Goal: Task Accomplishment & Management: Manage account settings

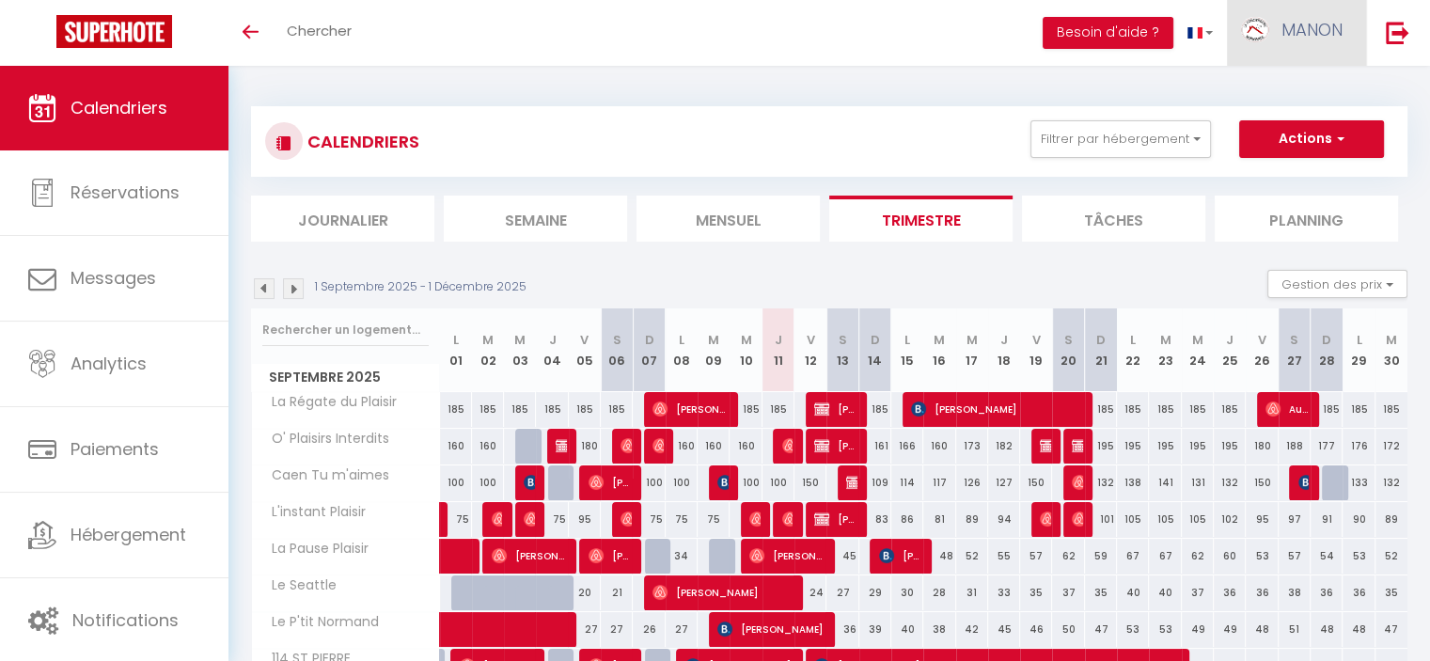
click at [1263, 37] on img at bounding box center [1255, 29] width 28 height 25
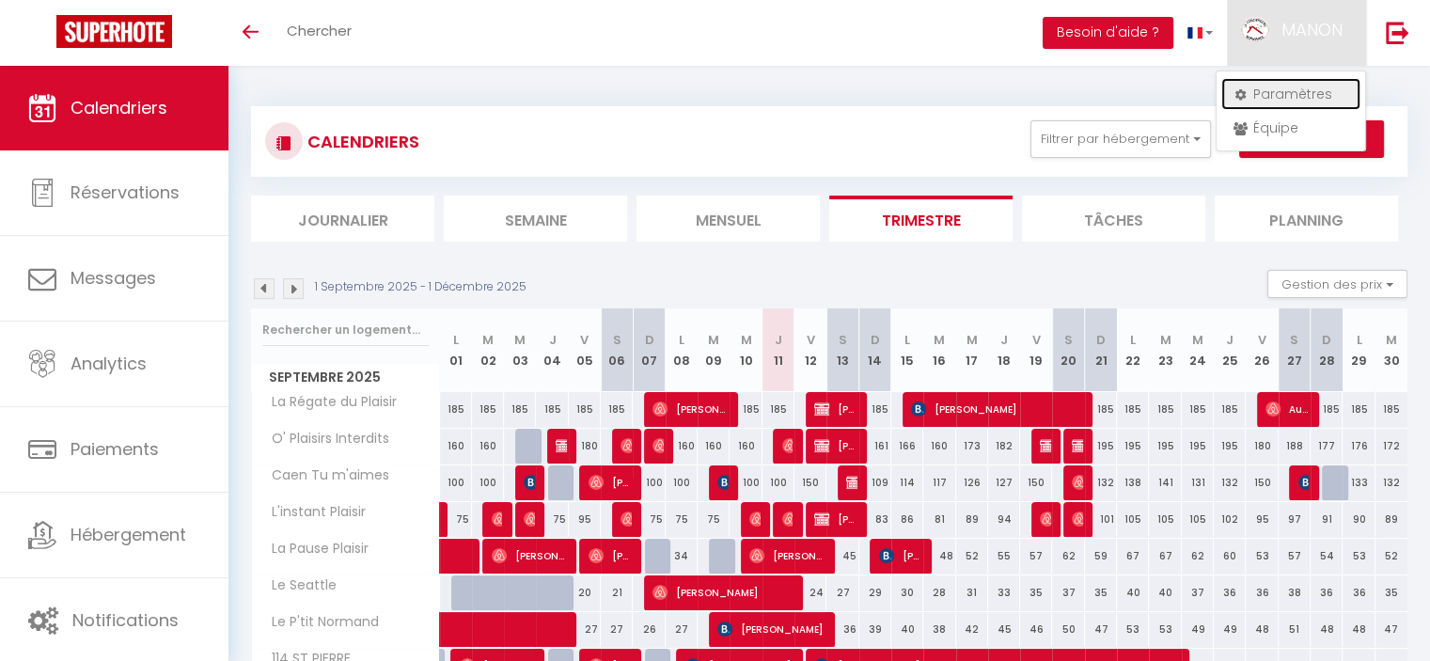
click at [1269, 86] on link "Paramètres" at bounding box center [1290, 94] width 139 height 32
select select "fr"
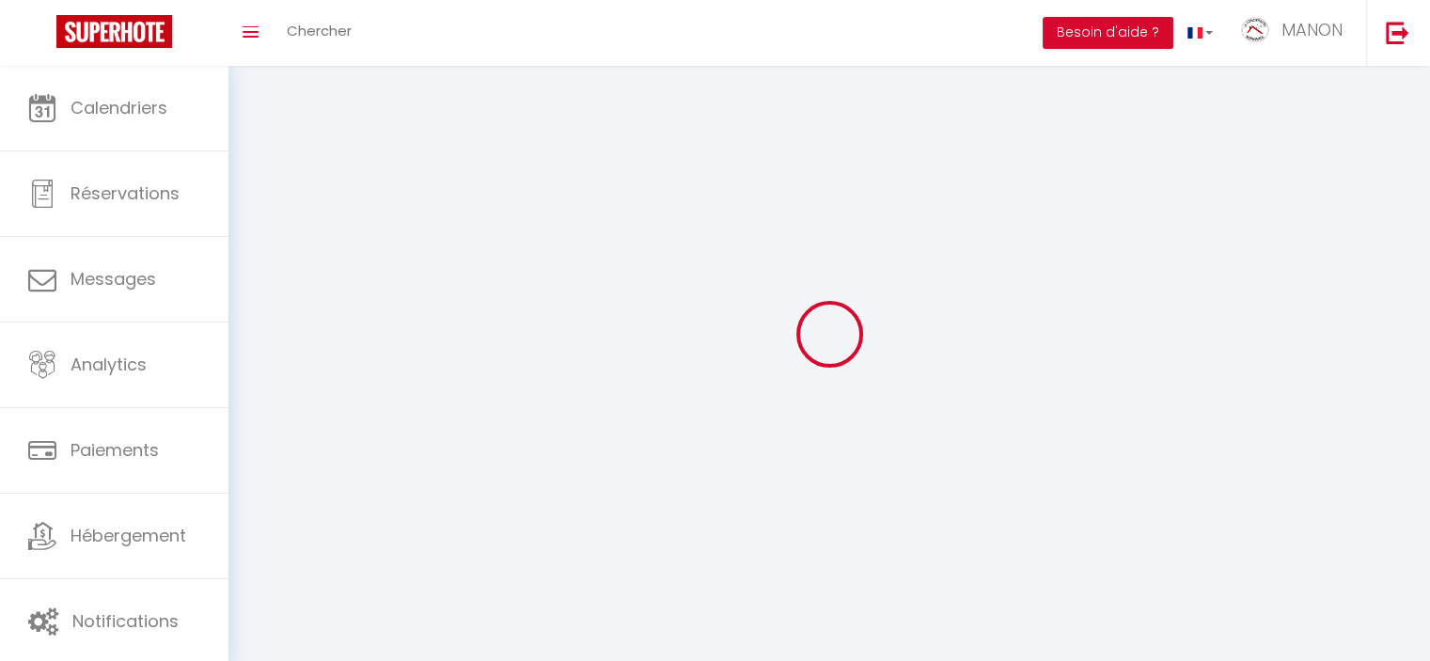
type input "MANON"
type input "VERRIER"
type input "0670474815"
type input "8 RUE ALBERT SCHWEITZER"
type input "14540"
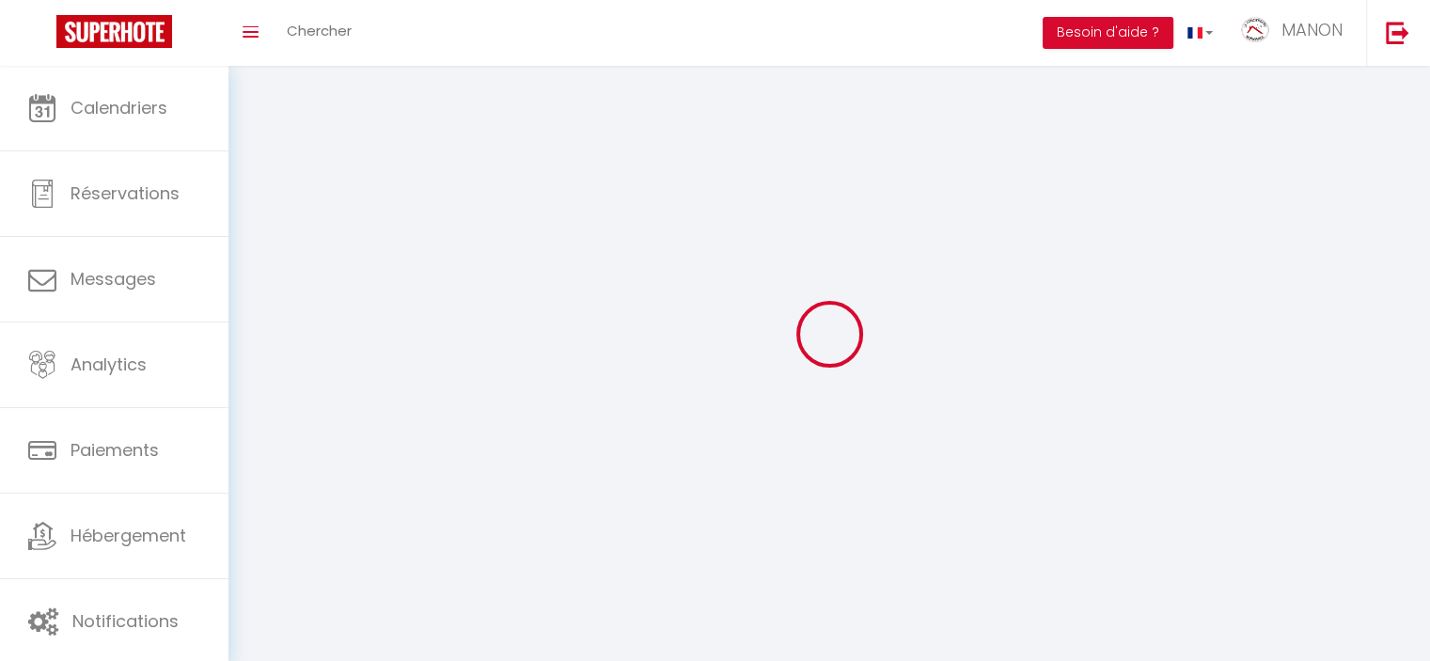
type input "SOLIERS"
type input "df3uiyGKnrCREqFBhpBJeHQh1"
type input "SHuaewCEkwHsbhVeC9u1PpgJf"
select select "28"
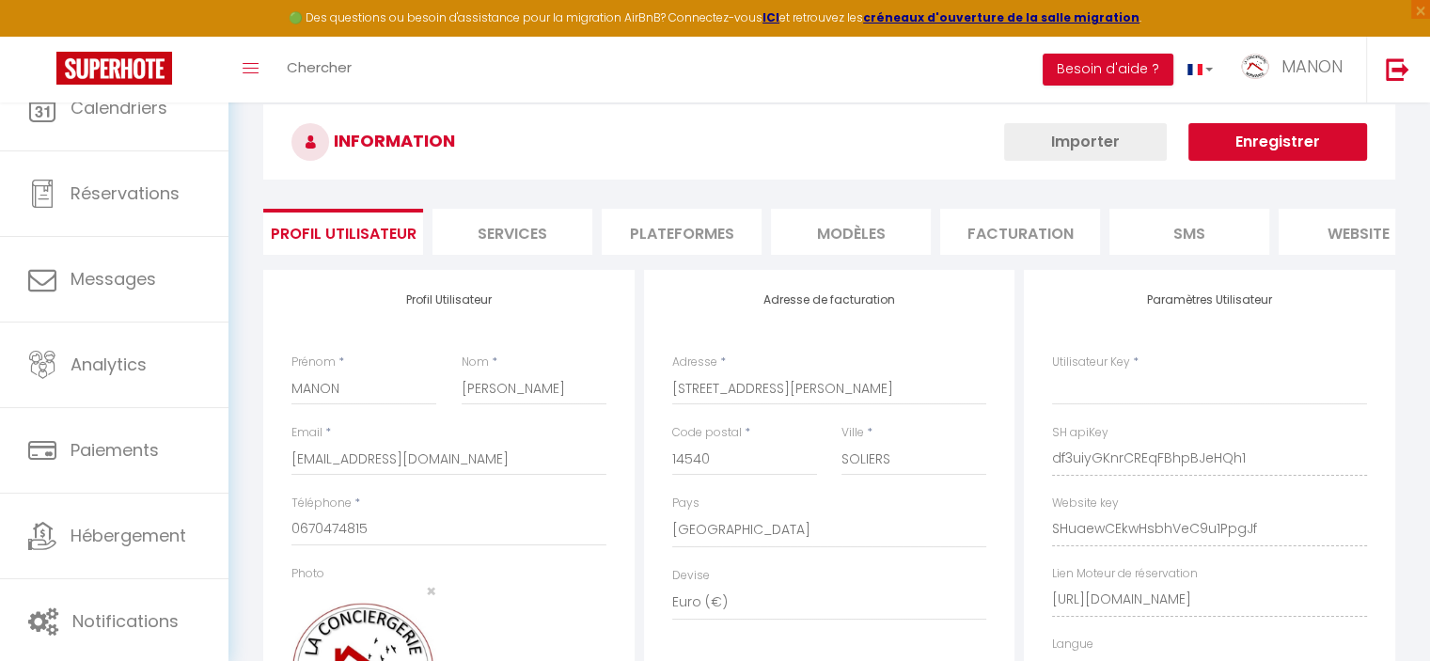
type input "df3uiyGKnrCREqFBhpBJeHQh1"
type input "SHuaewCEkwHsbhVeC9u1PpgJf"
type input "https://app.superhote.com/#/get-available-rentals/SHuaewCEkwHsbhVeC9u1PpgJf"
select select "fr"
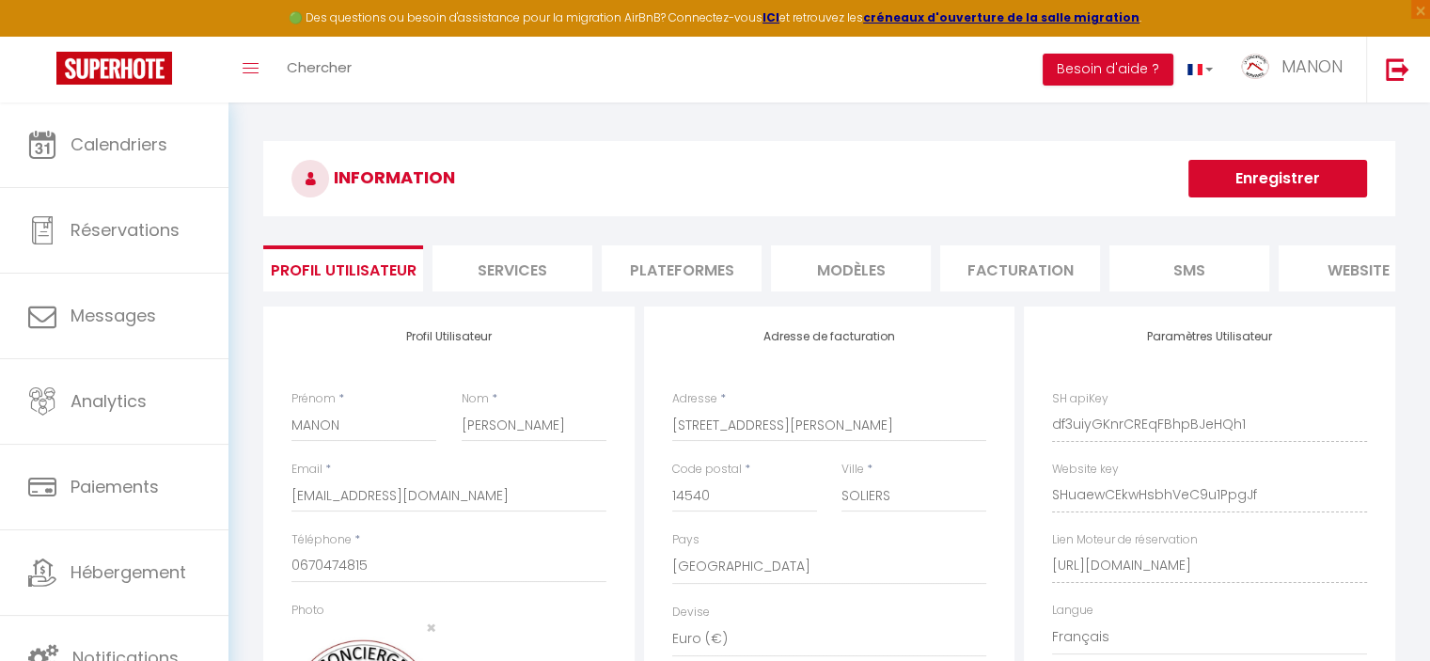
click at [682, 276] on li "Plateformes" at bounding box center [682, 268] width 160 height 46
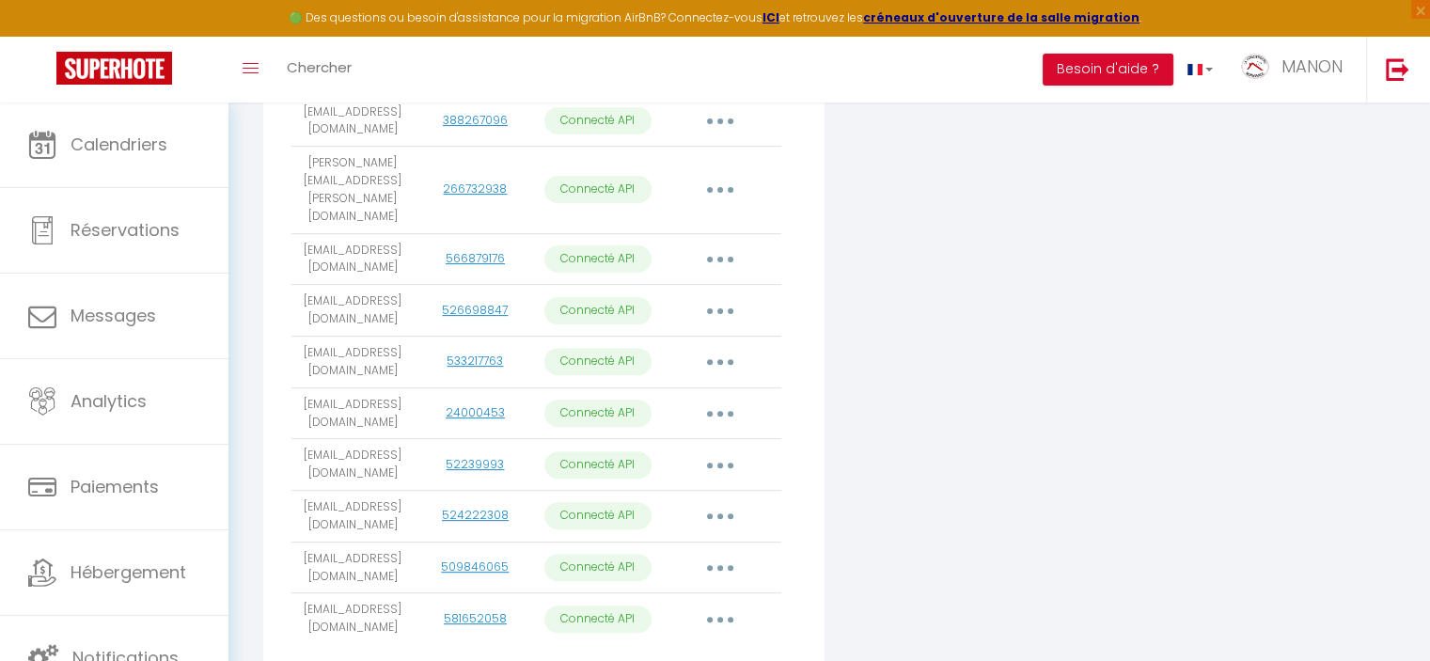
scroll to position [559, 0]
click at [710, 563] on button "button" at bounding box center [720, 565] width 53 height 30
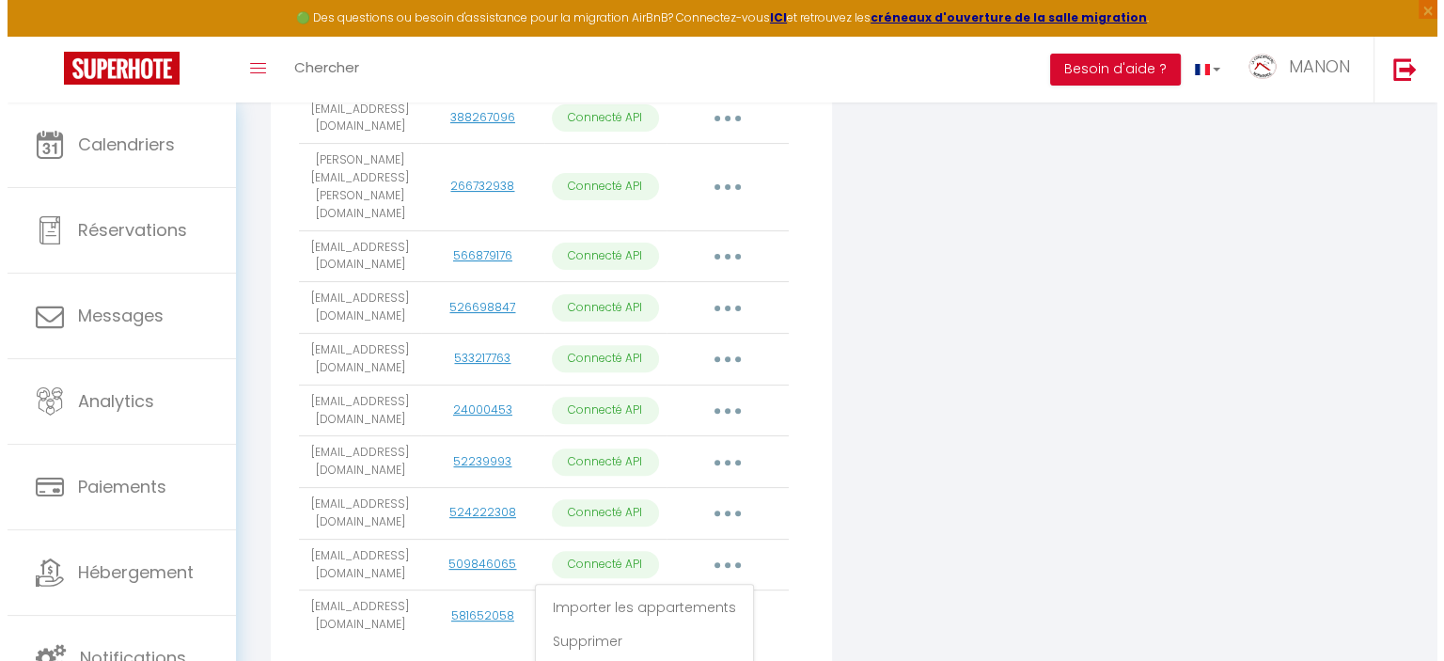
scroll to position [635, 0]
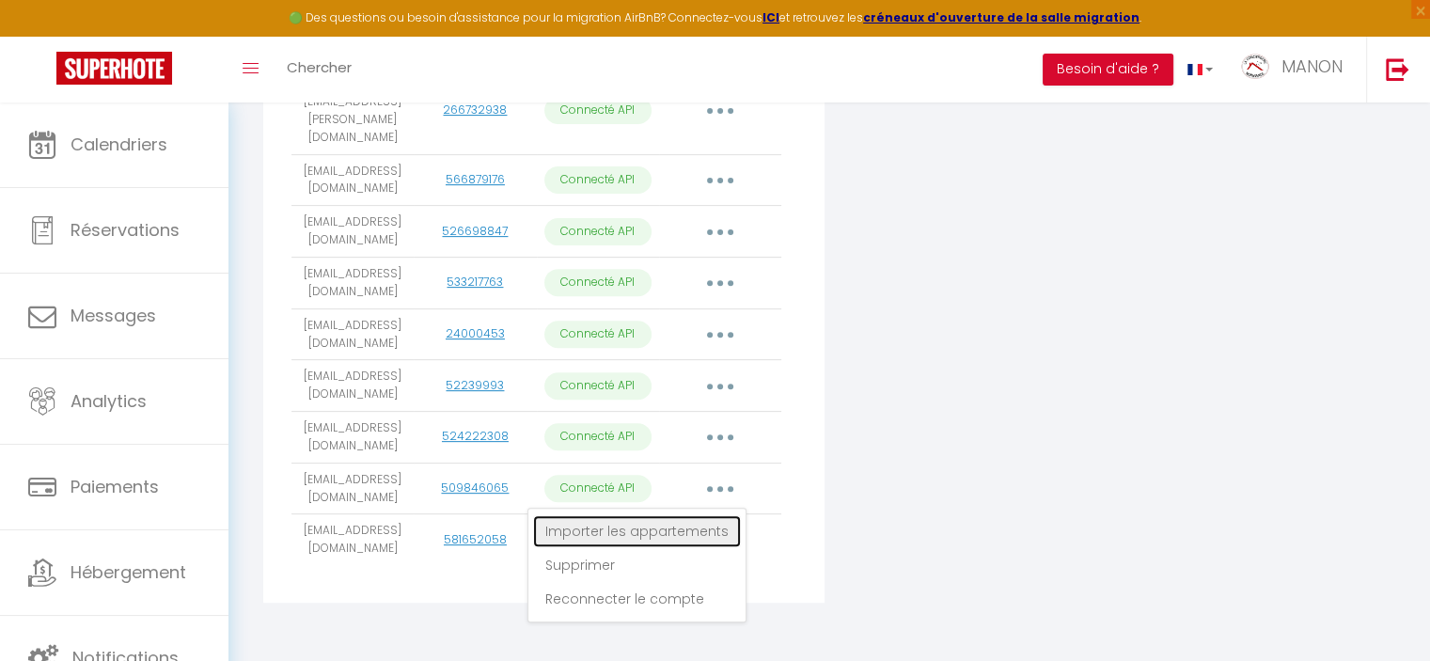
click at [690, 525] on link "Importer les appartements" at bounding box center [637, 531] width 208 height 32
select select "17853"
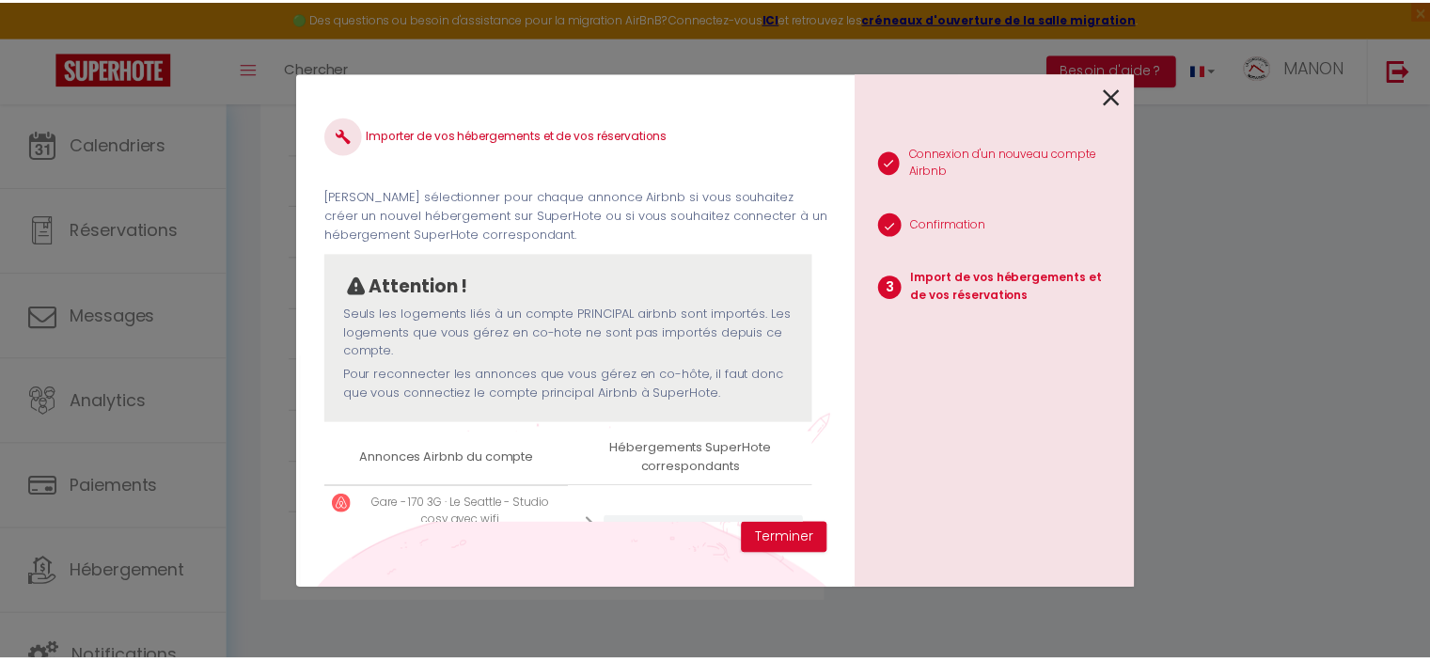
scroll to position [124, 0]
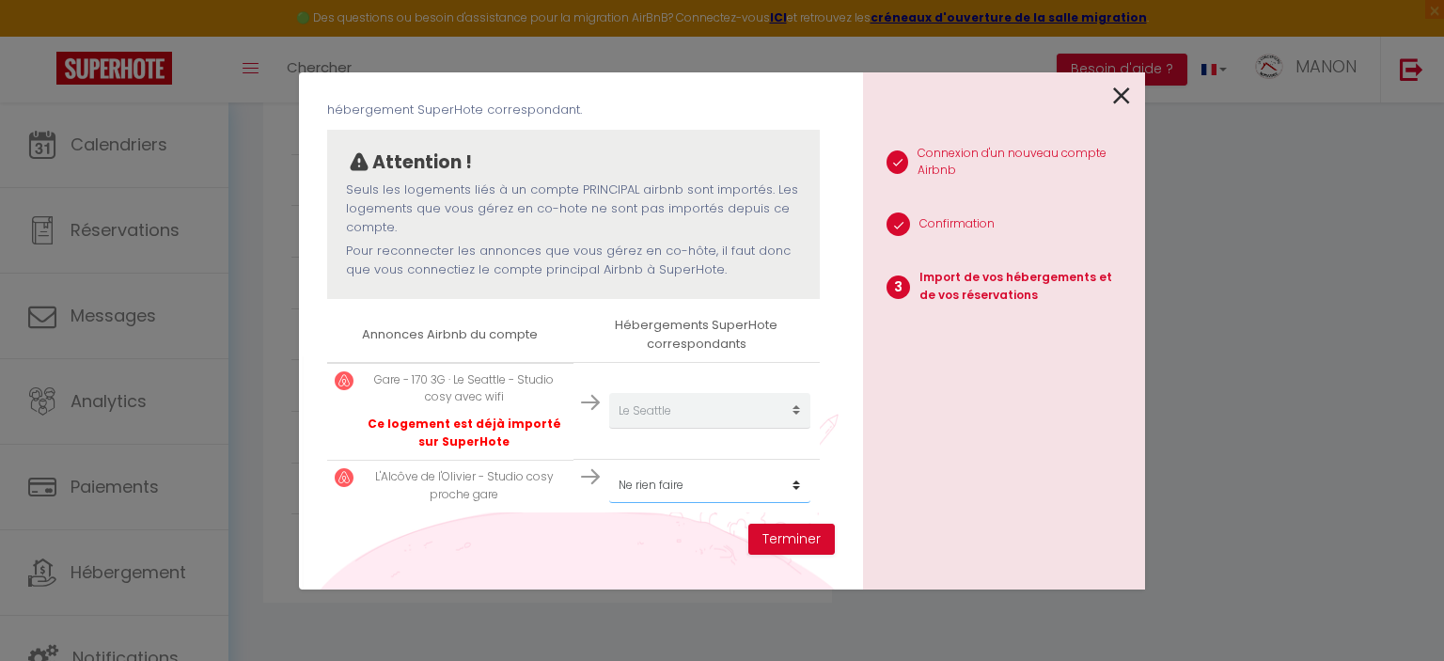
click at [783, 487] on select "Créer un nouvel hébergement Ne rien faire La Régate du Plaisir O' Plaisirs Inte…" at bounding box center [709, 485] width 201 height 36
select select "create_new"
click at [609, 467] on select "Créer un nouvel hébergement Ne rien faire La Régate du Plaisir O' Plaisirs Inte…" at bounding box center [709, 485] width 201 height 36
click at [767, 541] on button "Terminer" at bounding box center [791, 540] width 86 height 32
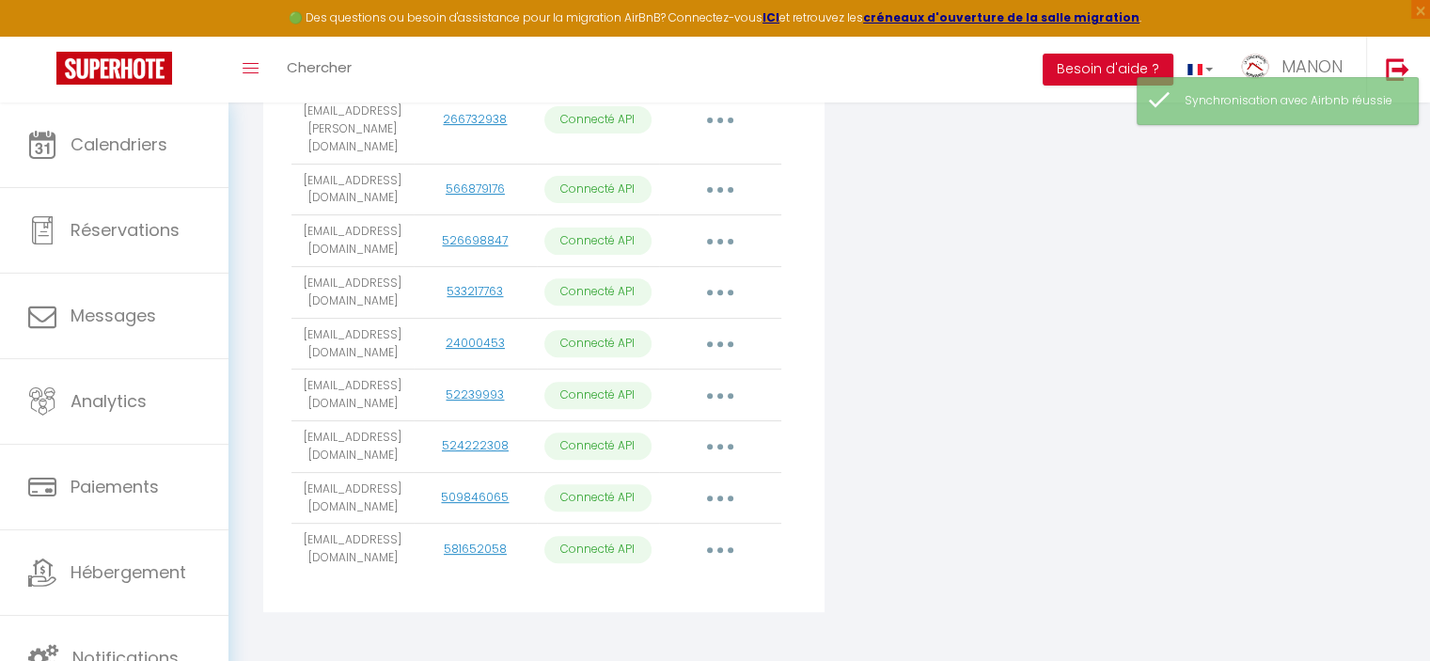
scroll to position [624, 0]
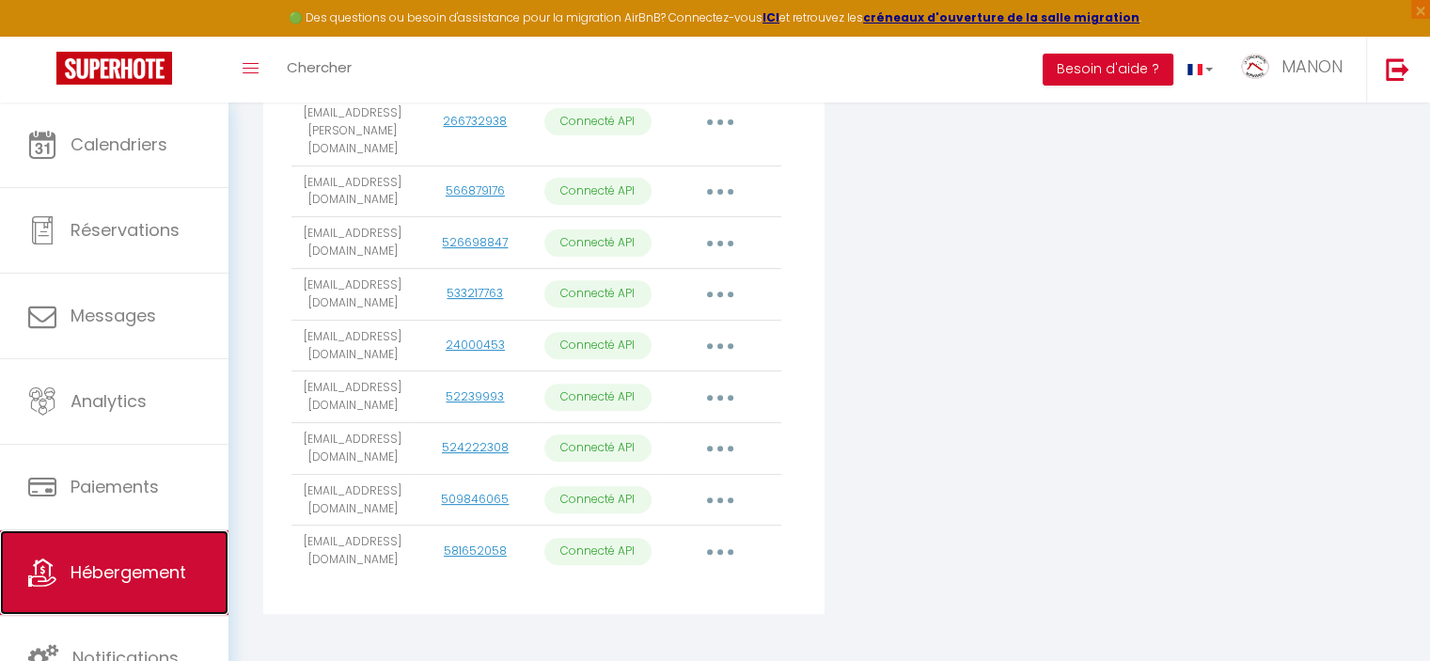
click at [169, 562] on span "Hébergement" at bounding box center [129, 572] width 116 height 24
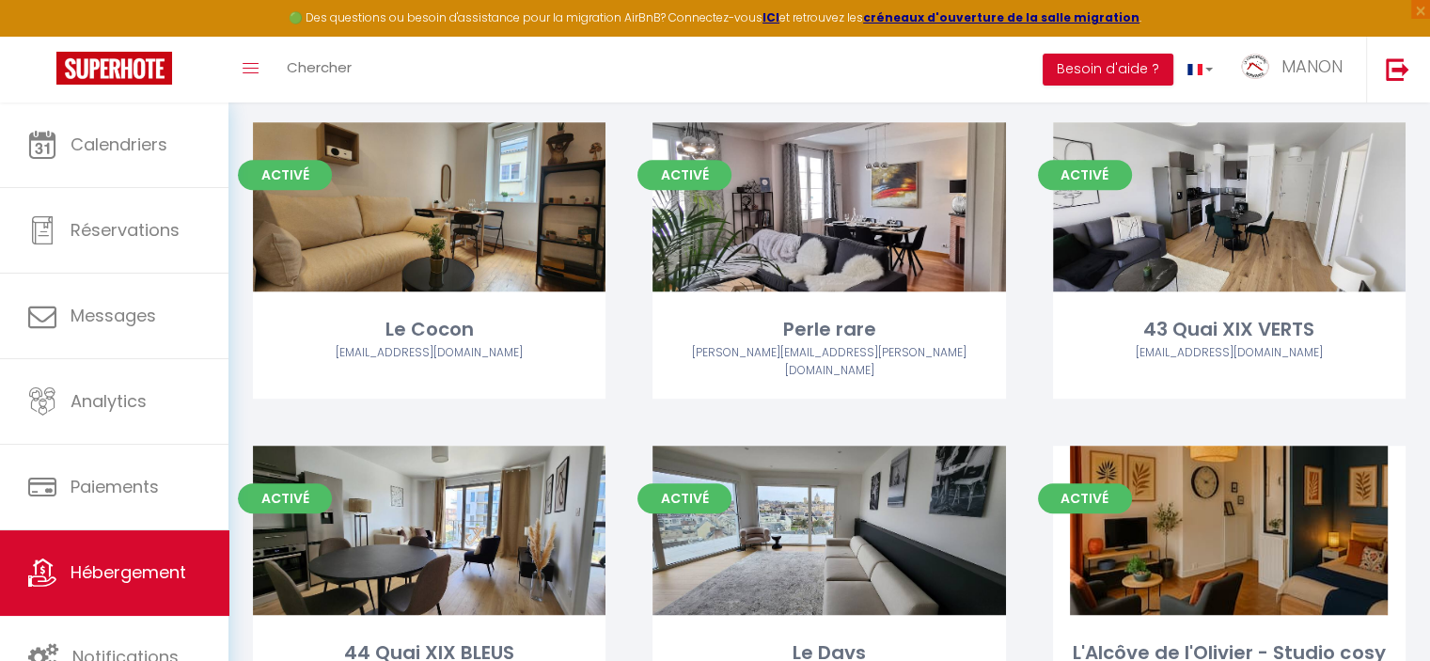
scroll to position [1161, 0]
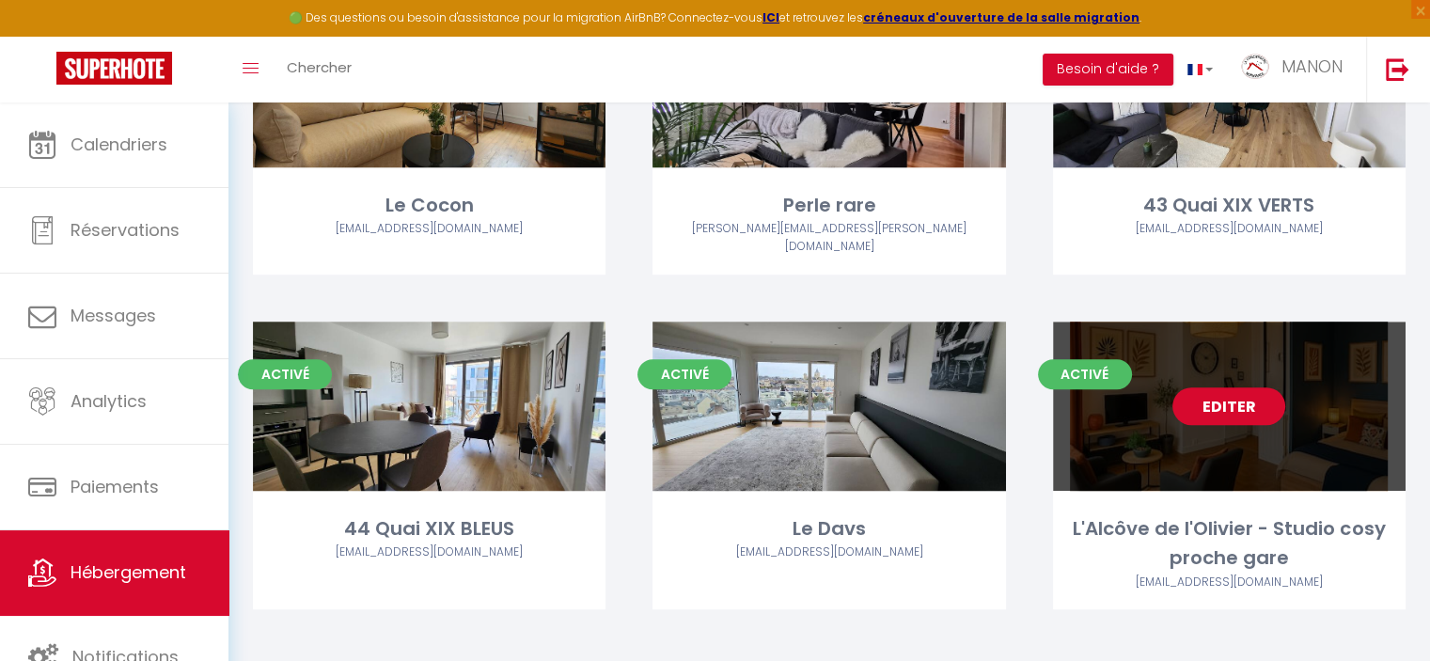
click at [1222, 398] on link "Editer" at bounding box center [1228, 406] width 113 height 38
select select "3"
select select "2"
select select "1"
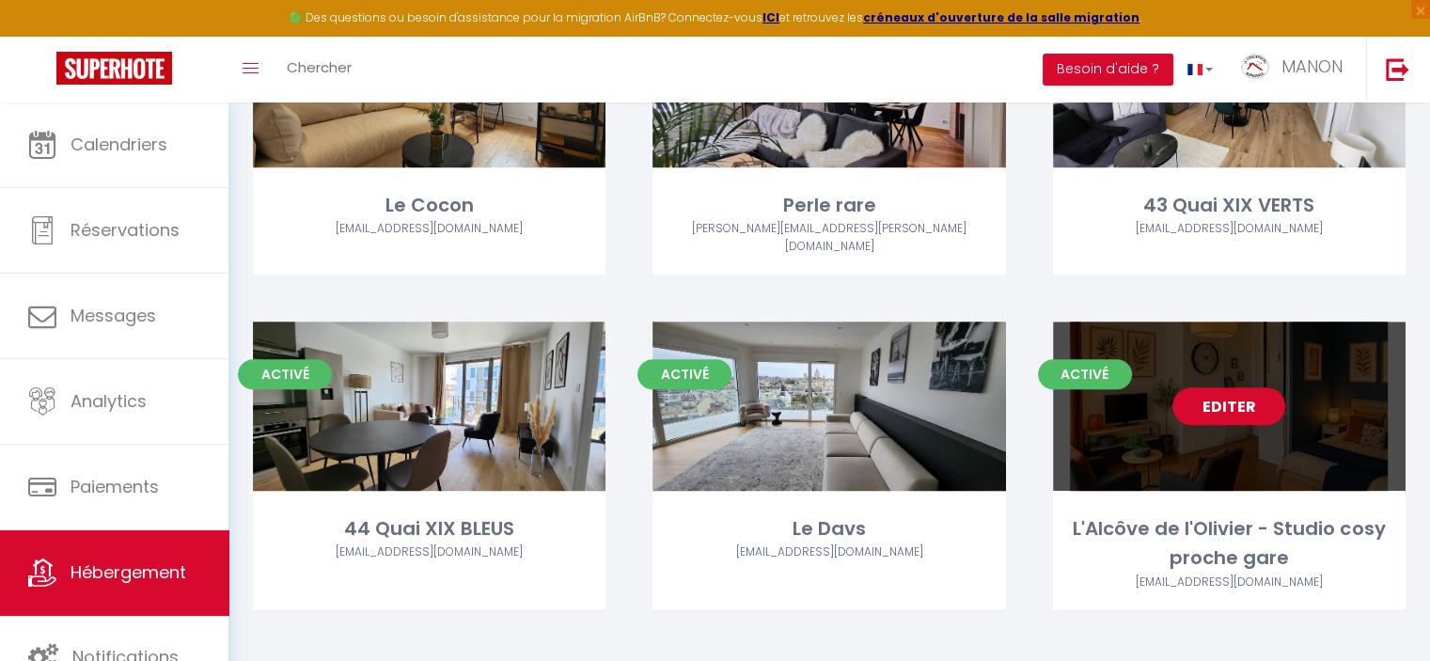
select select
select select "28"
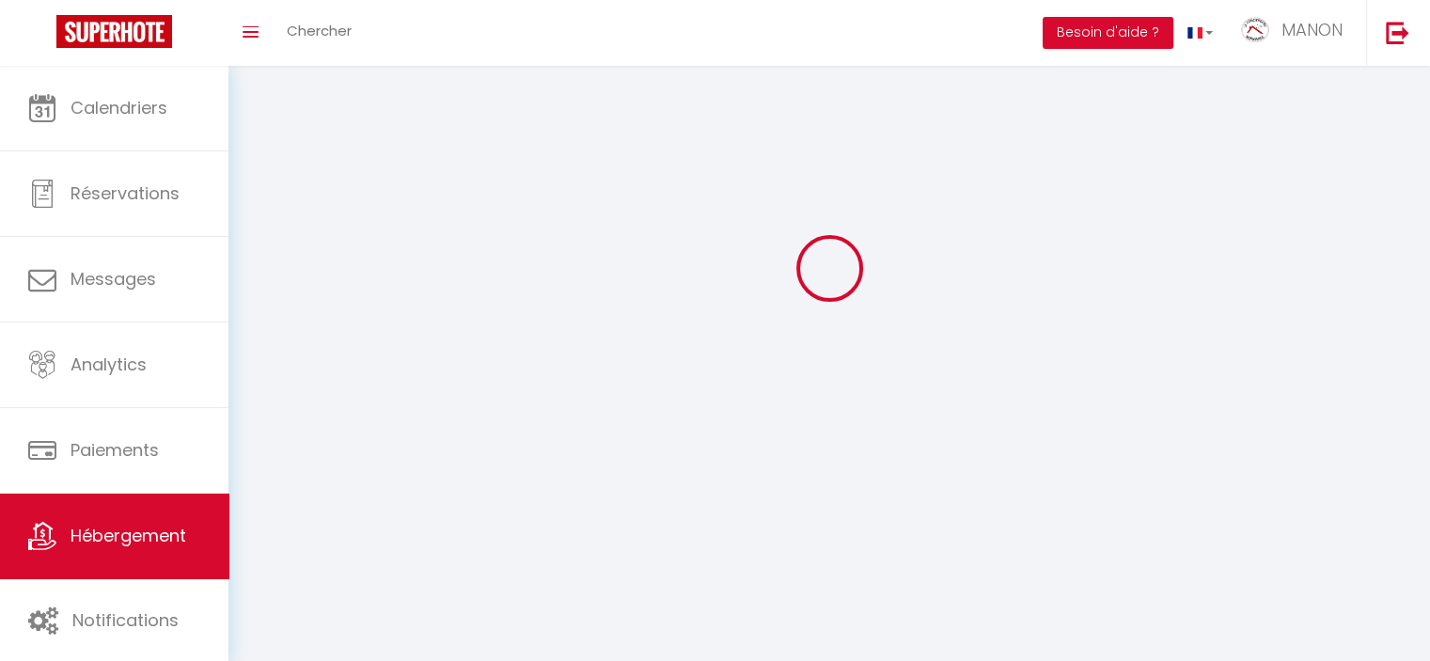
select select
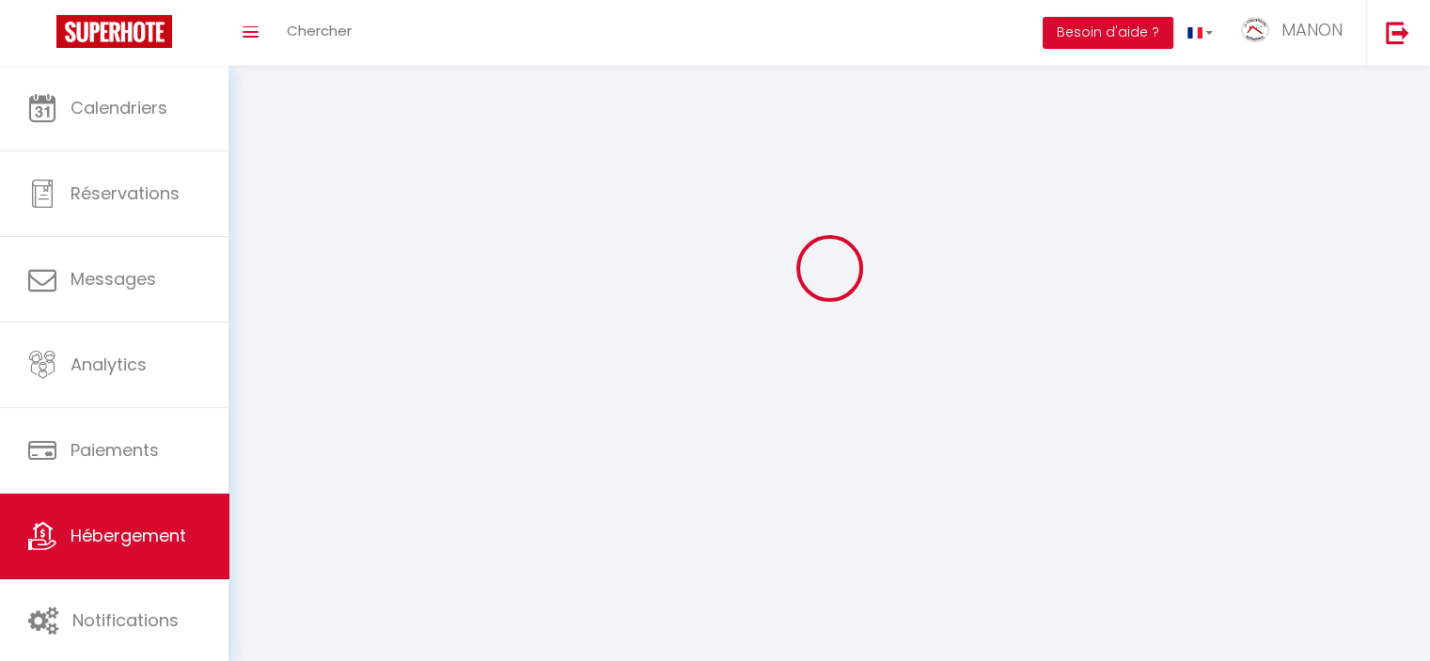
select select
checkbox input "false"
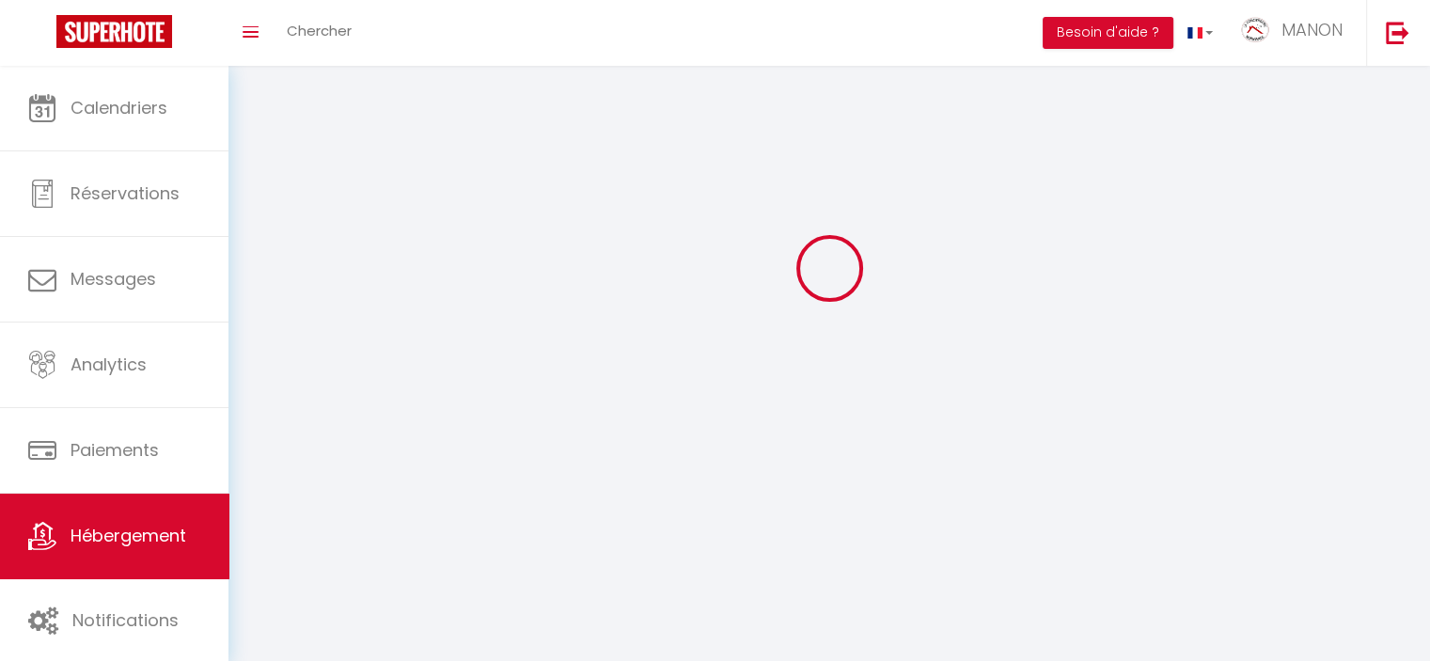
select select
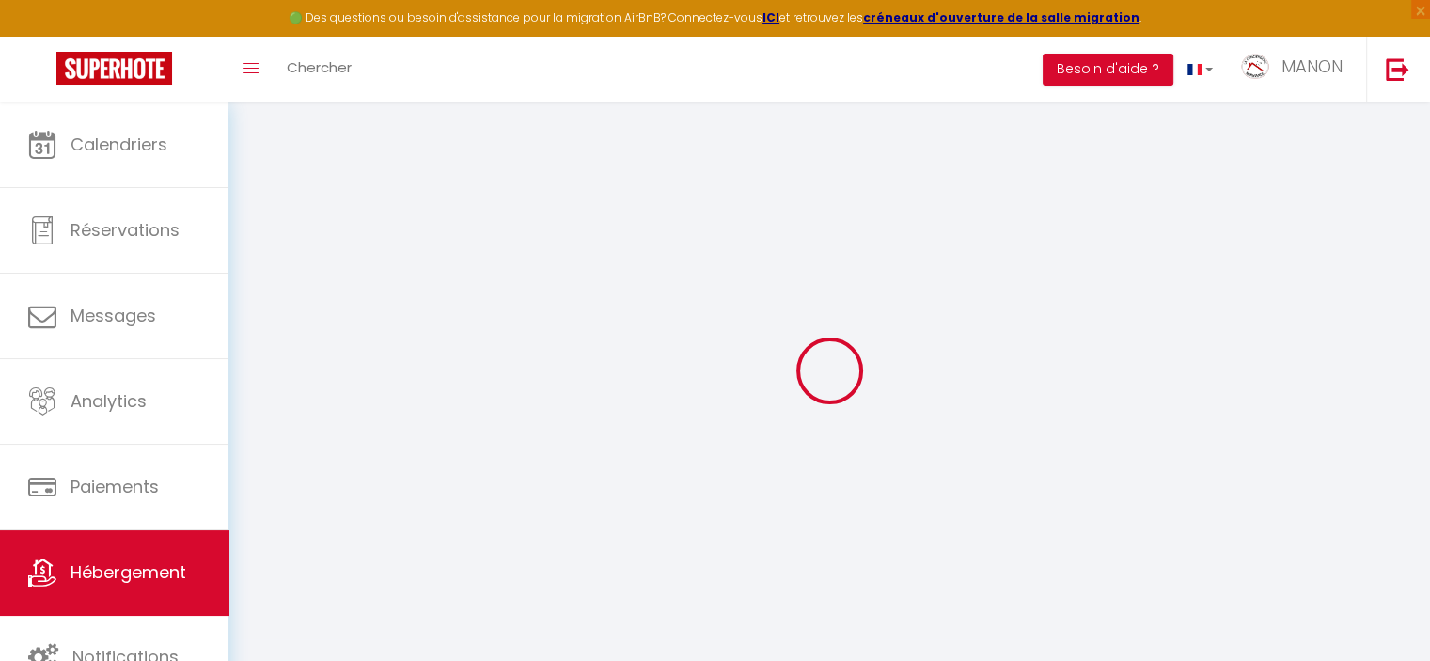
select select
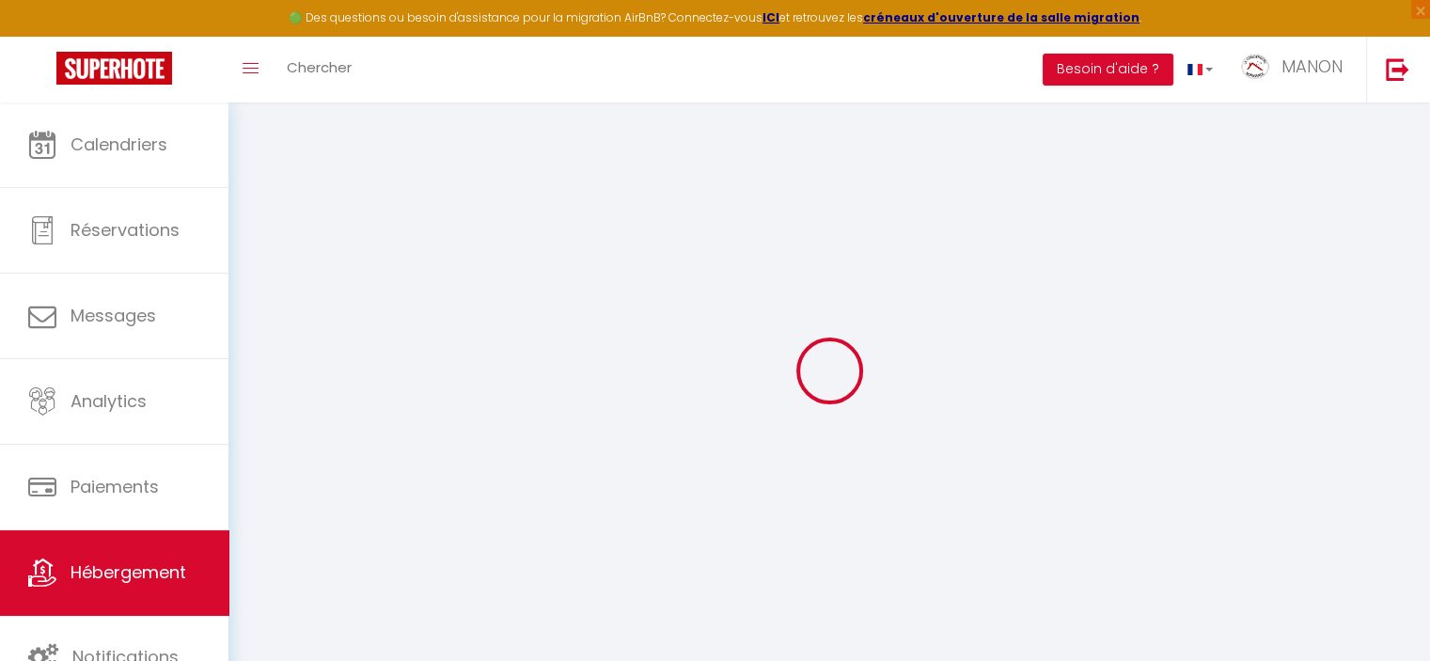
select select
checkbox input "false"
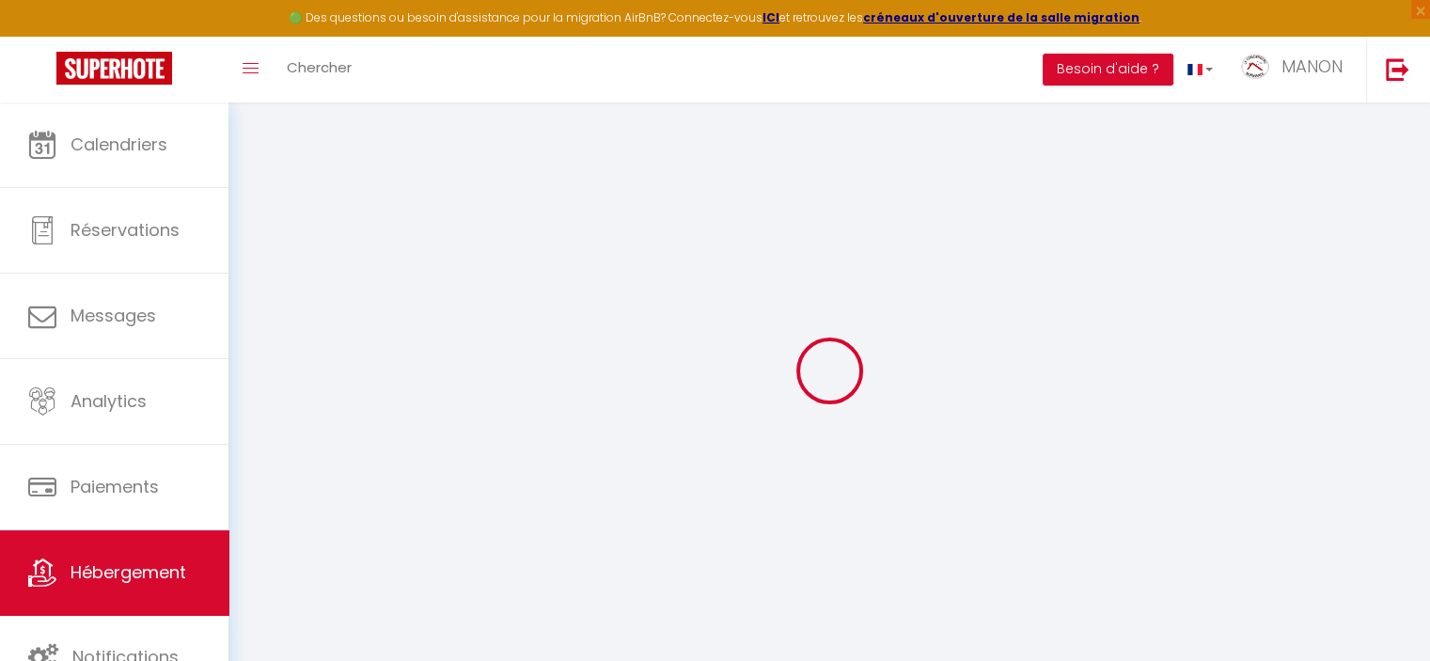
select select
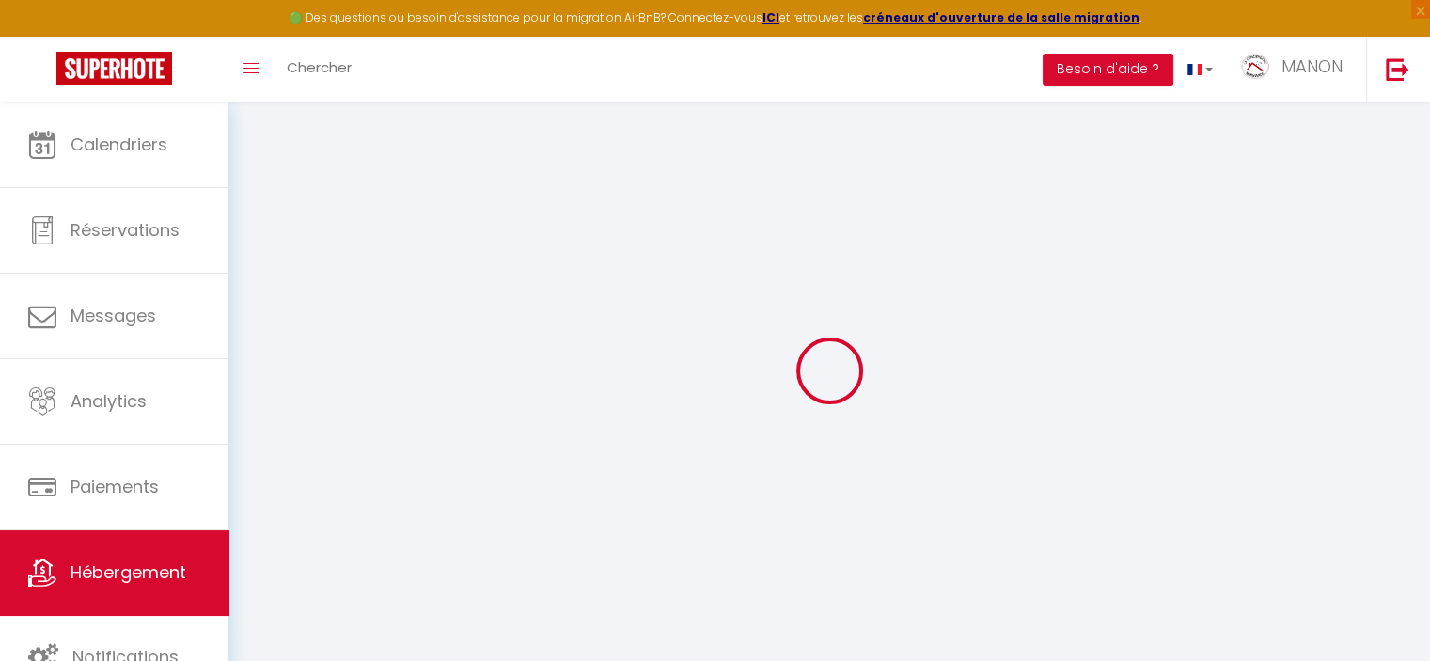
select select
checkbox input "false"
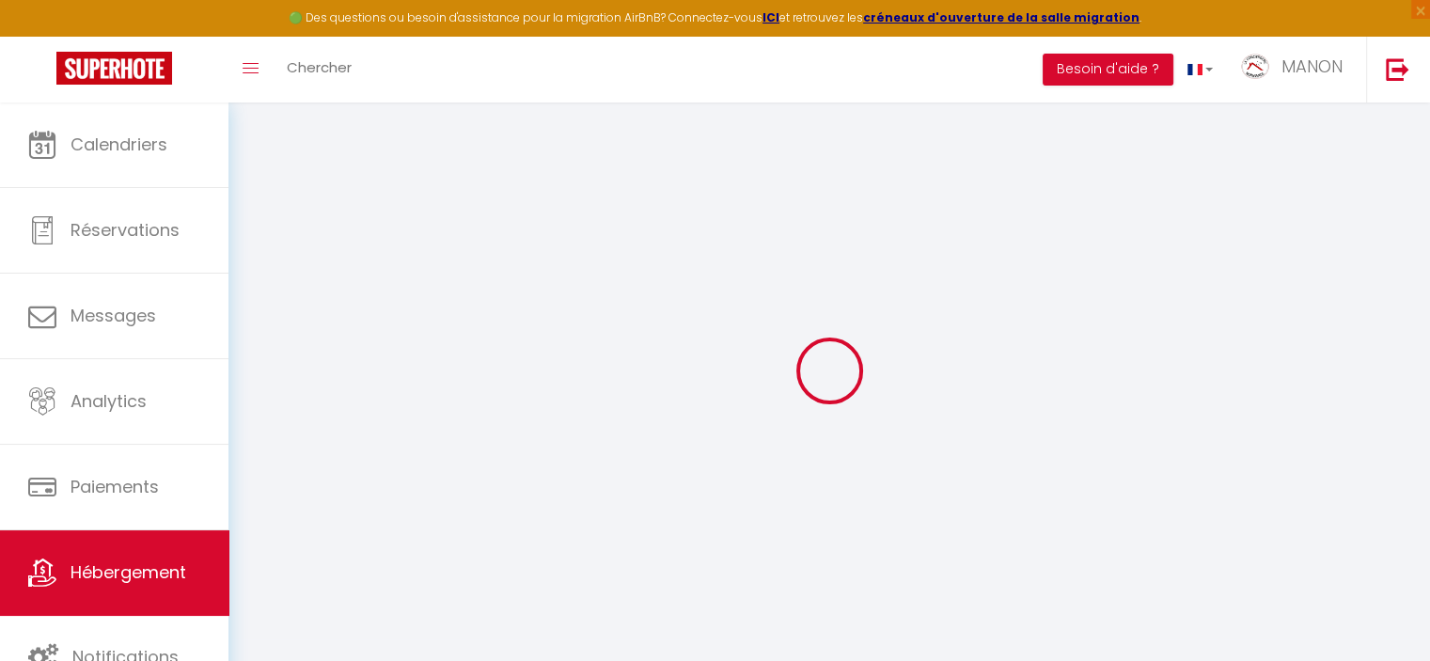
checkbox input "false"
select select
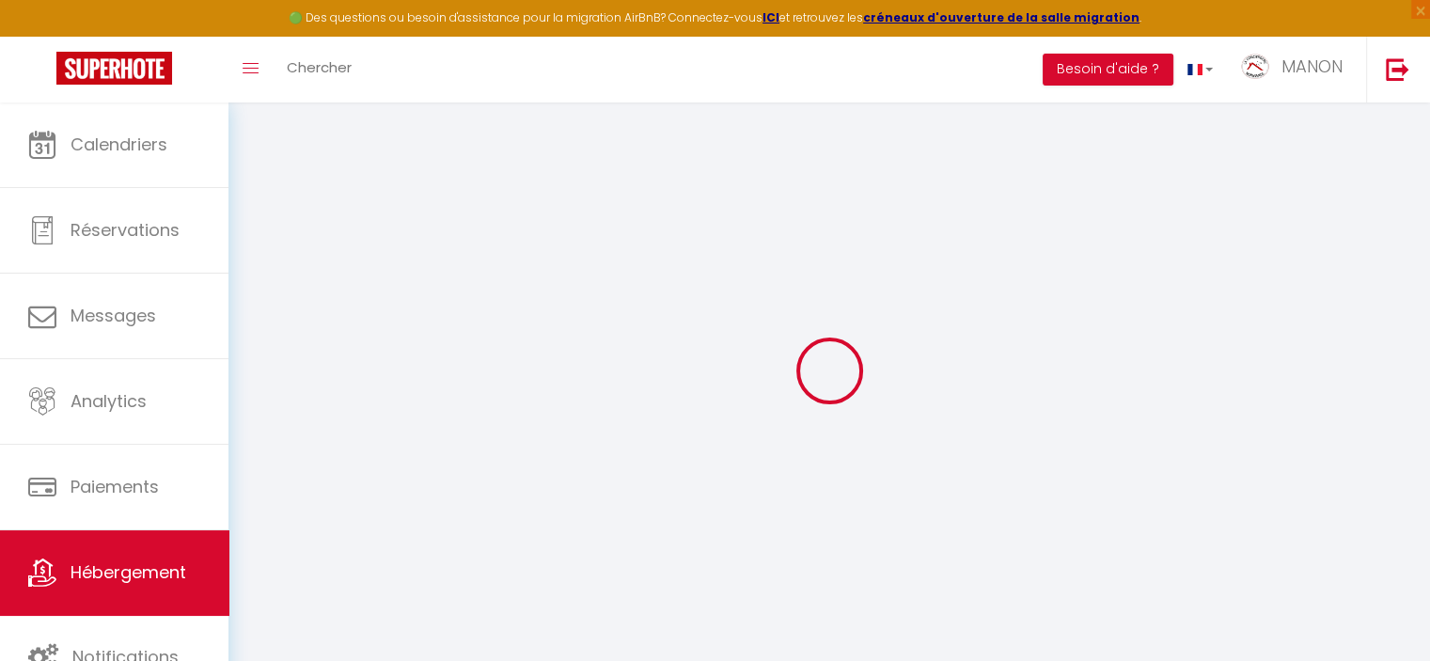
select select
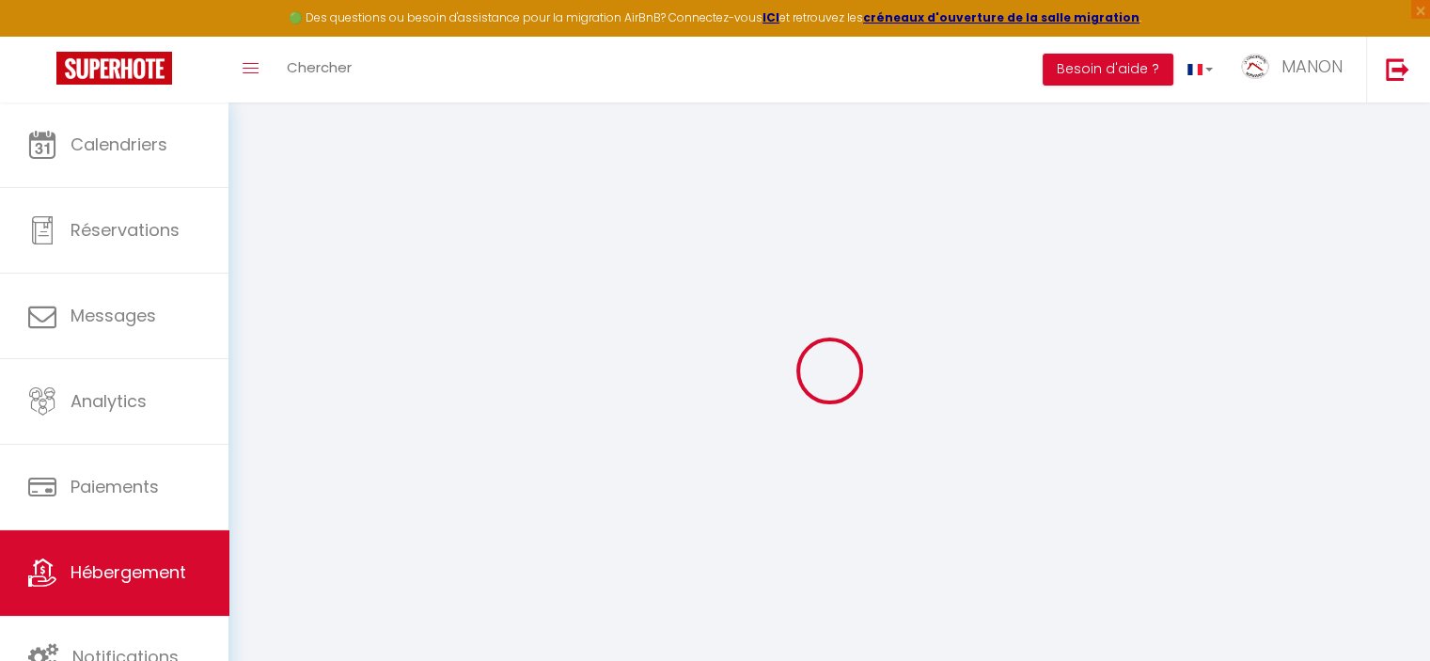
checkbox input "false"
select select
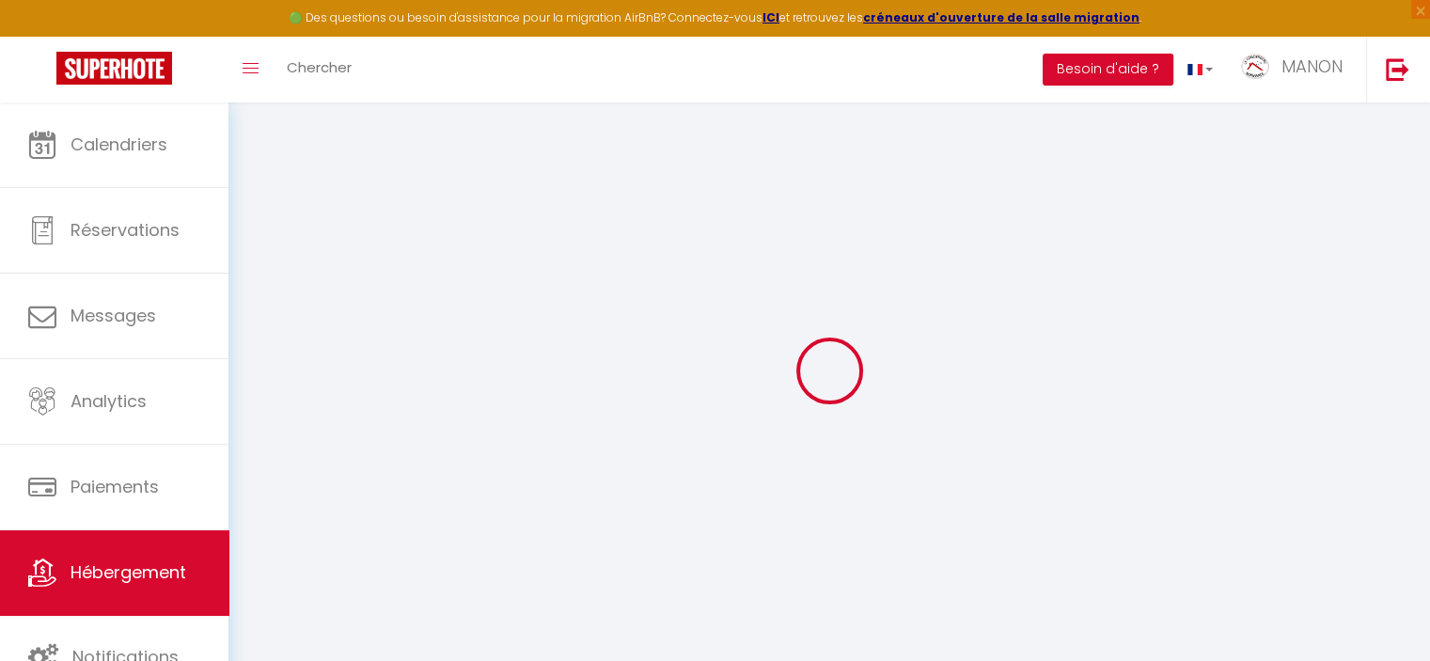
select select
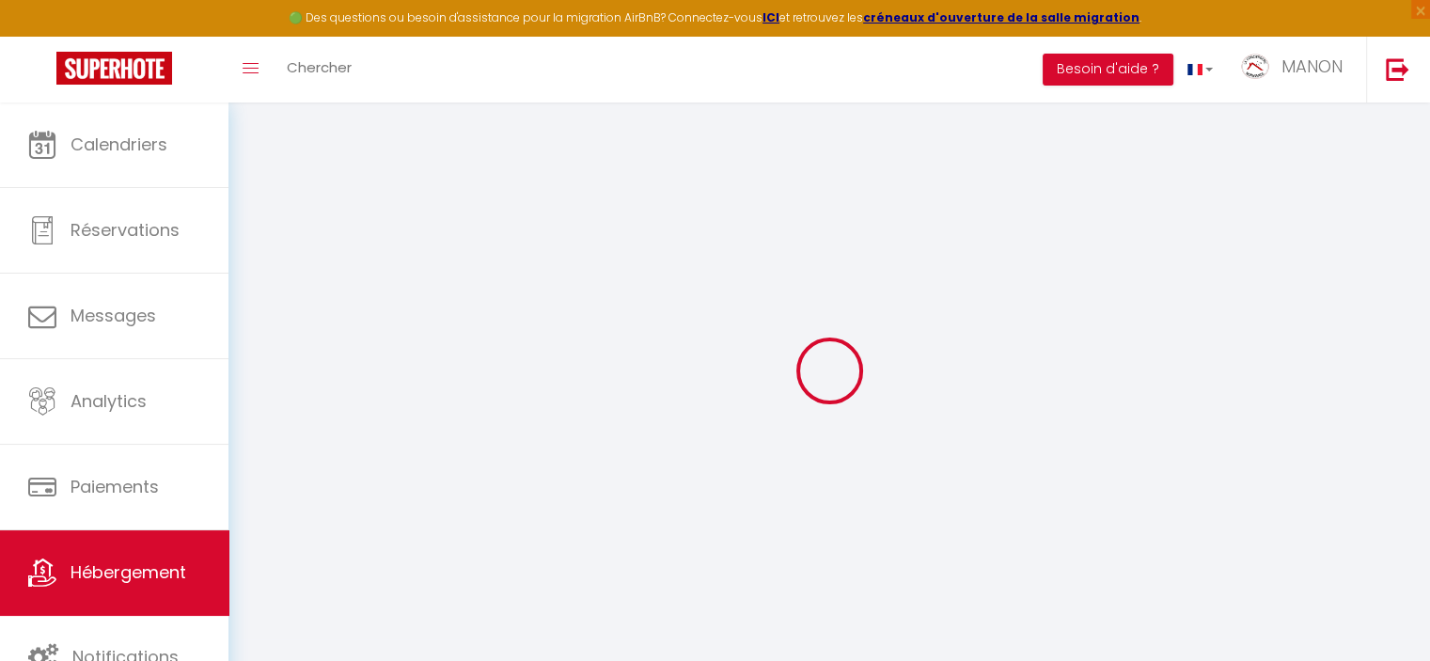
select select
checkbox input "false"
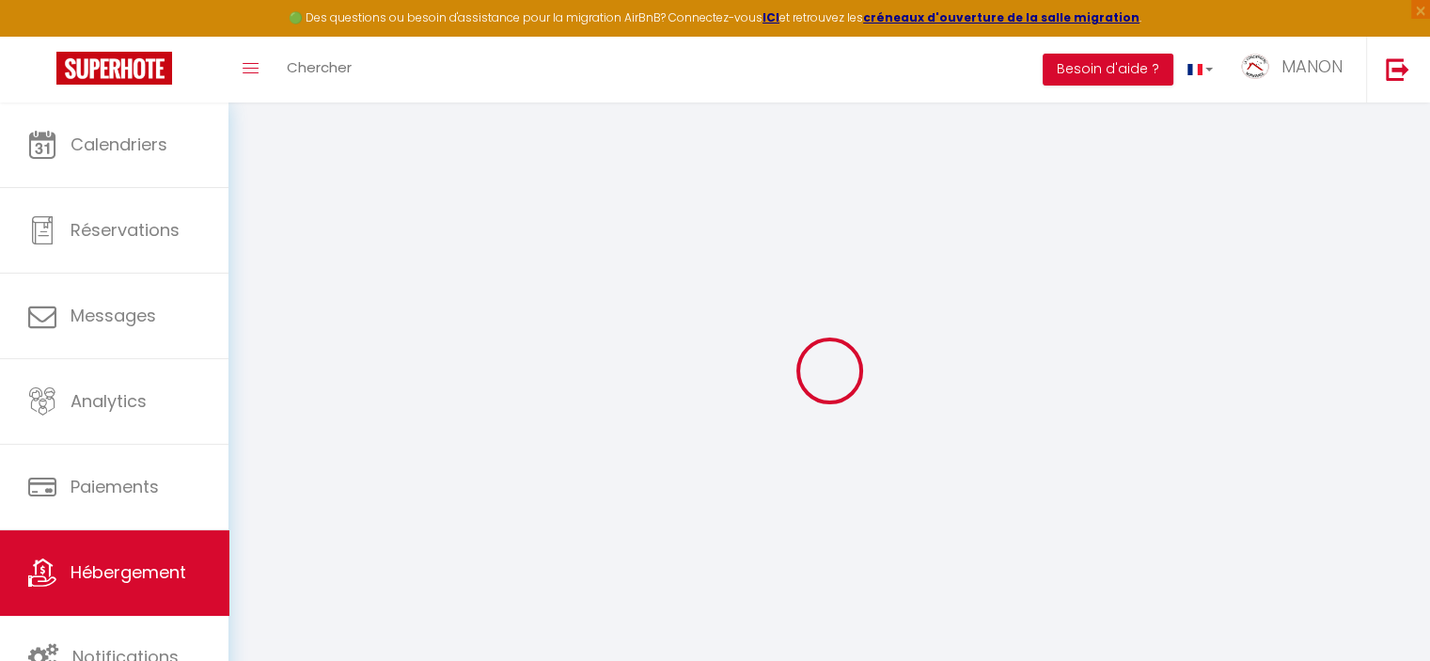
checkbox input "false"
select select
type input "L'Alcôve de l'Olivier - Studio cosy proche gare"
select select "2"
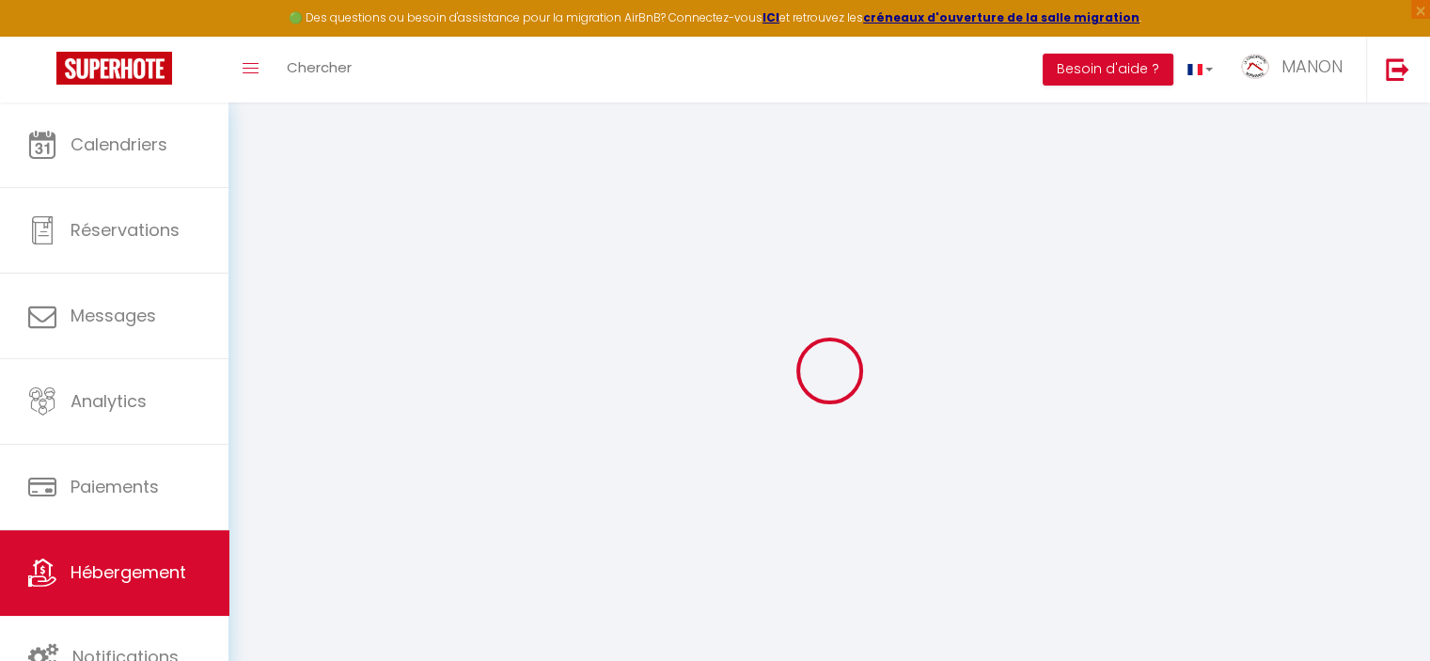
select select "0"
type input "55"
type input "40"
select select
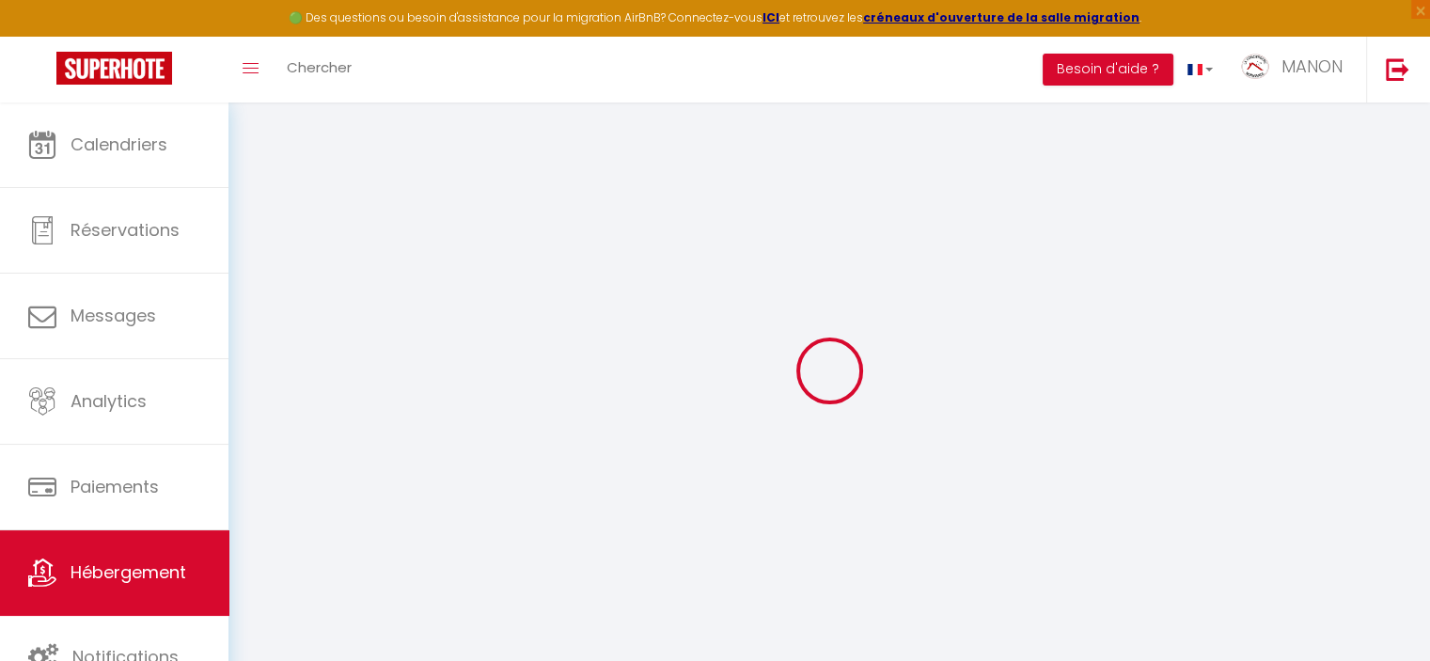
select select
type input "[STREET_ADDRESS]"
type input "14000"
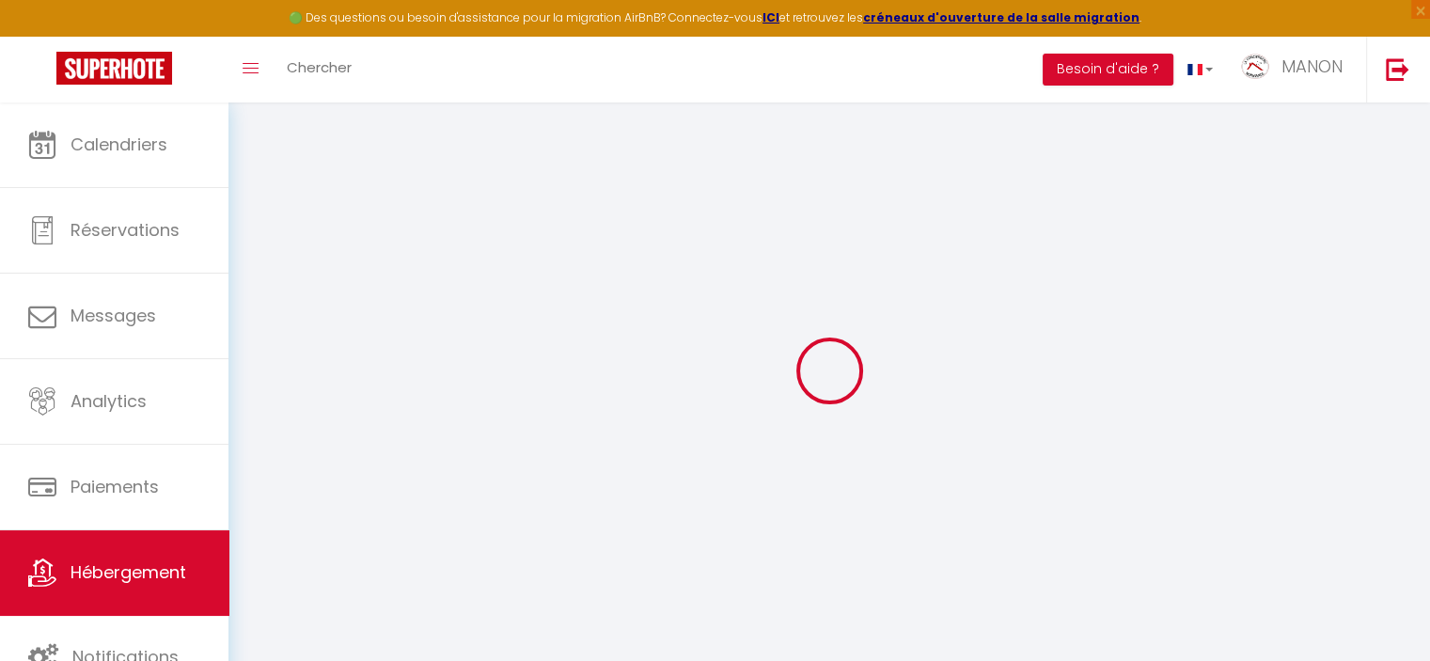
type input "[GEOGRAPHIC_DATA]"
type input "[EMAIL_ADDRESS][DOMAIN_NAME]"
select select
checkbox input "false"
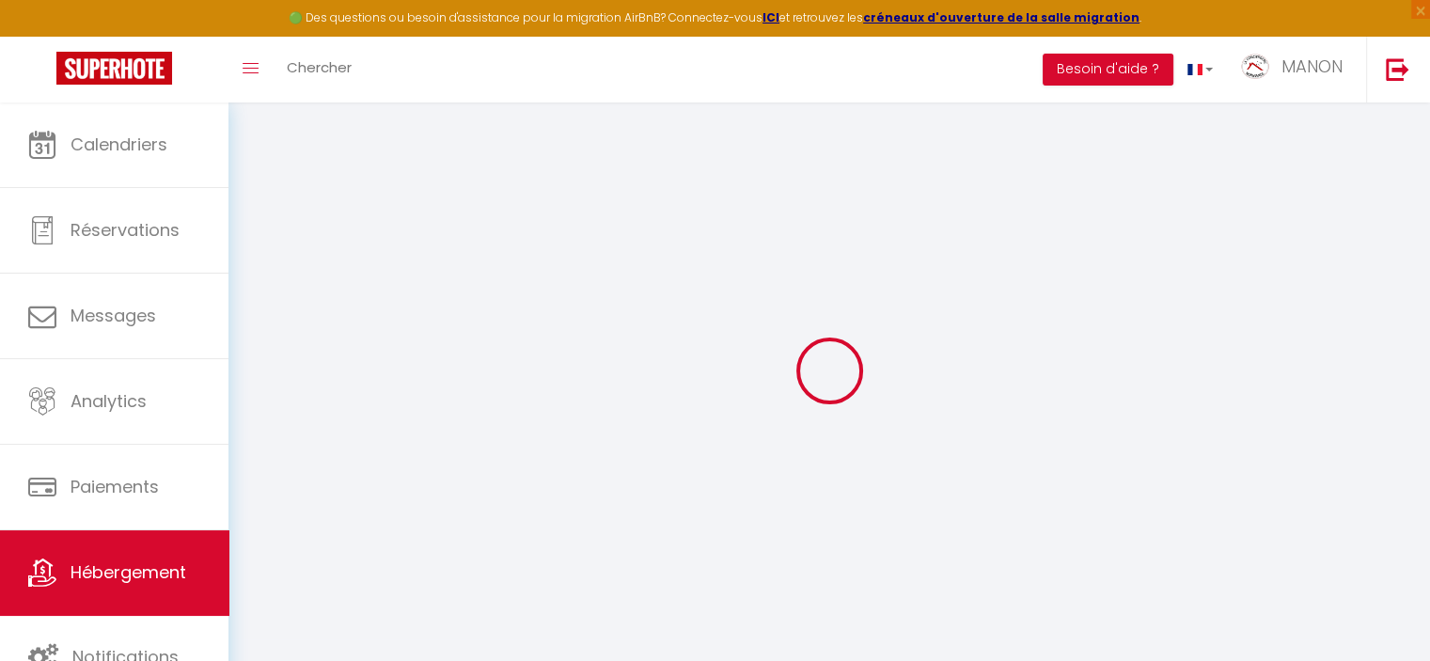
checkbox input "false"
type input "0"
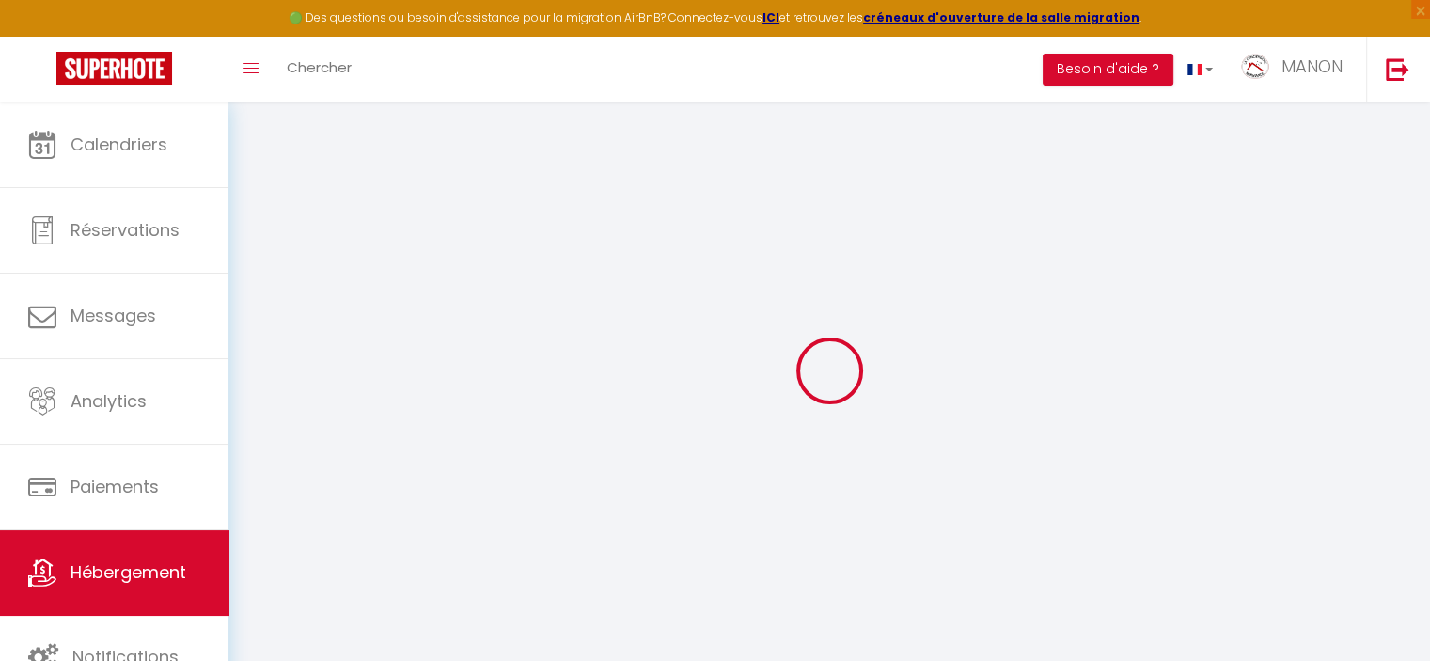
type input "0"
select select
checkbox input "false"
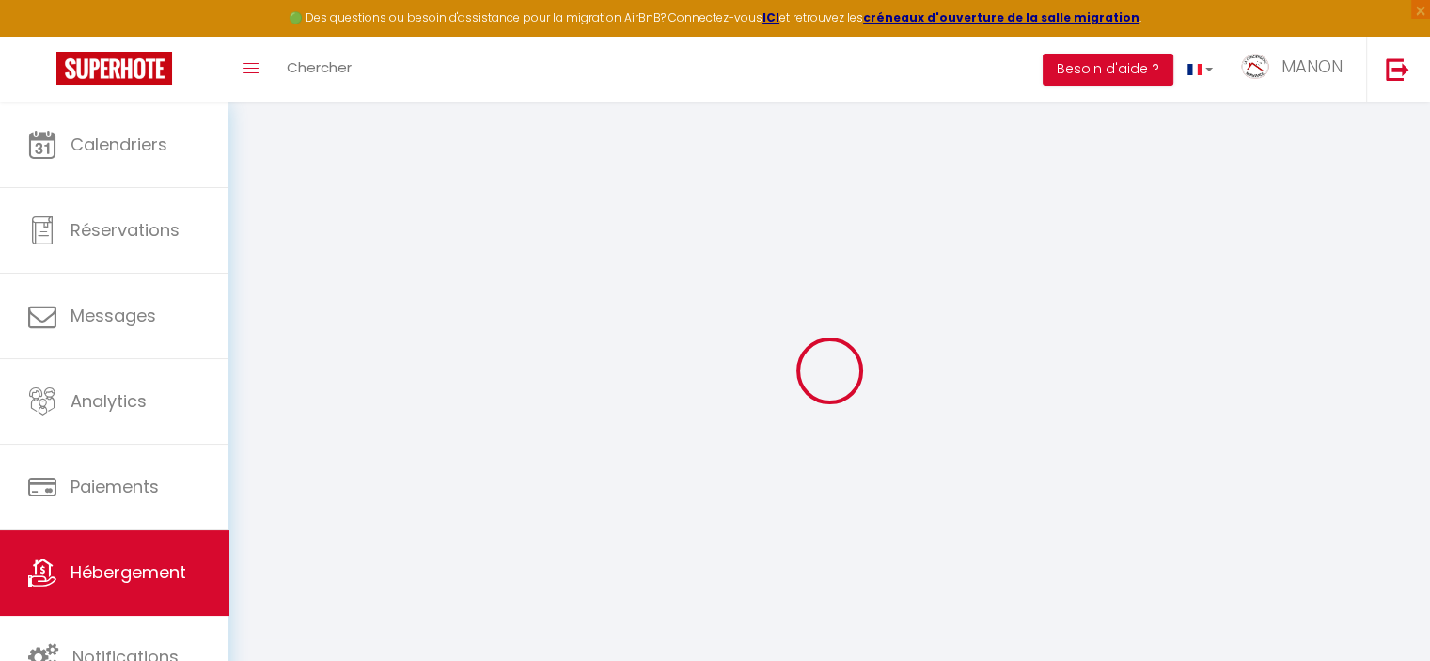
checkbox input "false"
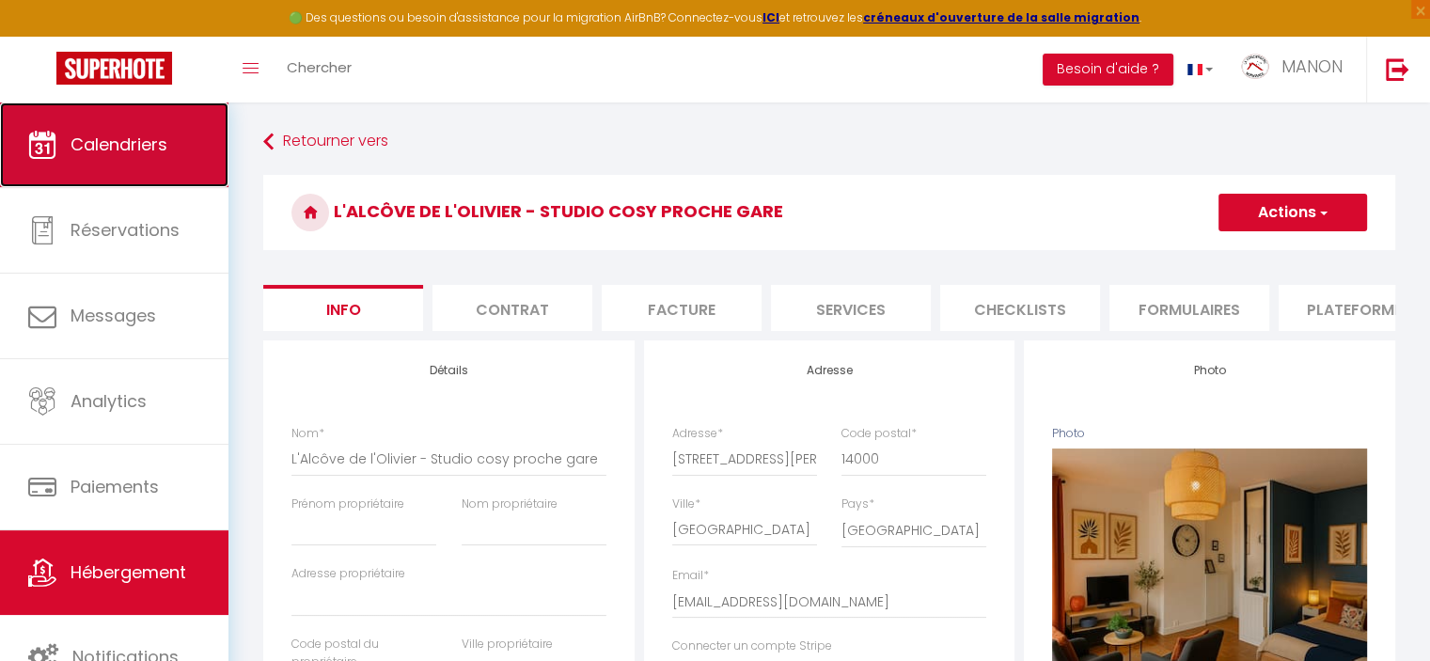
click at [172, 146] on link "Calendriers" at bounding box center [114, 144] width 228 height 85
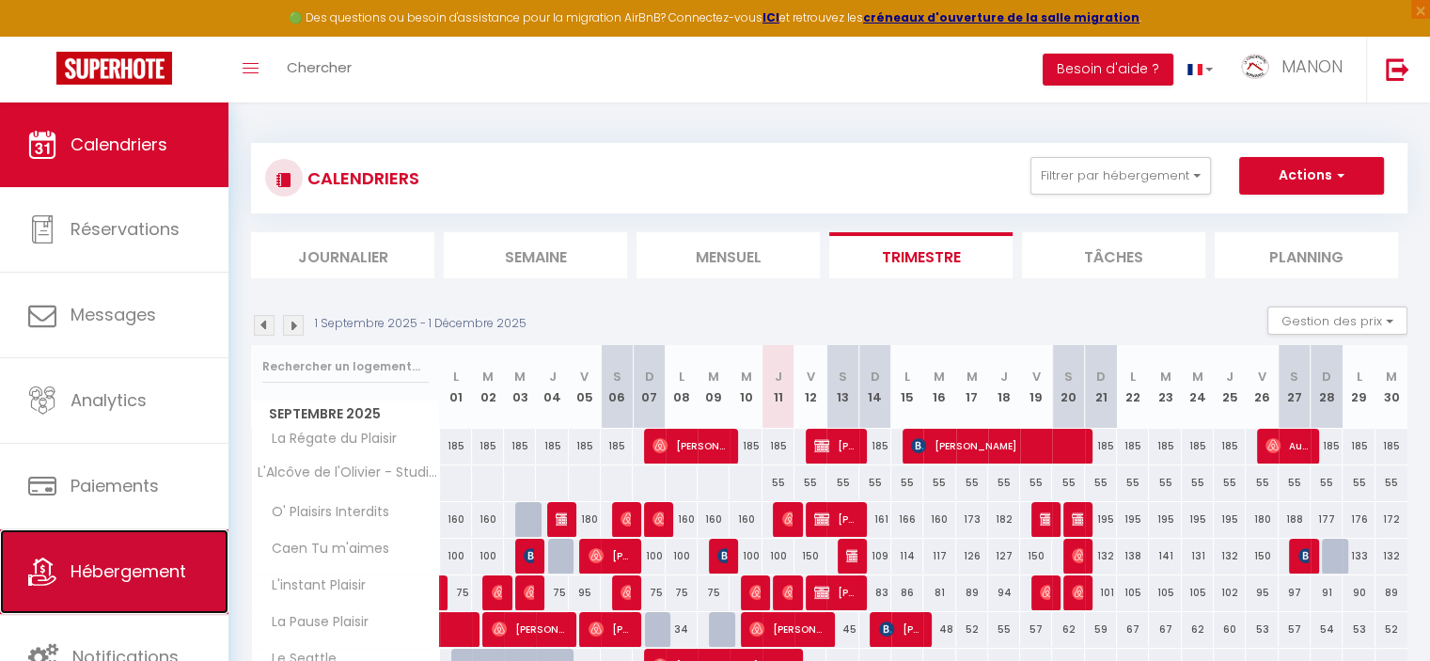
click at [152, 559] on span "Hébergement" at bounding box center [129, 571] width 116 height 24
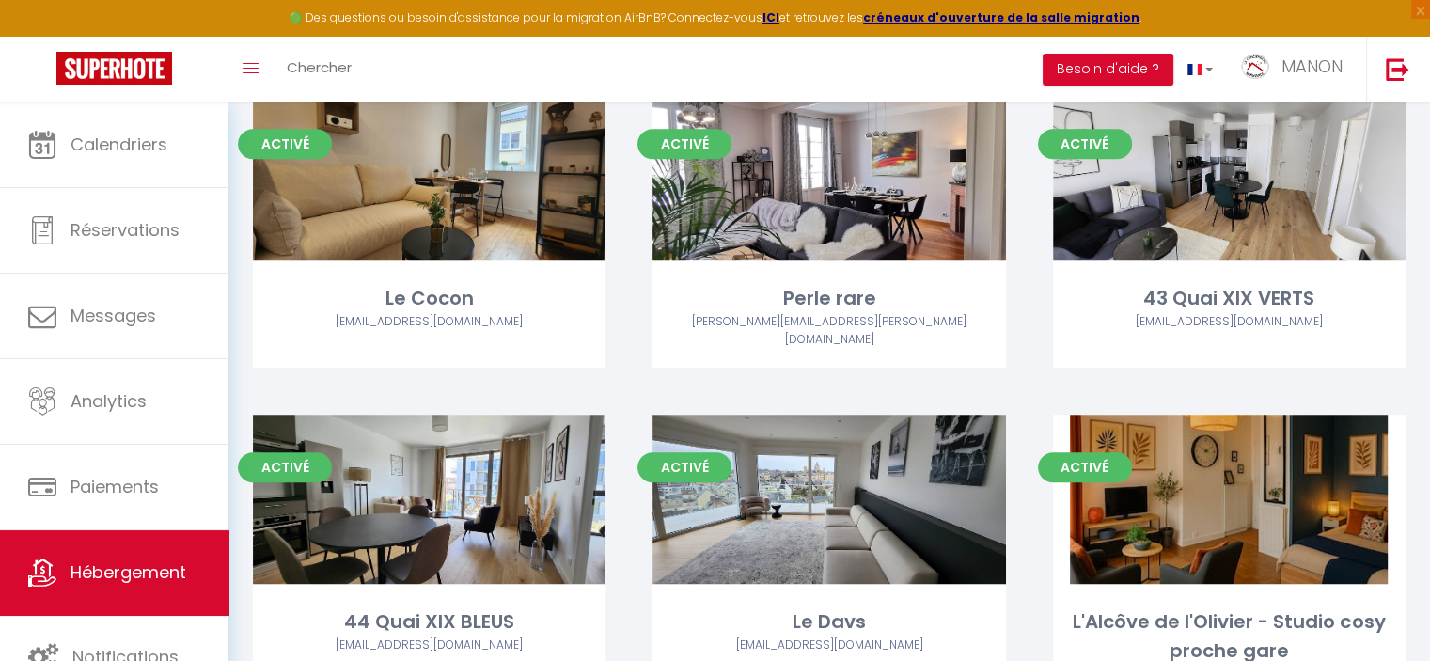
scroll to position [1161, 0]
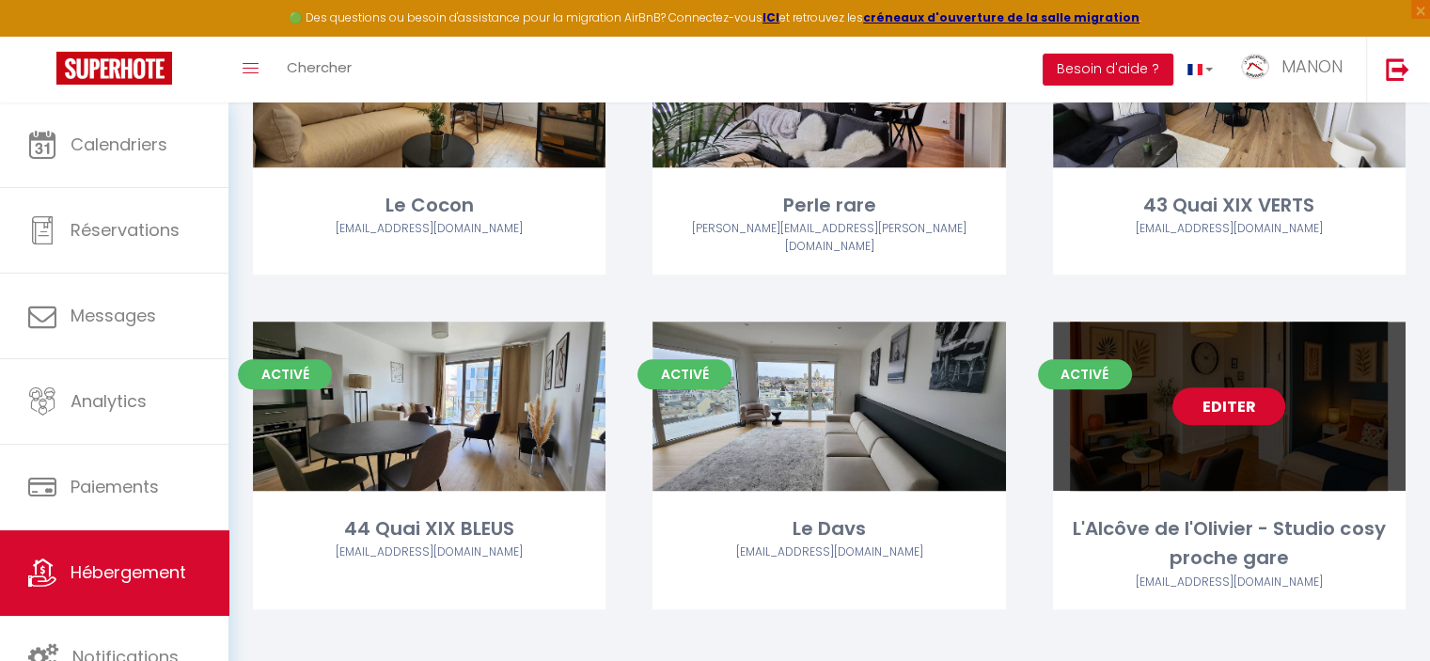
click at [1230, 390] on link "Editer" at bounding box center [1228, 406] width 113 height 38
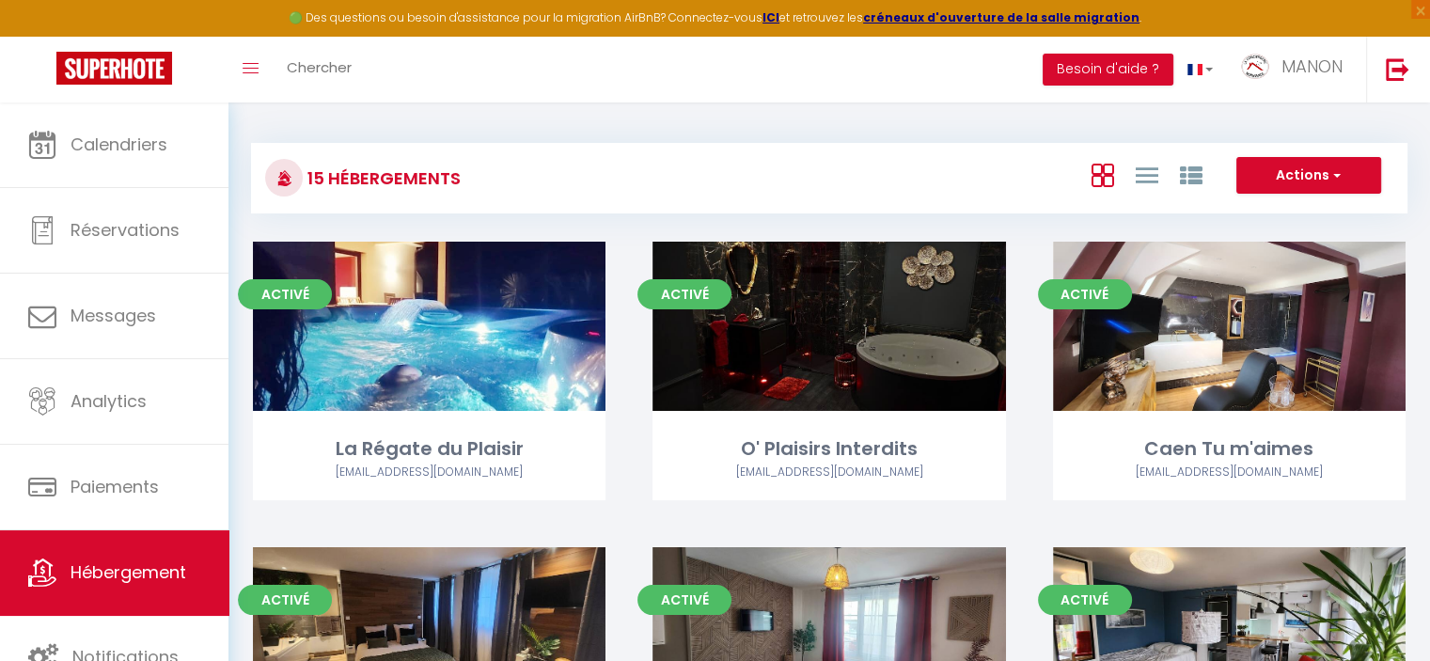
select select "3"
select select "2"
select select "1"
select select
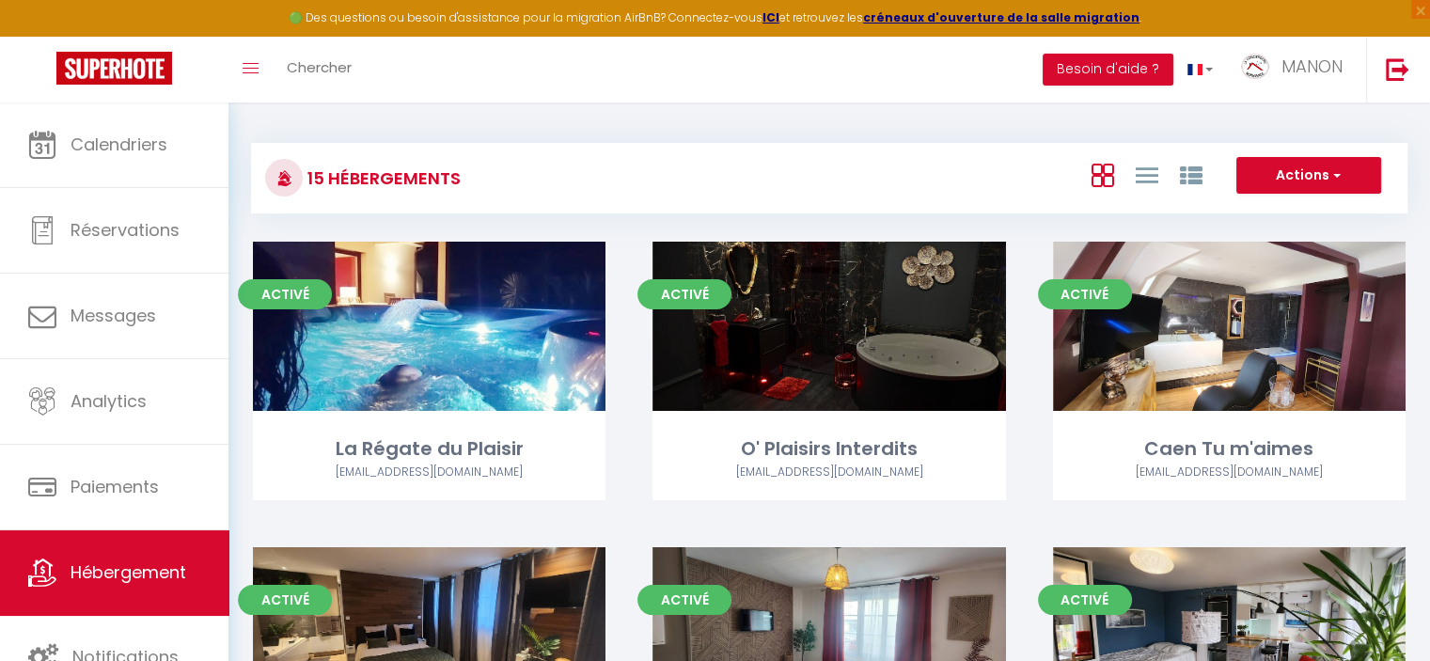
select select "28"
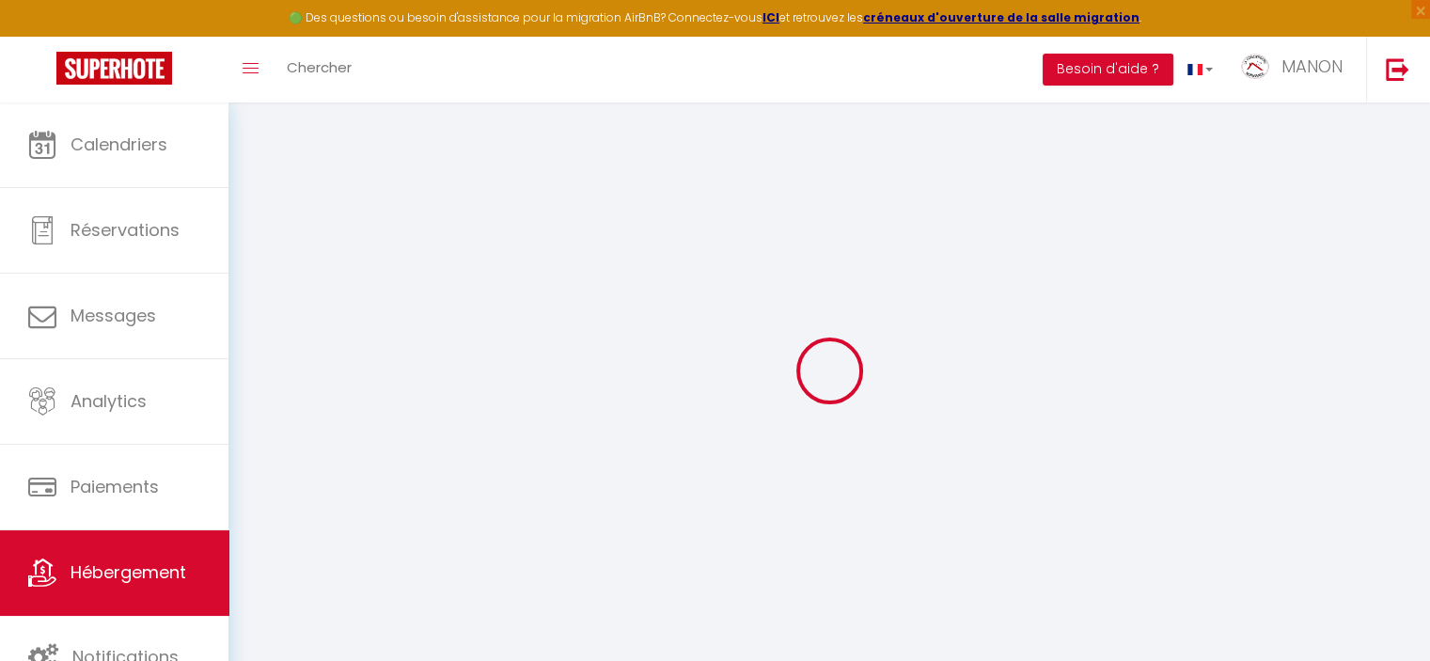
select select
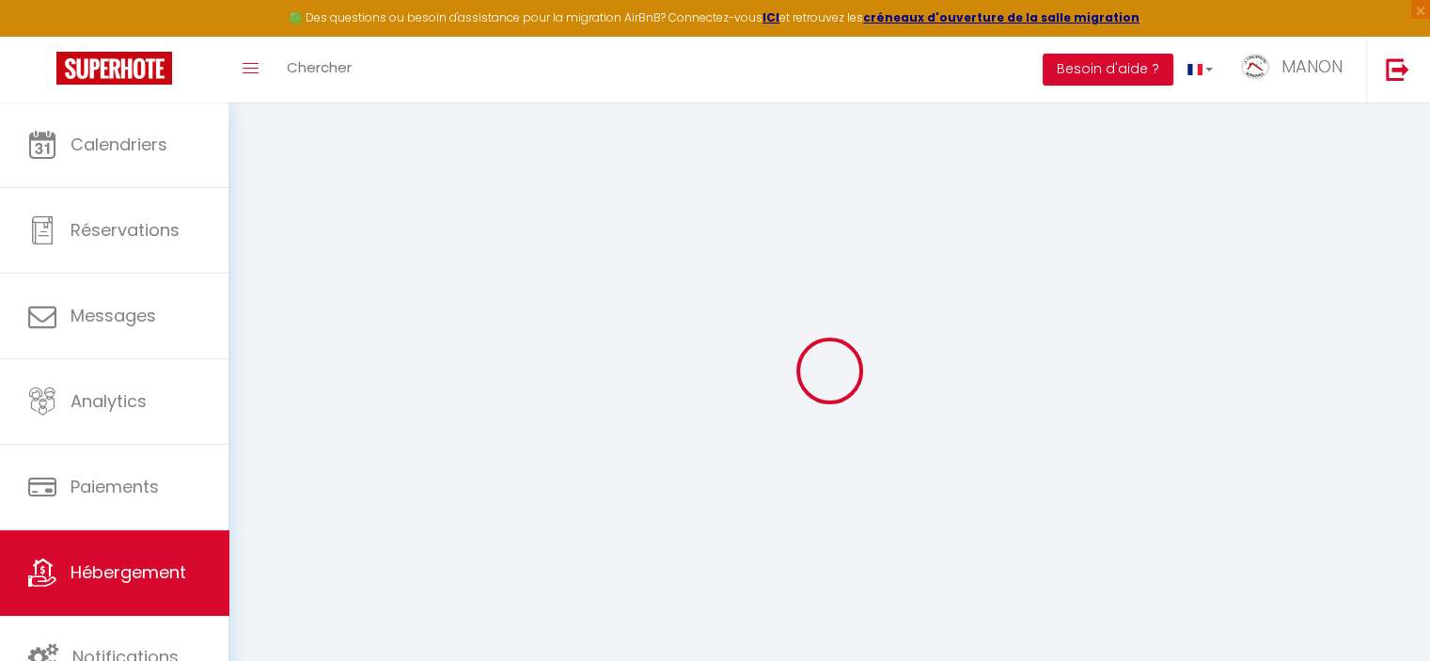
select select
checkbox input "false"
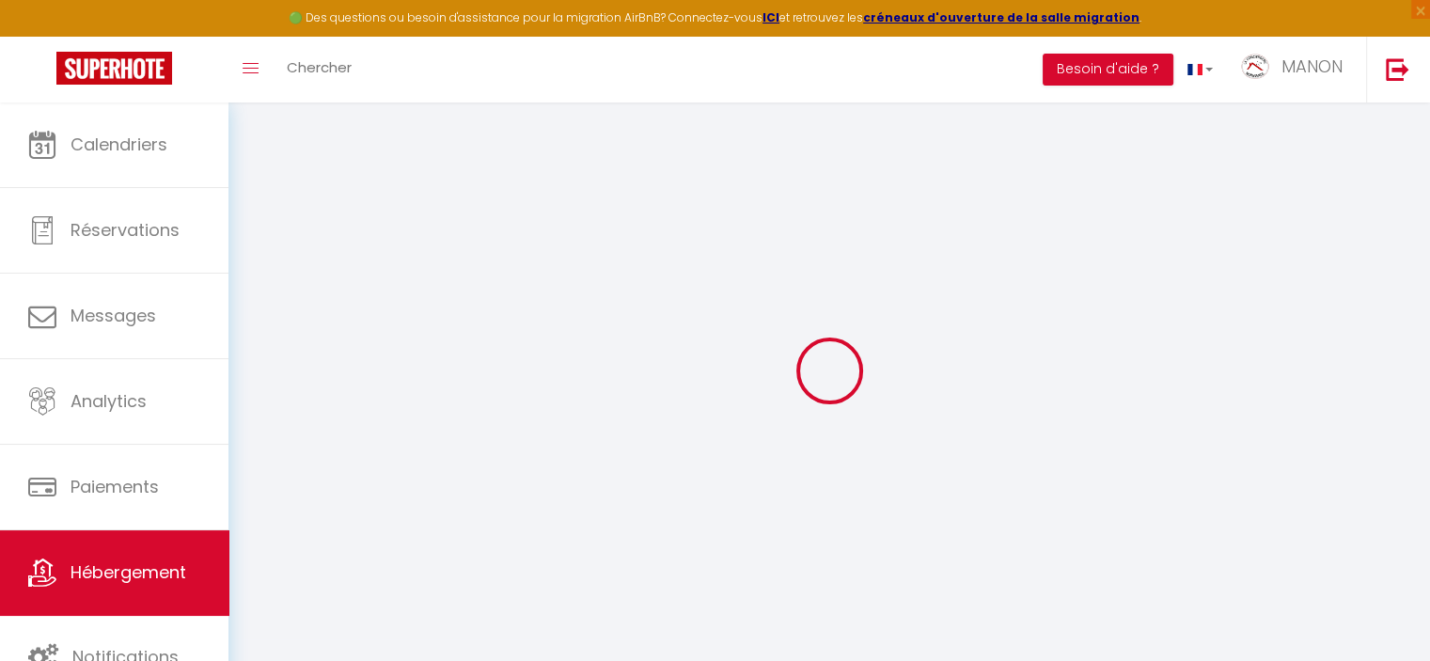
select select
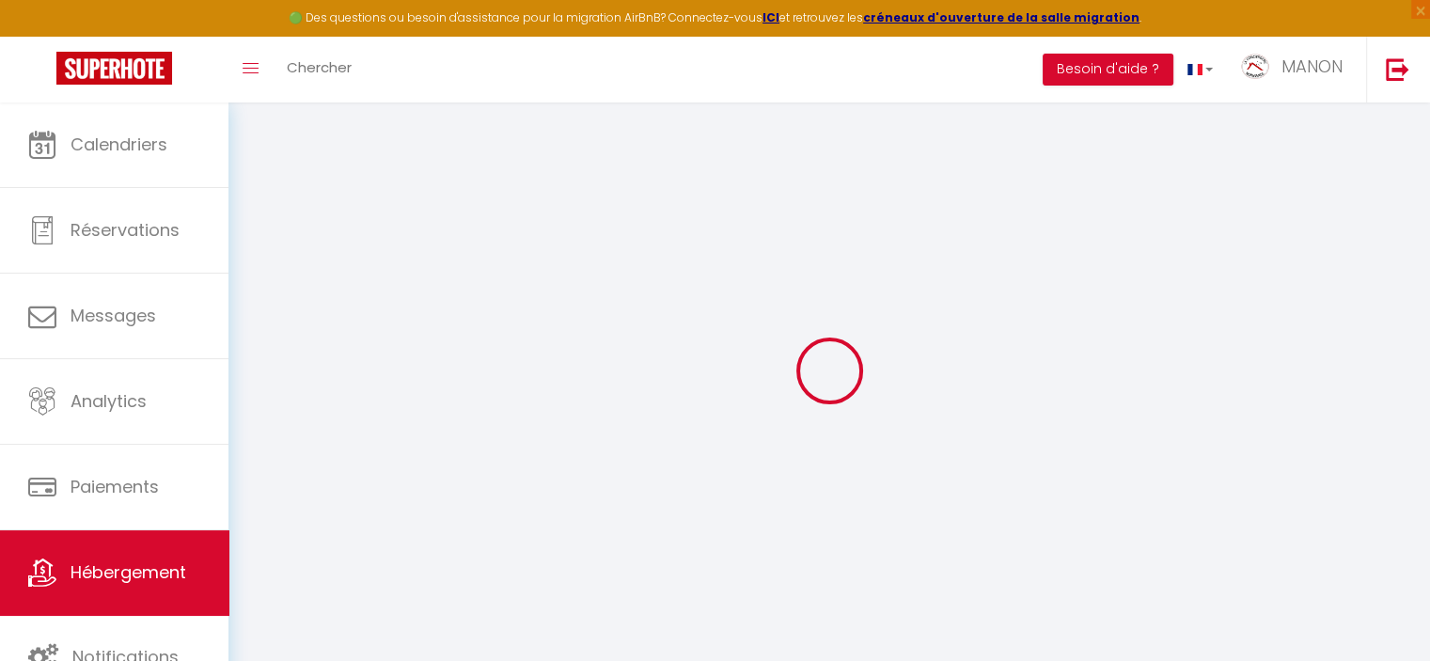
select select
checkbox input "false"
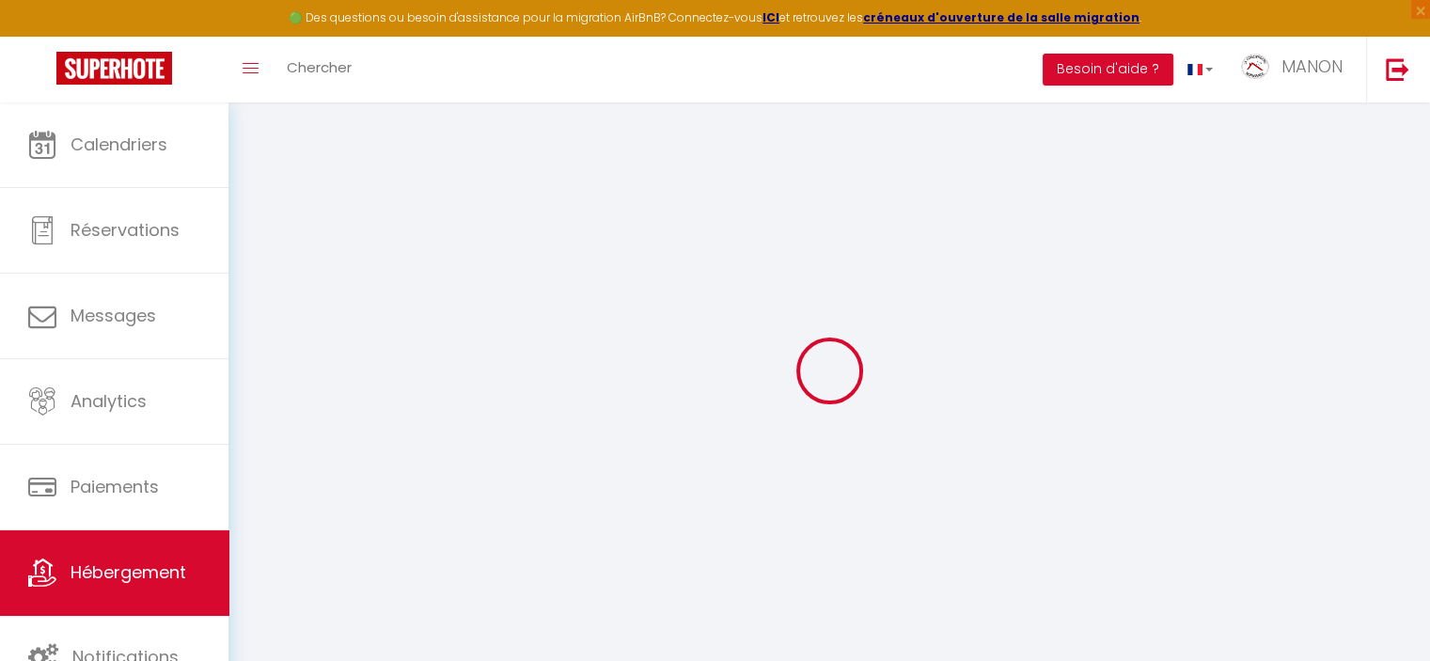
checkbox input "false"
select select
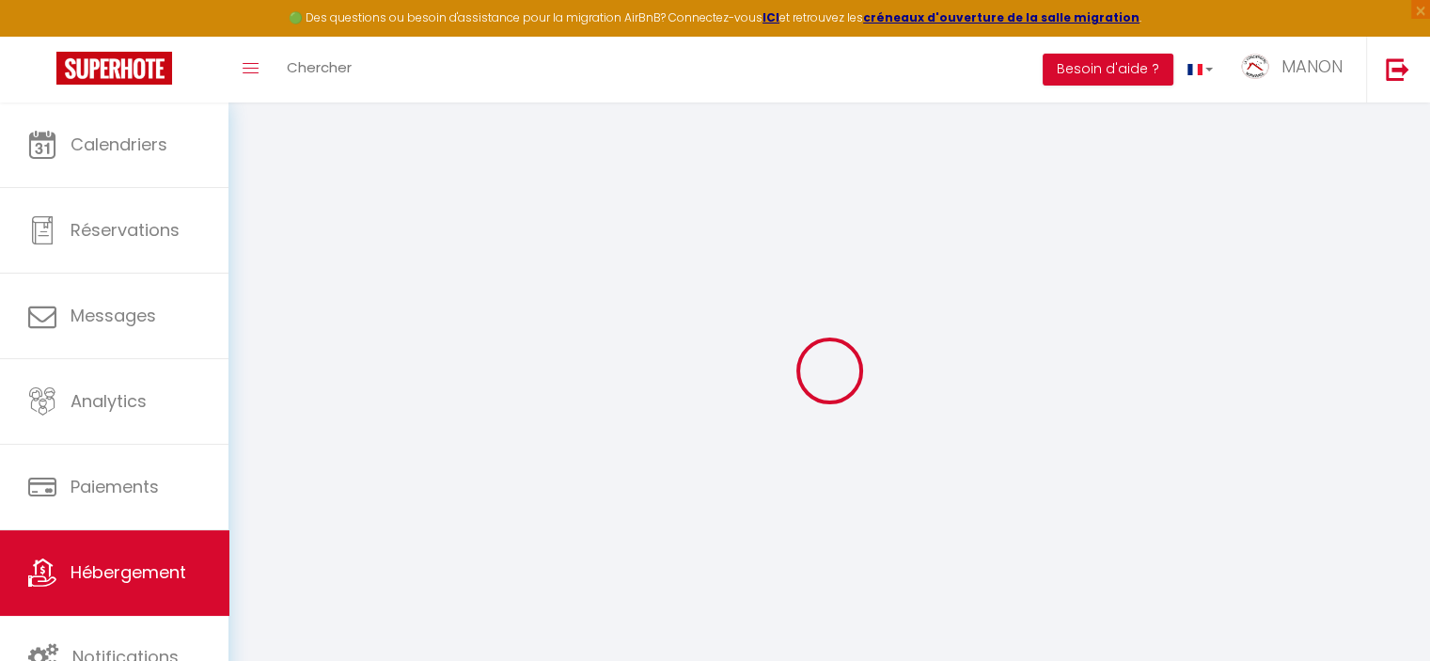
select select
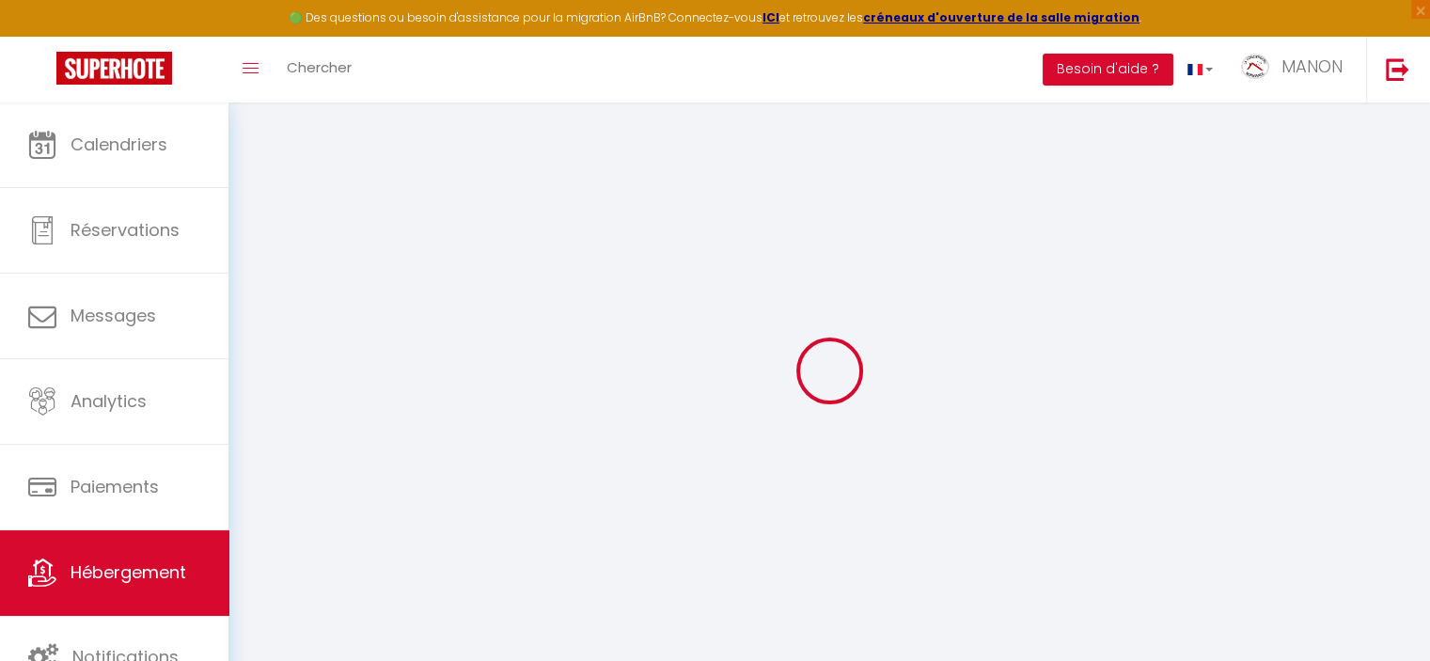
checkbox input "false"
select select
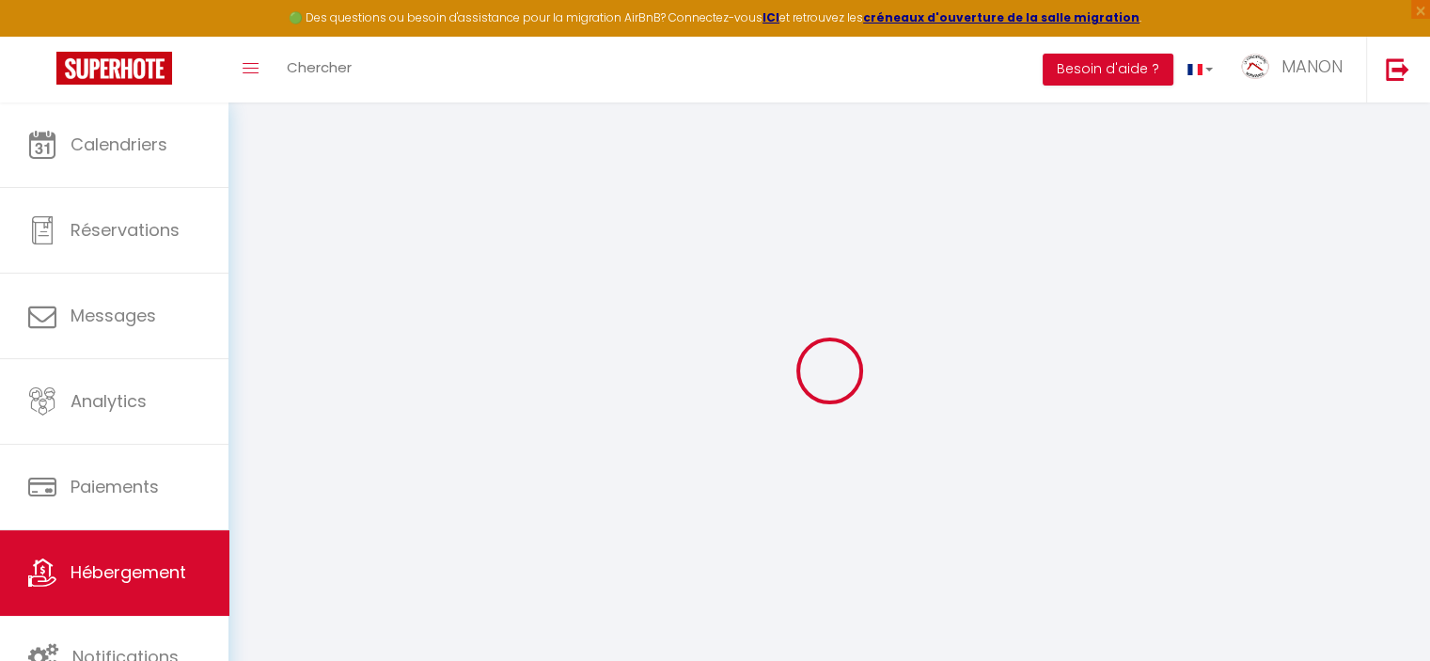
select select
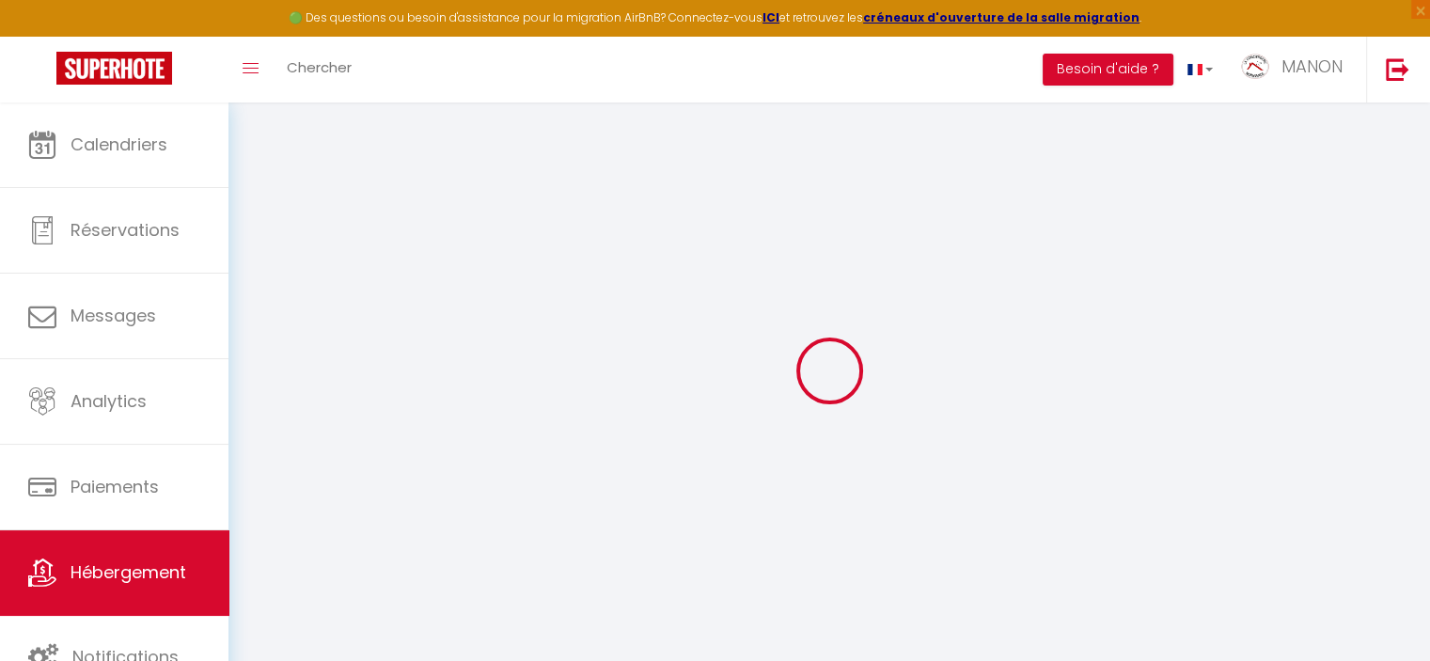
select select
checkbox input "false"
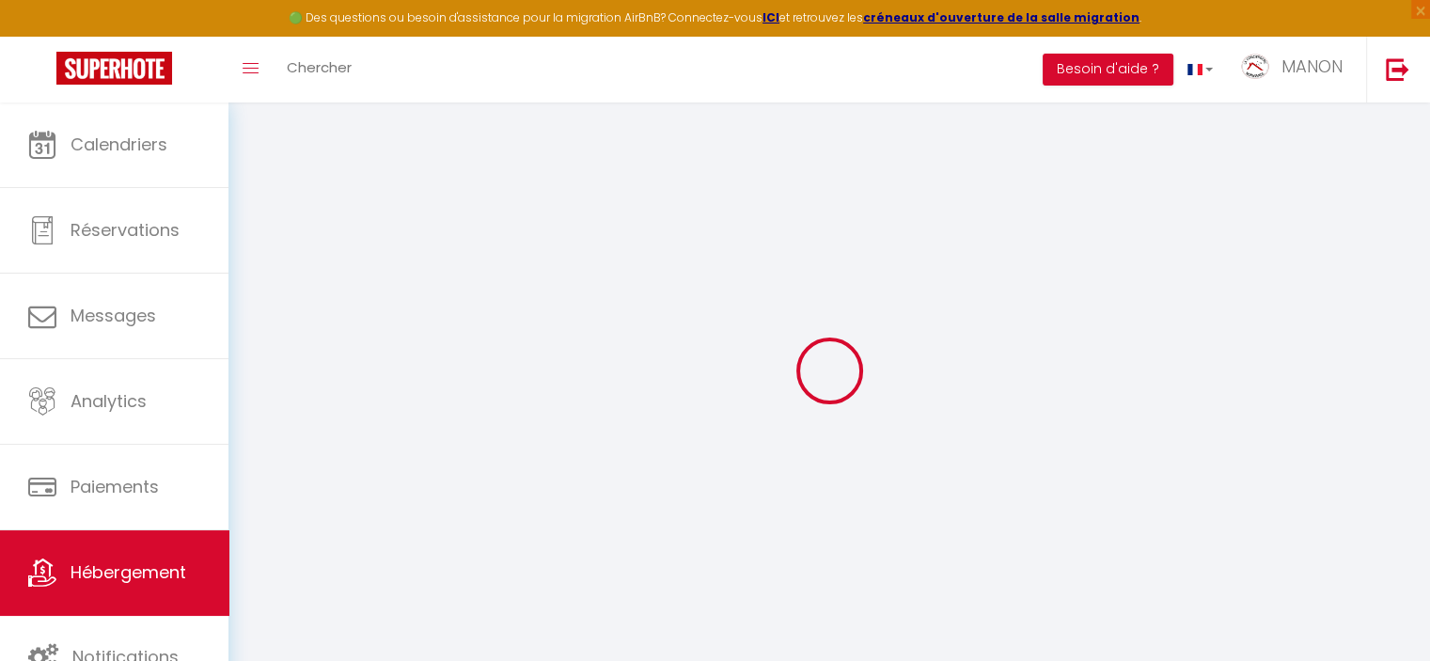
checkbox input "false"
select select
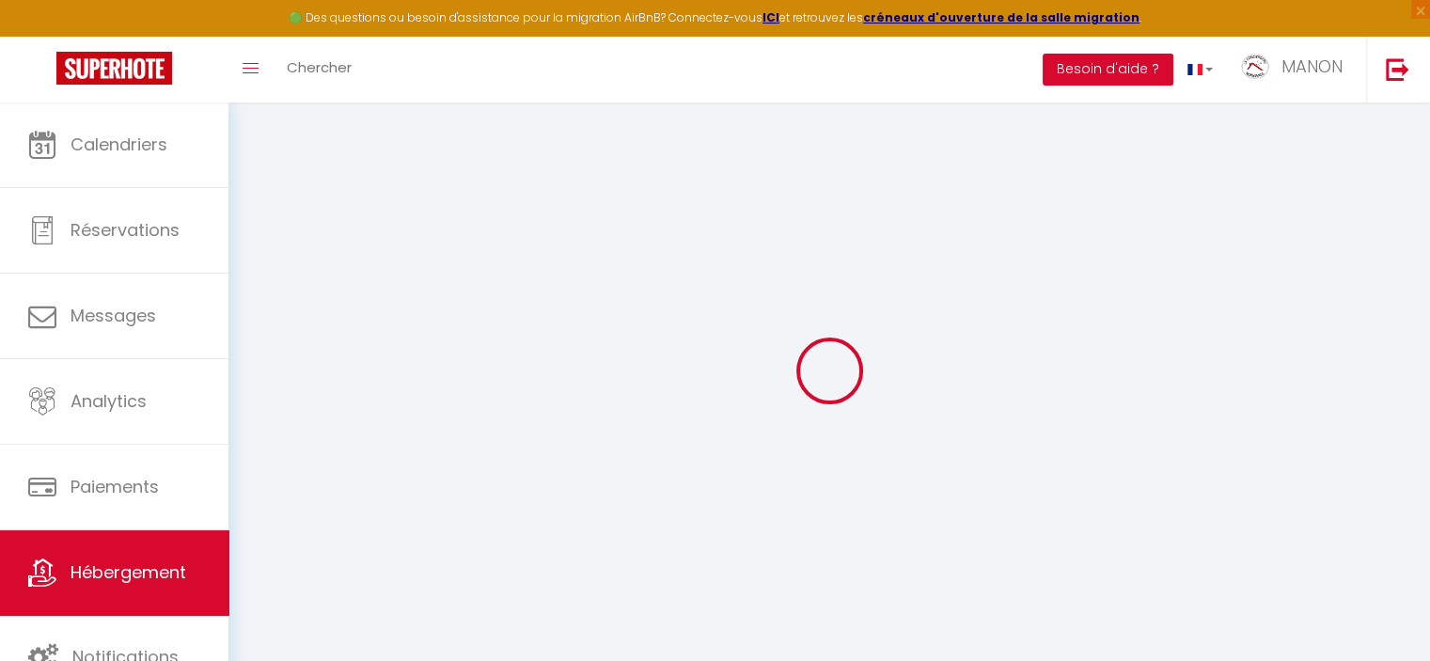
select select
checkbox input "false"
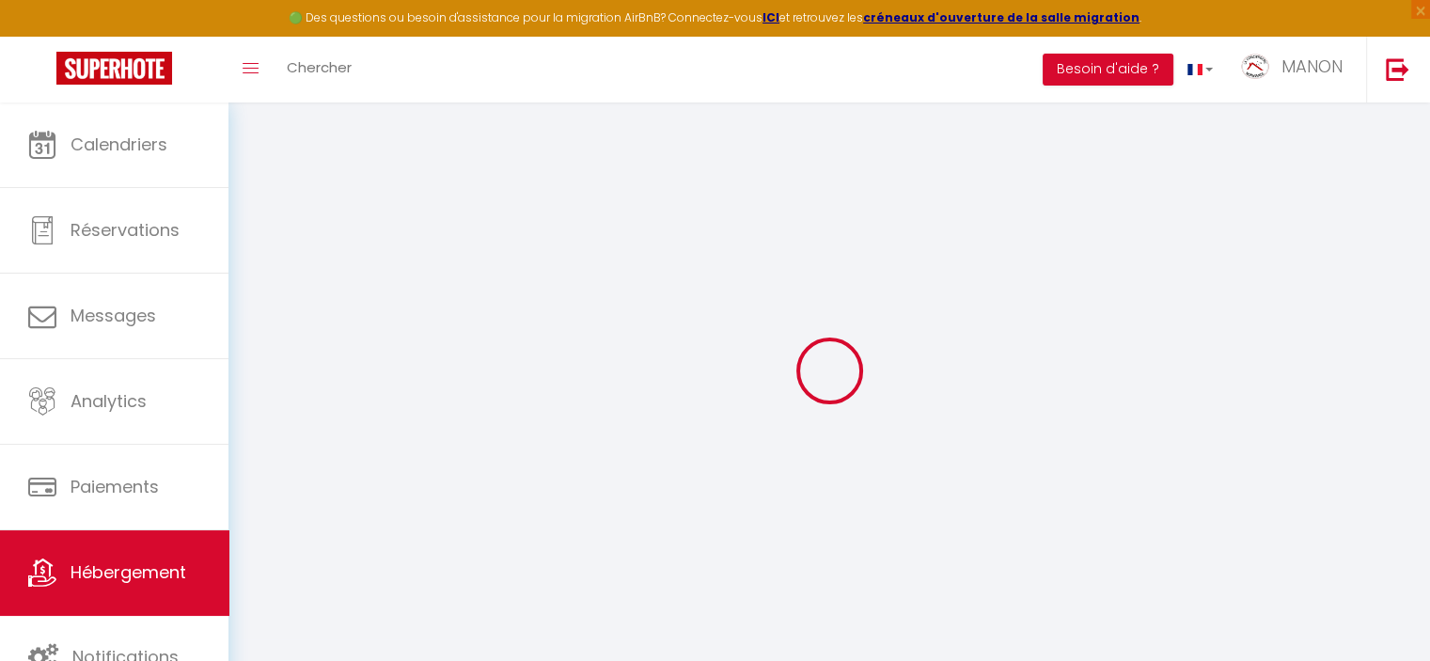
checkbox input "false"
select select
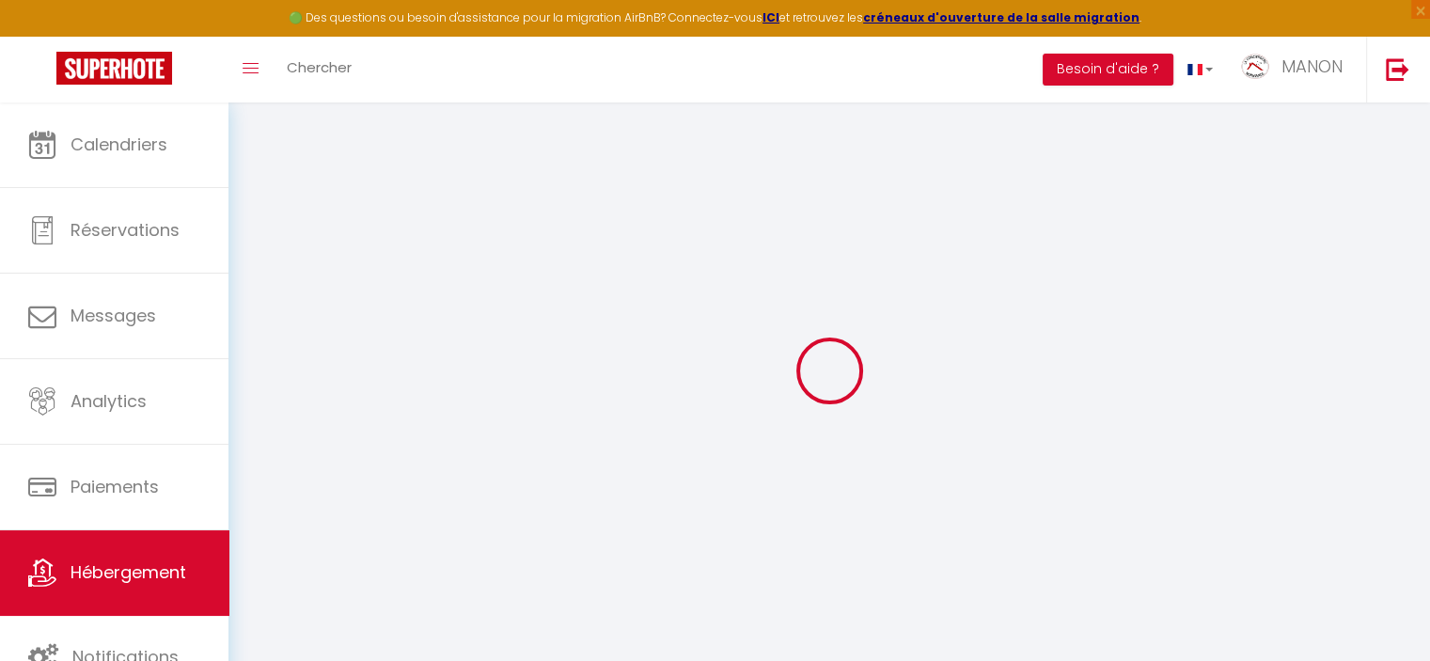
type input "L'Alcôve de l'Olivier - Studio cosy proche gare"
select select "2"
select select "0"
type input "55"
type input "40"
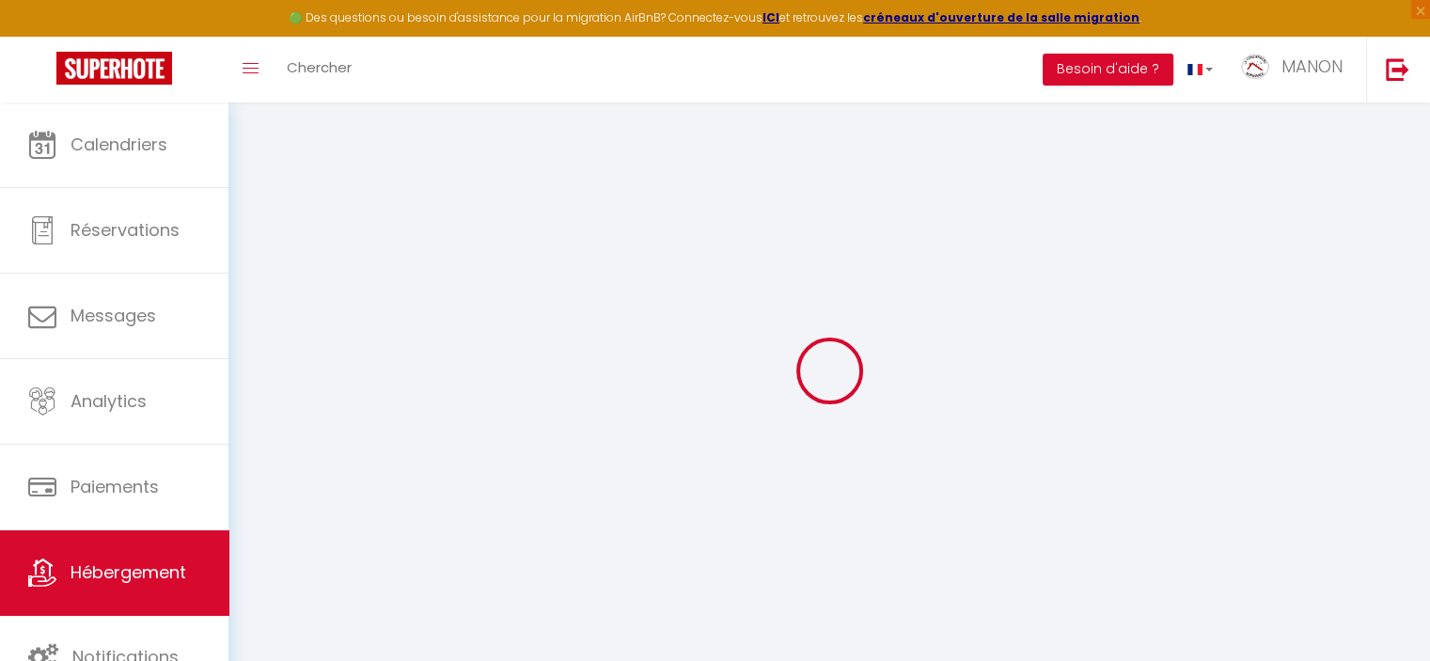
select select
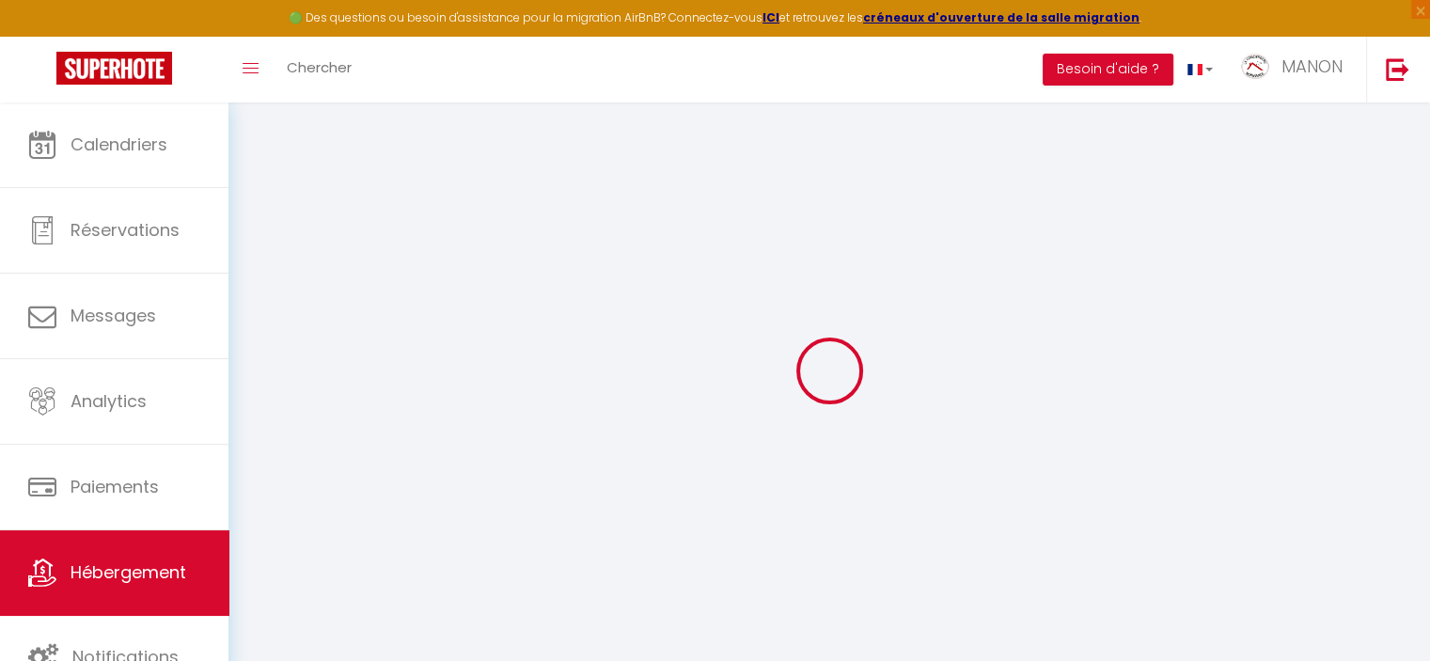
type input "[STREET_ADDRESS]"
type input "14000"
type input "[GEOGRAPHIC_DATA]"
type input "[EMAIL_ADDRESS][DOMAIN_NAME]"
select select
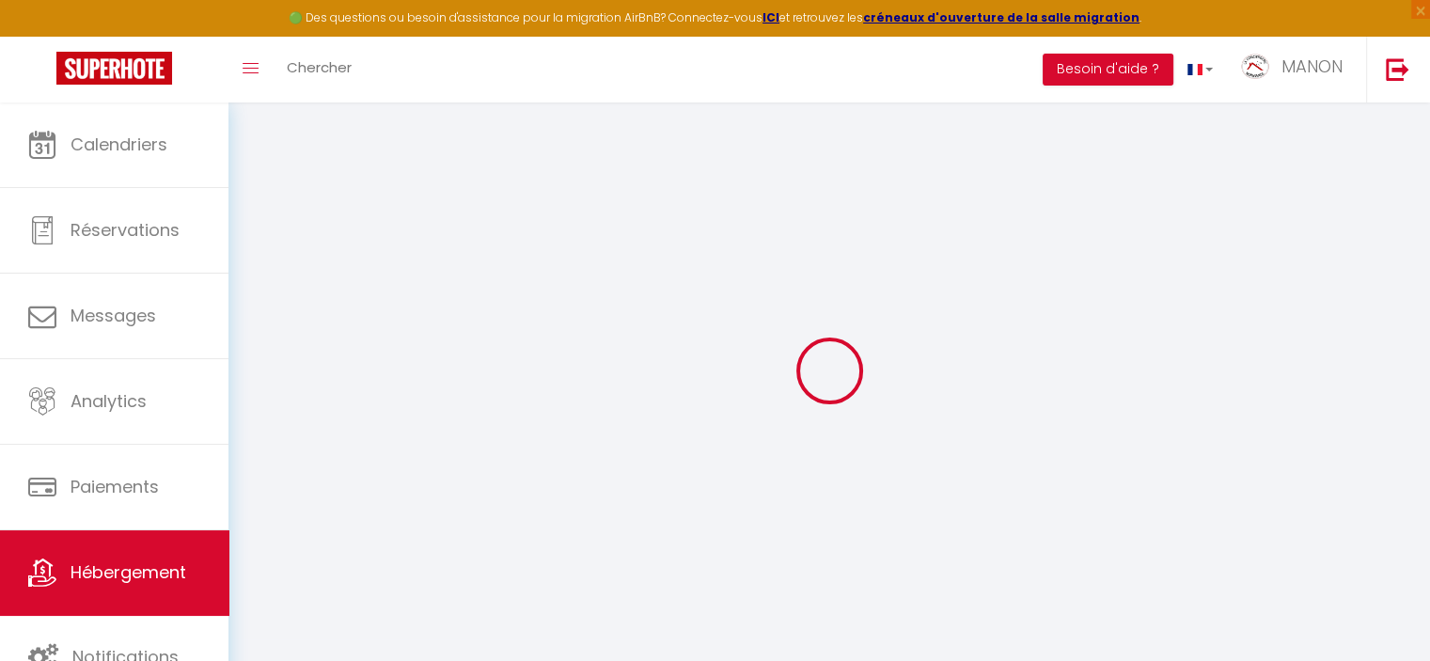
checkbox input "false"
type input "0"
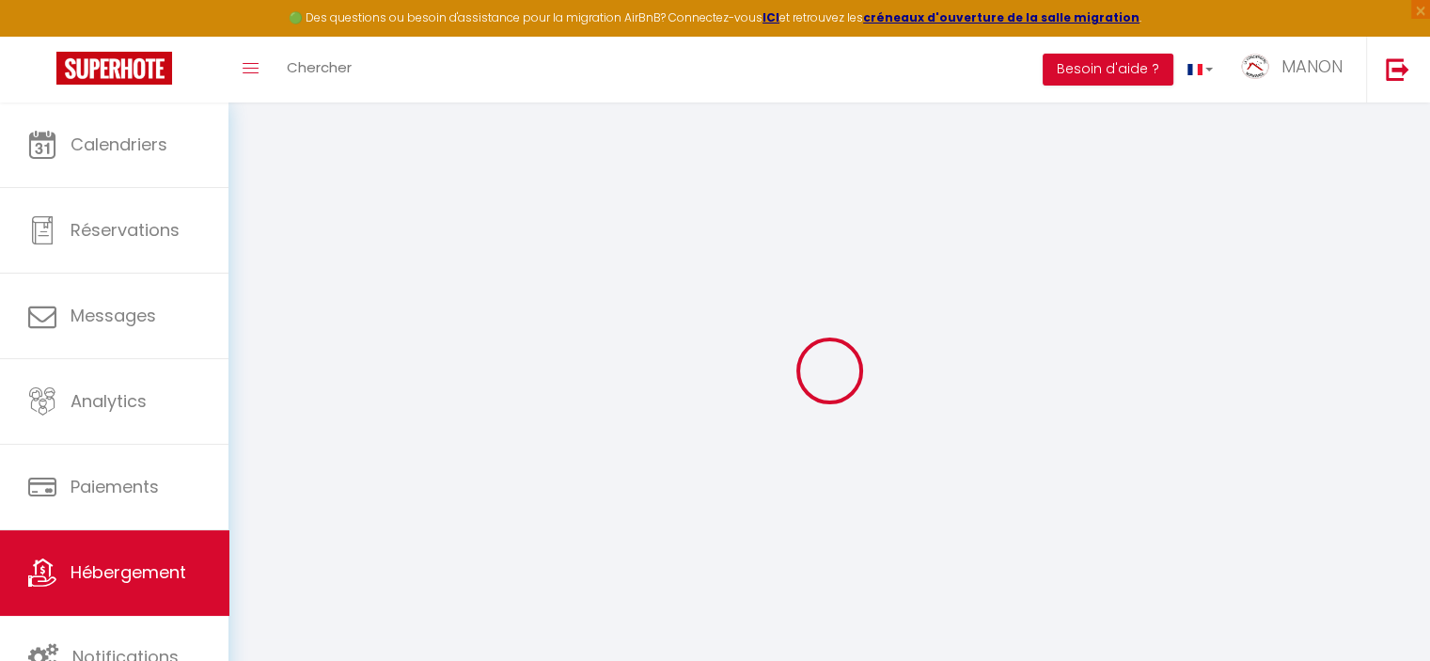
type input "0"
select select
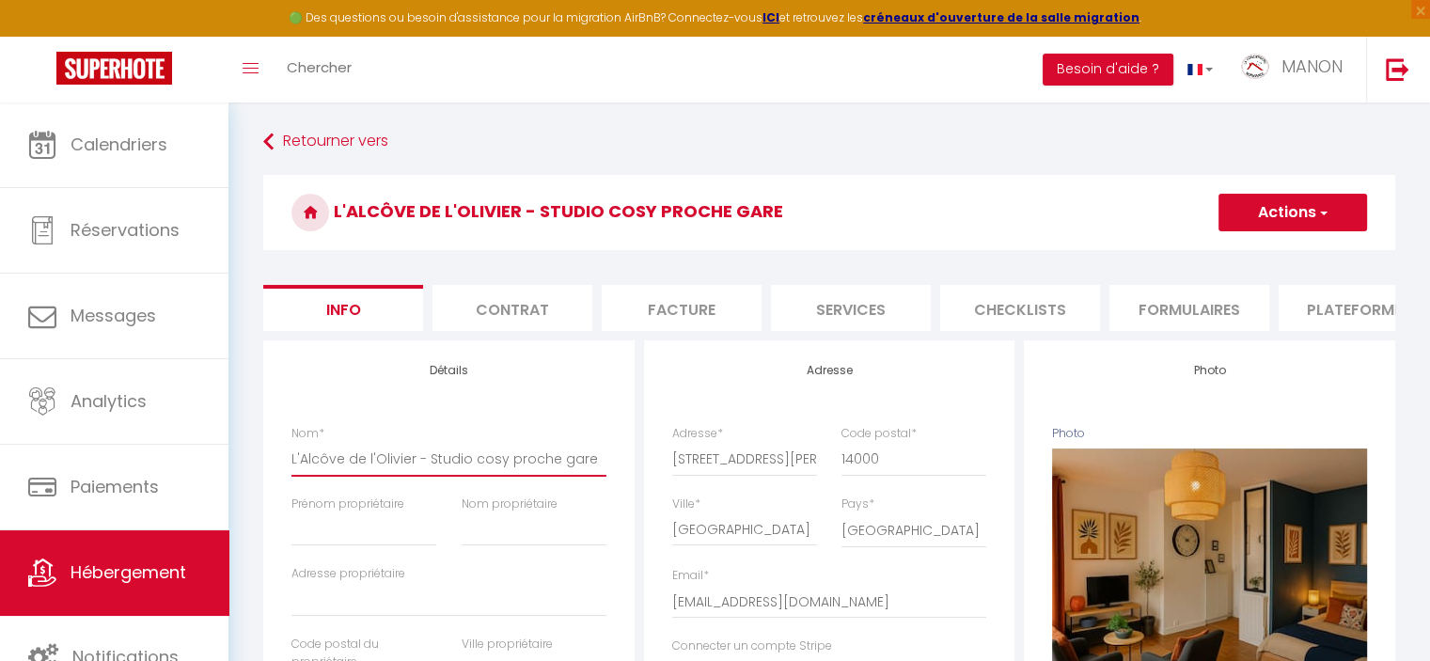
drag, startPoint x: 292, startPoint y: 469, endPoint x: 657, endPoint y: 499, distance: 366.0
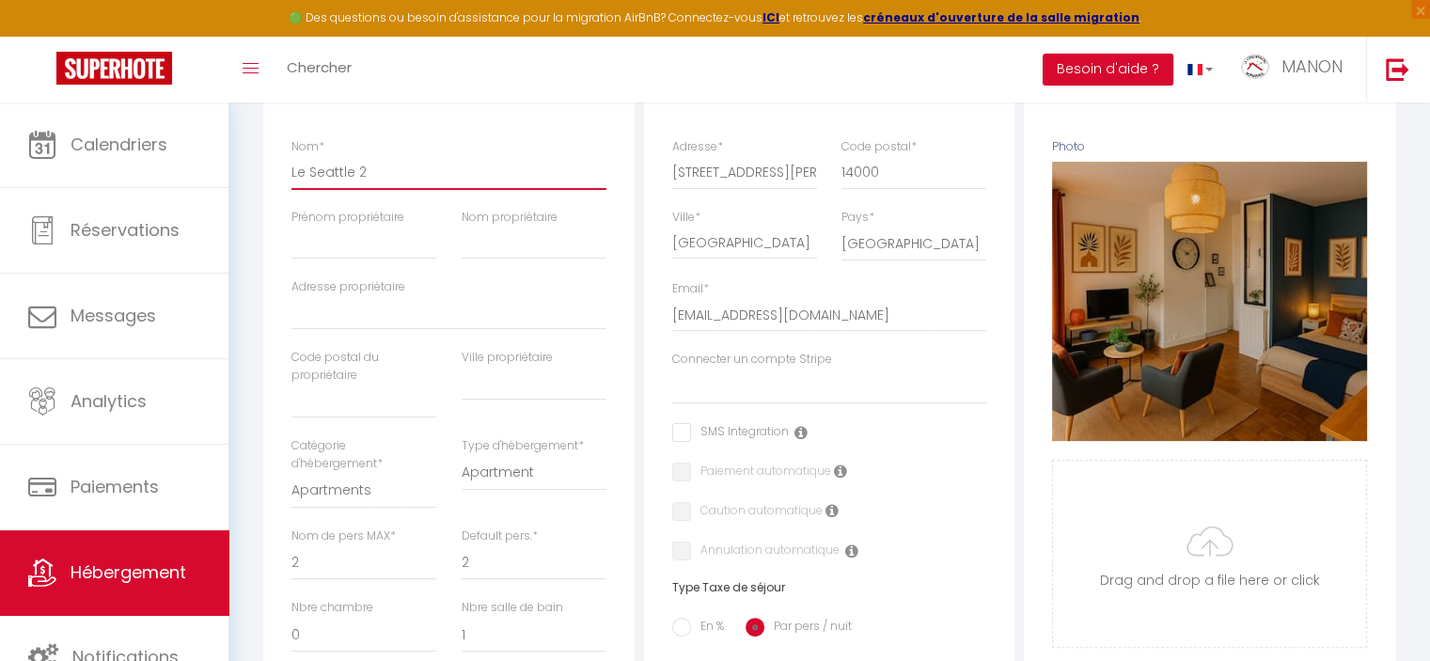
scroll to position [290, 0]
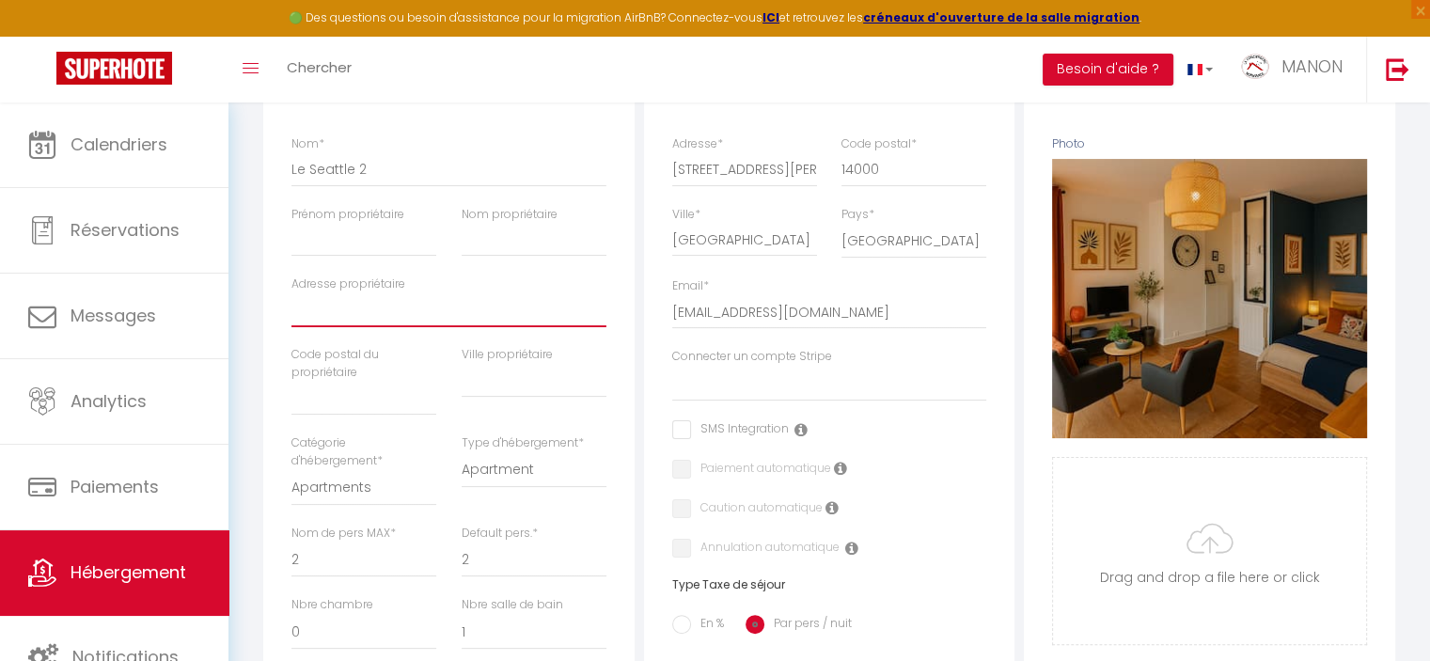
click at [408, 311] on input "Adresse propriétaire" at bounding box center [448, 310] width 315 height 34
paste input "[GEOGRAPHIC_DATA] Anctoville"
click at [370, 248] on input "Prénom propriétaire" at bounding box center [363, 240] width 145 height 34
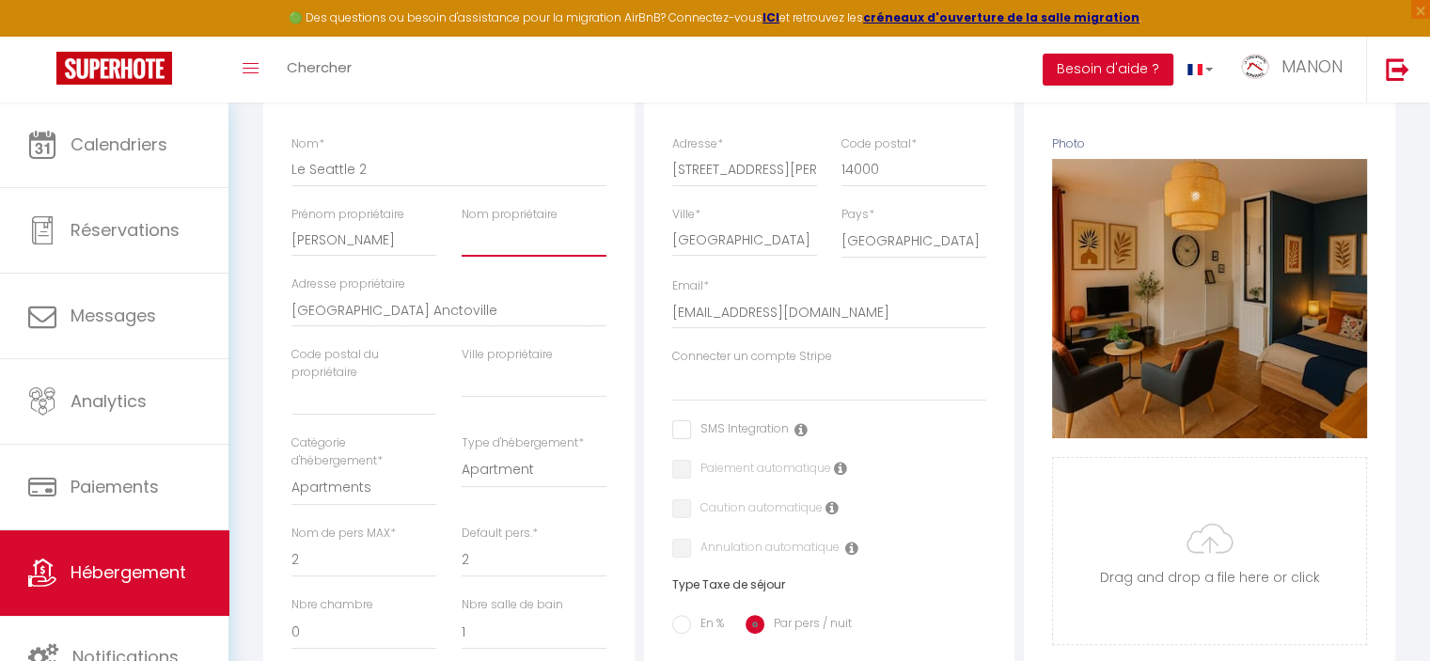
click at [507, 257] on input "Nom propriétaire" at bounding box center [534, 240] width 145 height 34
click at [384, 409] on input "text" at bounding box center [363, 399] width 145 height 34
click at [535, 392] on input "text" at bounding box center [534, 381] width 145 height 34
paste input "AURESEULLES"
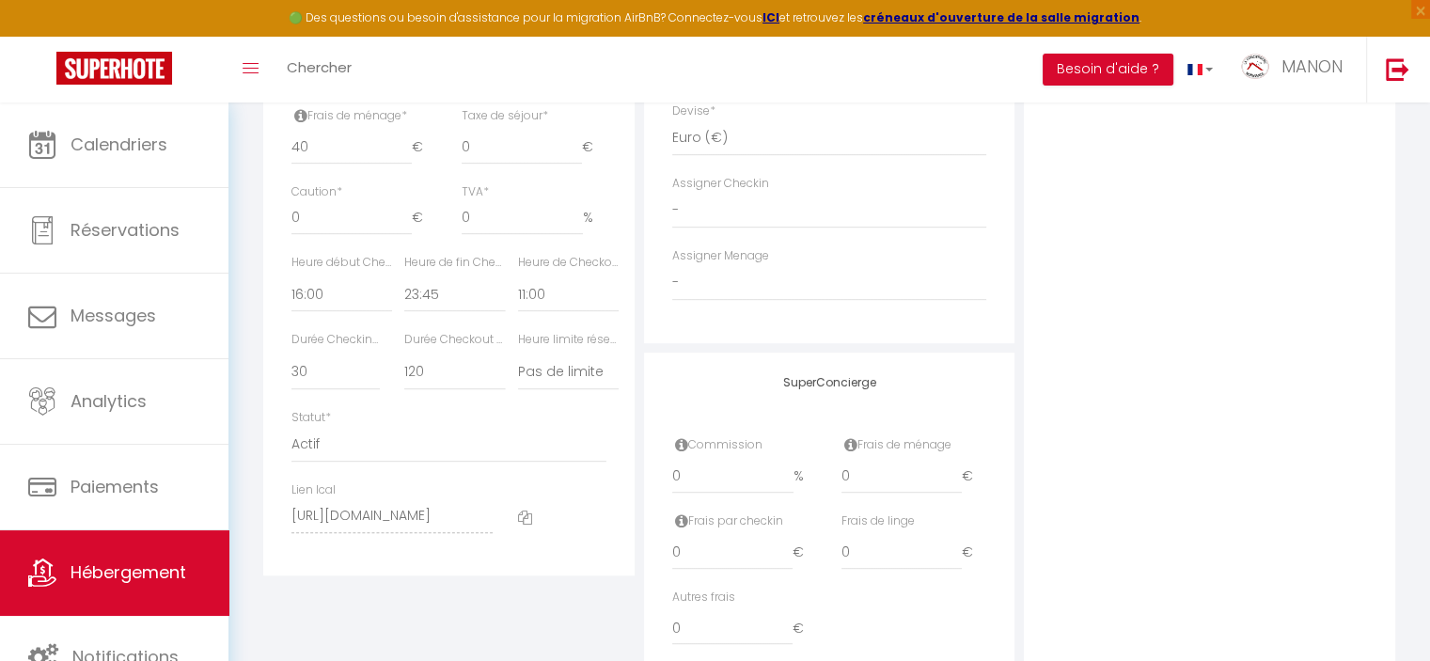
scroll to position [925, 0]
click at [333, 231] on input "0" at bounding box center [351, 214] width 120 height 34
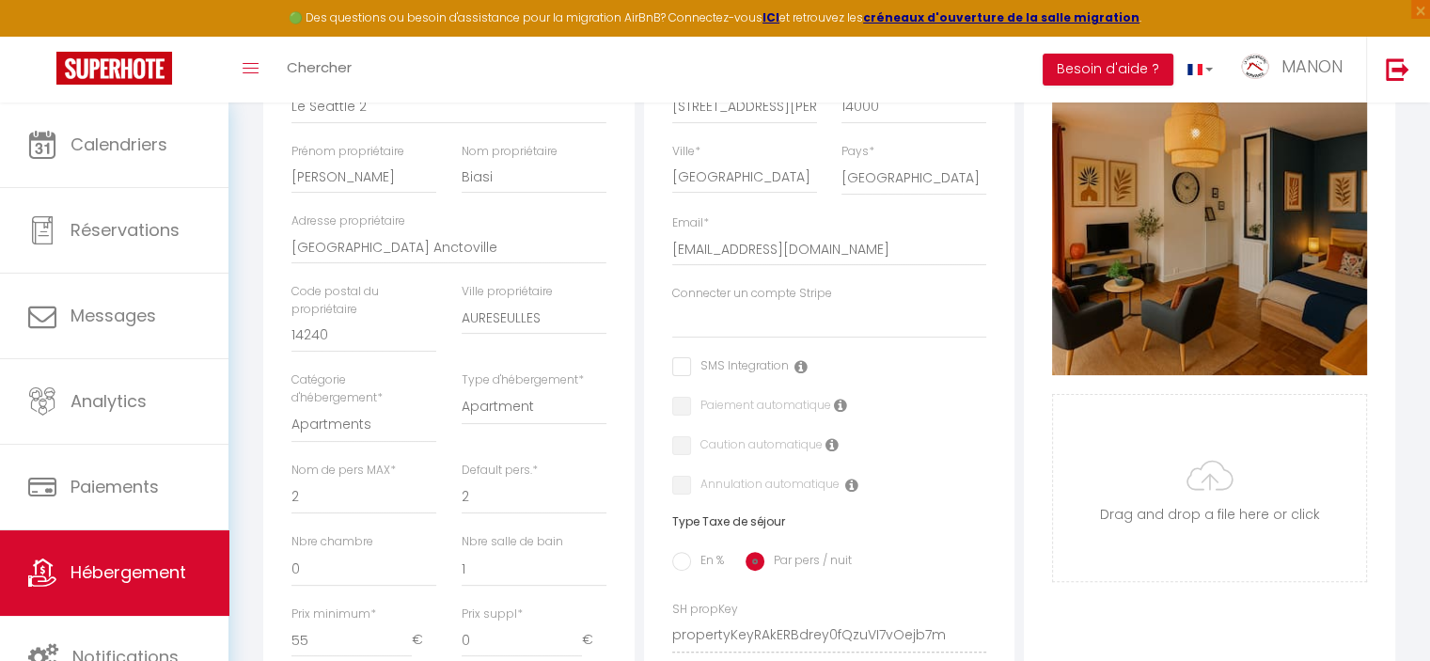
scroll to position [400, 0]
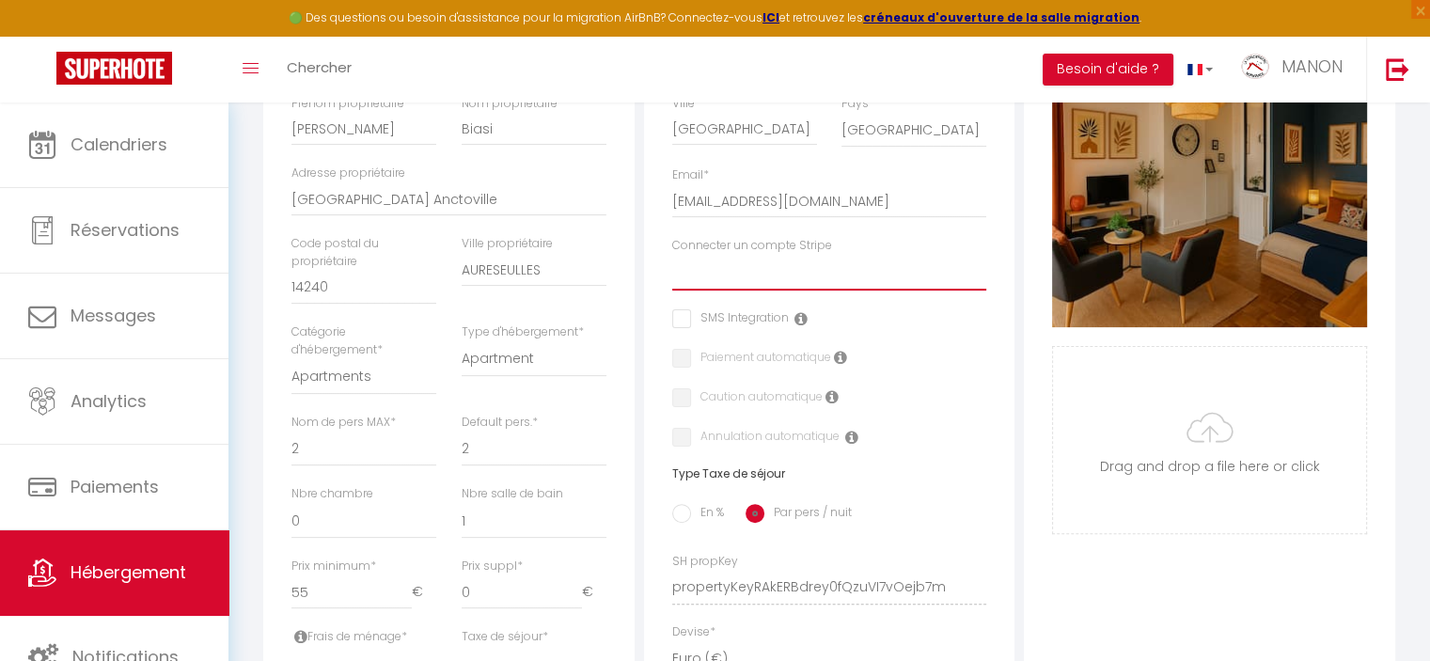
click at [917, 287] on select "HARMONIE BAZIRE Caen, tu m'aimes M. BIASI O'Plaisirs SCI TITELCO Le Davs Le Mat…" at bounding box center [829, 273] width 315 height 36
click at [672, 268] on select "HARMONIE BAZIRE Caen, tu m'aimes M. BIASI O'Plaisirs SCI TITELCO Le Davs Le Mat…" at bounding box center [829, 273] width 315 height 36
click at [756, 401] on label "Caution automatique" at bounding box center [757, 398] width 132 height 21
click at [678, 431] on div "Adresse Adresse * 170 Rue d'Auge Code postal * 14000 Ville * Caen Pays * France…" at bounding box center [829, 402] width 371 height 924
click at [683, 407] on input "checkbox" at bounding box center [678, 397] width 12 height 19
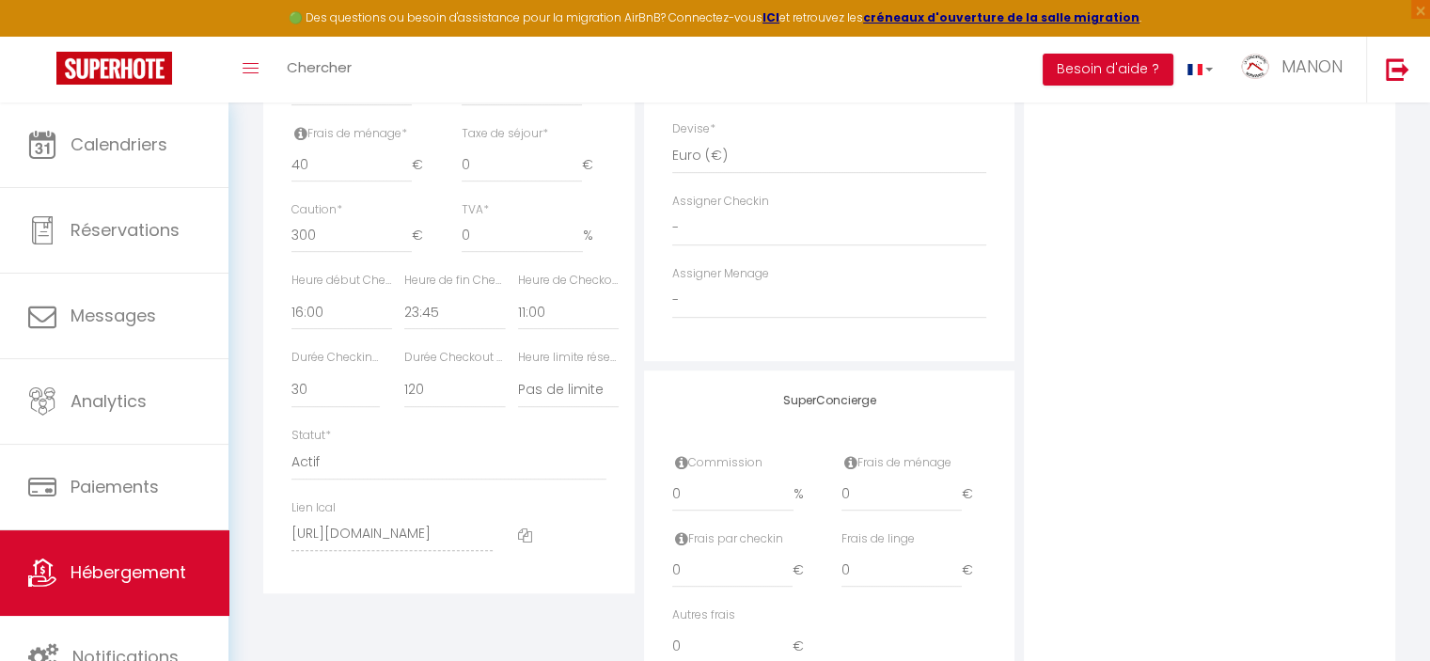
scroll to position [914, 0]
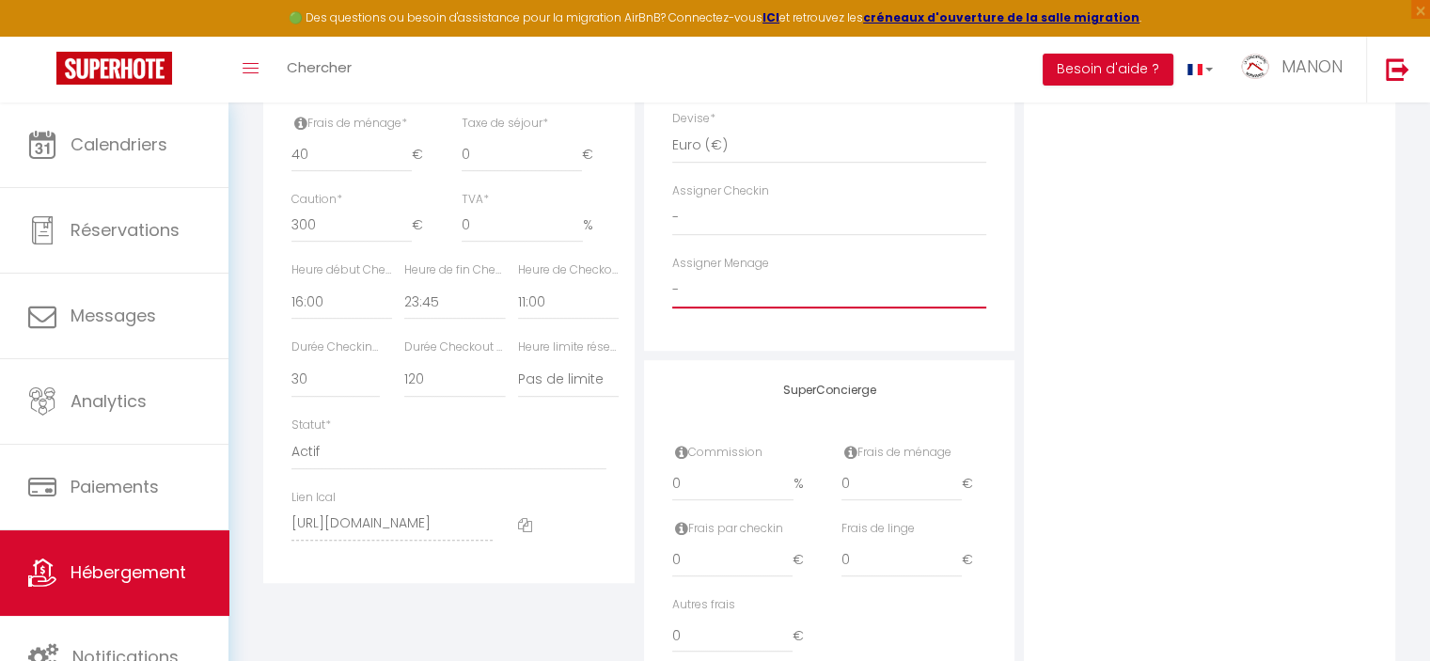
click at [865, 308] on select "- Kevin Lemaitre Charline Mahe Nicolas Morin Diana Petrescu Nettoyage ADC Elsa …" at bounding box center [829, 291] width 315 height 36
click at [672, 286] on select "- Kevin Lemaitre Charline Mahe Nicolas Morin Diana Petrescu Nettoyage ADC Elsa …" at bounding box center [829, 291] width 315 height 36
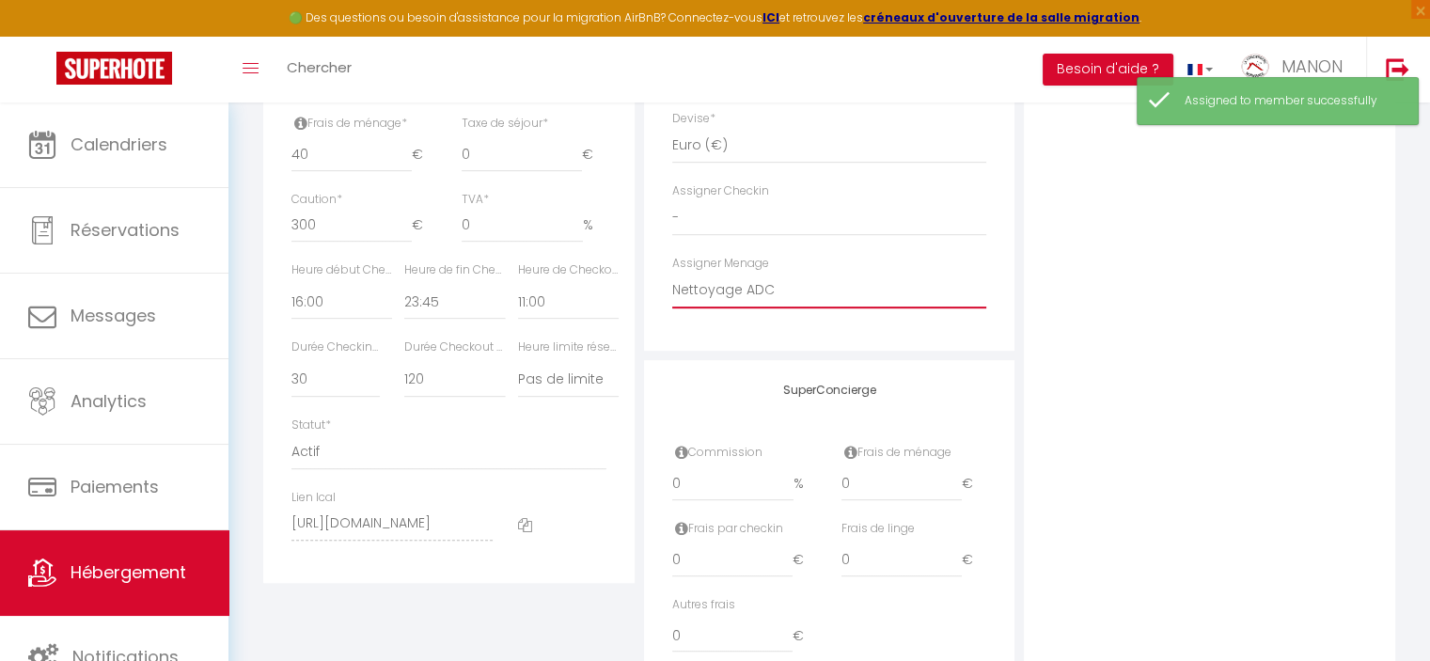
scroll to position [1008, 0]
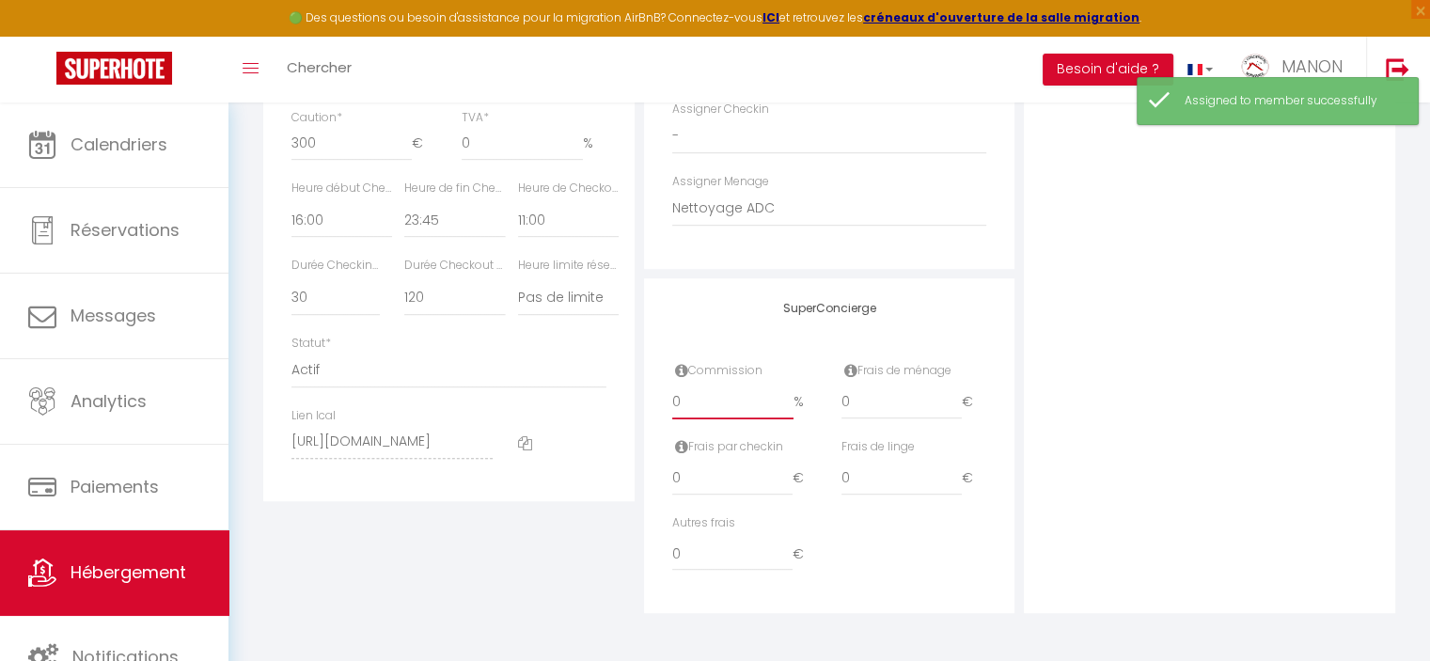
click at [741, 401] on input "0" at bounding box center [732, 402] width 121 height 34
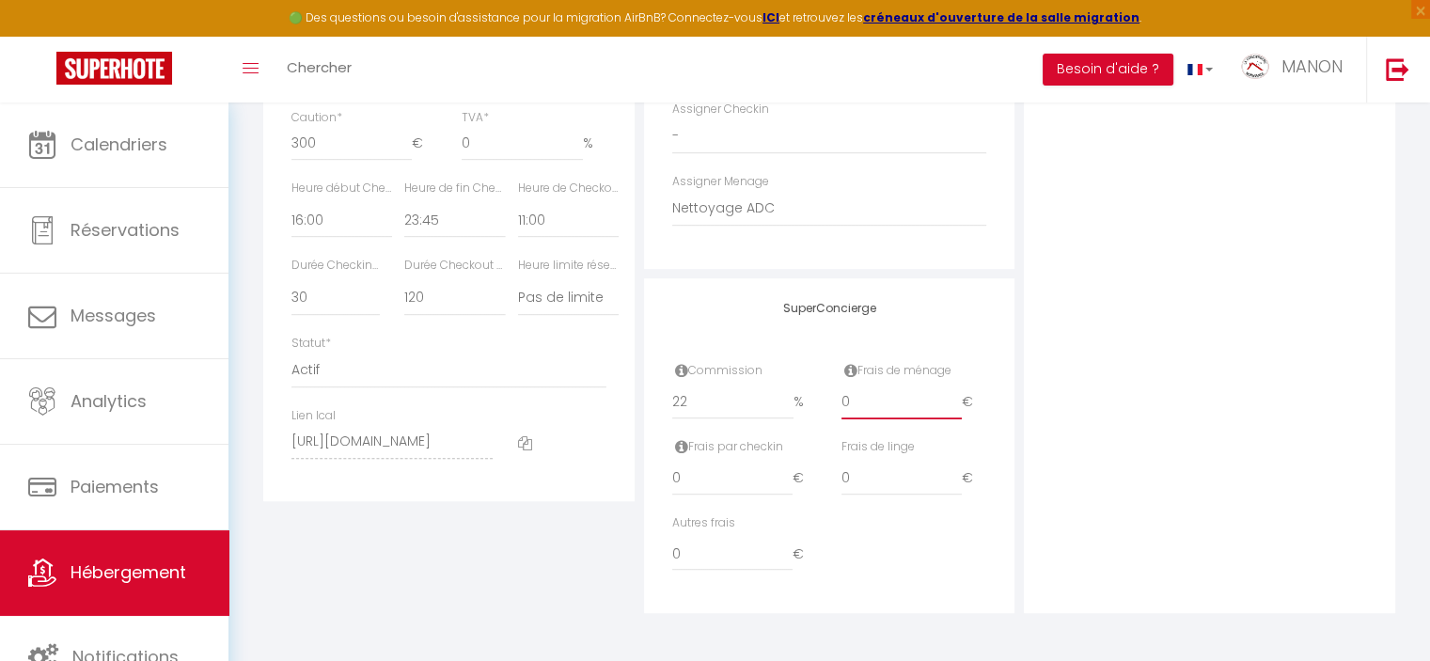
click at [899, 406] on input "0" at bounding box center [901, 402] width 120 height 34
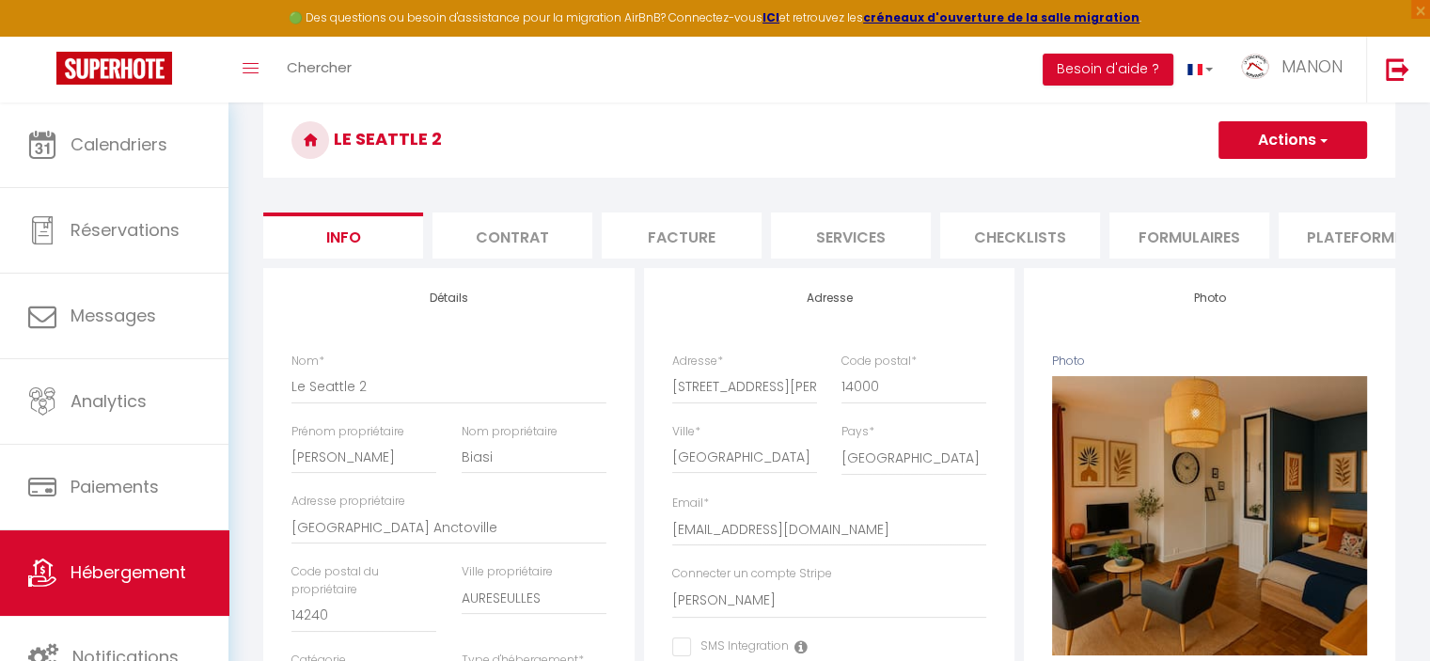
scroll to position [71, 0]
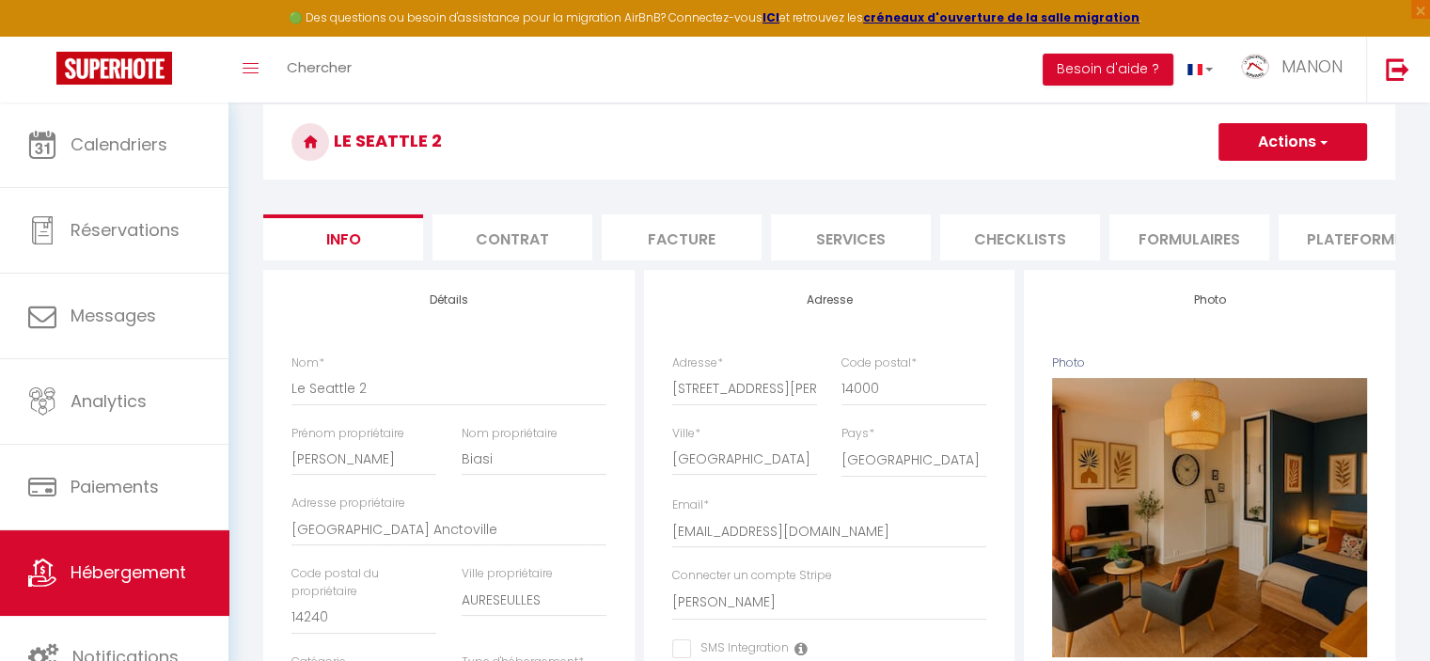
click at [1299, 142] on button "Actions" at bounding box center [1292, 142] width 149 height 38
click at [1238, 180] on input "Enregistrer" at bounding box center [1218, 183] width 70 height 19
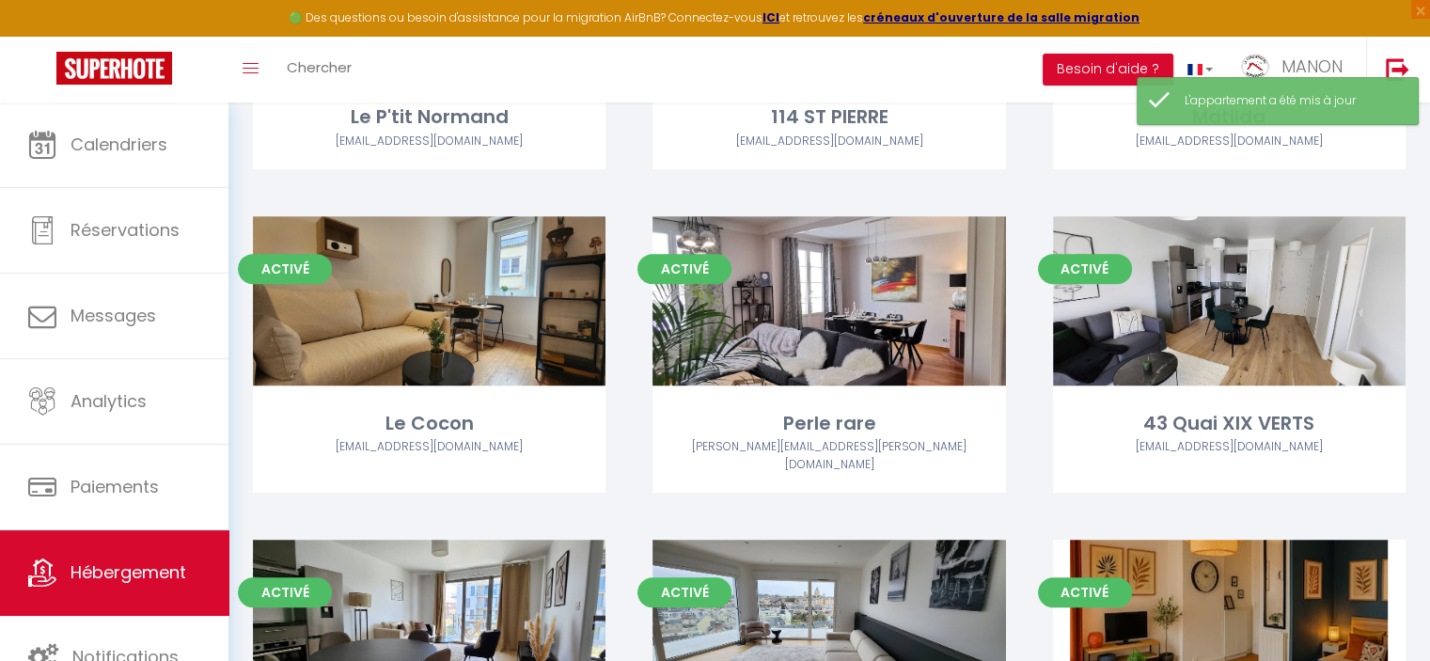
scroll to position [1132, 0]
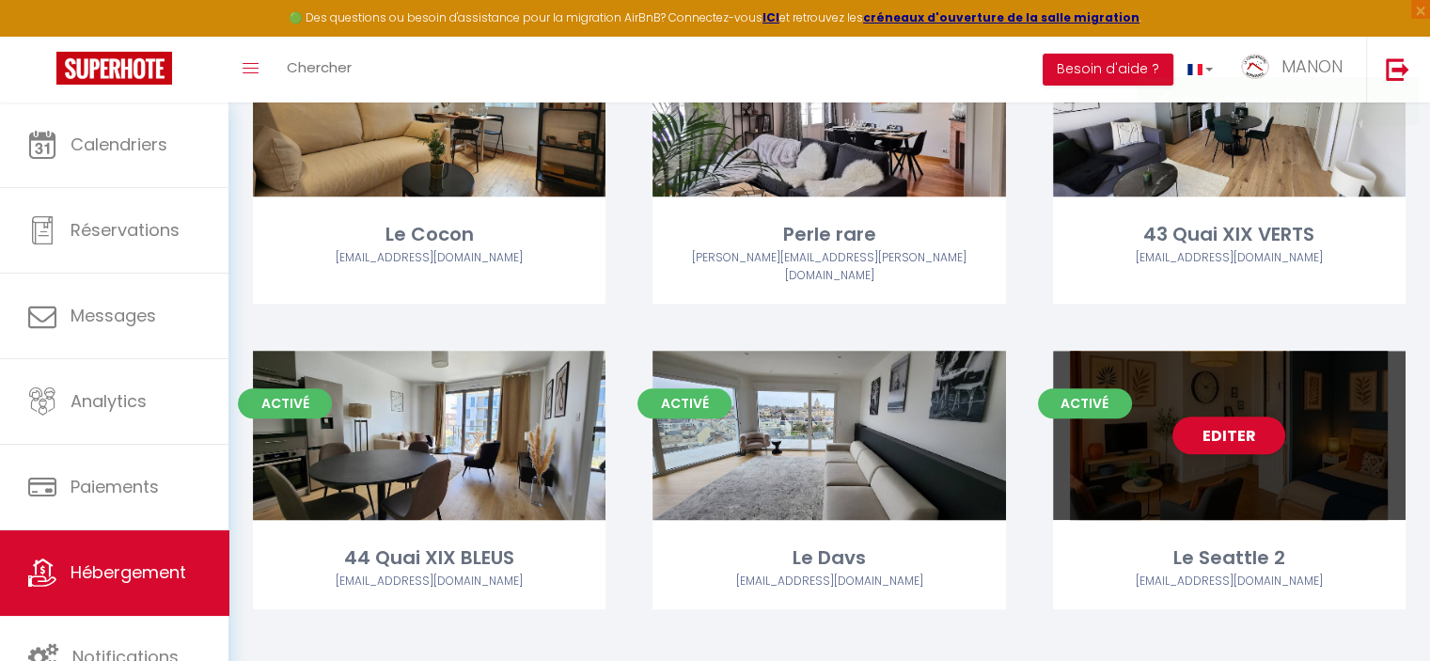
click at [1138, 447] on div "Editer" at bounding box center [1229, 435] width 353 height 169
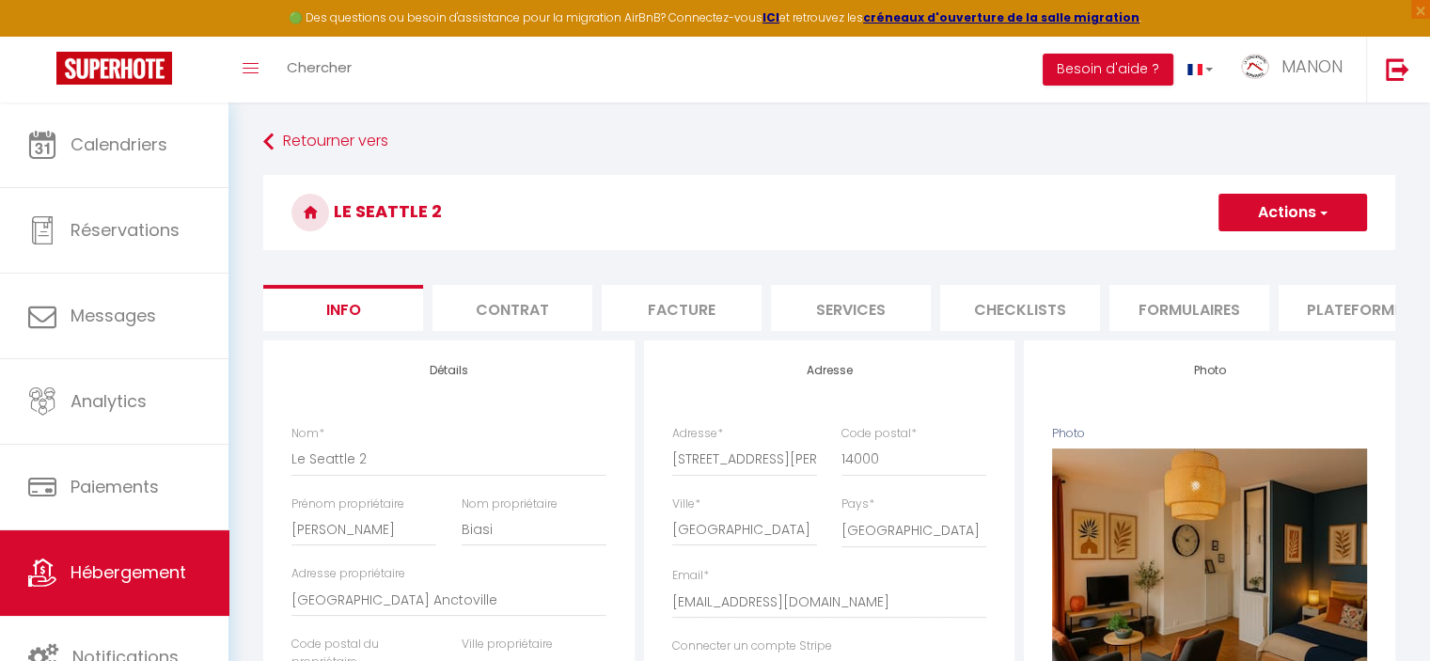
click at [563, 298] on li "Contrat" at bounding box center [512, 308] width 160 height 46
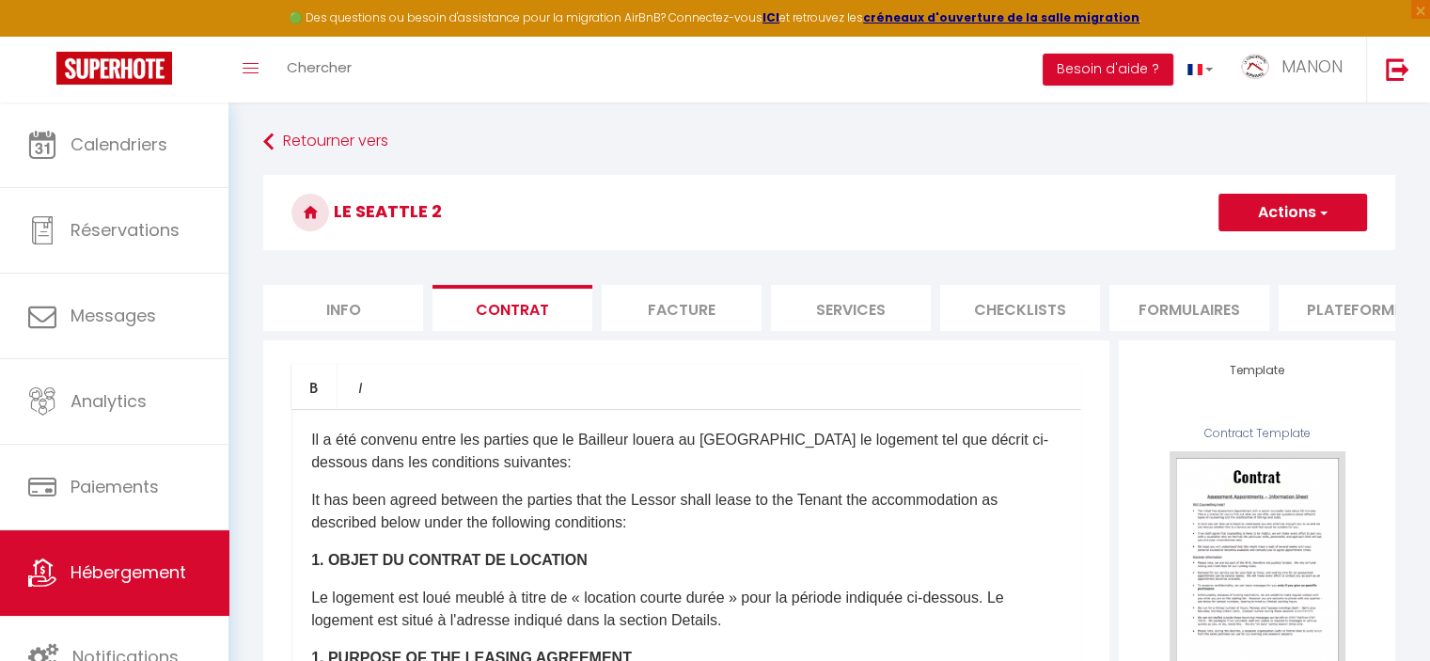
click at [692, 323] on li "Facture" at bounding box center [682, 308] width 160 height 46
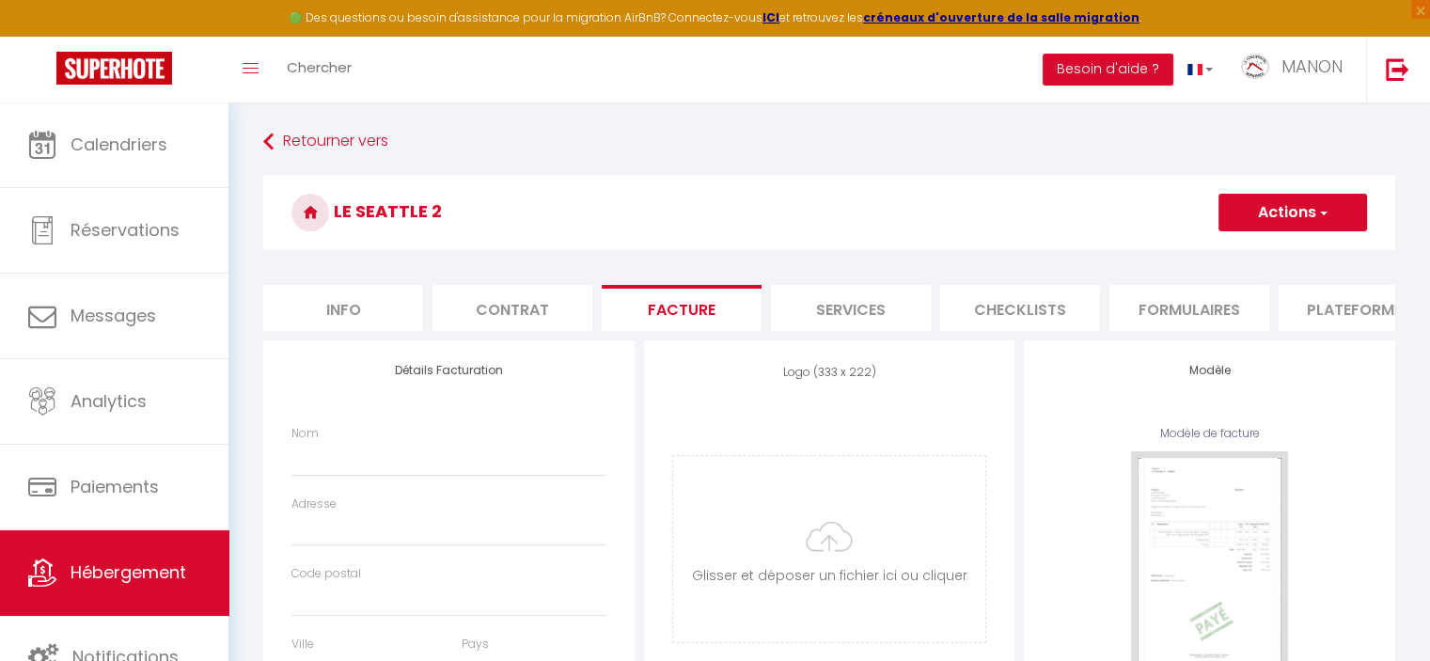
click at [836, 313] on li "Services" at bounding box center [851, 308] width 160 height 46
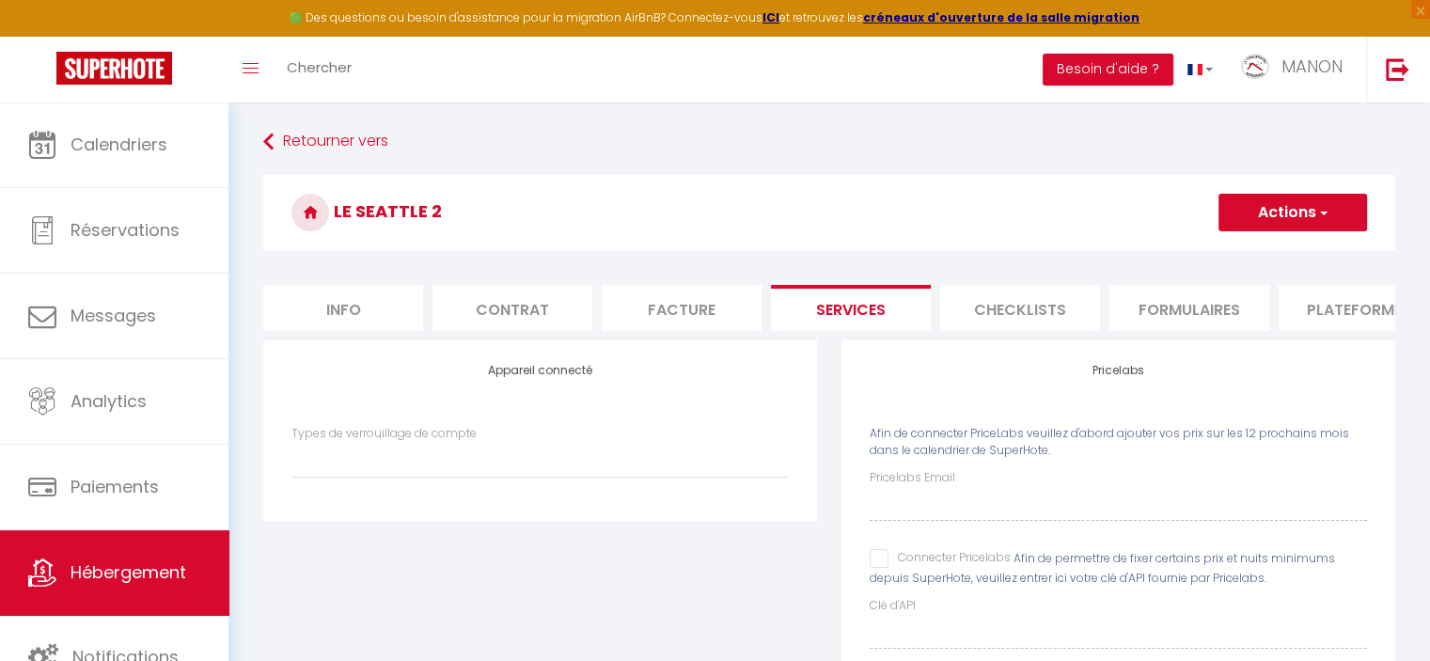
click at [876, 568] on input "Connecter Pricelabs" at bounding box center [940, 558] width 141 height 19
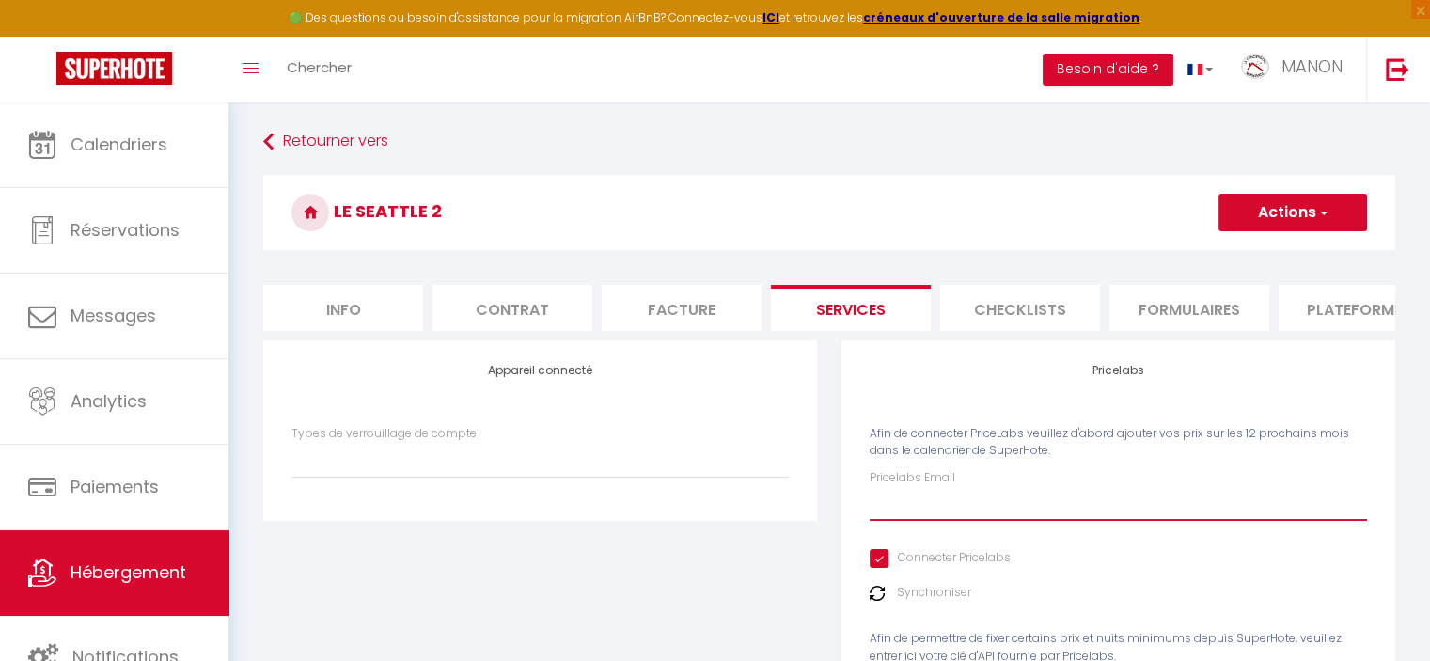
click at [924, 521] on input "Pricelabs Email" at bounding box center [1118, 504] width 497 height 34
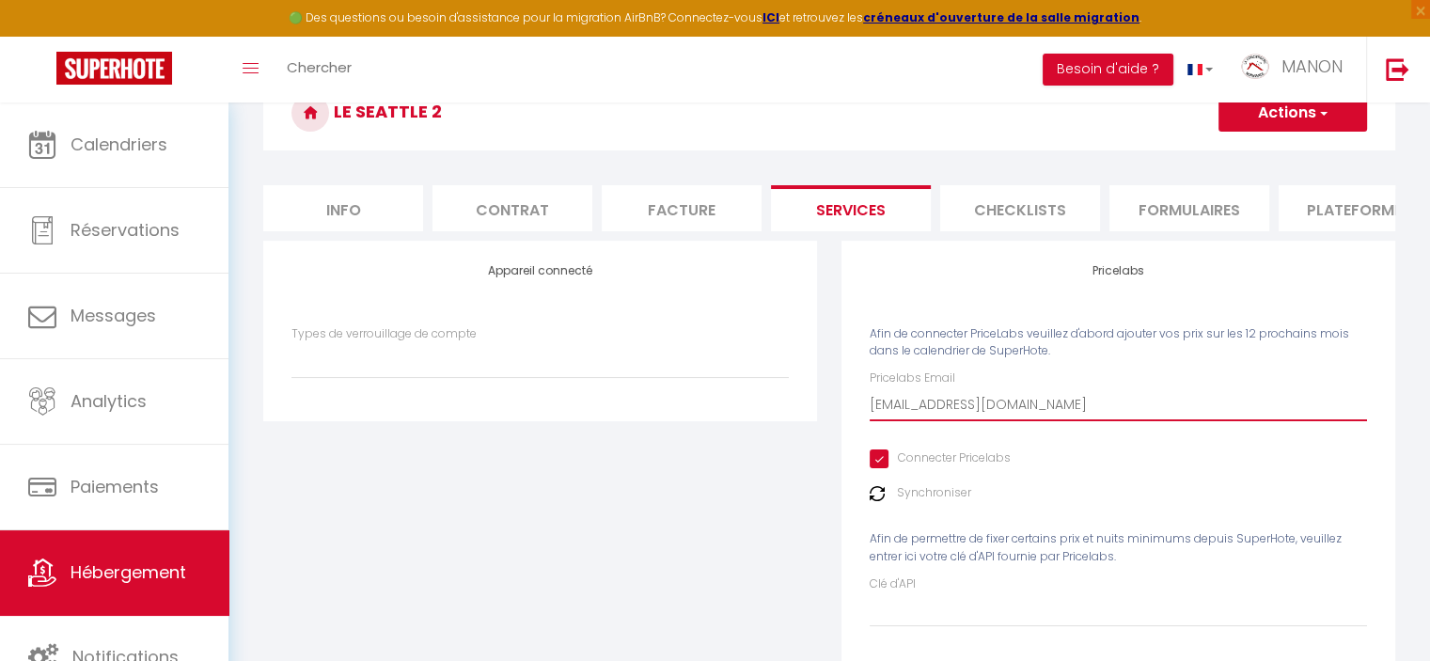
scroll to position [102, 0]
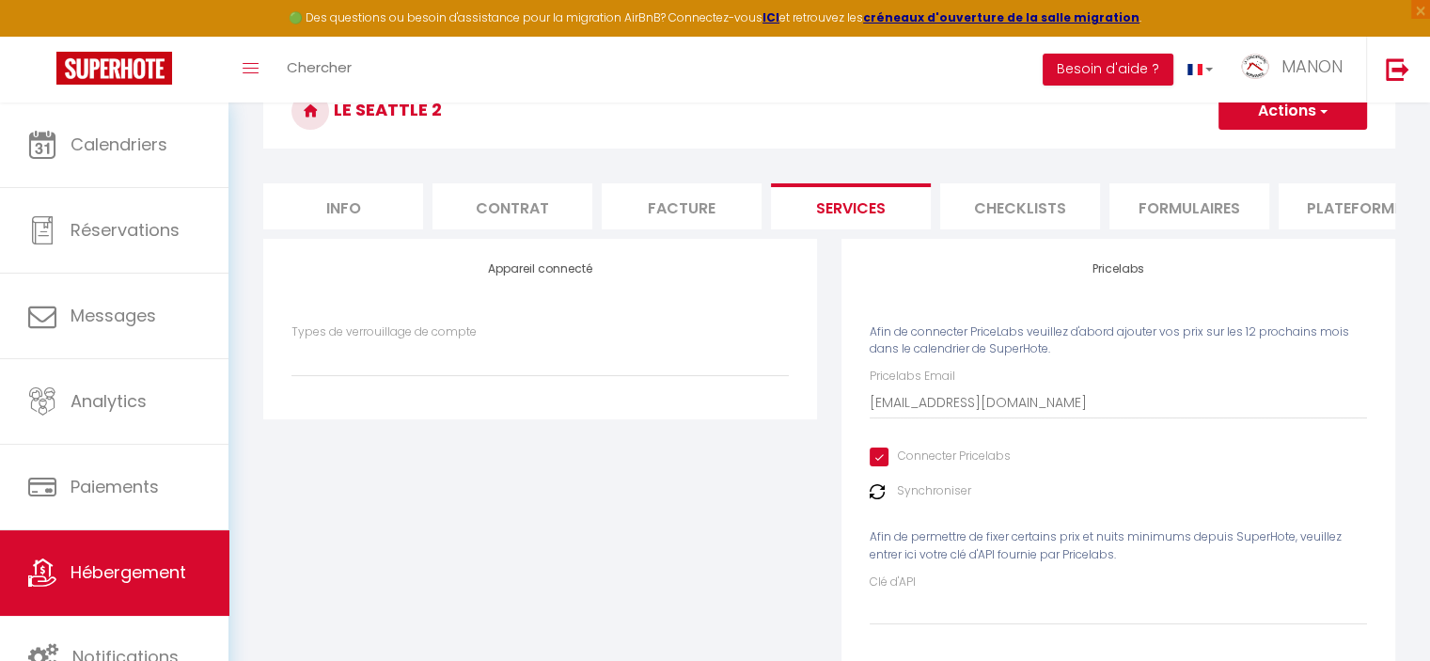
click at [1275, 108] on button "Actions" at bounding box center [1292, 111] width 149 height 38
click at [1270, 149] on link "Enregistrer" at bounding box center [1291, 152] width 149 height 24
click at [1025, 208] on li "Checklists" at bounding box center [1020, 206] width 160 height 46
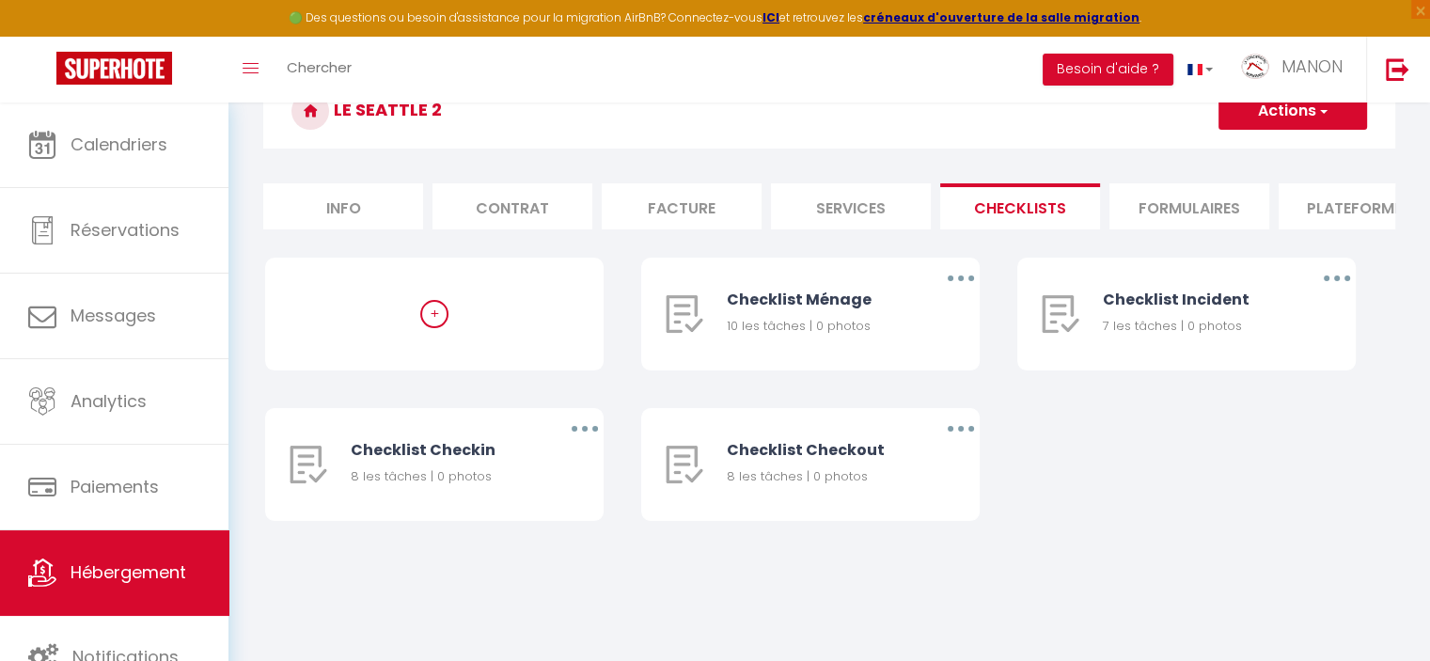
click at [1139, 210] on li "Formulaires" at bounding box center [1189, 206] width 160 height 46
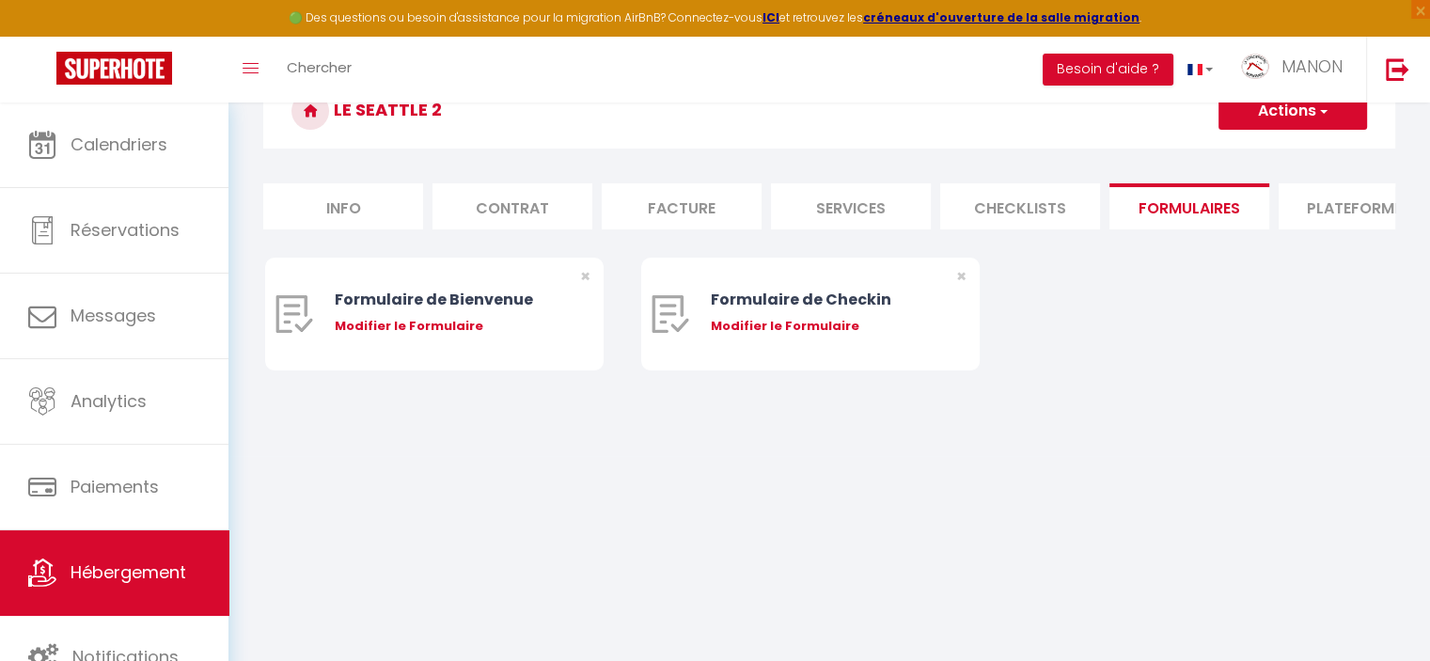
click at [1271, 212] on ul "Info Contrat Facture Services Checklists Formulaires Plateformes Paramètres web…" at bounding box center [829, 206] width 1132 height 46
click at [1330, 206] on li "Plateformes" at bounding box center [1358, 206] width 160 height 46
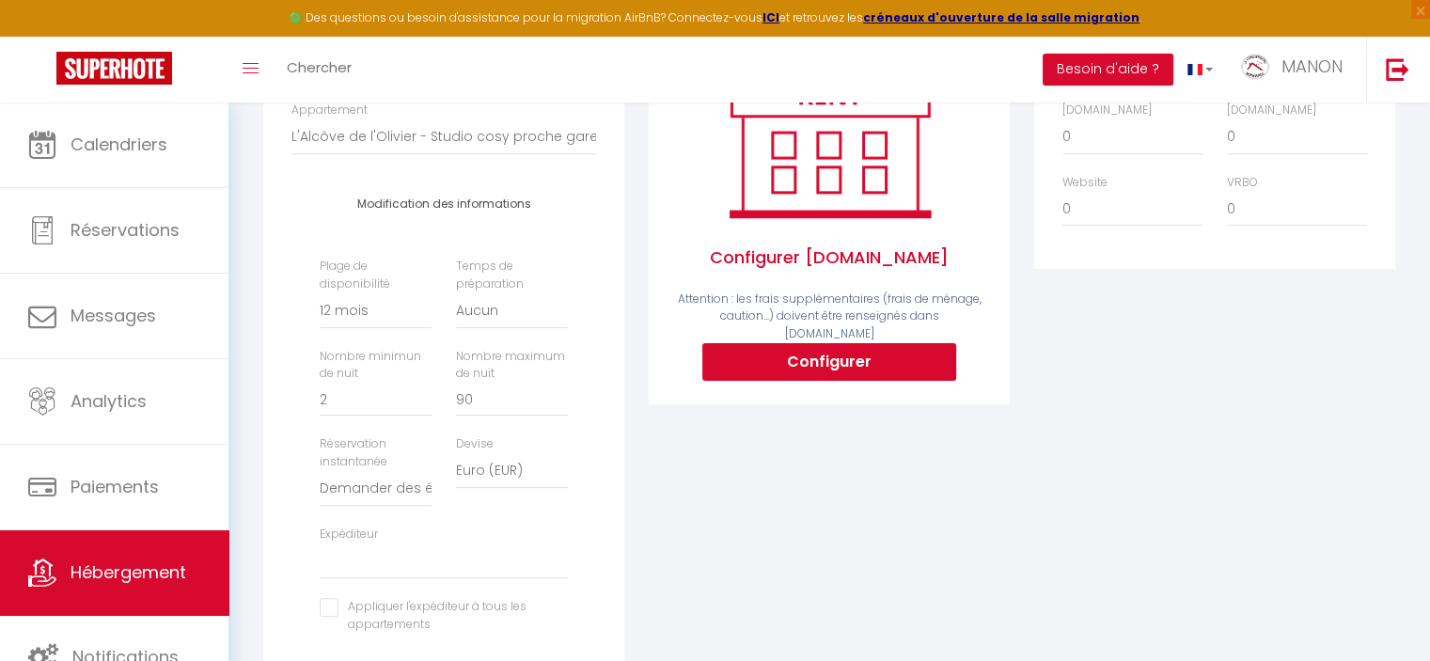
scroll to position [325, 0]
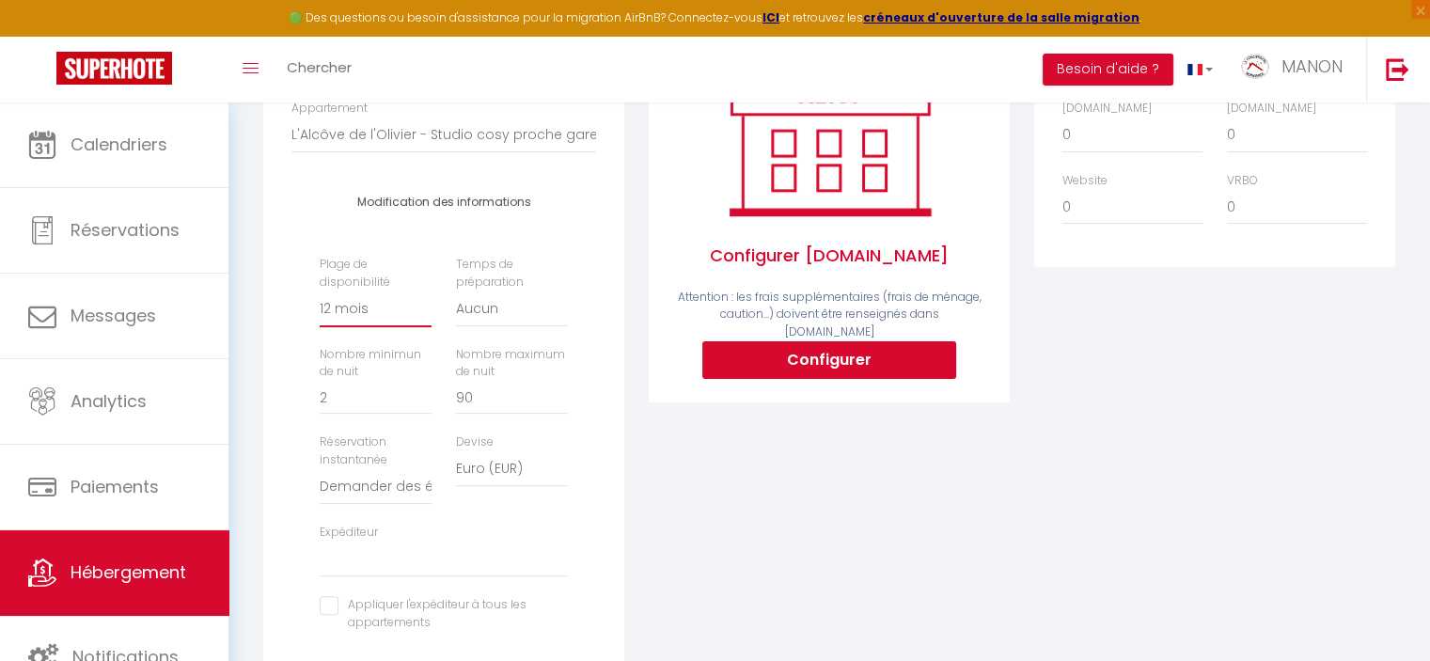
click at [392, 326] on select "Date indisponible par defaut 1 mois 3 mois 6 mois 9 mois 12 mois 24 mois" at bounding box center [376, 309] width 112 height 36
click at [320, 305] on select "Date indisponible par defaut 1 mois 3 mois 6 mois 9 mois 12 mois 24 mois" at bounding box center [376, 309] width 112 height 36
click at [357, 492] on select "Activée Demander des évaluations positives" at bounding box center [376, 487] width 112 height 36
click at [445, 575] on select "laconciergerienormande14@gmail.com laregateduplaisir@gmail.com jeanpierre.gardi…" at bounding box center [444, 559] width 248 height 36
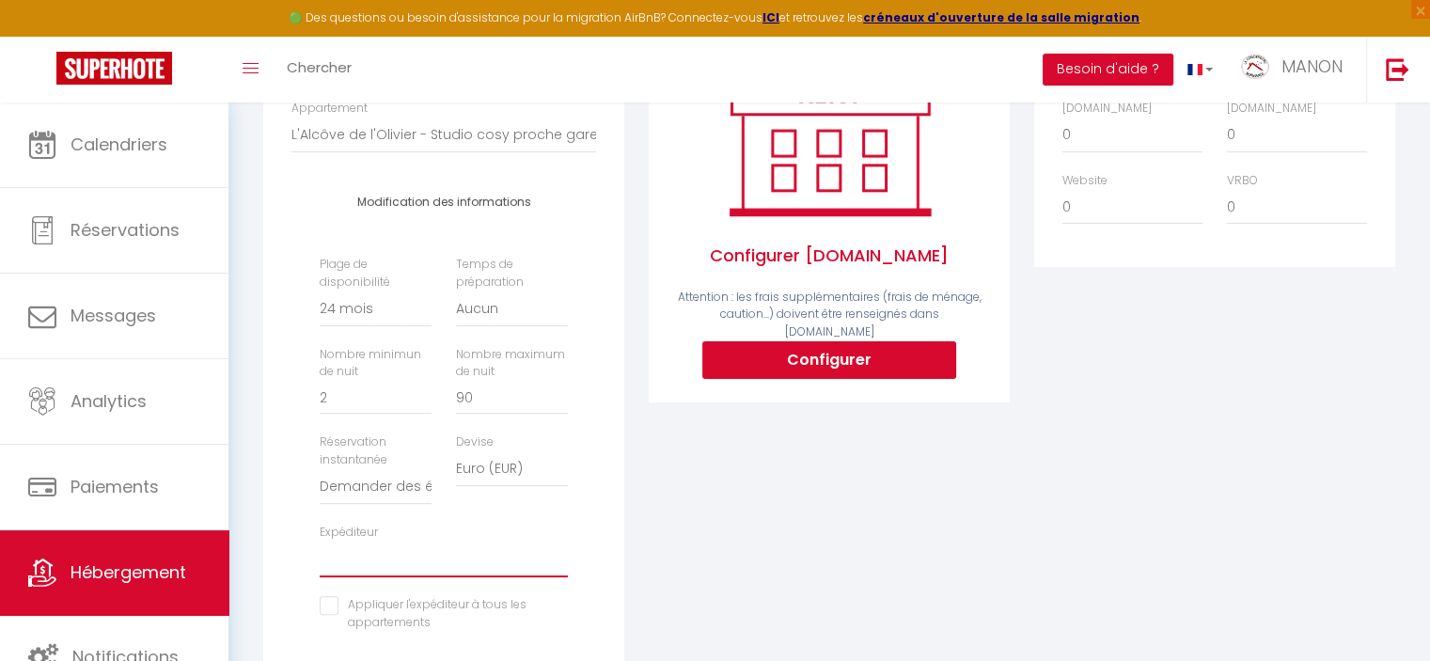
click at [320, 555] on select "laconciergerienormande14@gmail.com laregateduplaisir@gmail.com jeanpierre.gardi…" at bounding box center [444, 559] width 248 height 36
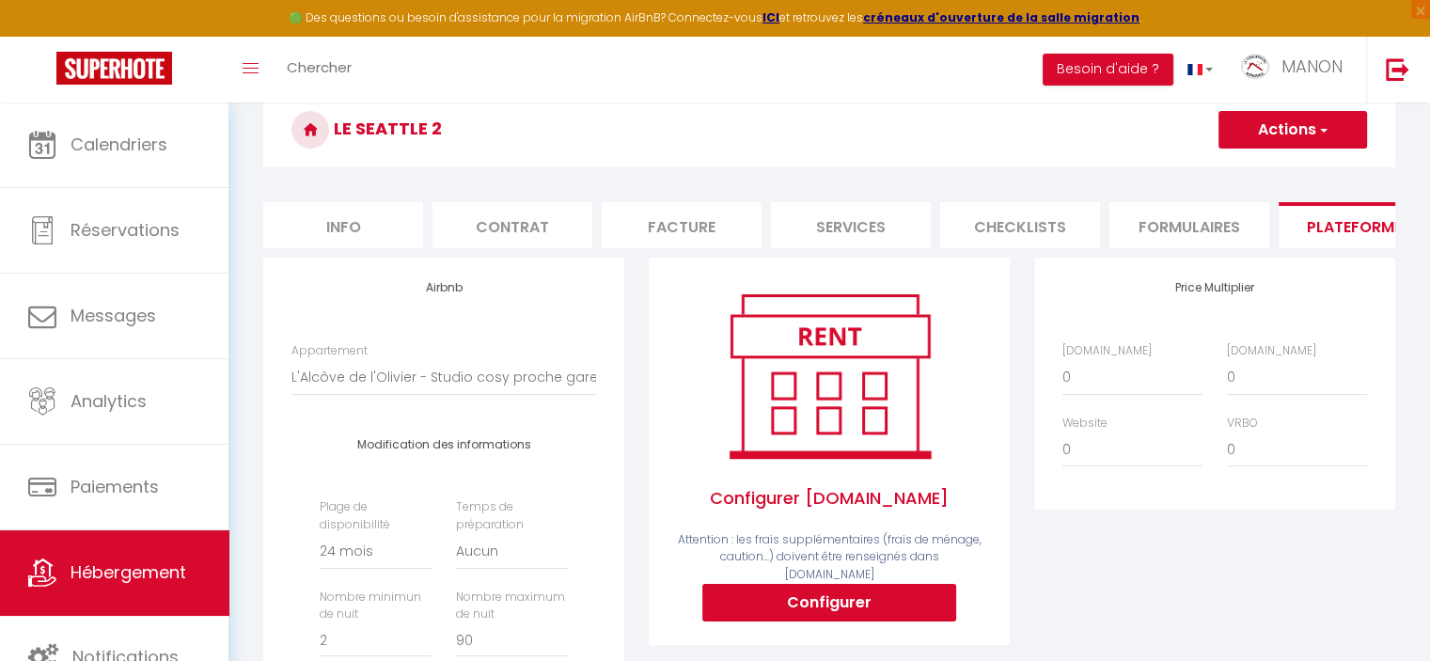
scroll to position [188, 0]
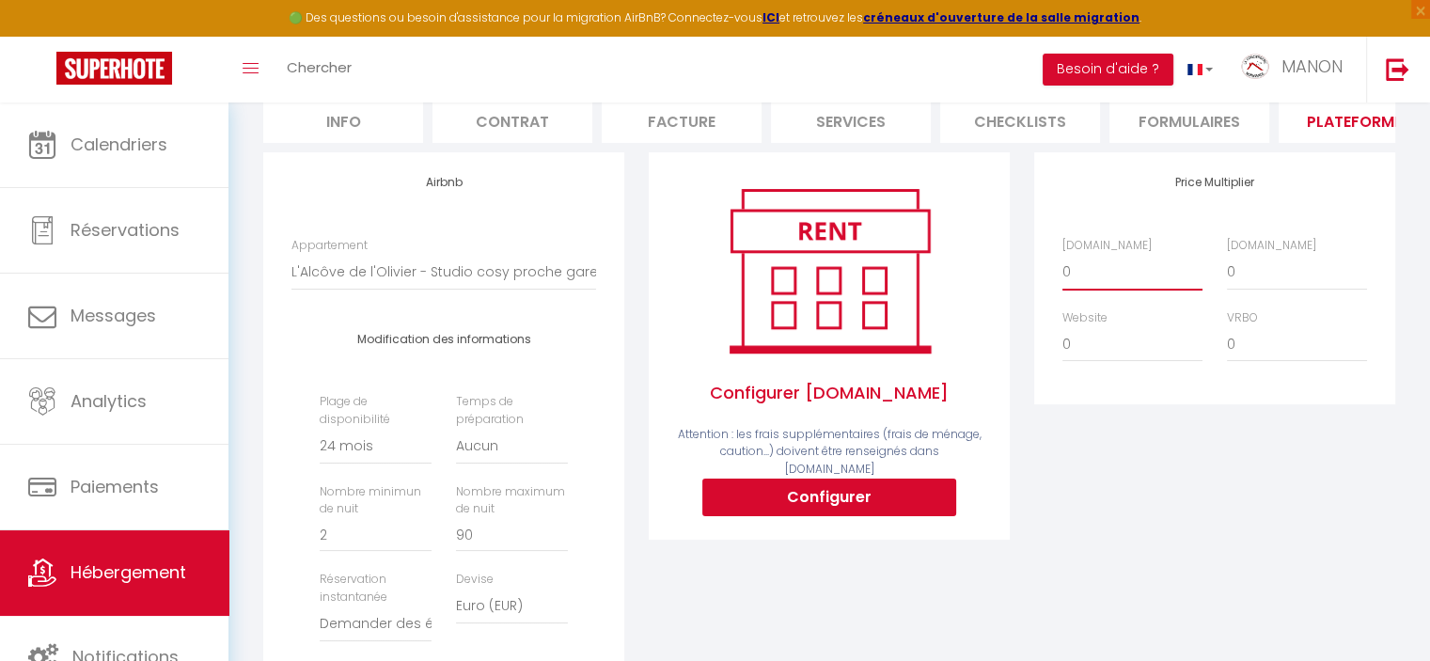
click at [1113, 276] on select "0 + 1 % + 2 % + 3 % + 4 % + 5 % + 6 % + 7 % + 8 % + 9 %" at bounding box center [1132, 272] width 140 height 36
click at [1062, 267] on select "0 + 1 % + 2 % + 3 % + 4 % + 5 % + 6 % + 7 % + 8 % + 9 %" at bounding box center [1132, 272] width 140 height 36
click at [1256, 283] on select "0 + 1 % + 2 % + 3 % + 4 % + 5 % + 6 % + 7 % + 8 % + 9 %" at bounding box center [1297, 272] width 140 height 36
click at [1227, 267] on select "0 + 1 % + 2 % + 3 % + 4 % + 5 % + 6 % + 7 % + 8 % + 9 %" at bounding box center [1297, 272] width 140 height 36
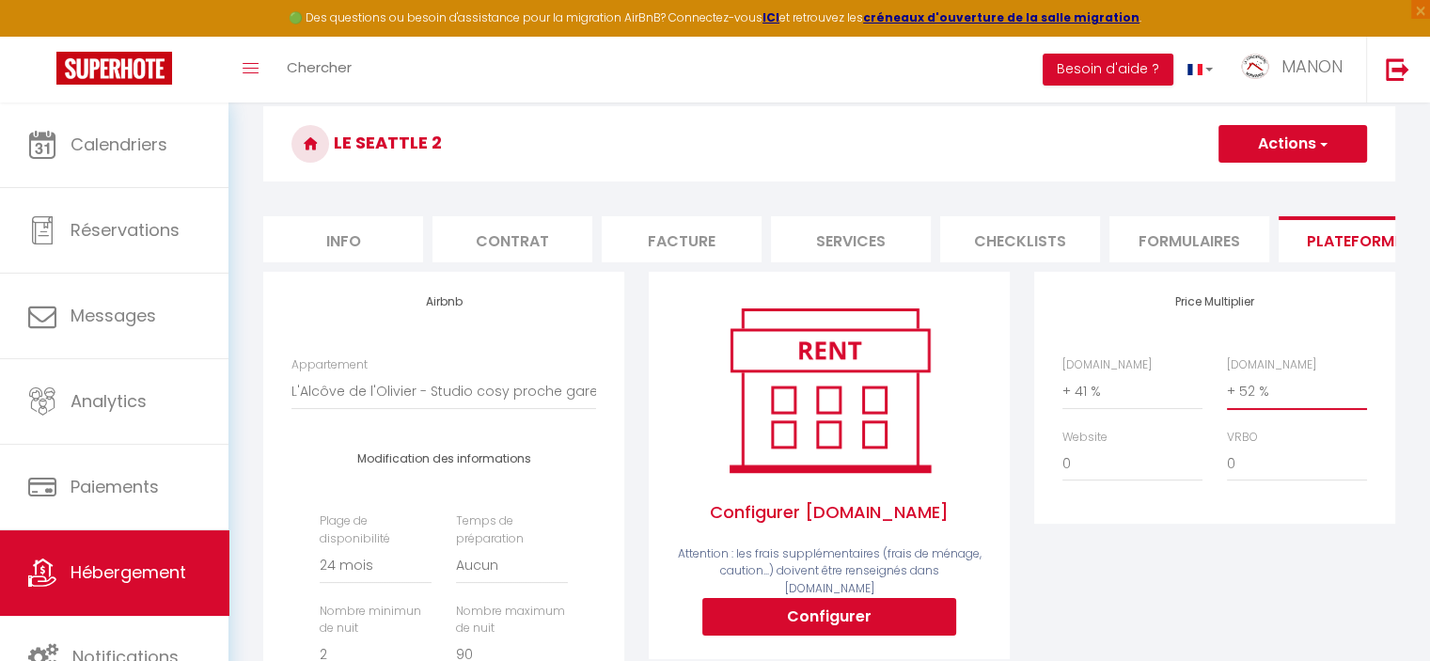
scroll to position [0, 0]
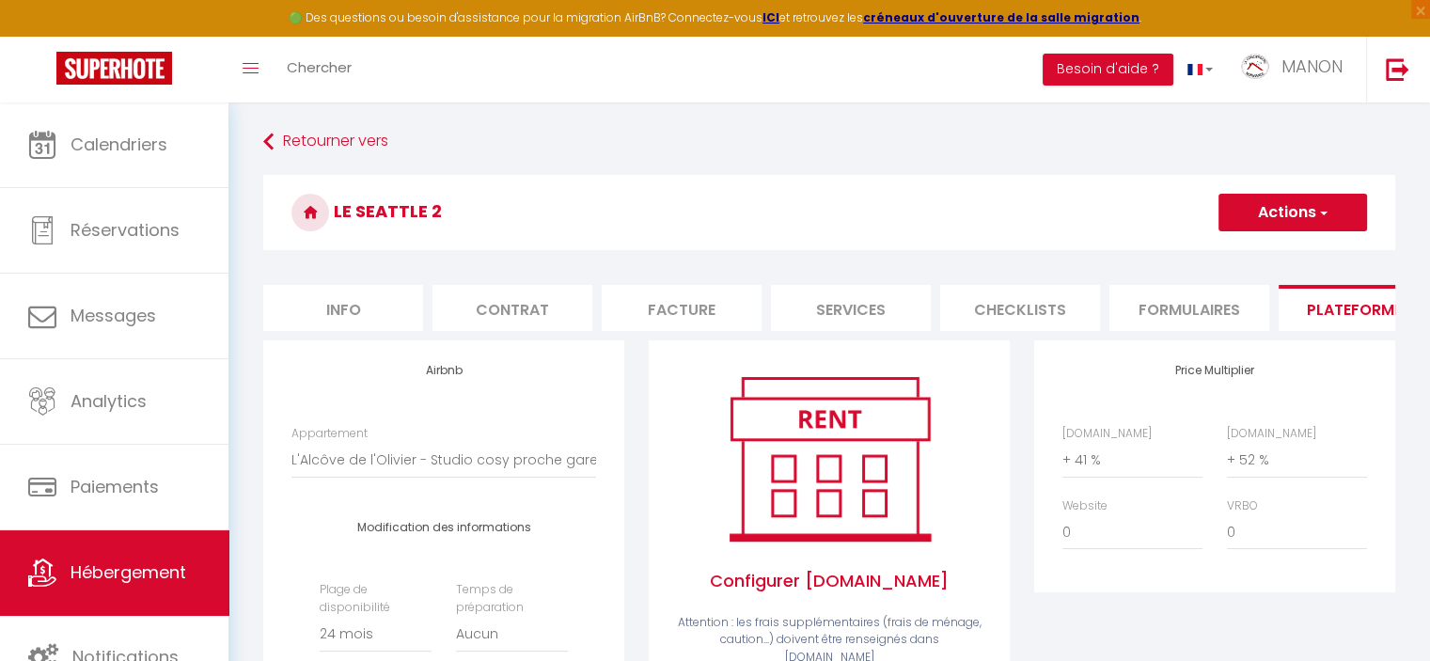
click at [1291, 220] on button "Actions" at bounding box center [1292, 213] width 149 height 38
click at [1271, 261] on link "Enregistrer" at bounding box center [1291, 254] width 149 height 24
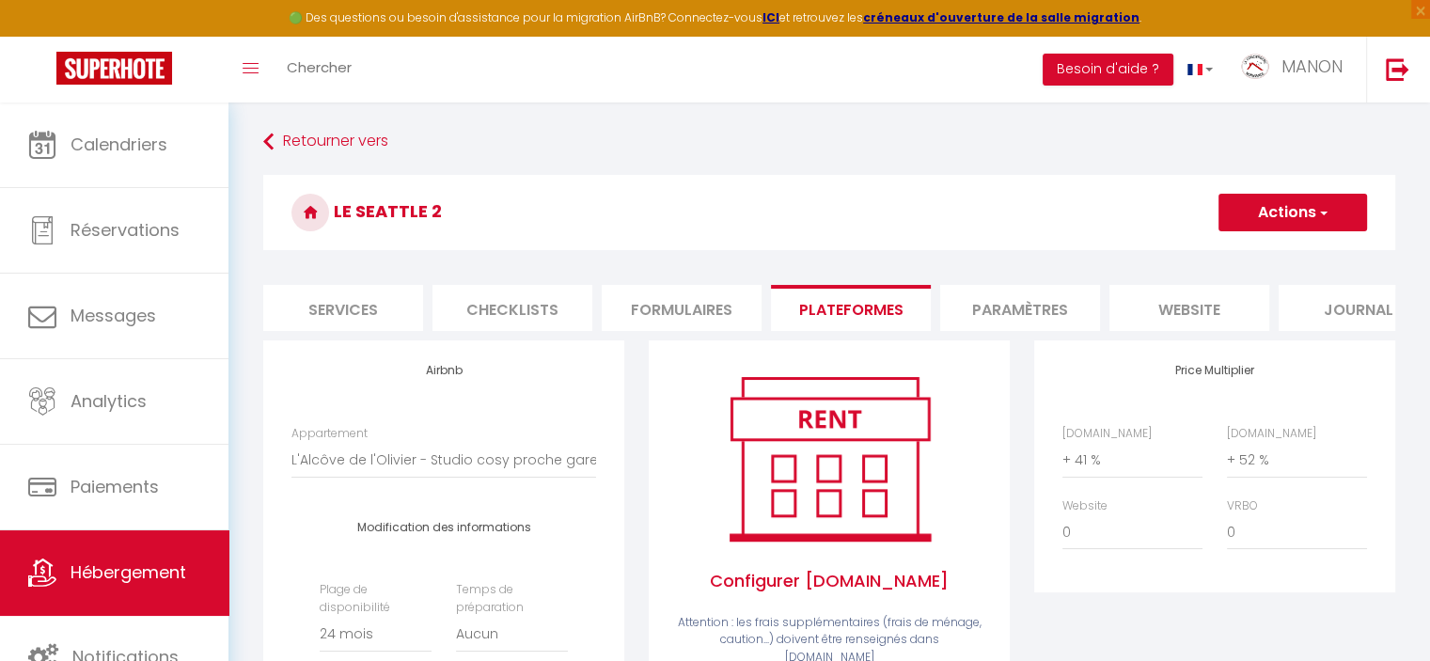
scroll to position [0, 560]
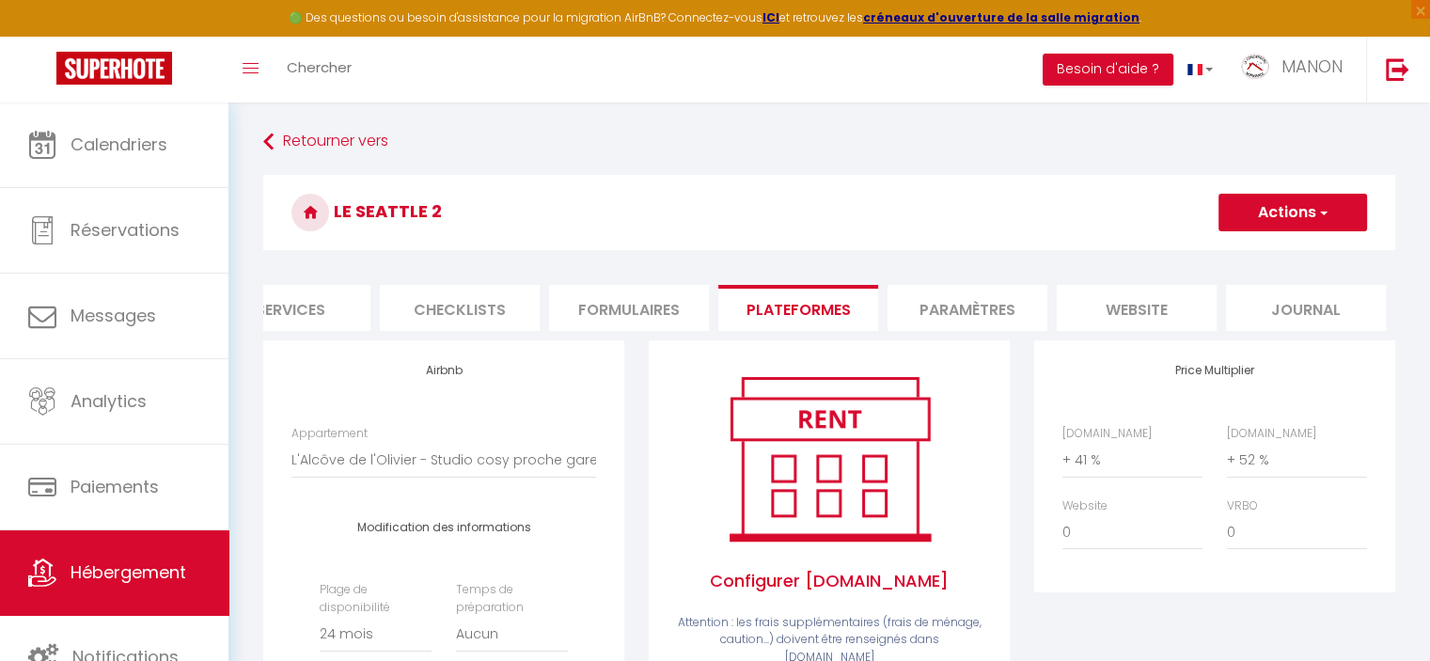
click at [963, 323] on li "Paramètres" at bounding box center [967, 308] width 160 height 46
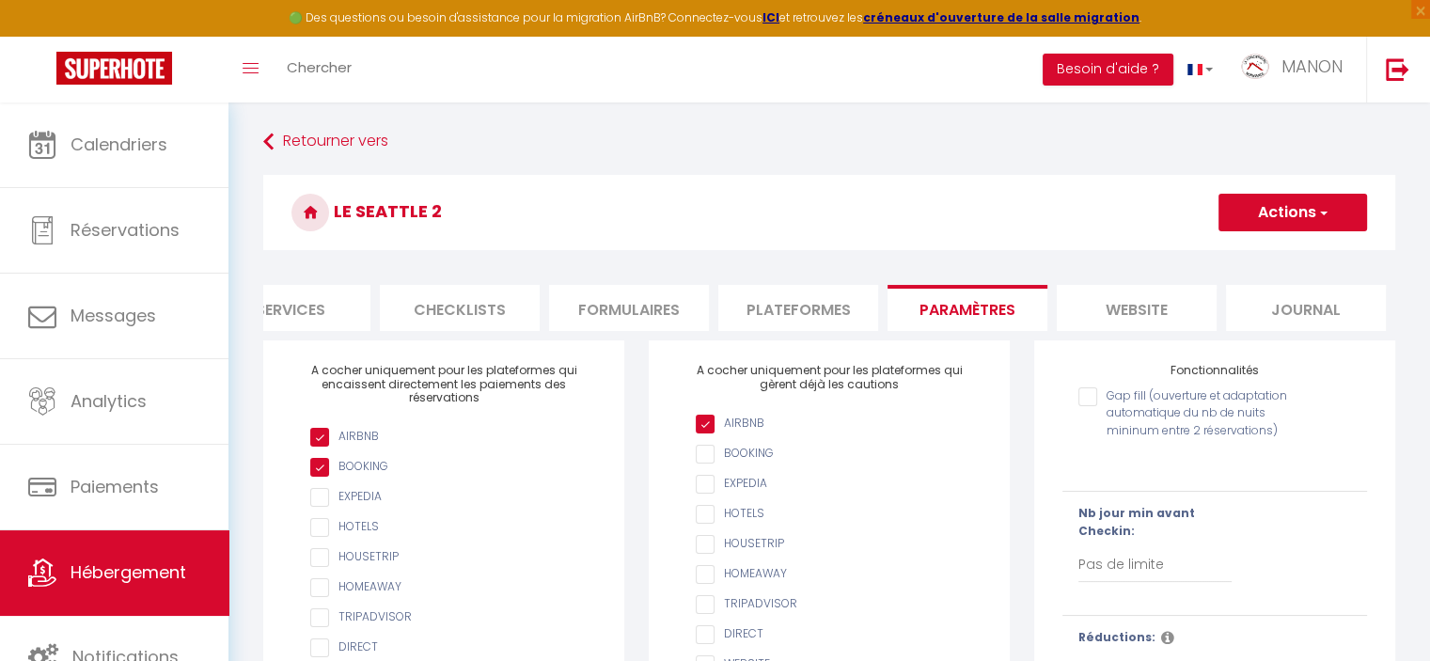
click at [1143, 307] on li "website" at bounding box center [1137, 308] width 160 height 46
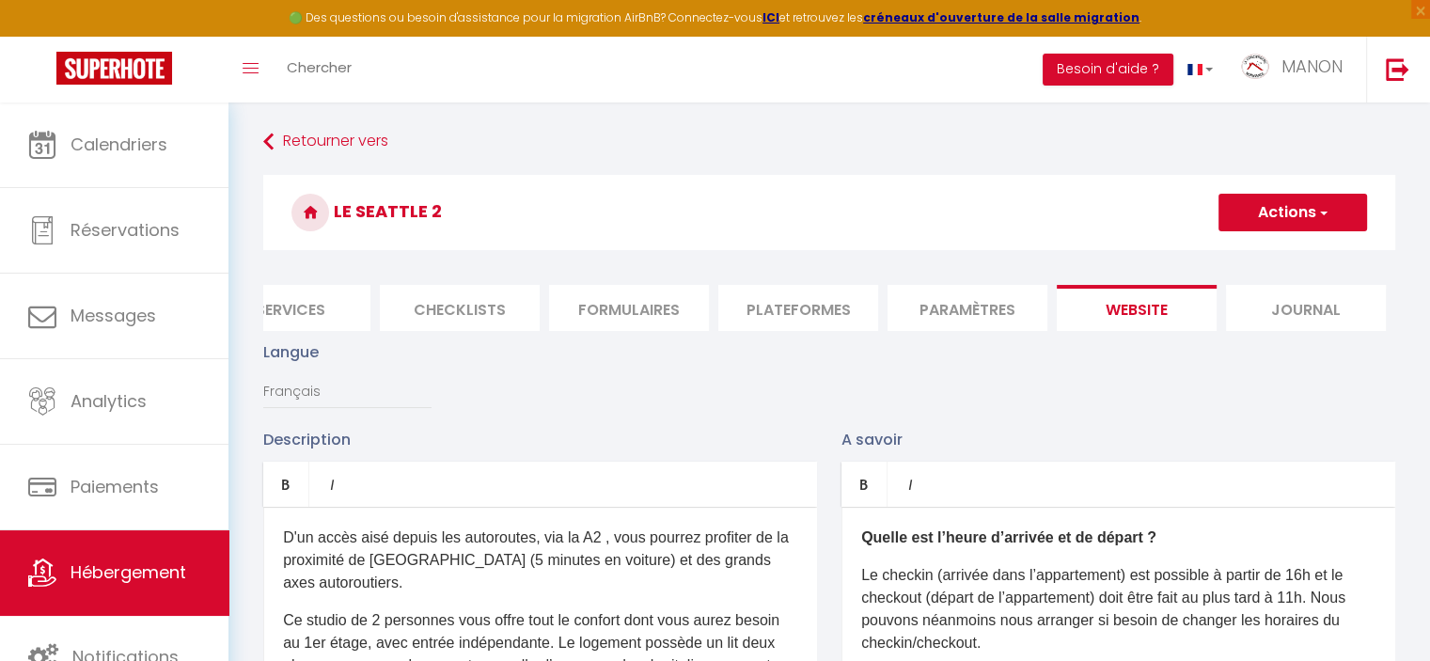
click at [1324, 301] on li "Journal" at bounding box center [1306, 308] width 160 height 46
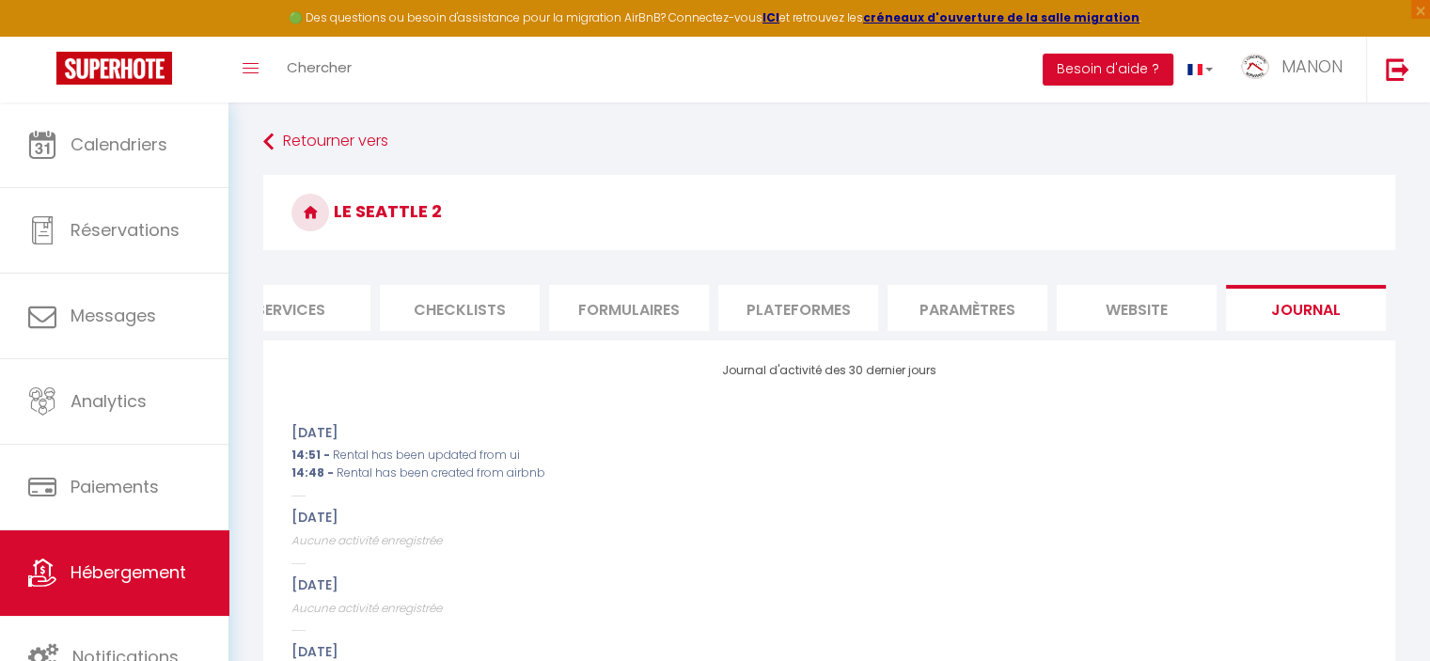
click at [966, 305] on li "Paramètres" at bounding box center [967, 308] width 160 height 46
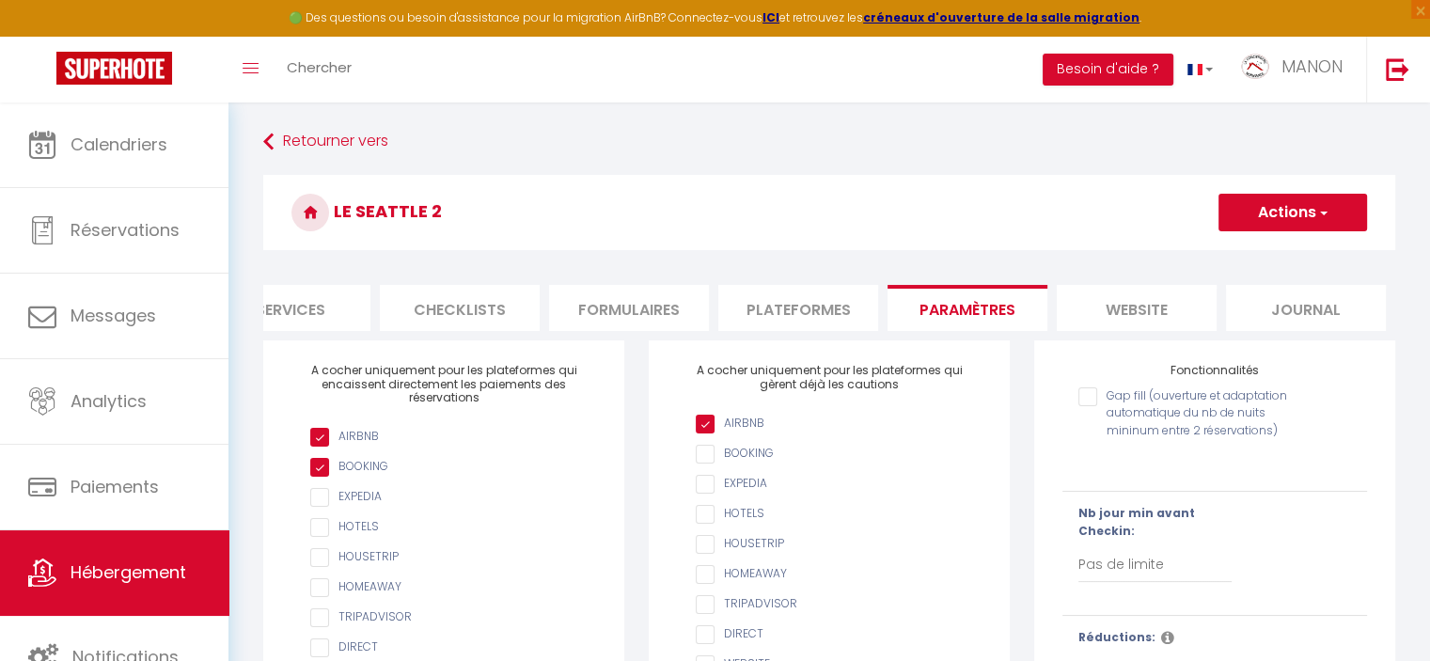
click at [1165, 302] on li "website" at bounding box center [1137, 308] width 160 height 46
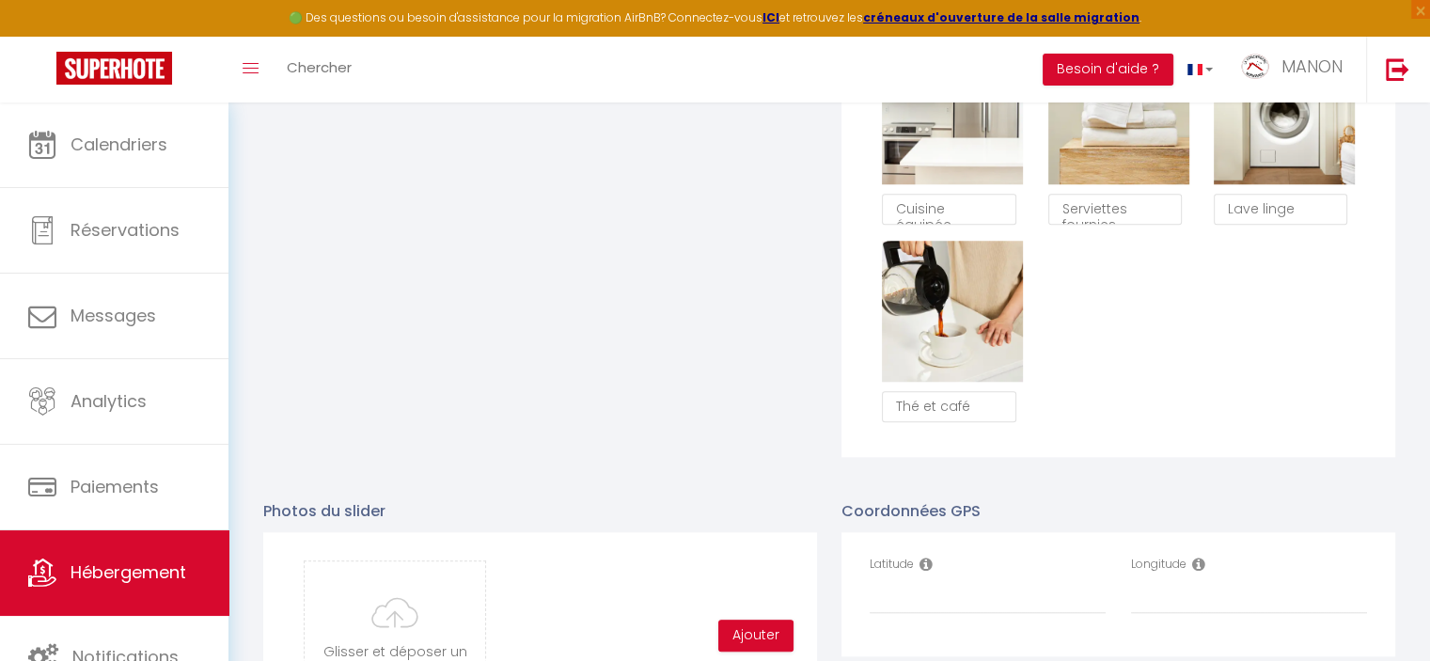
scroll to position [1741, 0]
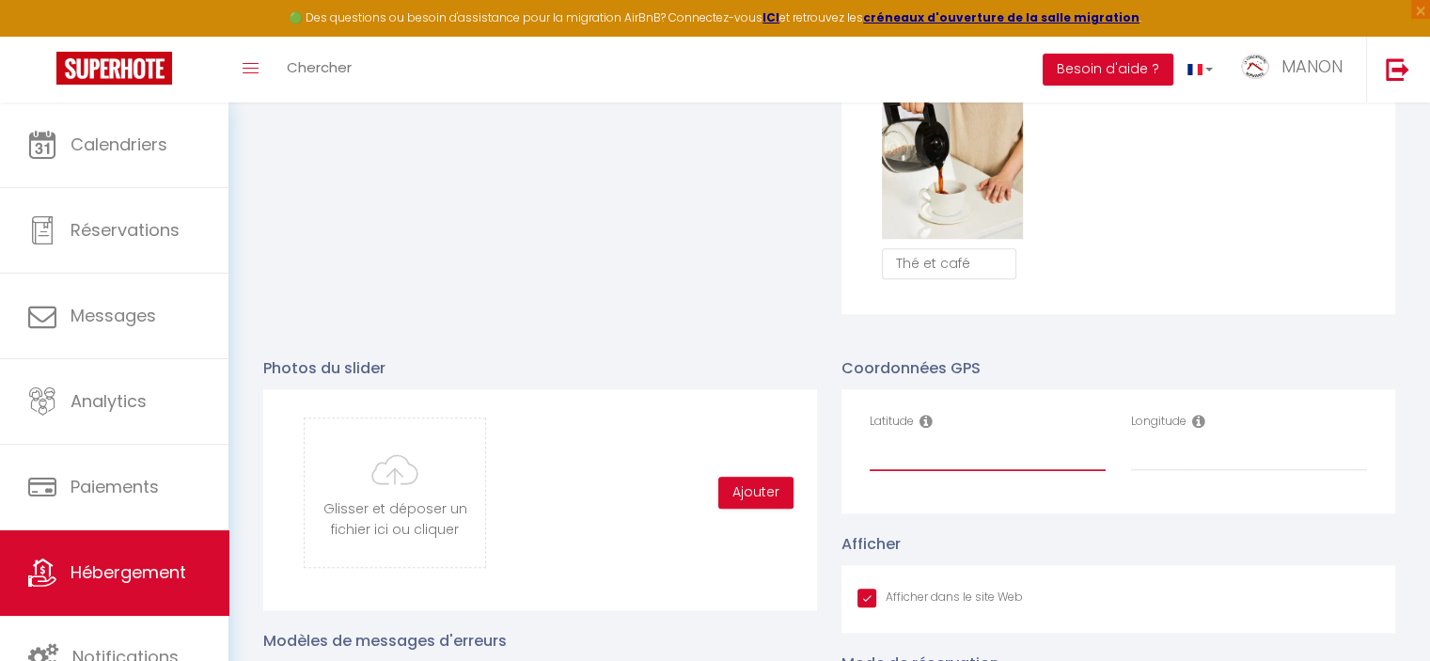
click at [988, 462] on input "Latitude" at bounding box center [988, 454] width 236 height 34
paste input "49.1747374"
click at [1172, 470] on input "Longitude" at bounding box center [1249, 454] width 236 height 34
paste input "-0.3442768"
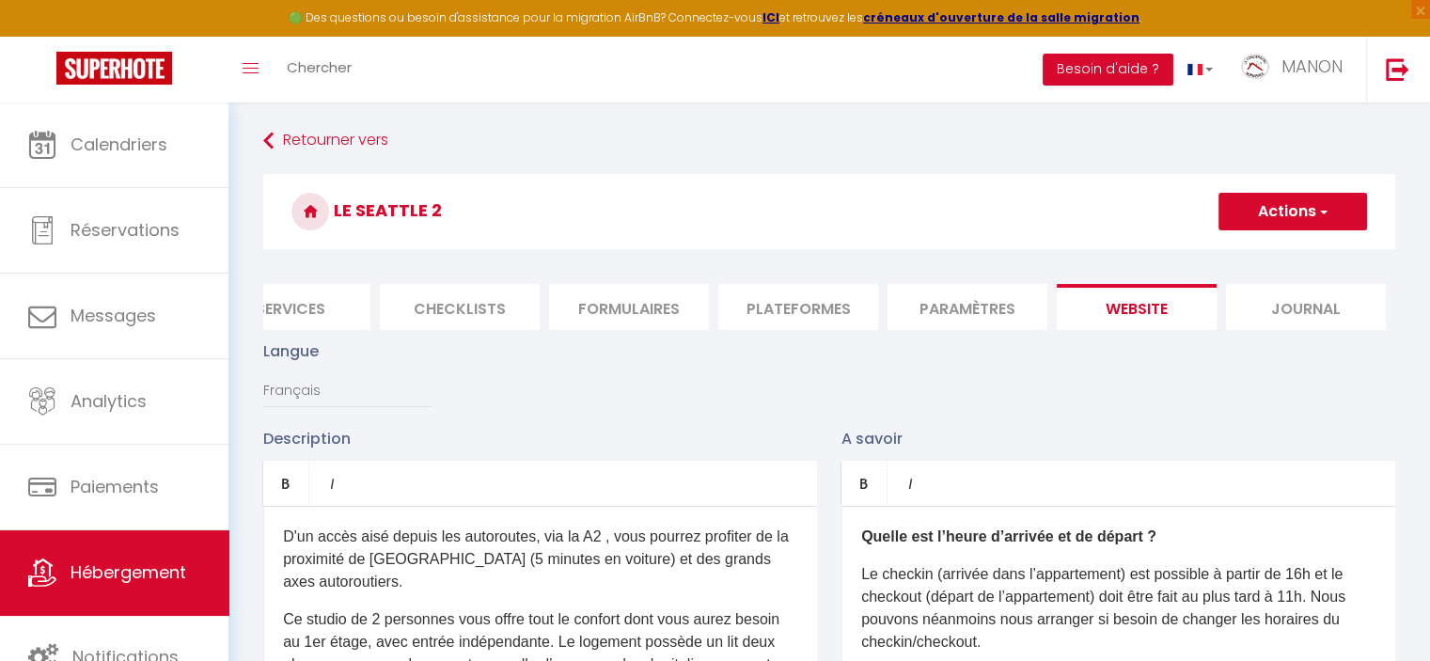
scroll to position [5, 0]
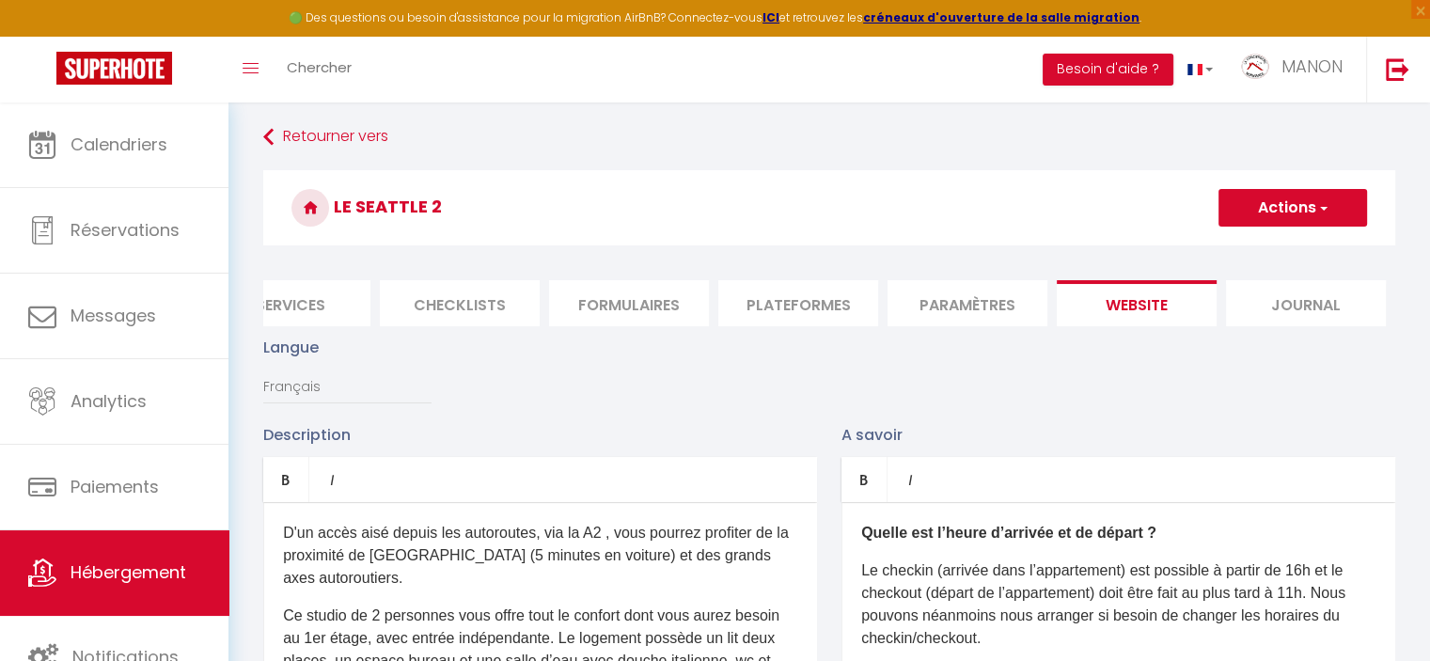
click at [1355, 202] on button "Actions" at bounding box center [1292, 208] width 149 height 38
click at [1296, 247] on input "Enregistrer" at bounding box center [1271, 249] width 70 height 19
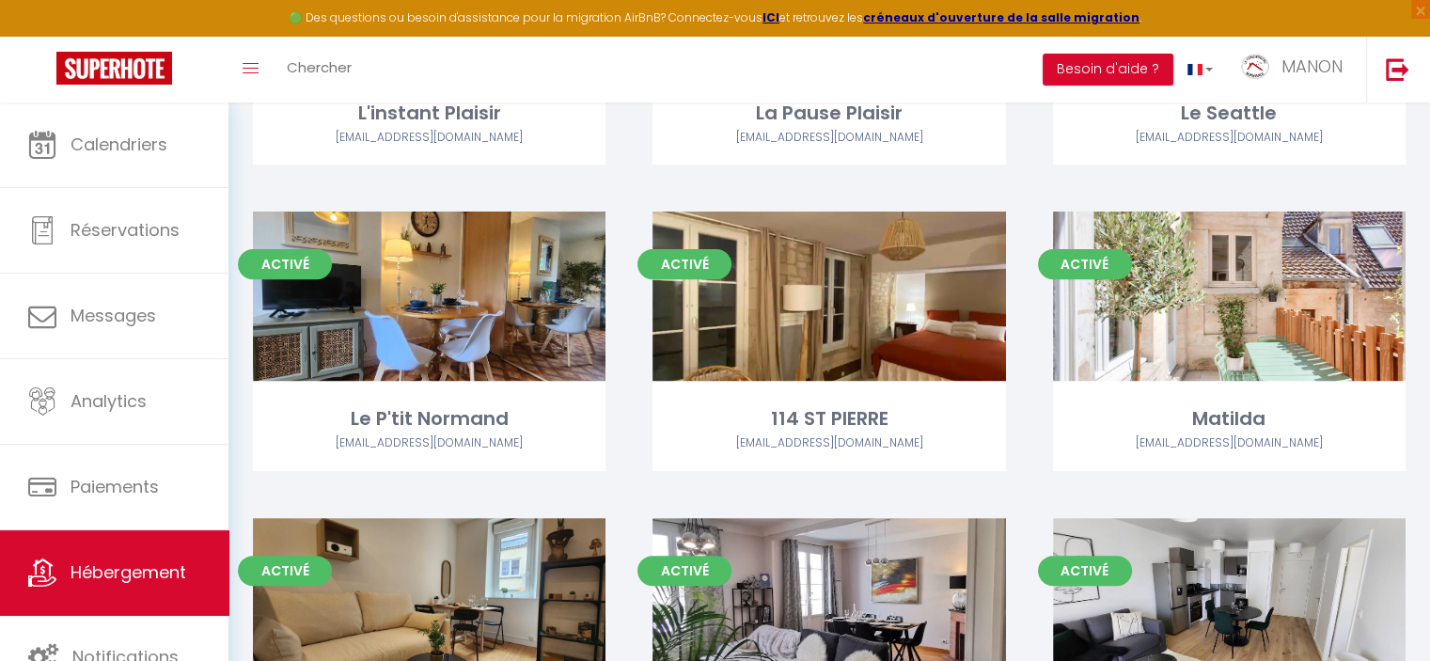
scroll to position [1132, 0]
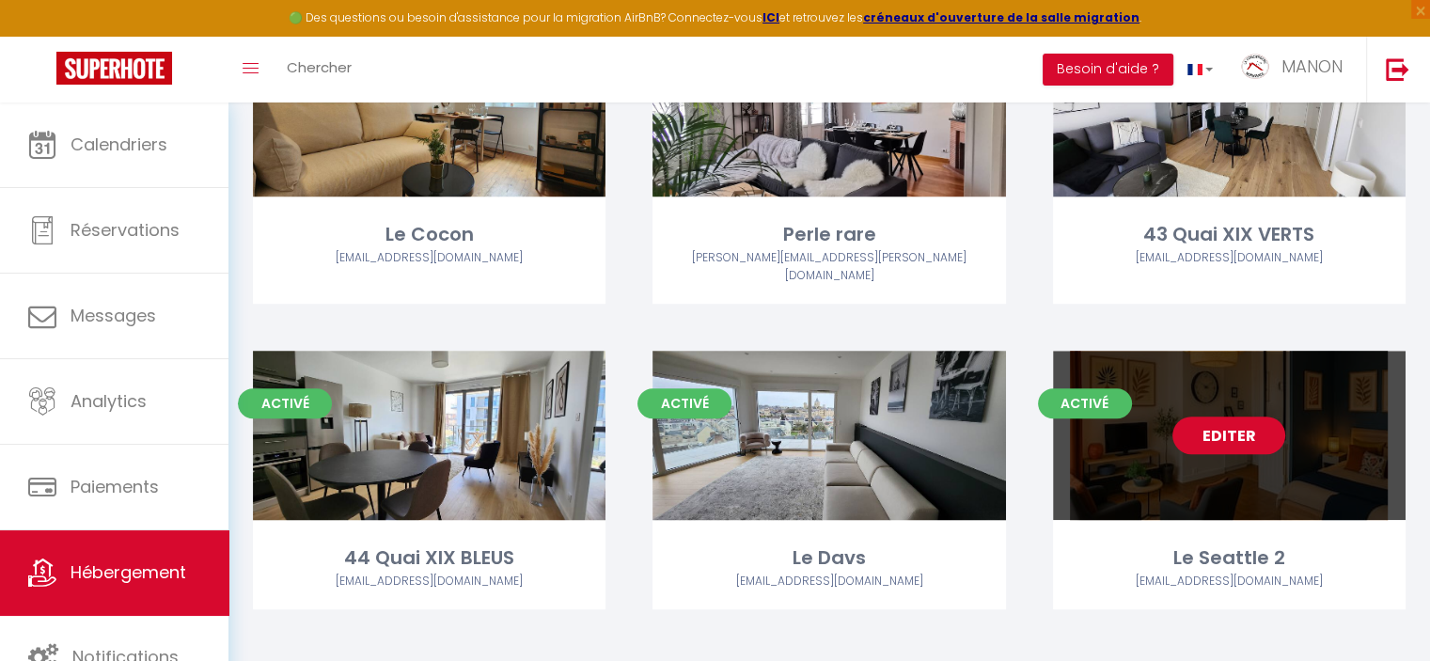
click at [1206, 422] on link "Editer" at bounding box center [1228, 435] width 113 height 38
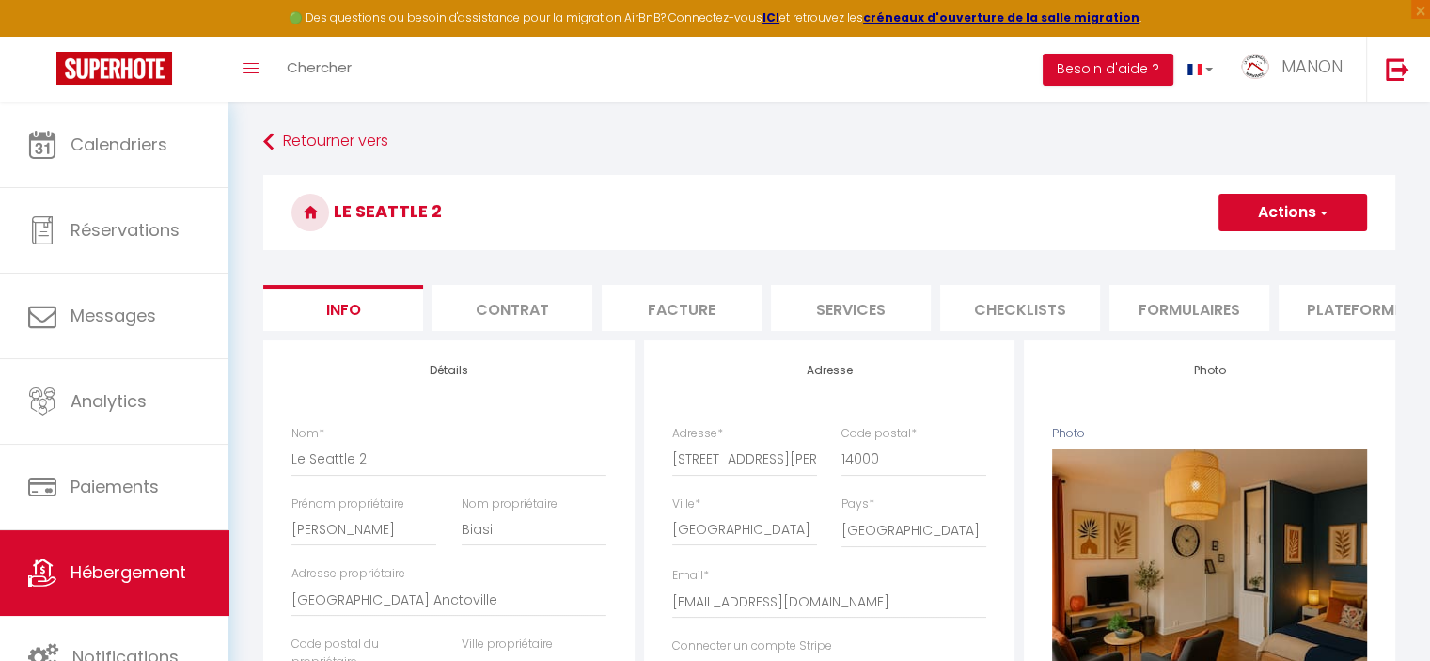
click at [1290, 314] on li "Plateformes" at bounding box center [1358, 308] width 160 height 46
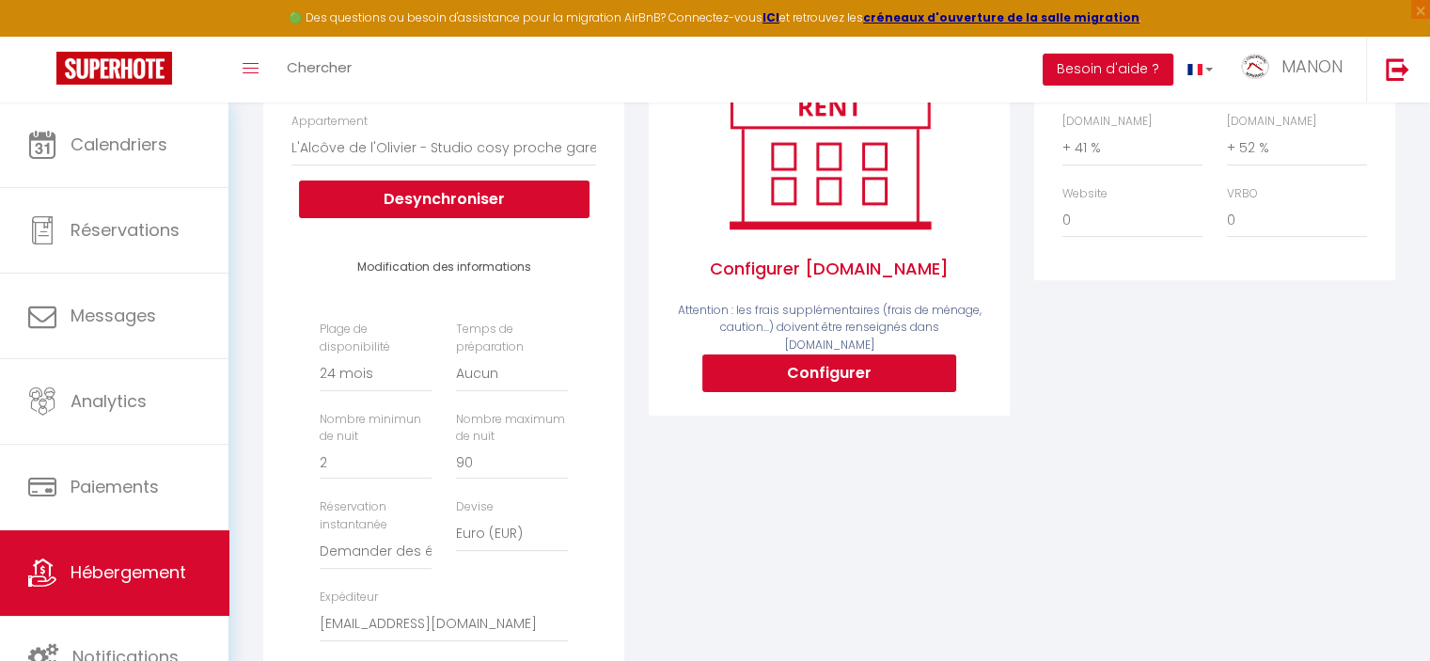
scroll to position [361, 0]
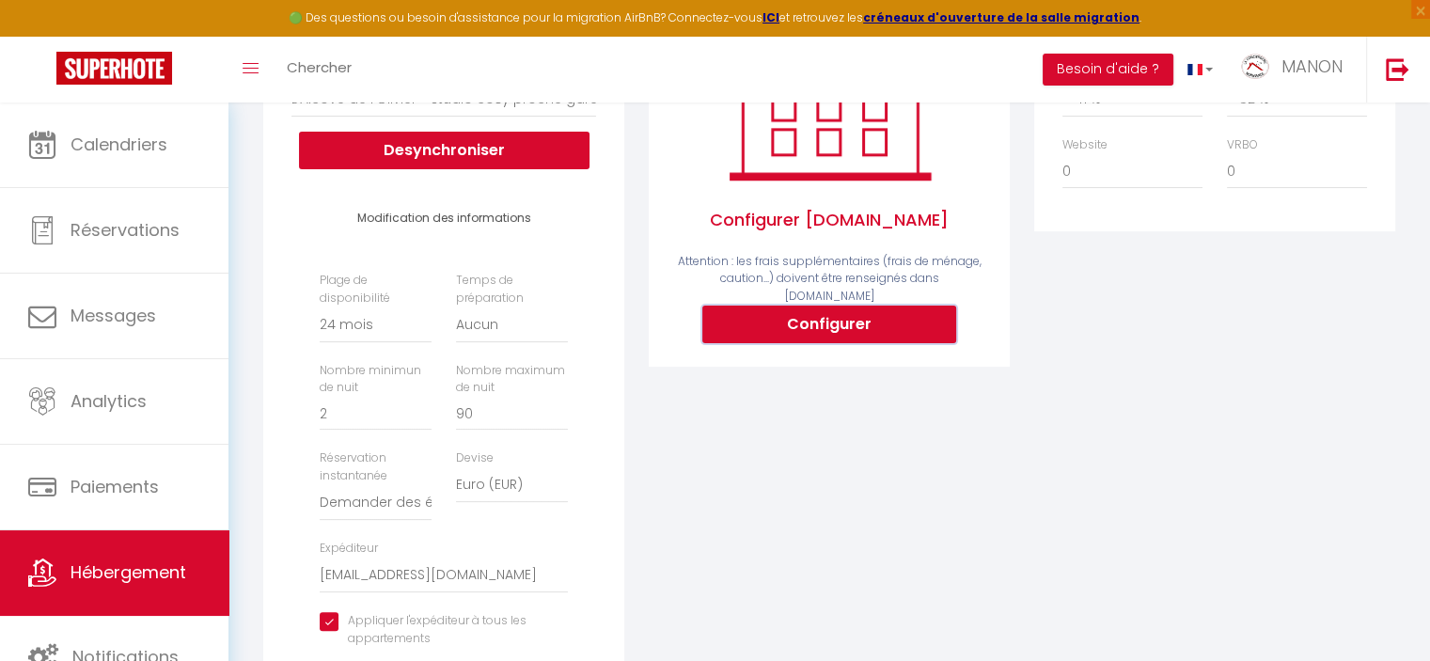
click at [880, 319] on button "Configurer" at bounding box center [829, 325] width 254 height 38
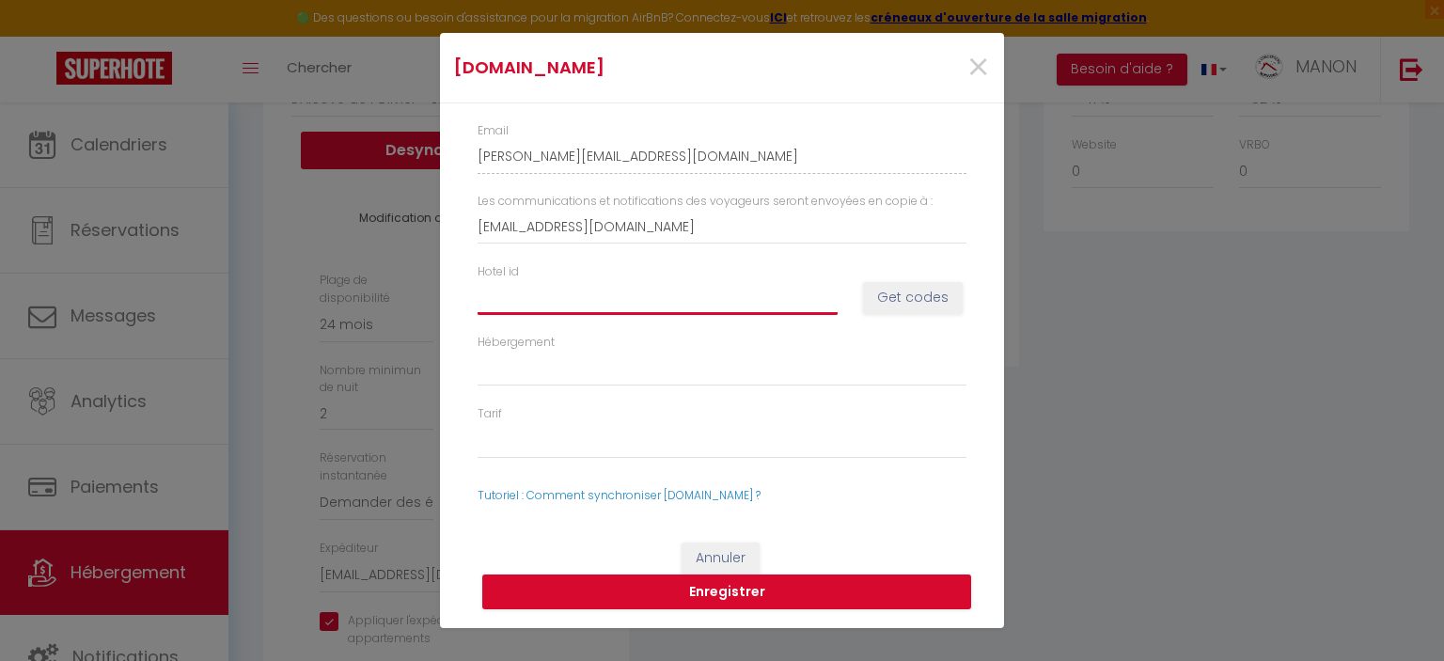
click at [719, 291] on input "Hotel id" at bounding box center [658, 297] width 360 height 34
paste input "9908518"
click at [895, 307] on button "Get codes" at bounding box center [913, 298] width 100 height 32
click at [921, 293] on button "Get codes" at bounding box center [913, 298] width 100 height 32
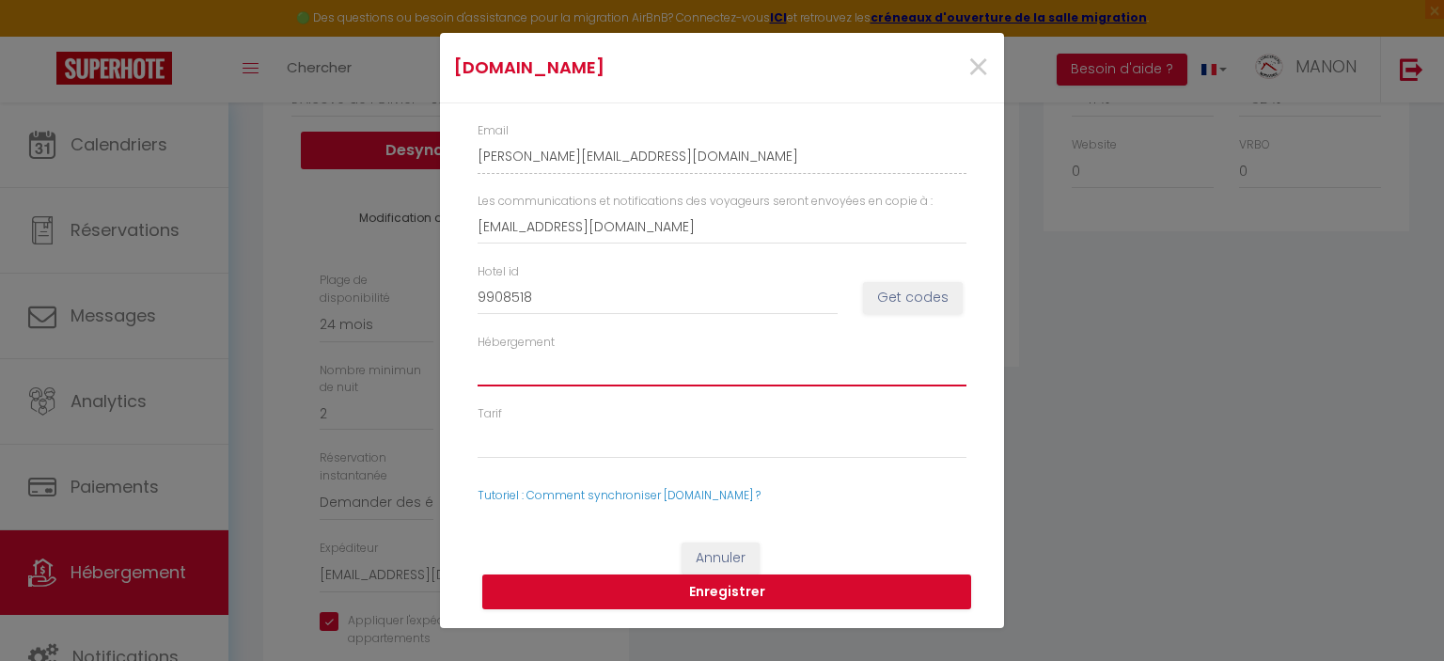
click at [776, 358] on select "Hébergement" at bounding box center [722, 369] width 489 height 36
click at [778, 381] on select "Hébergement" at bounding box center [722, 369] width 489 height 36
click at [767, 364] on select "Hébergement" at bounding box center [722, 369] width 489 height 36
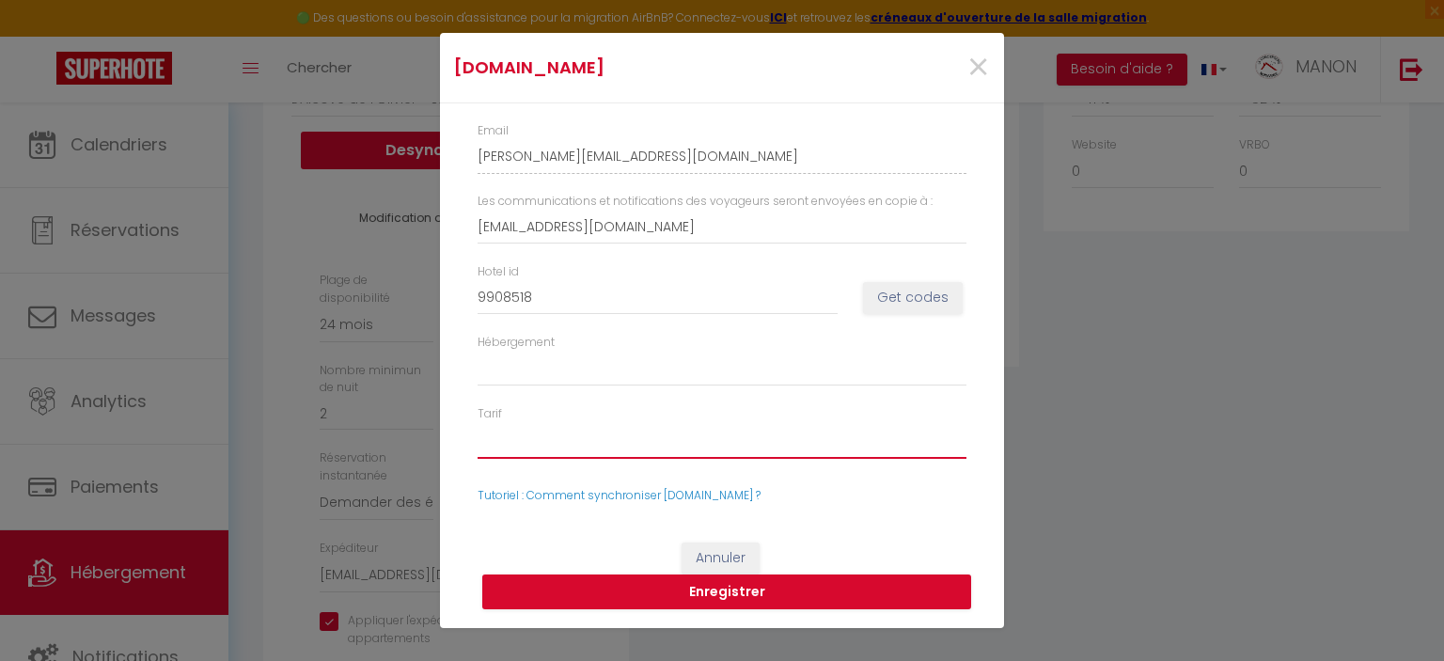
click at [738, 445] on select "Tarif" at bounding box center [722, 441] width 489 height 36
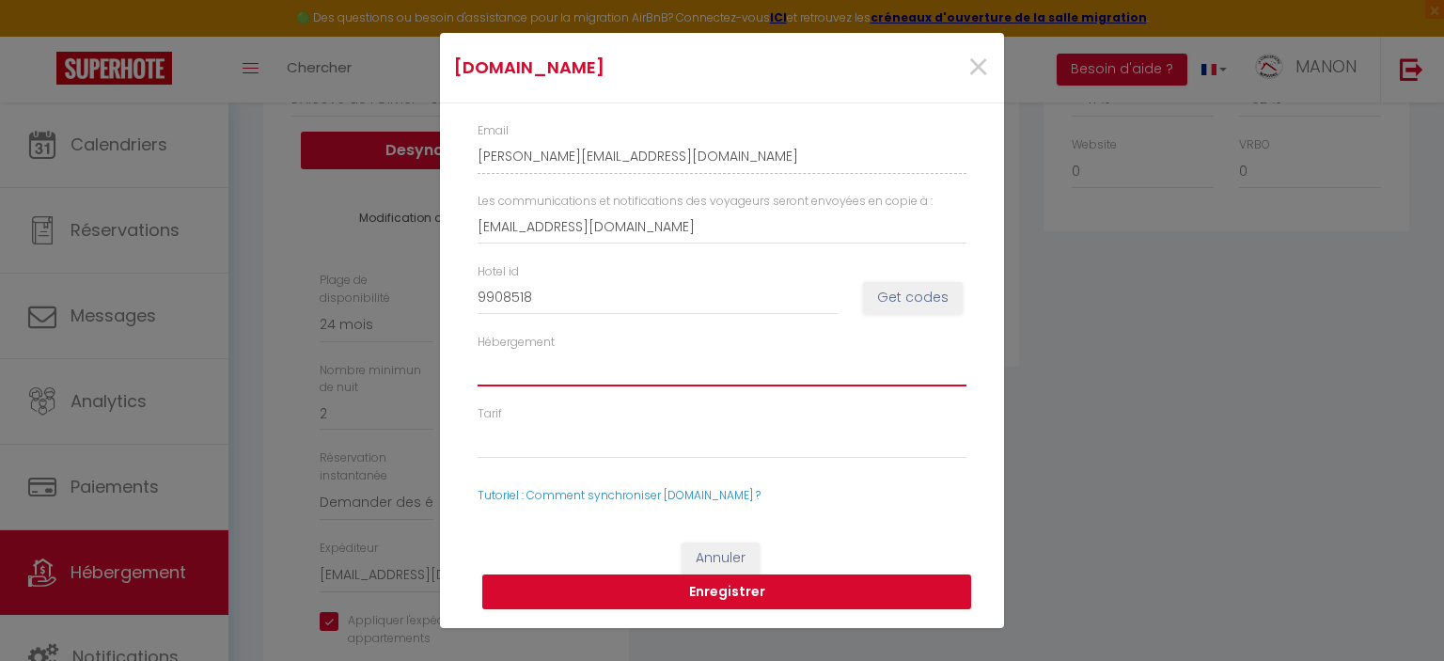
click at [603, 371] on select "Hébergement" at bounding box center [722, 369] width 489 height 36
click at [731, 600] on button "Enregistrer" at bounding box center [726, 592] width 489 height 36
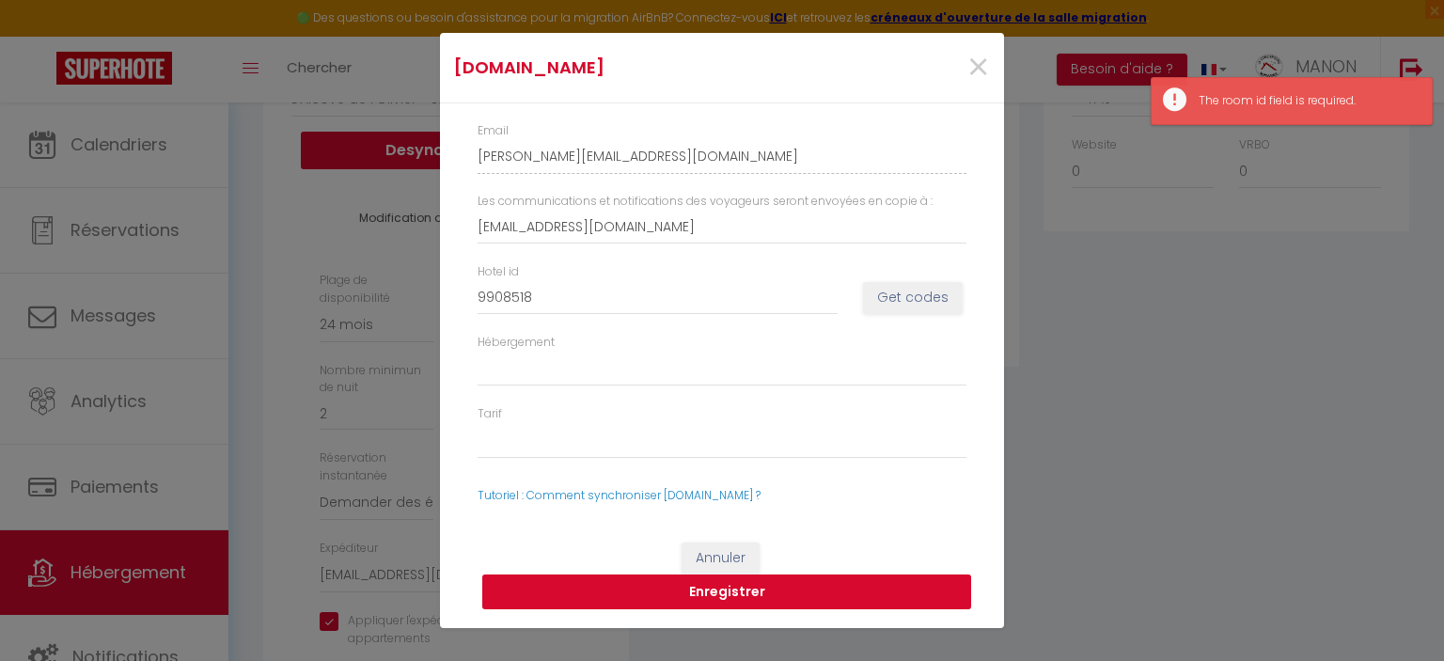
click at [731, 600] on button "Enregistrer" at bounding box center [726, 592] width 489 height 36
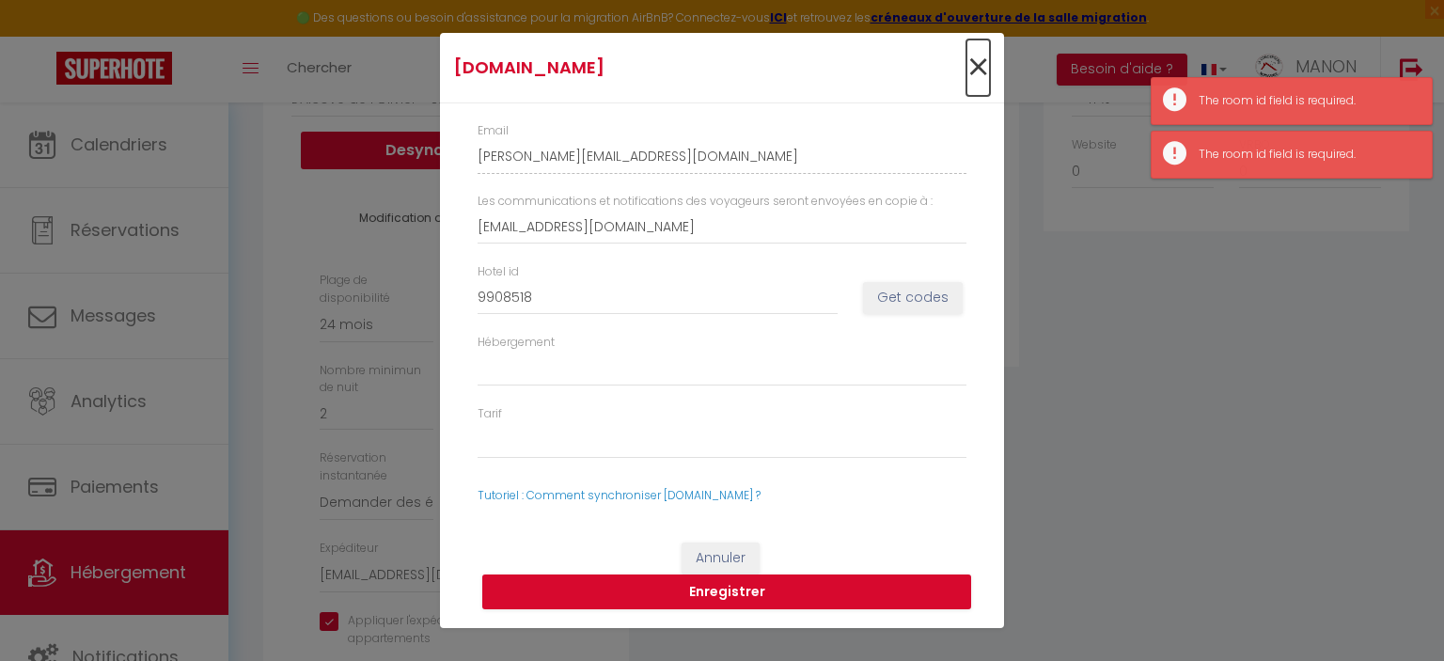
click at [970, 60] on span "×" at bounding box center [978, 67] width 24 height 56
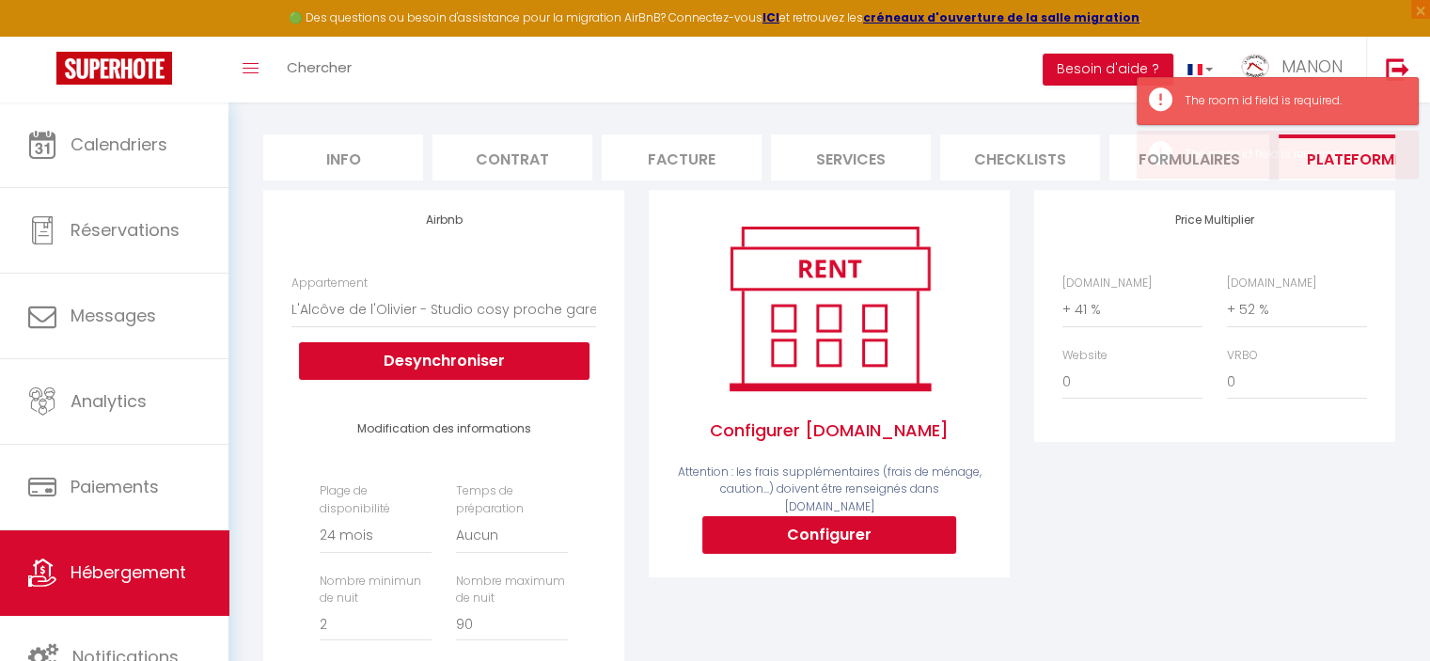
scroll to position [0, 0]
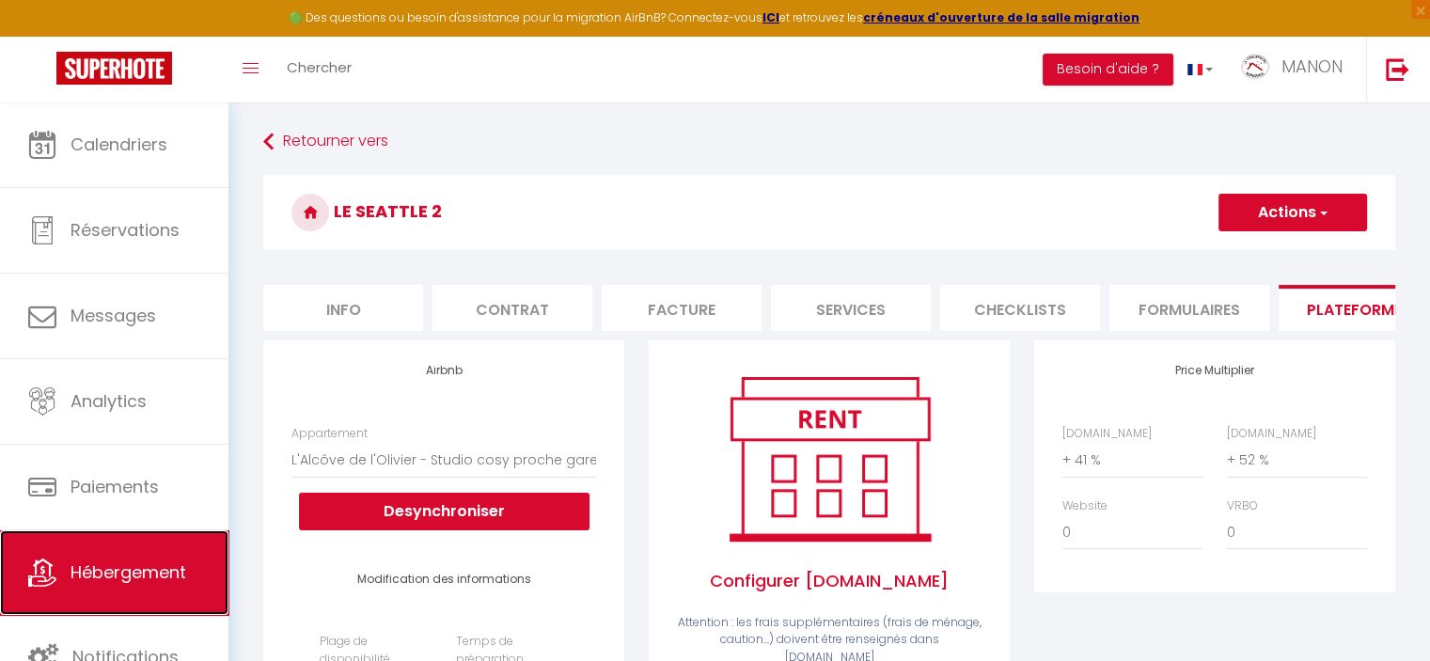
click at [89, 567] on span "Hébergement" at bounding box center [129, 572] width 116 height 24
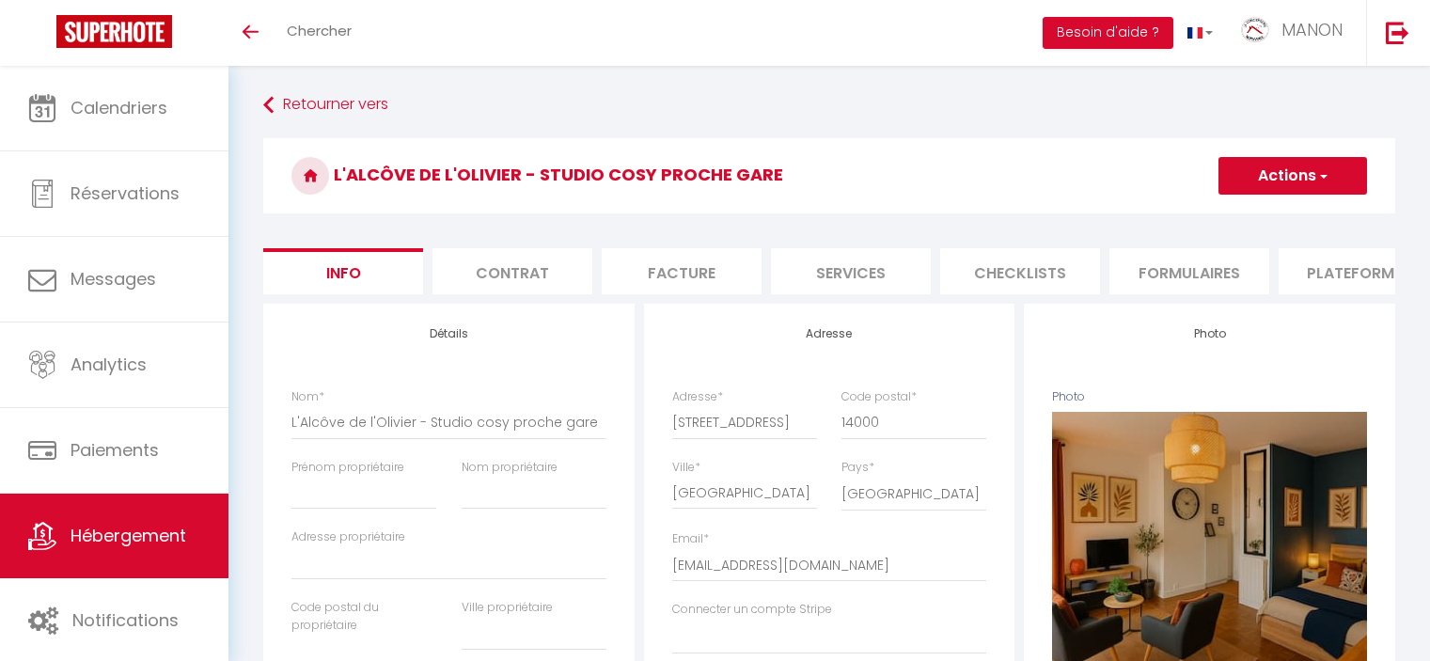
select select "2"
select select "1"
select select "16:00"
select select "23:45"
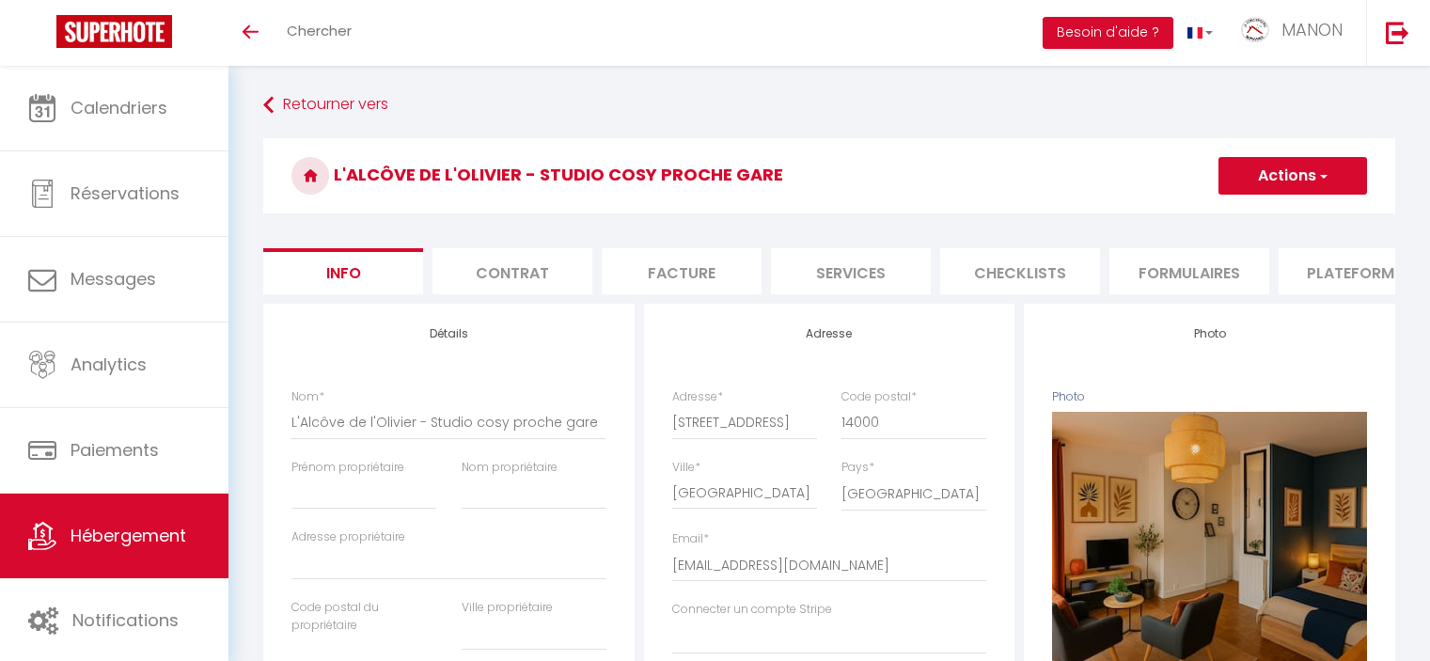
select select "11:00"
select select "30"
select select "120"
select select
select select "28"
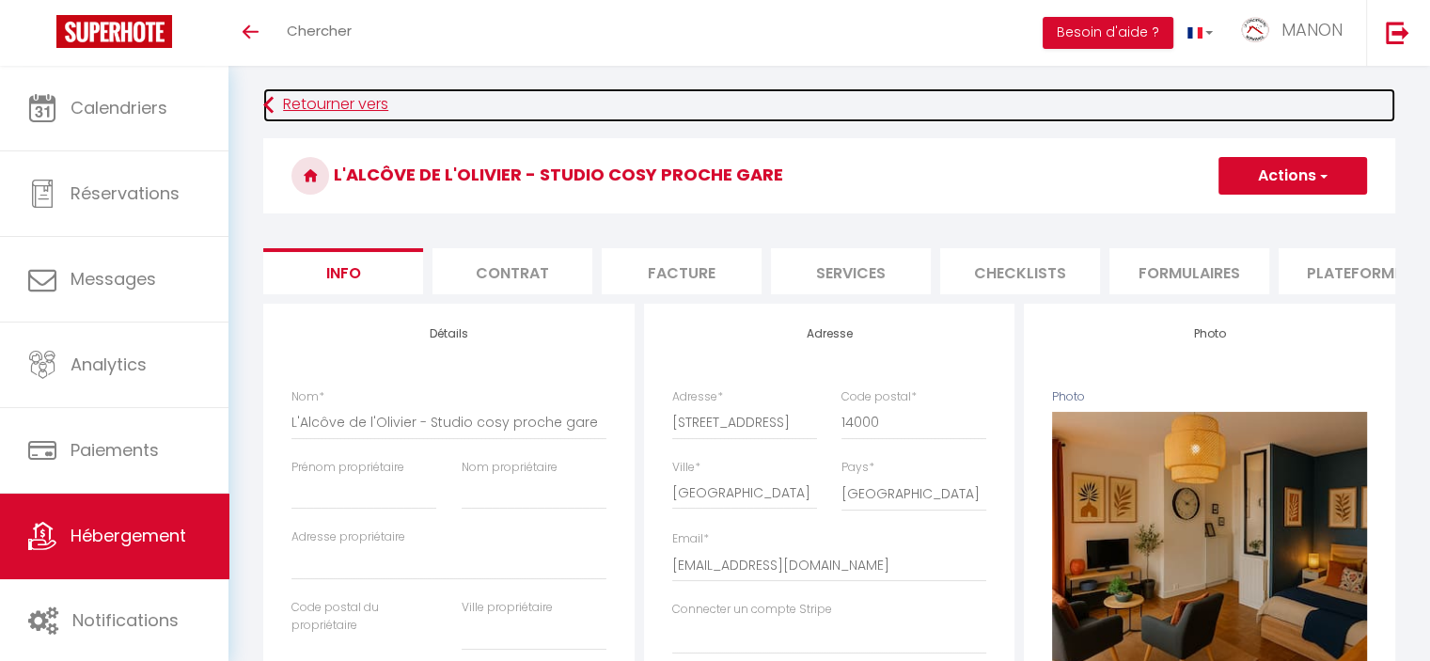
click at [327, 103] on link "Retourner vers" at bounding box center [829, 105] width 1132 height 34
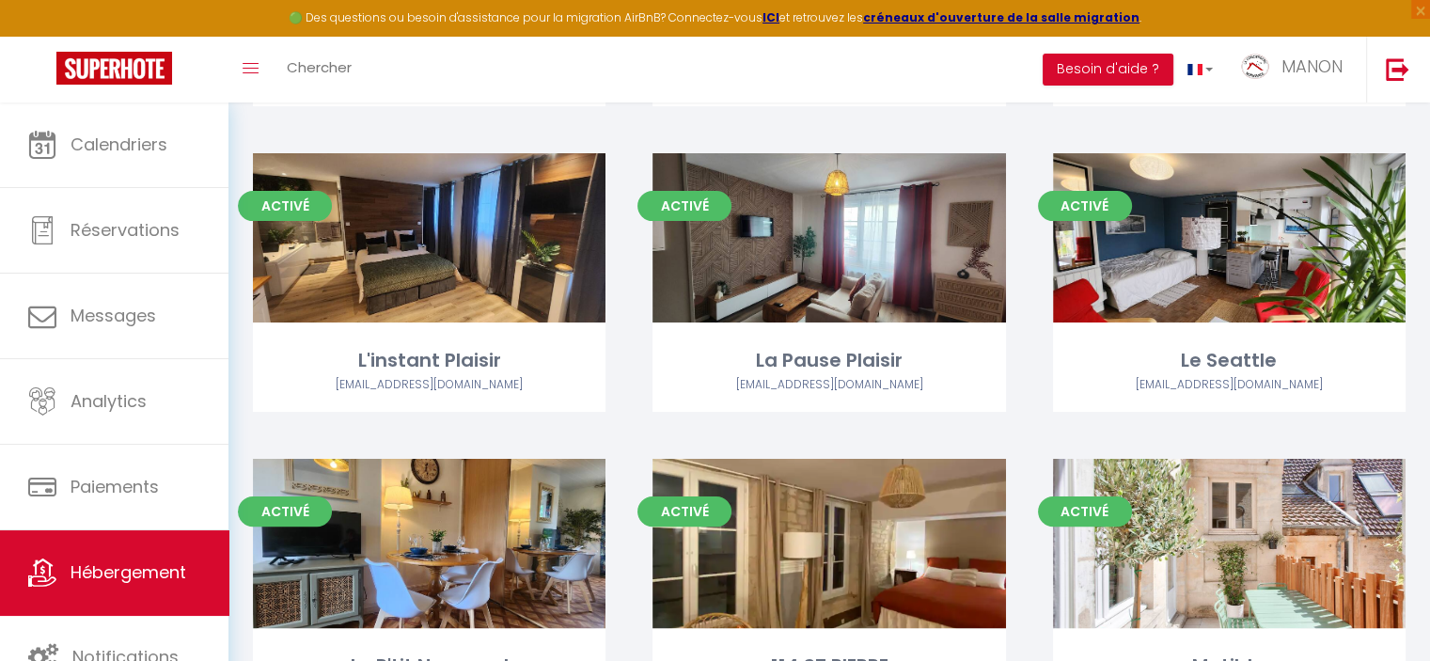
scroll to position [396, 0]
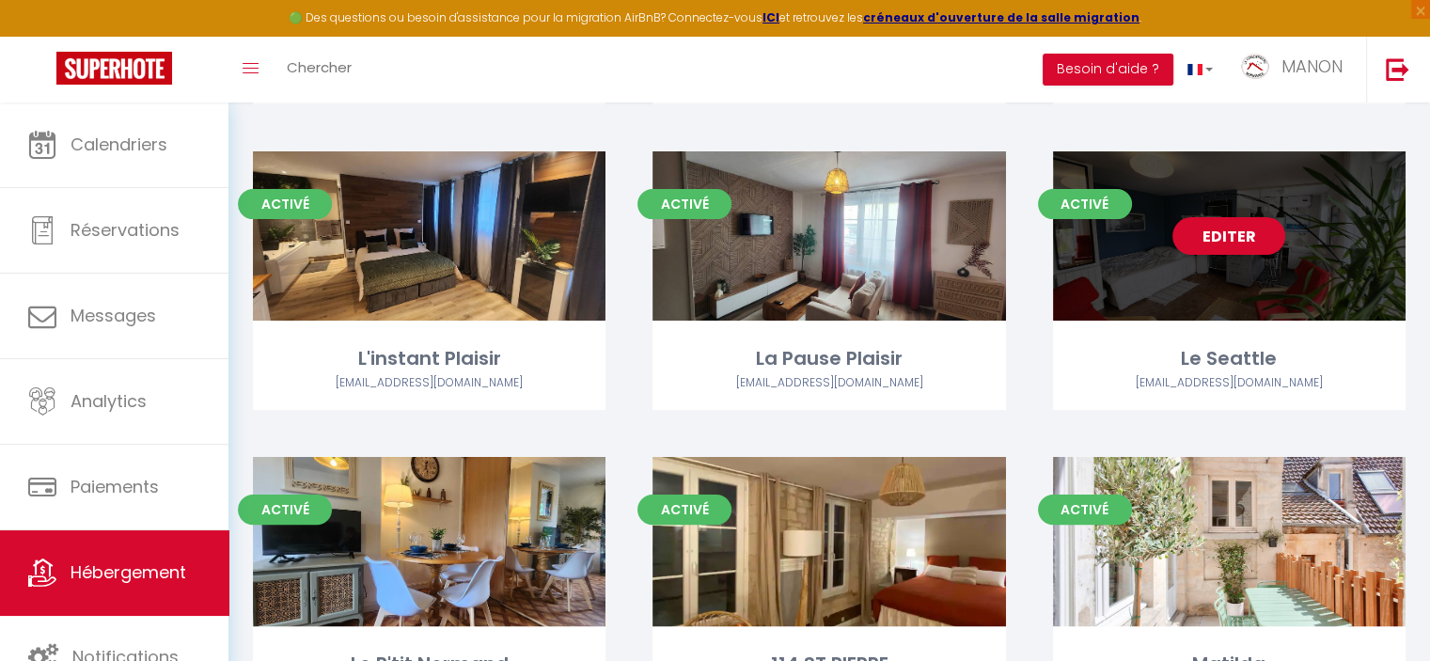
click at [1271, 262] on div "Editer" at bounding box center [1229, 235] width 353 height 169
select select "3"
select select "2"
select select "1"
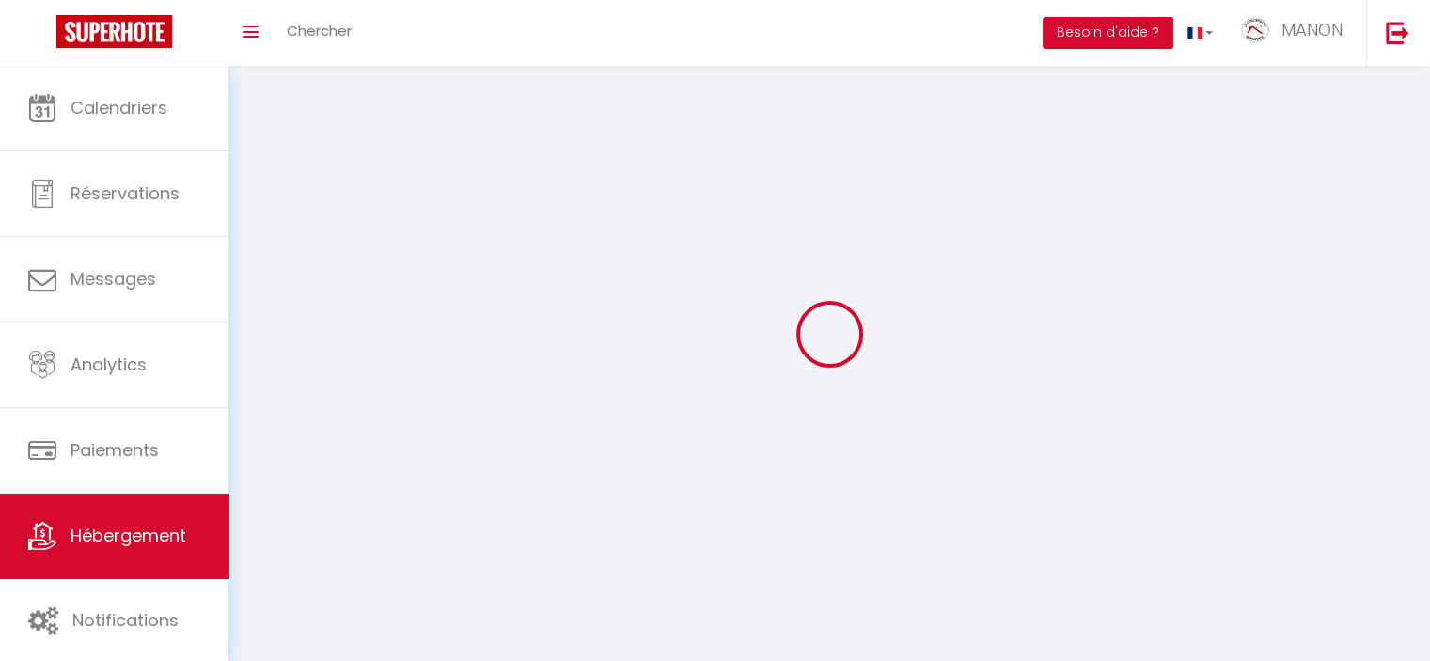
select select
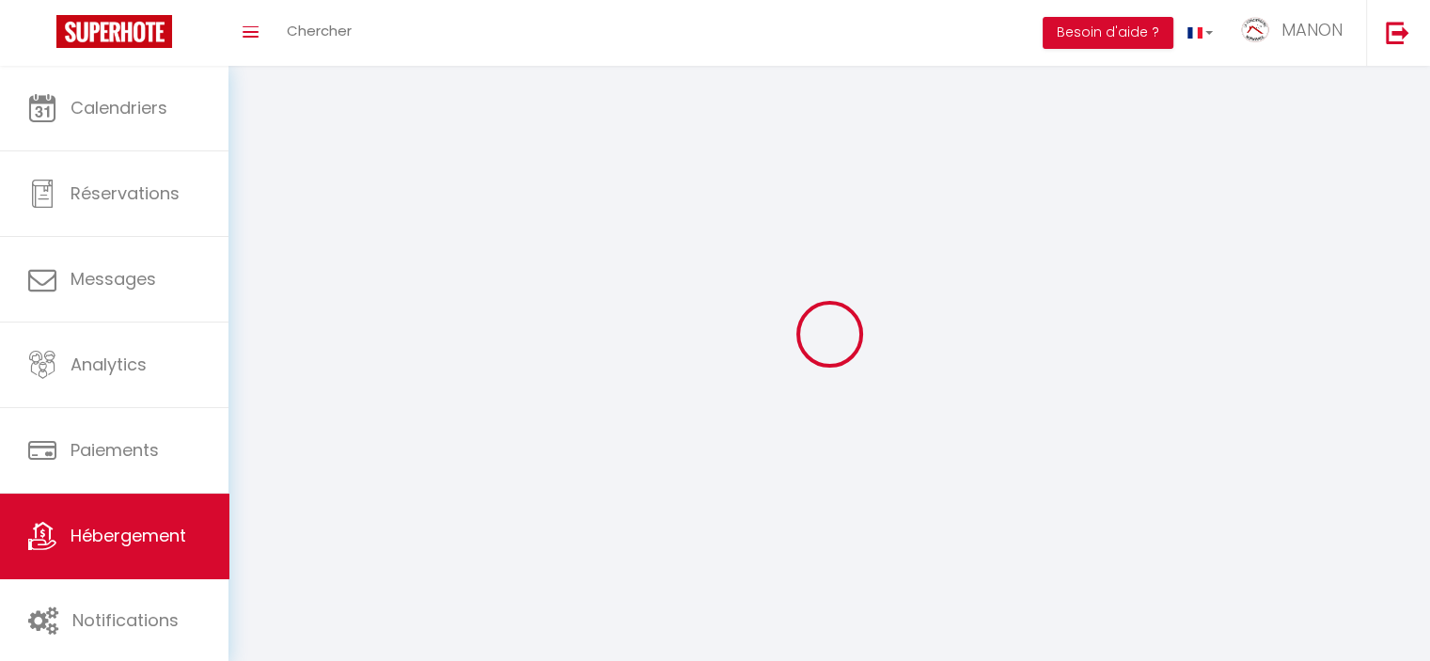
checkbox input "false"
select select
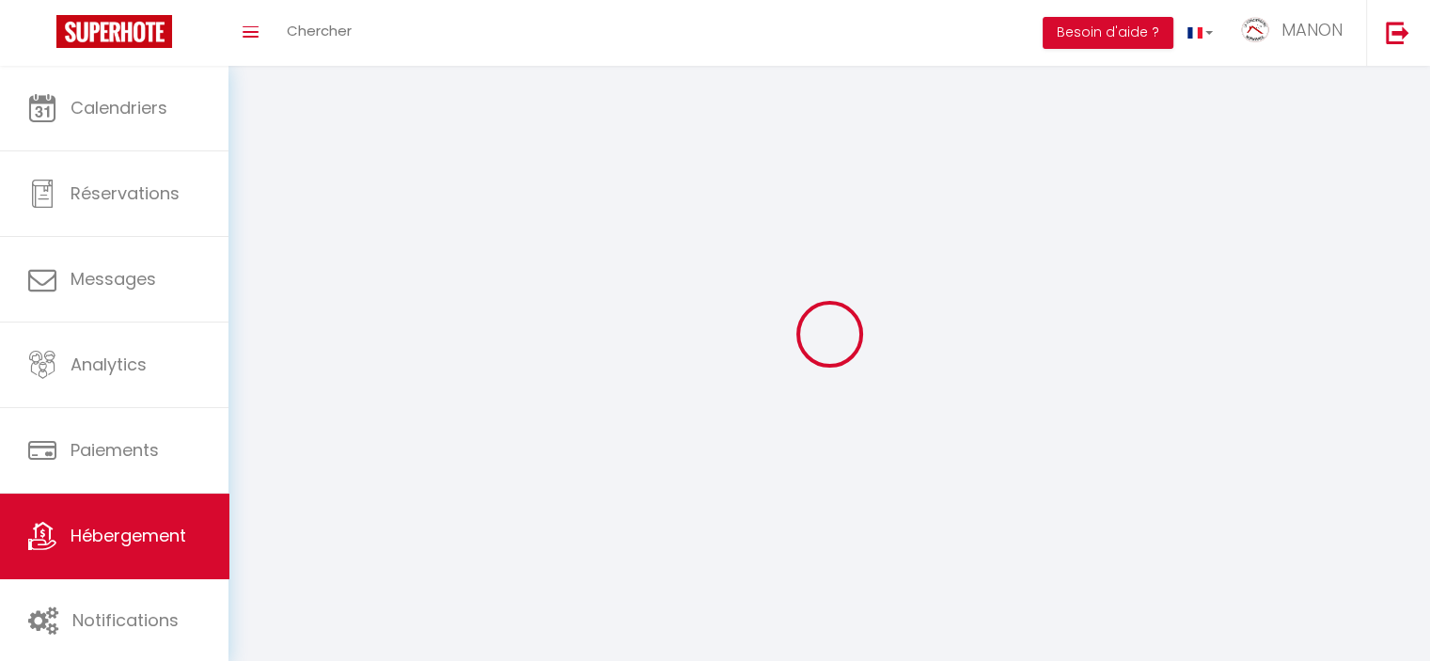
select select
select select "1"
select select
select select "28"
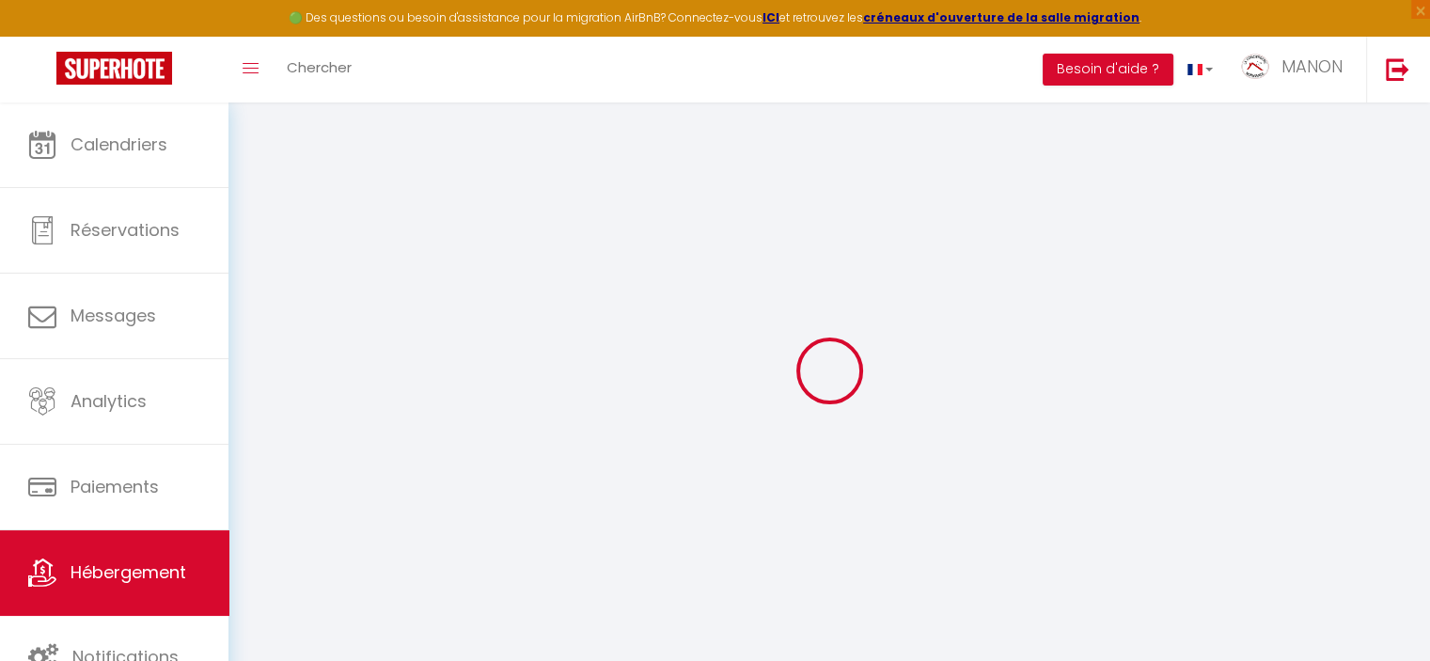
select select
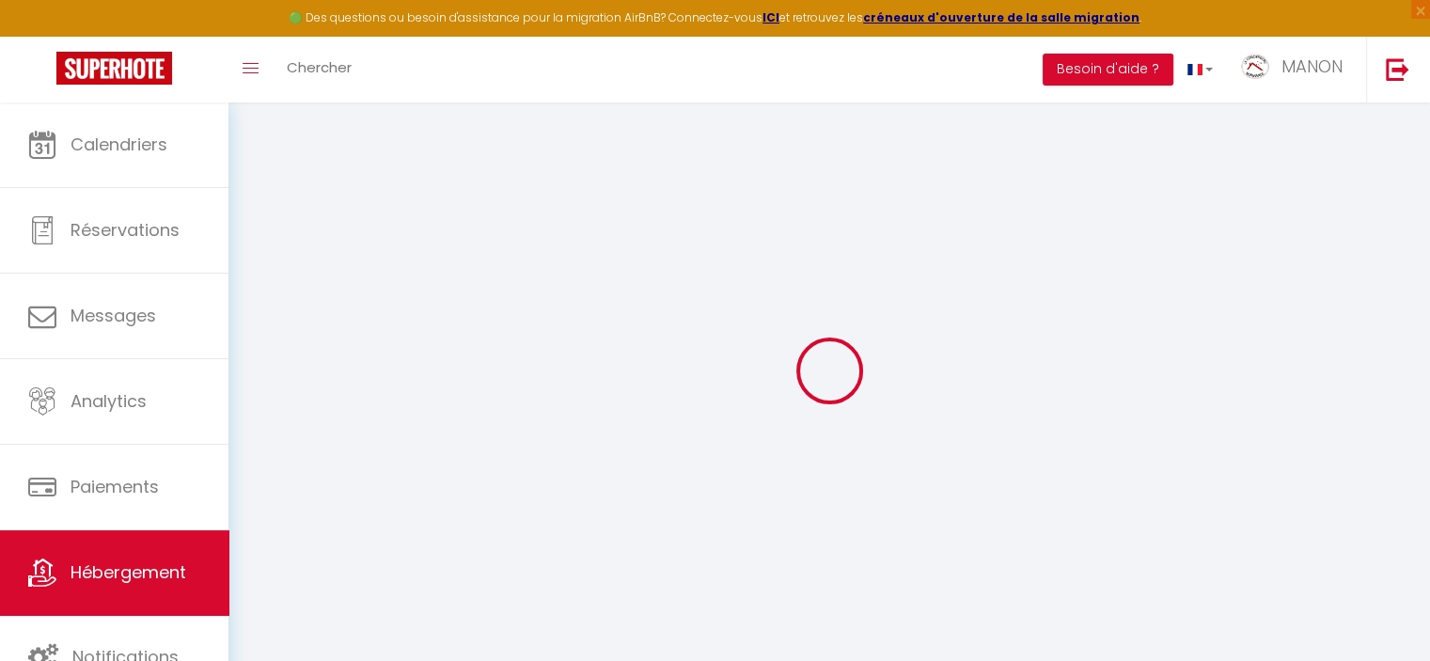
select select
checkbox input "false"
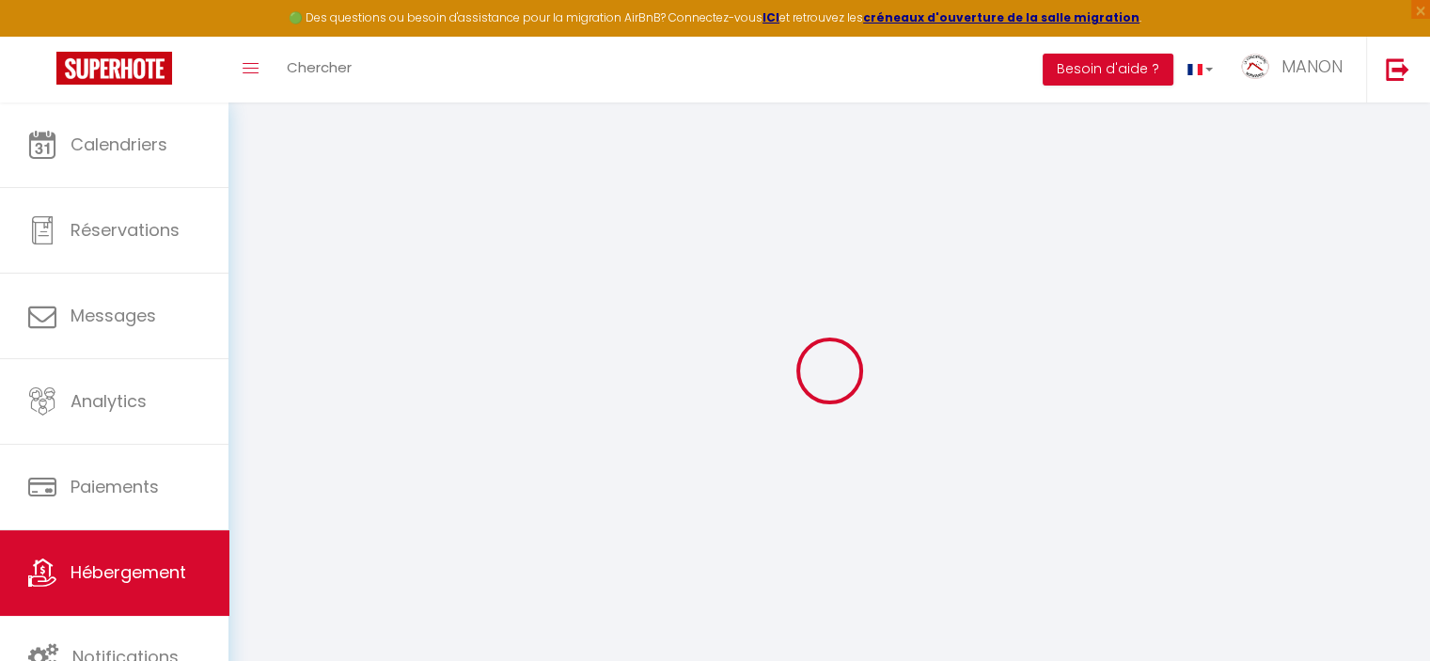
select select
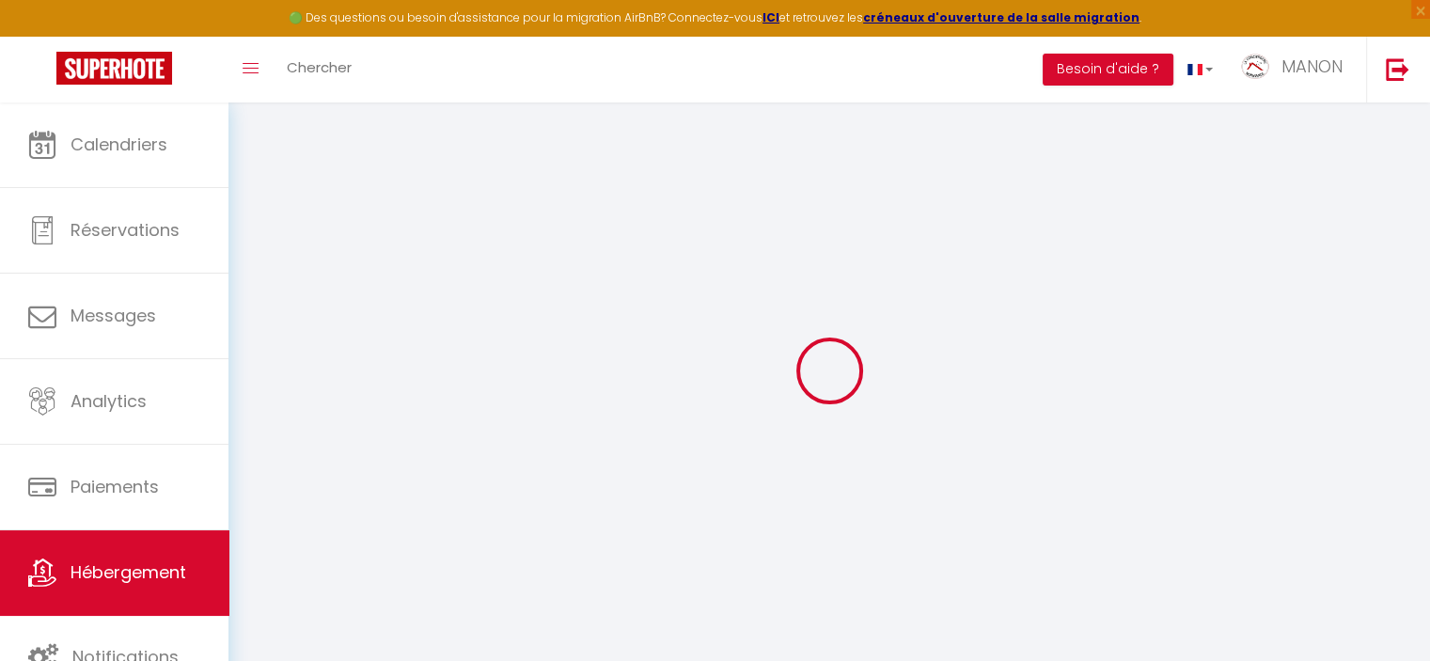
select select
checkbox input "false"
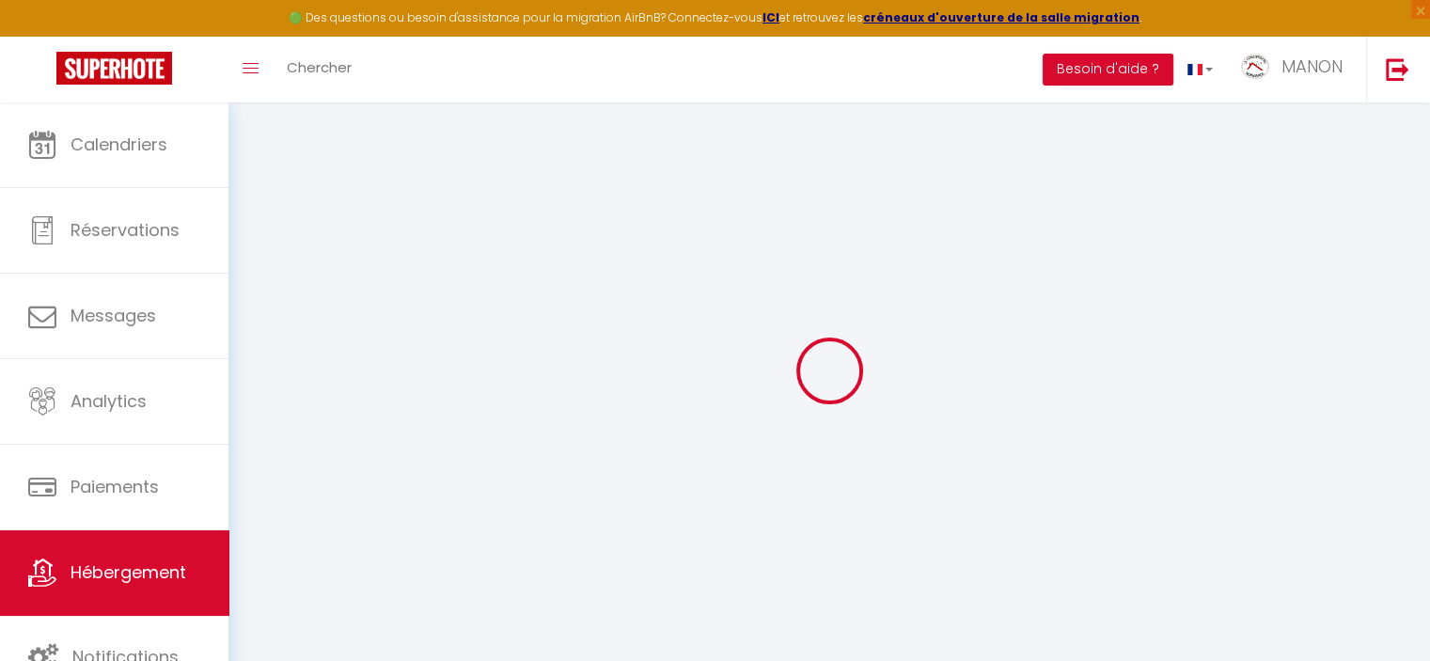
checkbox input "false"
select select
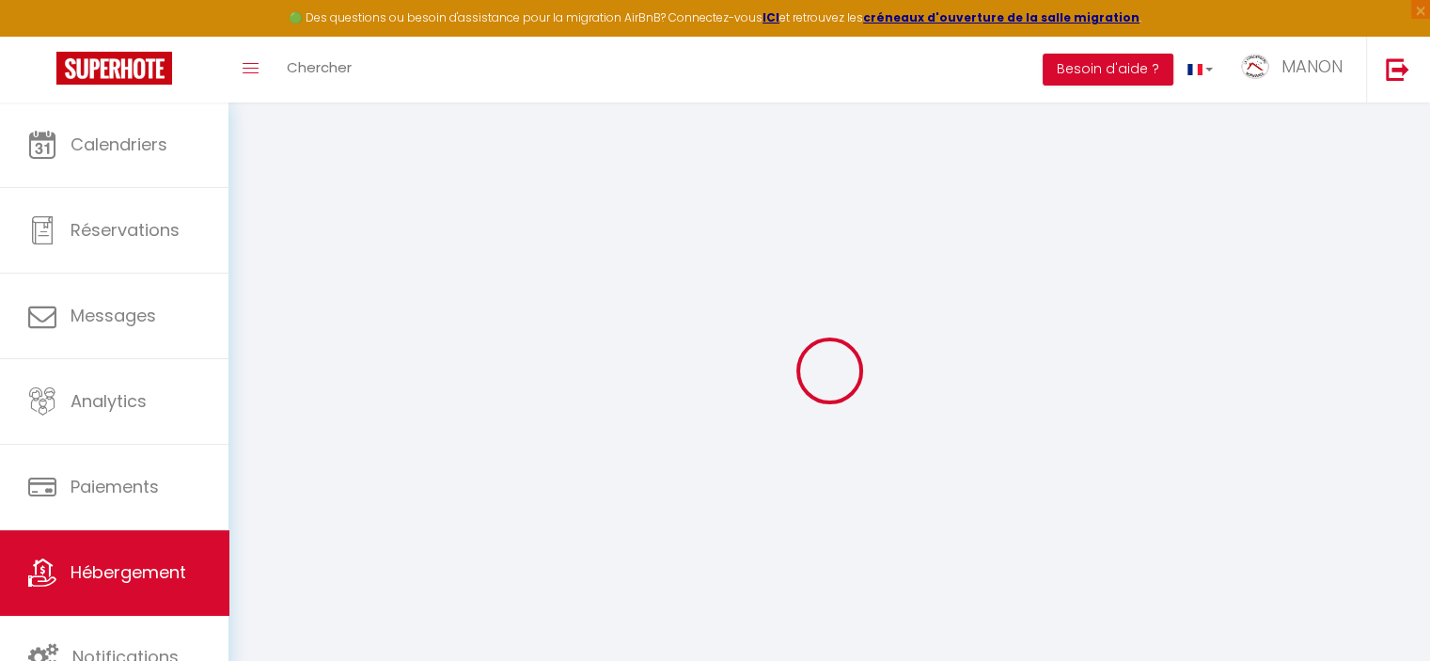
select select
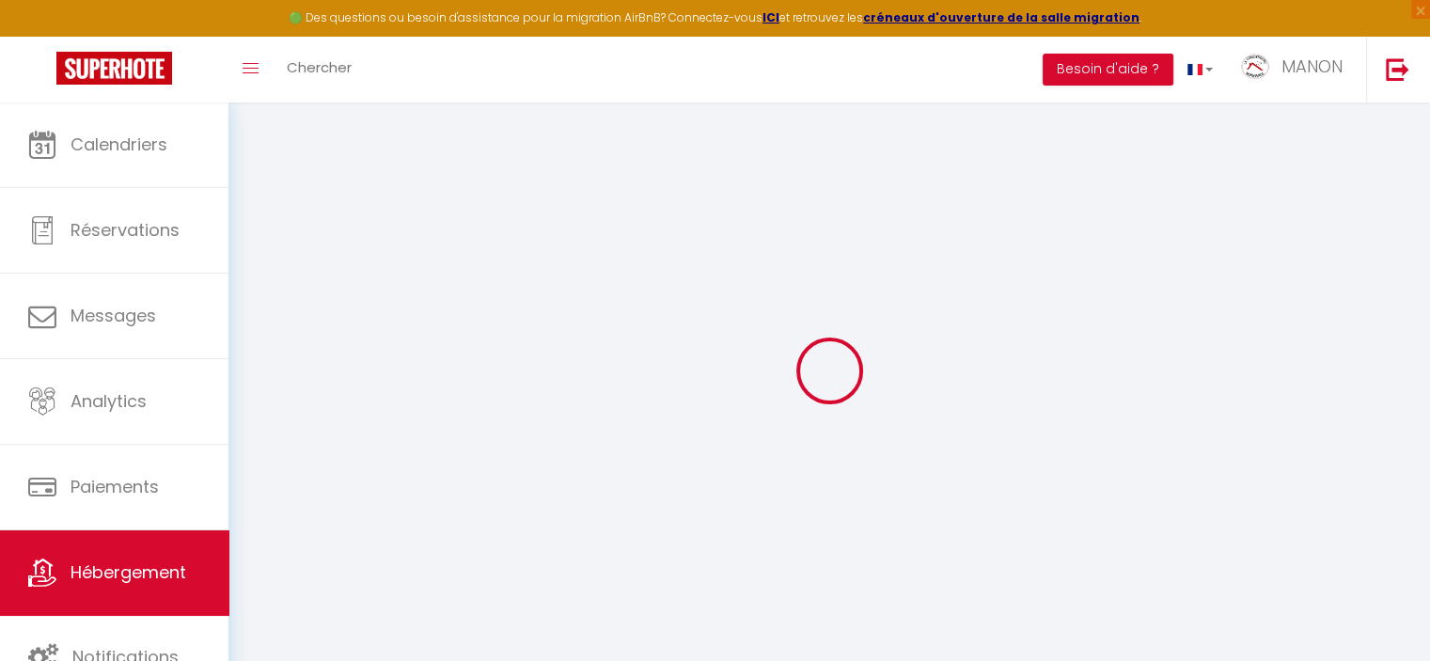
checkbox input "false"
select select
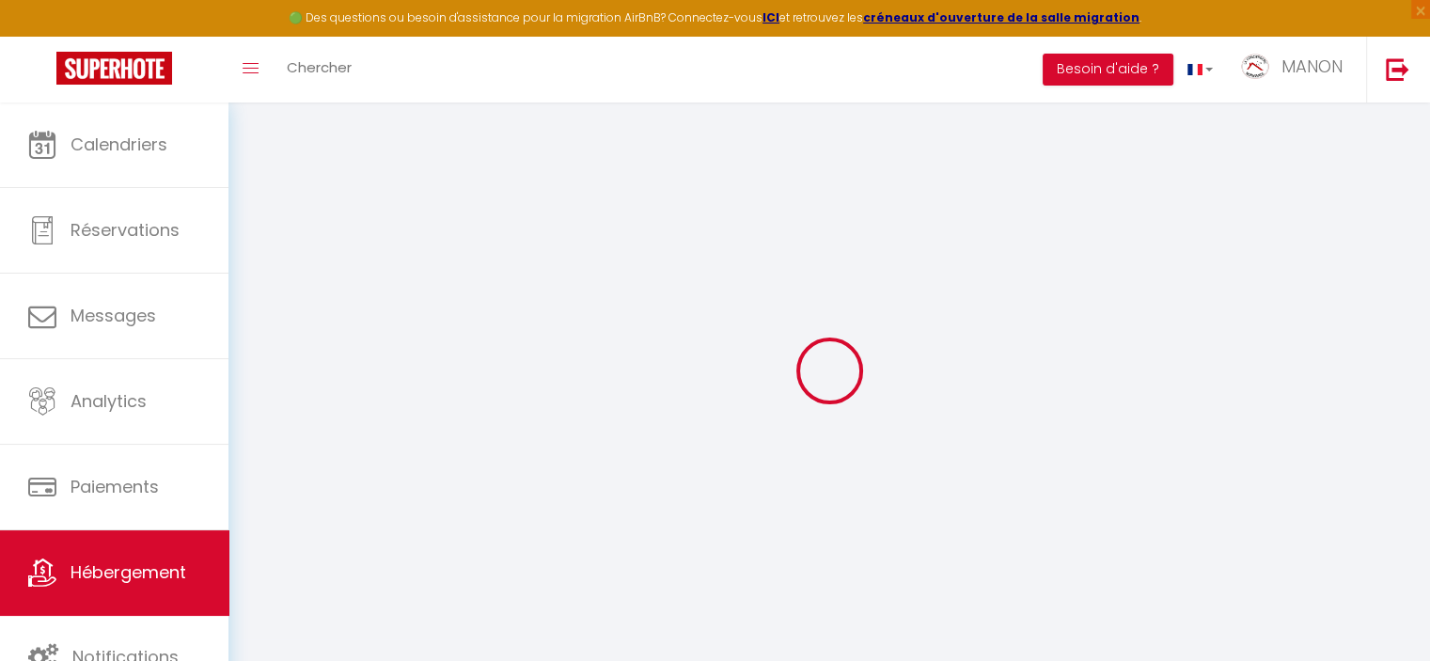
select select
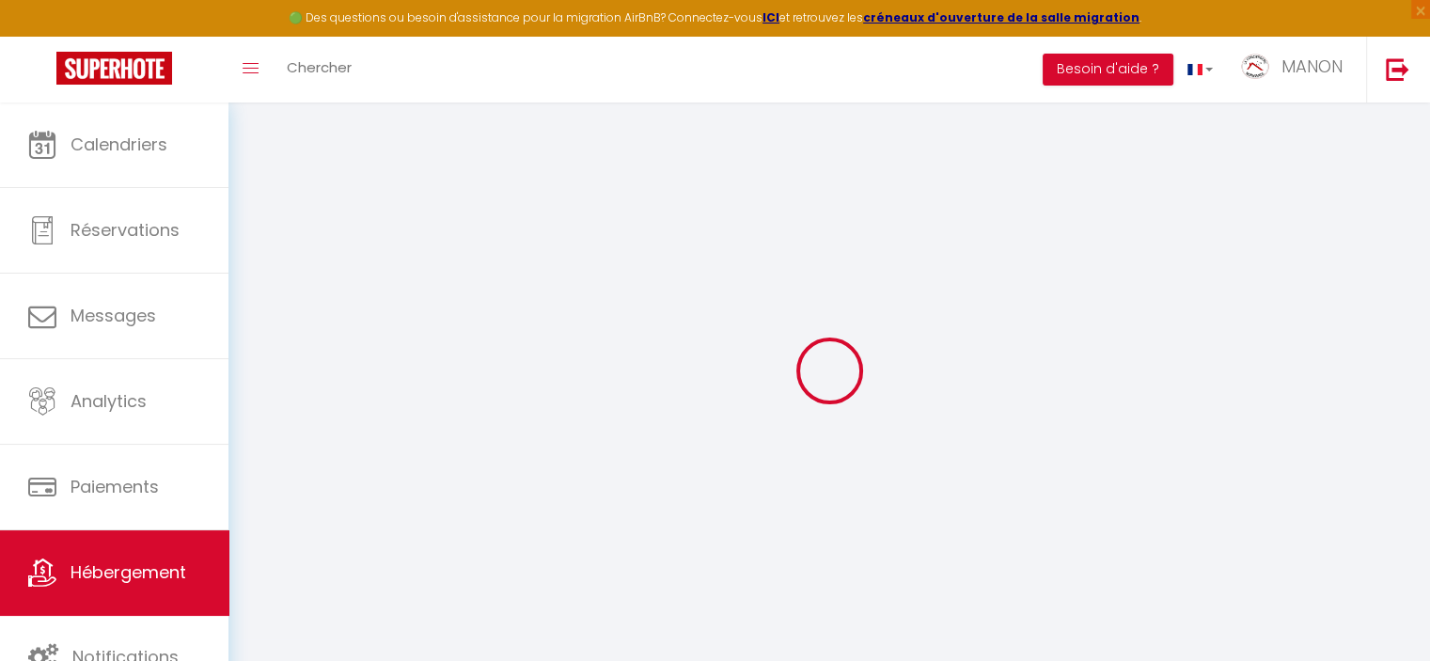
select select
checkbox input "false"
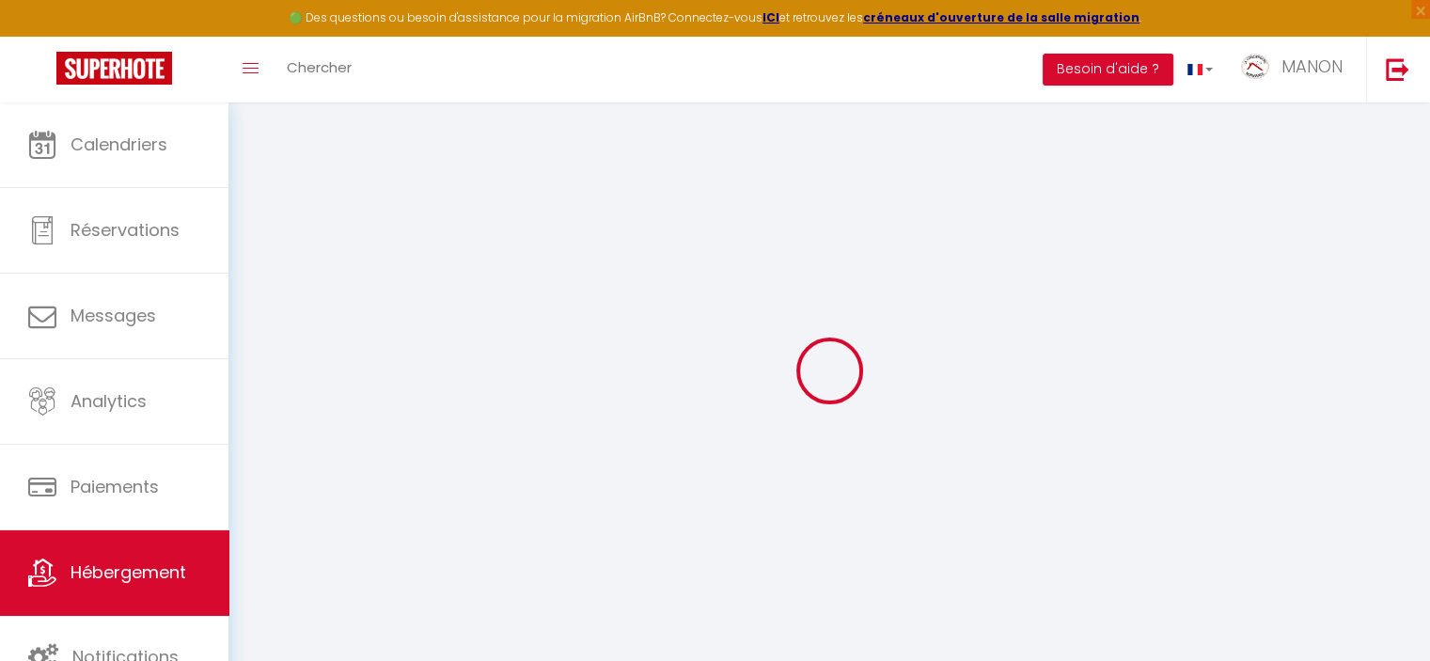
checkbox input "false"
select select
type input "Le Seattle"
type input "[PERSON_NAME]"
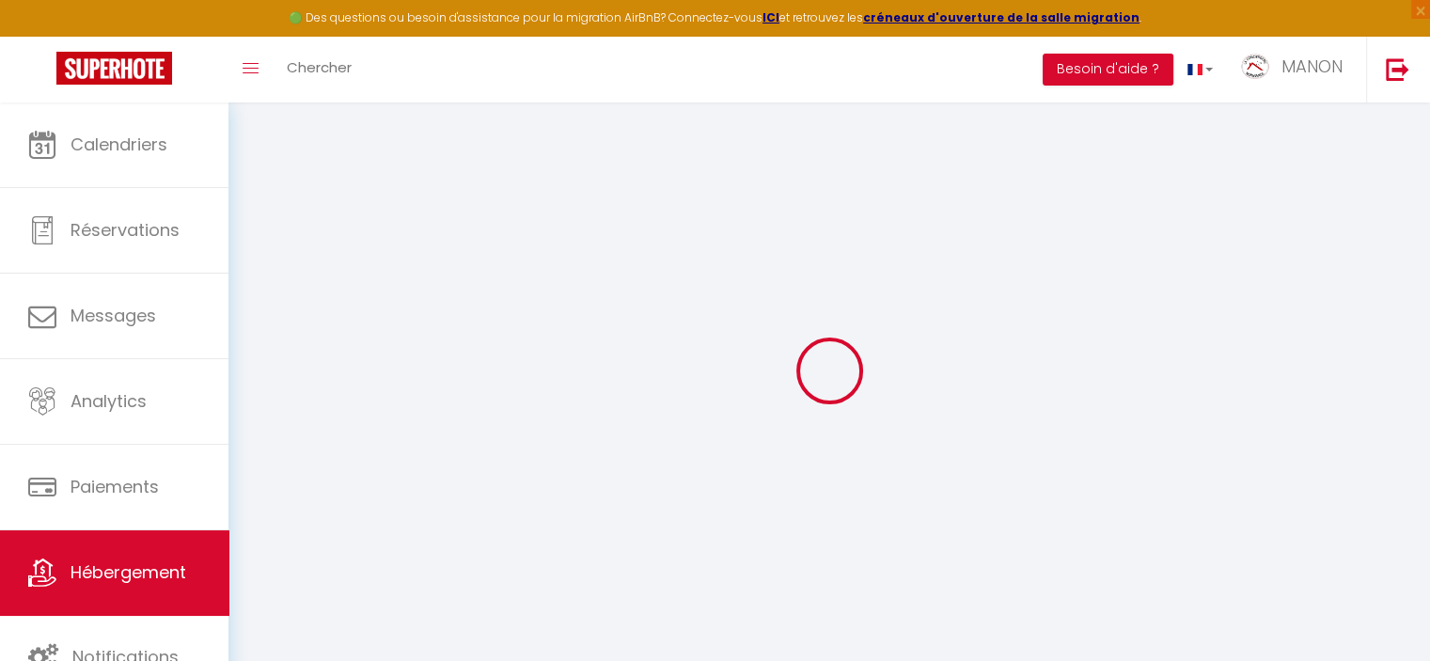
type input "BIASI"
type input "[GEOGRAPHIC_DATA] Anctoville"
type input "14240"
type input "AURESEULLES"
select select "2"
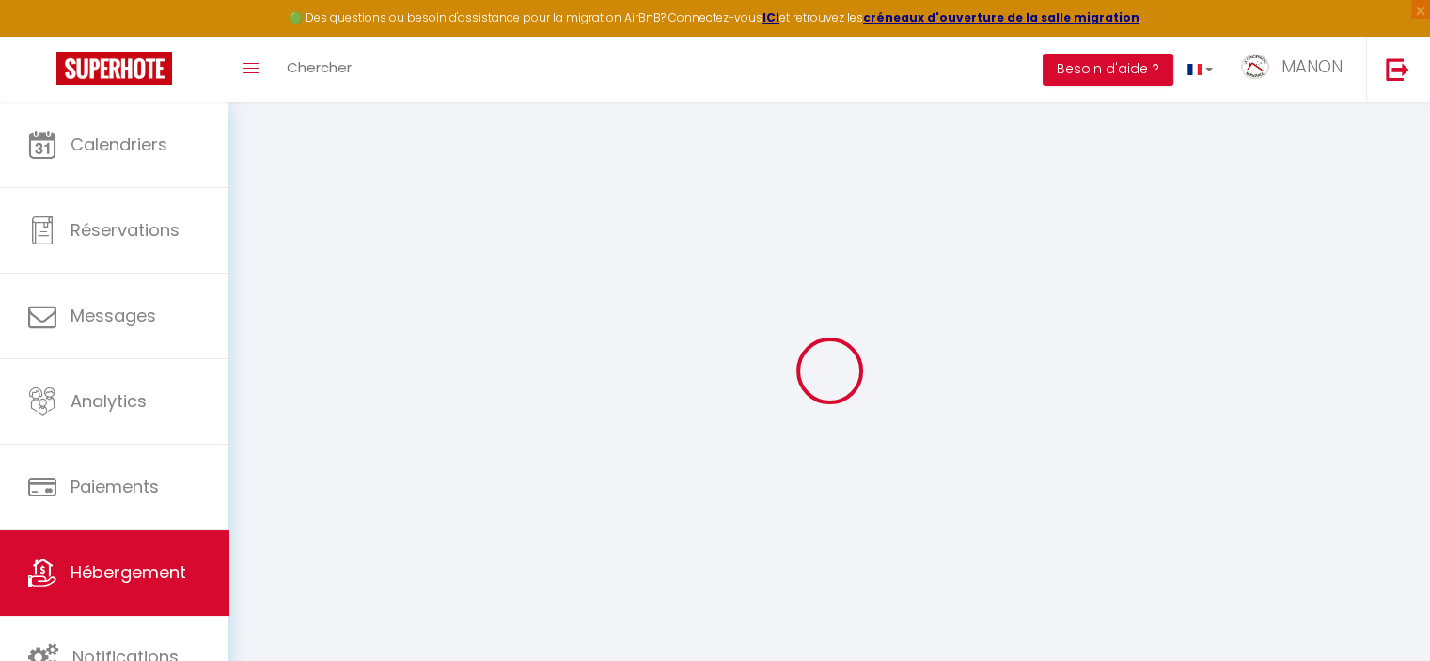
select select "0"
type input "65"
type input "40"
type input "300"
select select
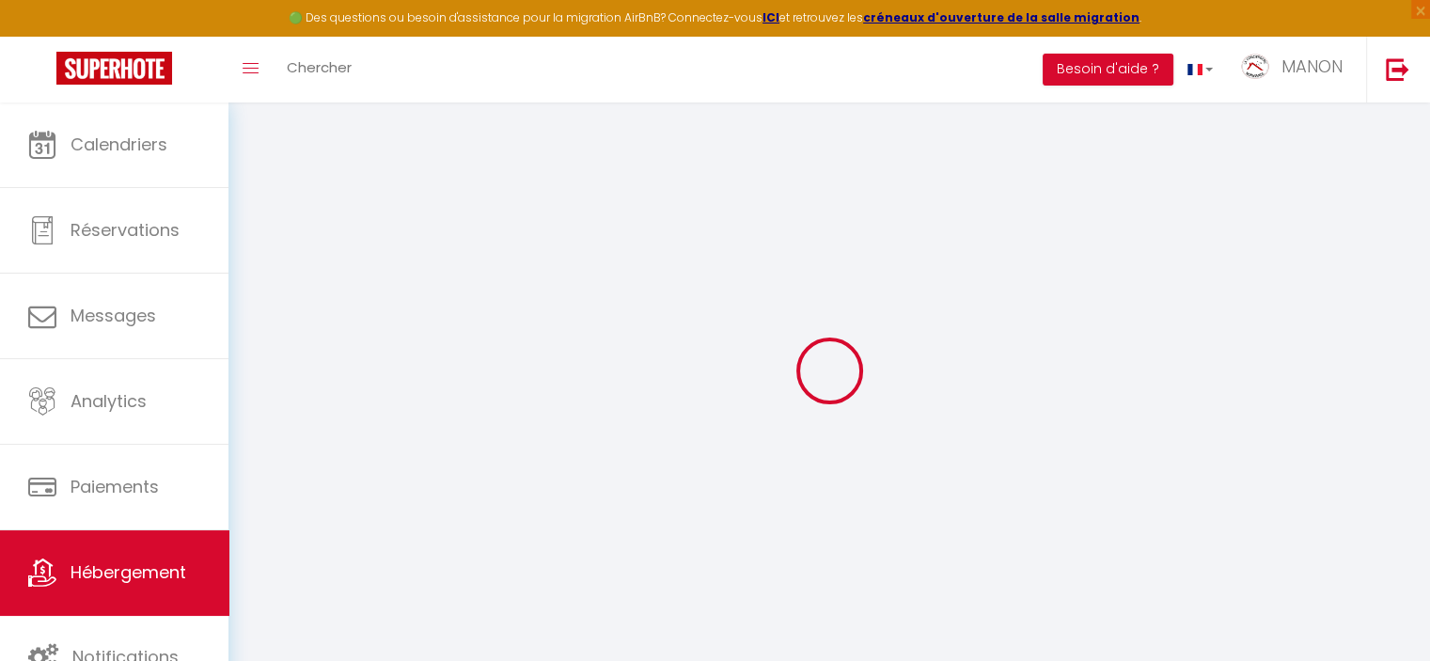
select select
type input "[STREET_ADDRESS]"
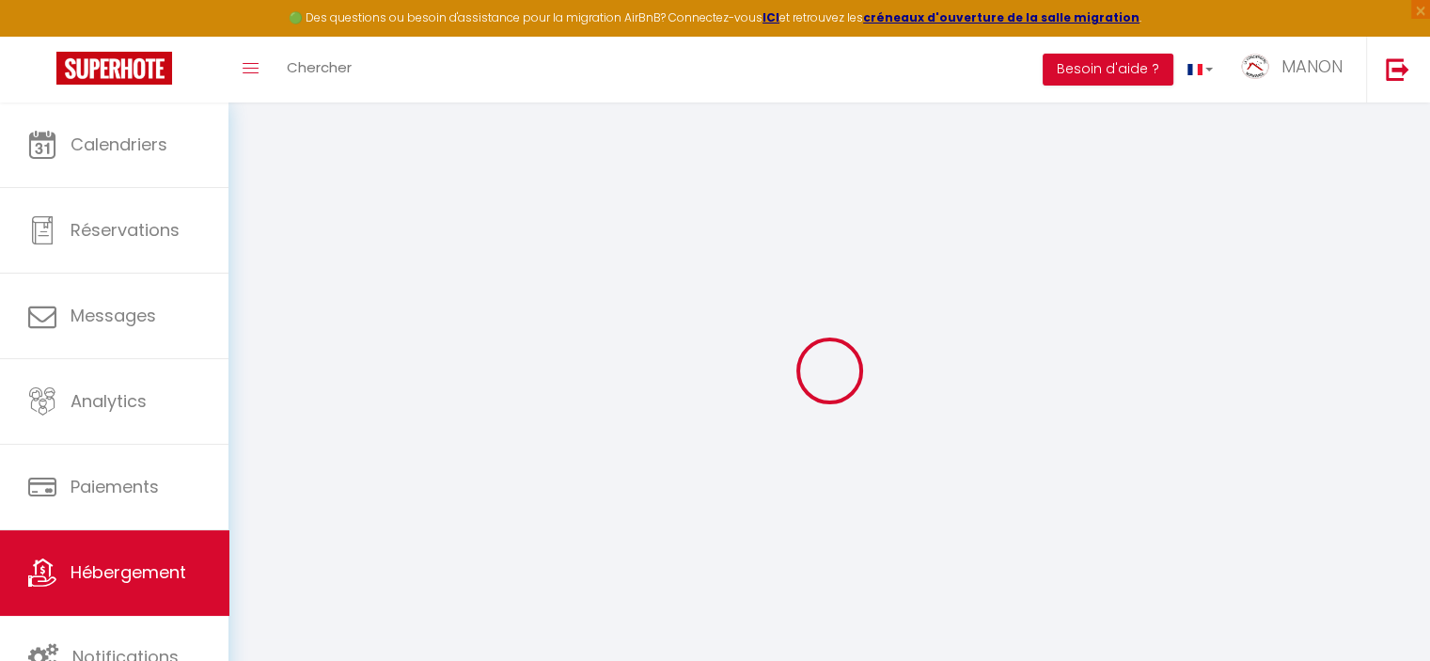
type input "14000"
type input "[GEOGRAPHIC_DATA]"
type input "[EMAIL_ADDRESS][DOMAIN_NAME]"
select select "5829"
checkbox input "false"
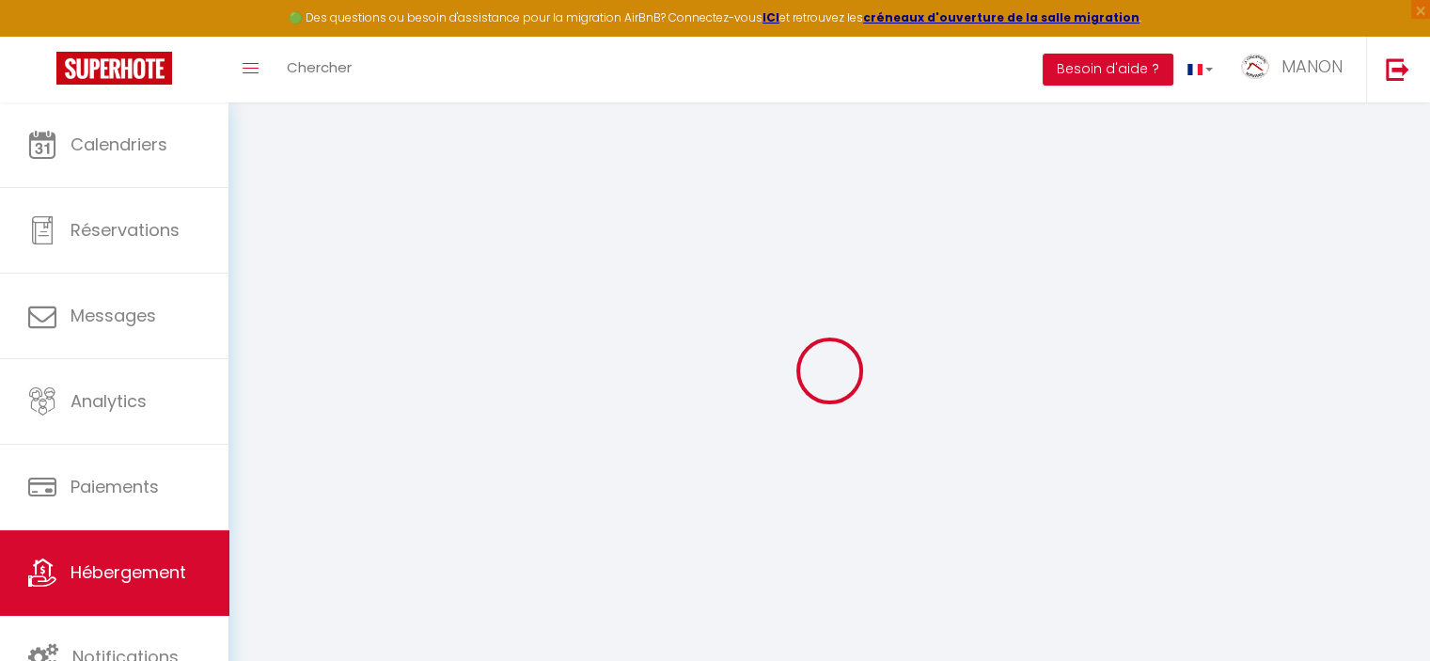
checkbox input "true"
type input "18"
type input "40"
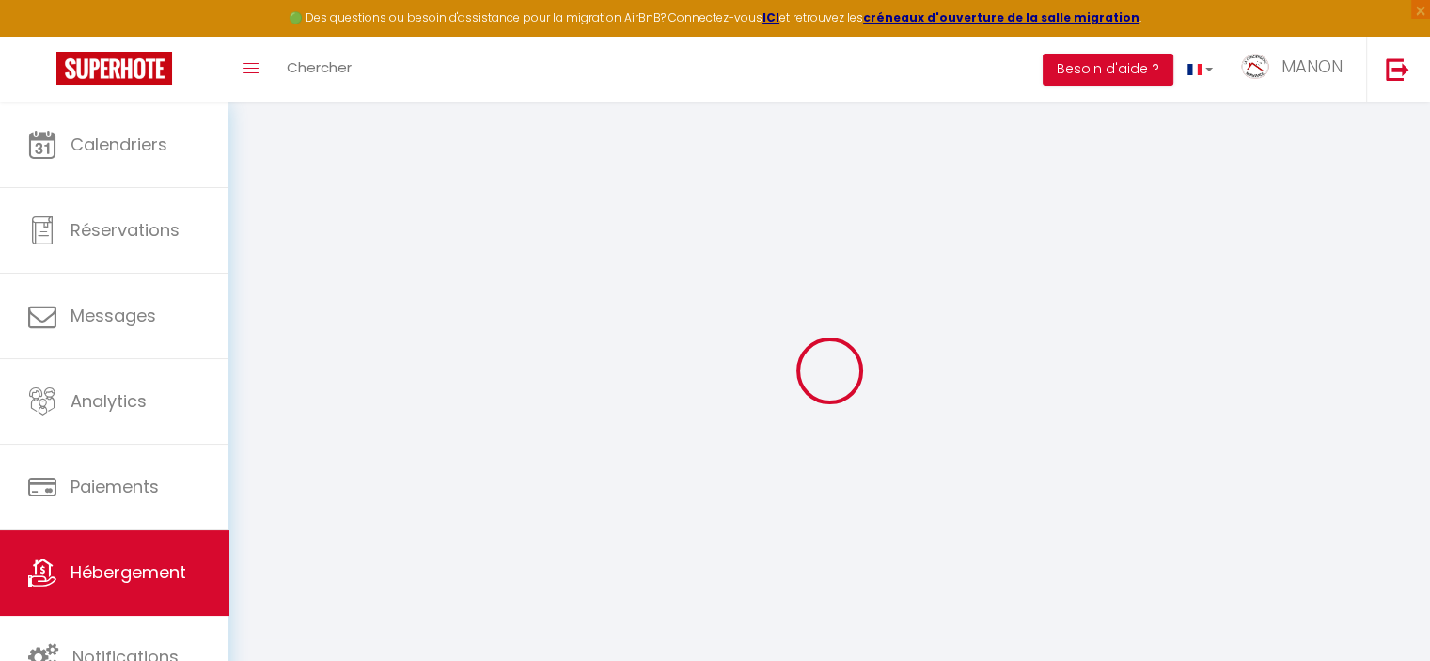
type input "0"
select select "24898"
select select
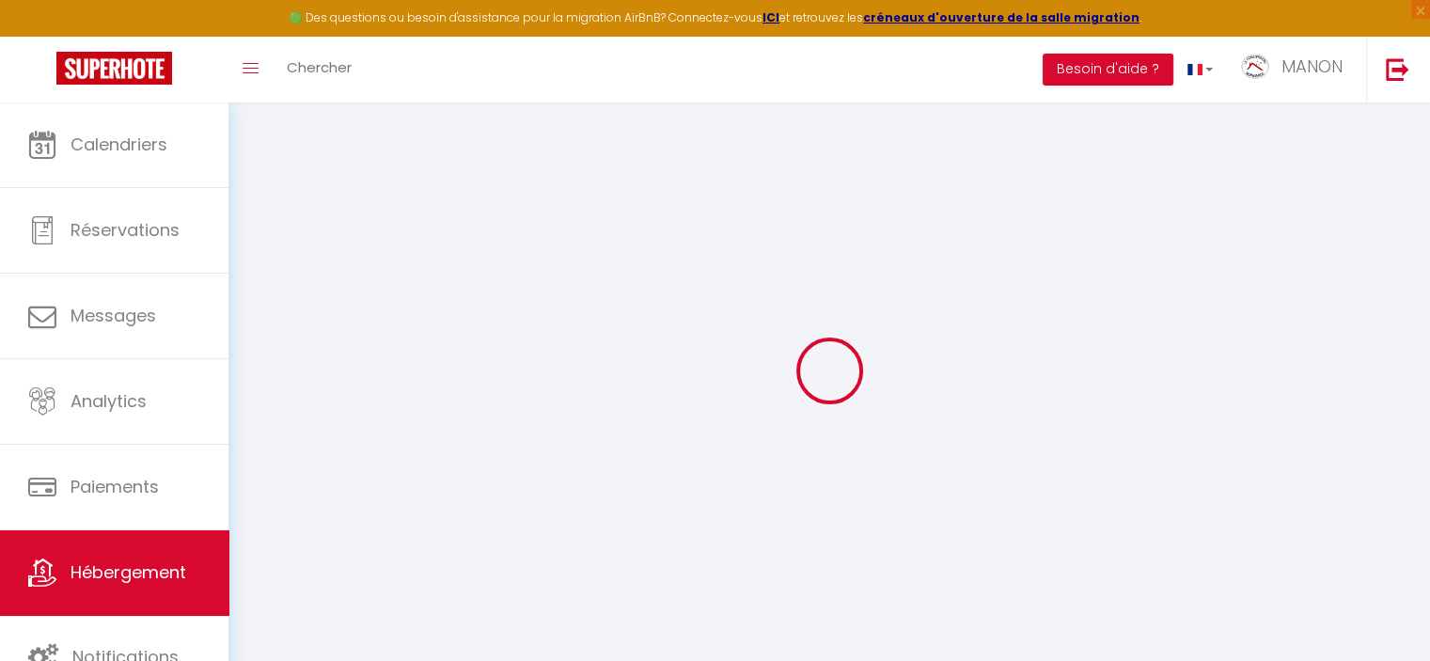
select select
checkbox input "false"
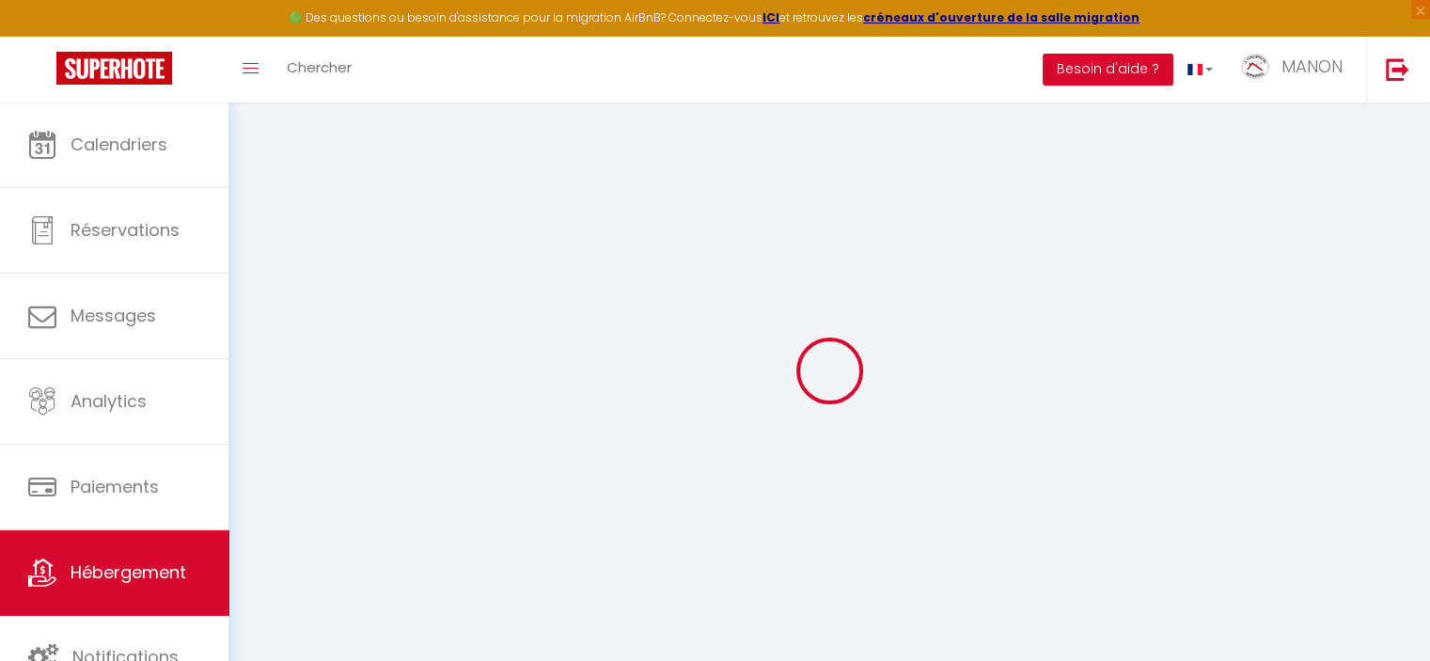
checkbox input "true"
select select
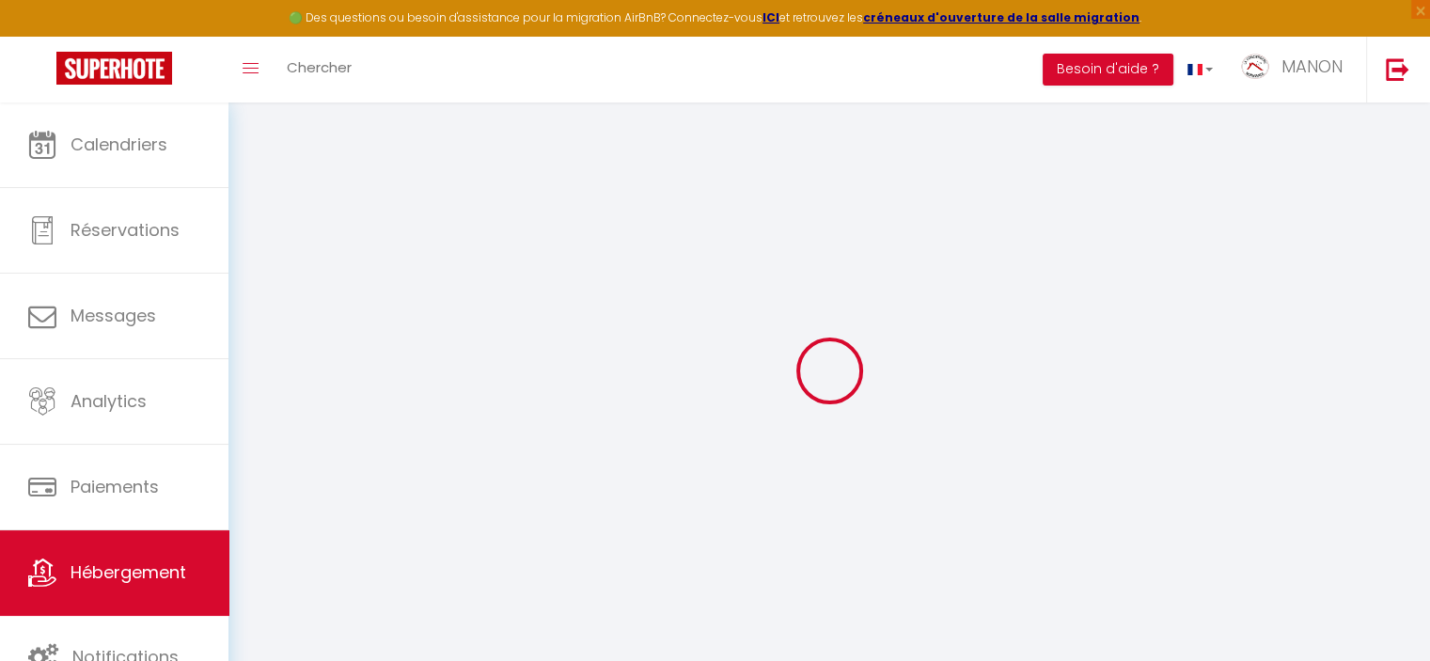
select select
checkbox input "false"
checkbox input "true"
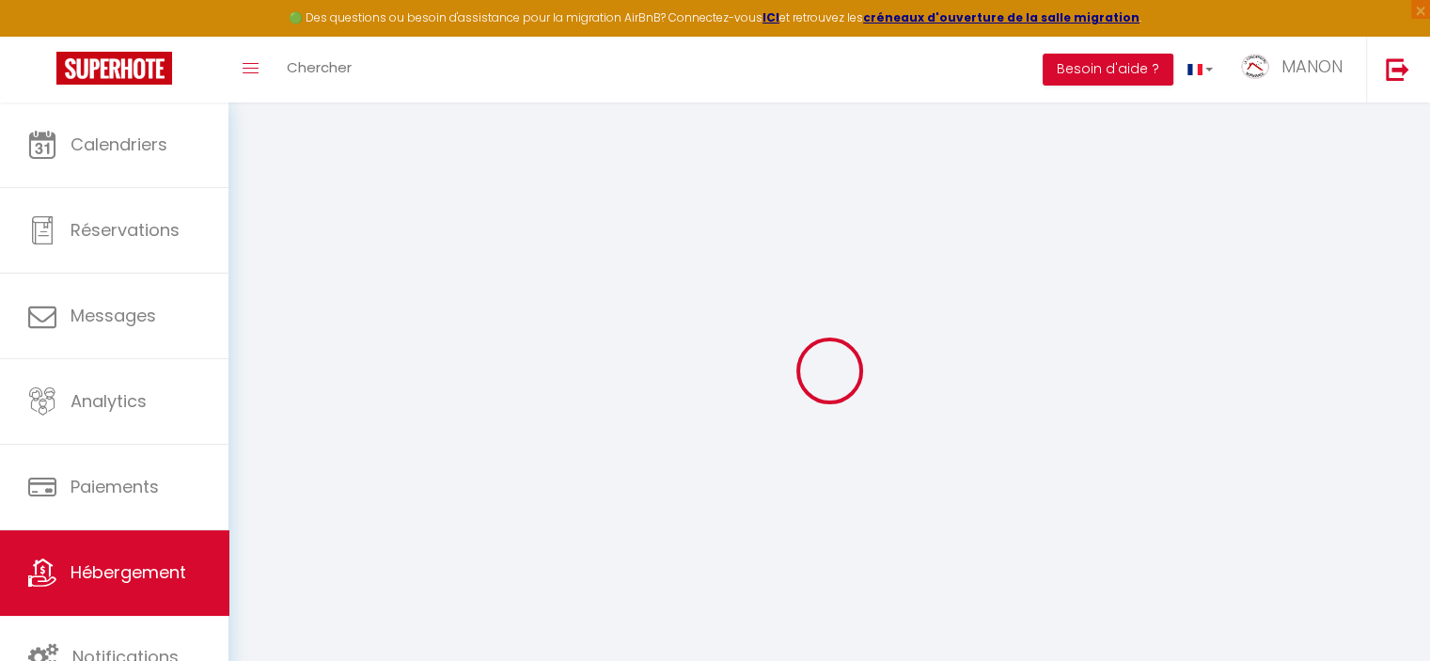
checkbox input "true"
checkbox input "false"
checkbox input "true"
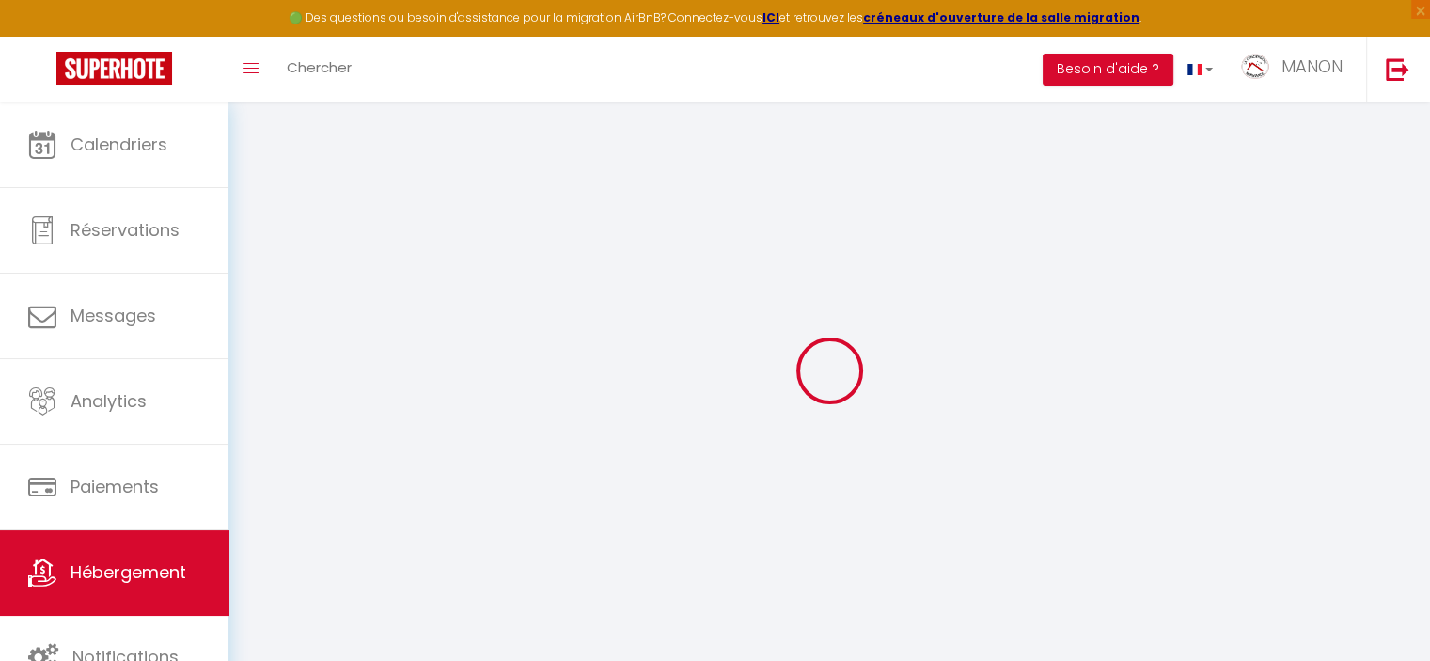
checkbox input "true"
select select "16:00"
select select "21:00"
select select "11:00"
select select "30"
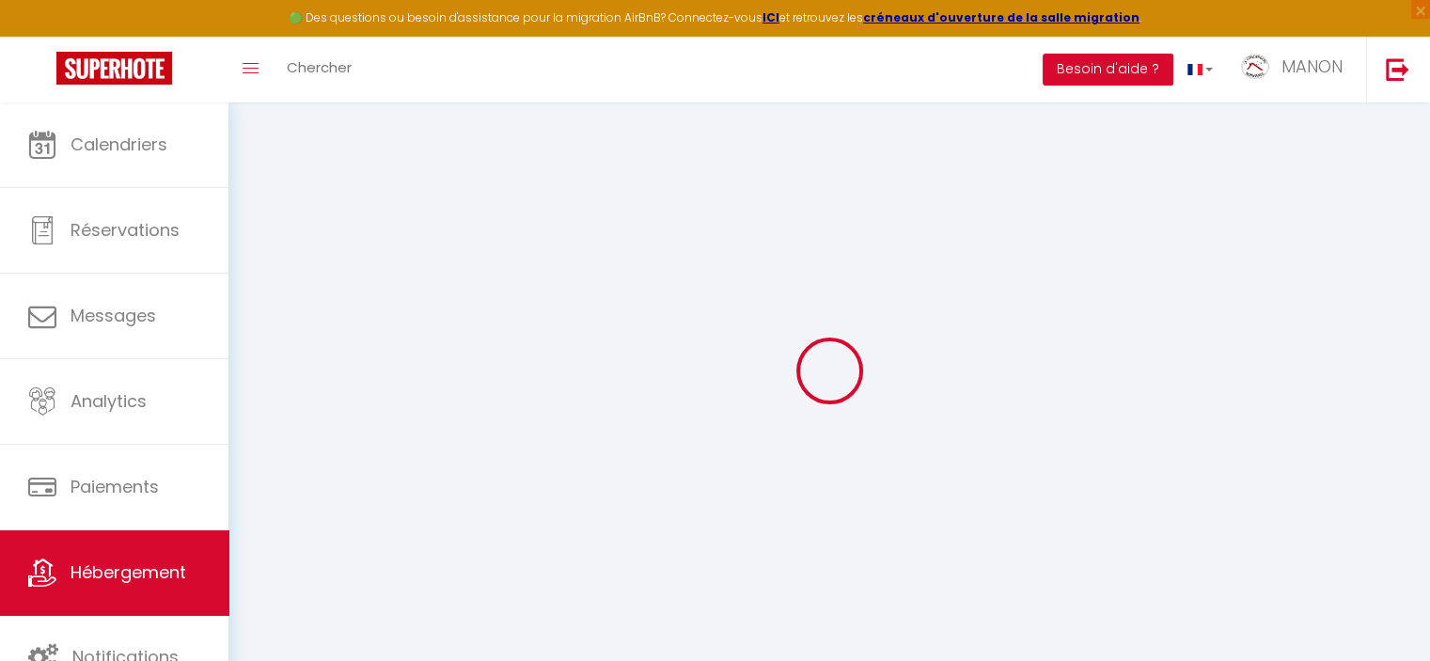
select select "120"
checkbox input "false"
checkbox input "true"
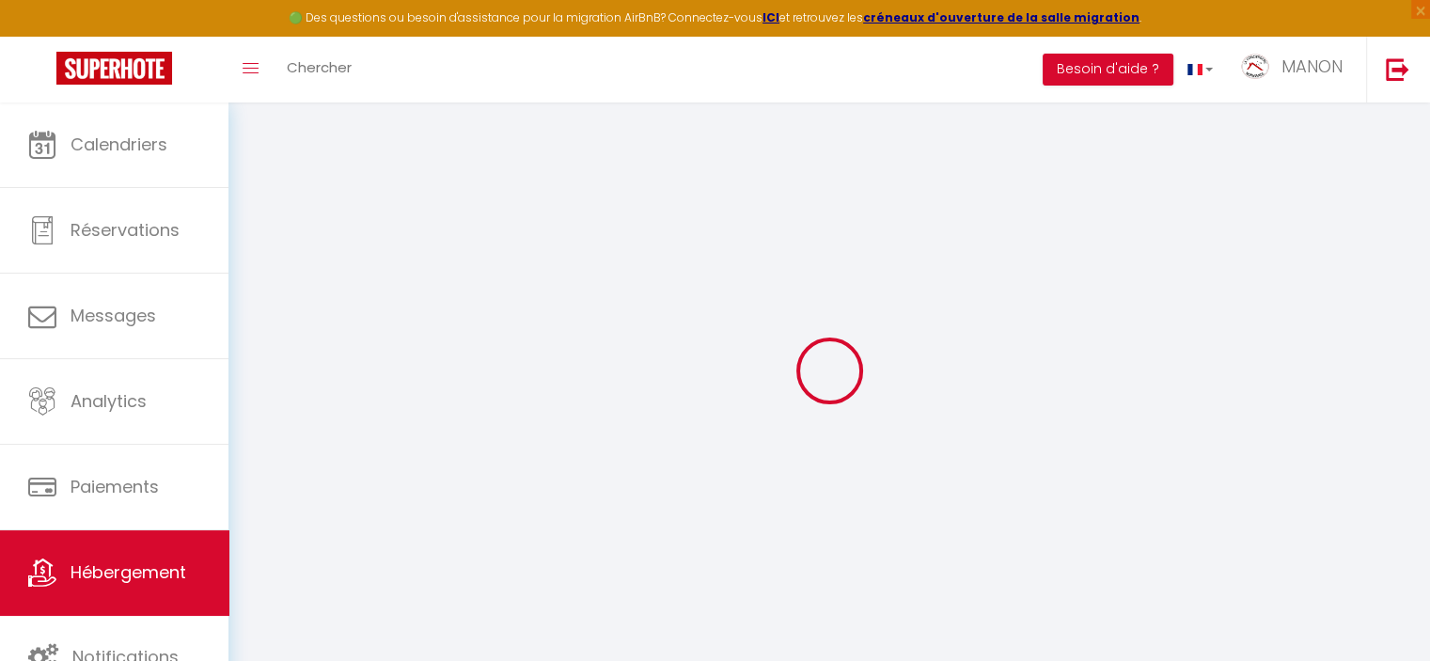
checkbox input "false"
checkbox input "true"
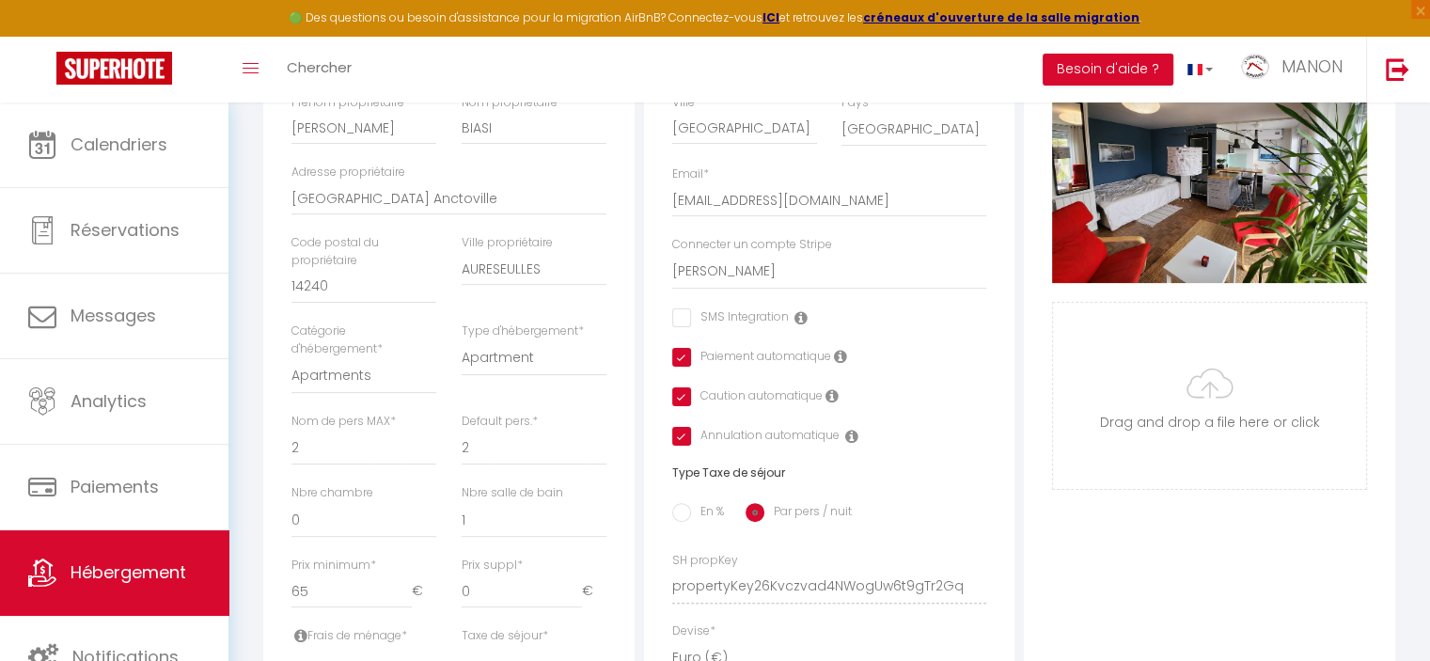
scroll to position [393, 0]
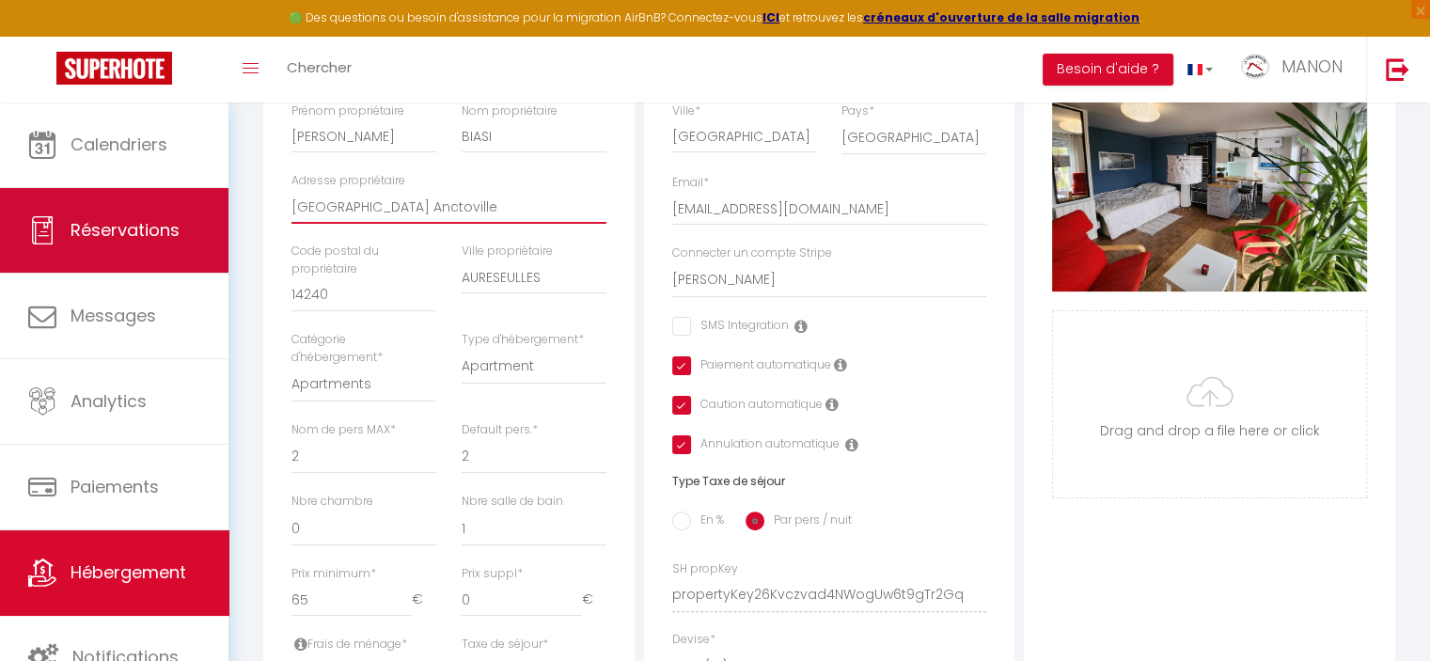
drag, startPoint x: 459, startPoint y: 227, endPoint x: 203, endPoint y: 231, distance: 255.7
click at [203, 231] on div "🟢 Des questions ou besoin d'assistance pour la migration AirBnB? Connectez-vous…" at bounding box center [715, 487] width 1430 height 1554
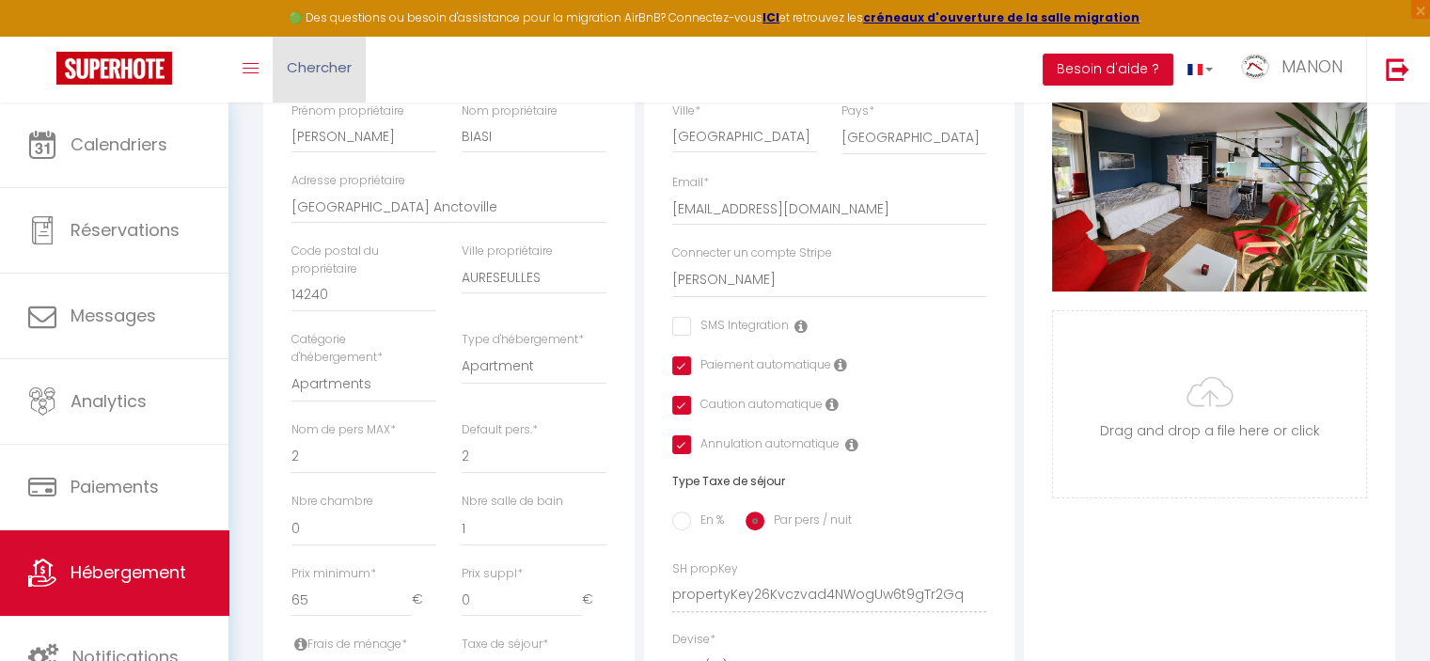
checkbox input "false"
checkbox input "true"
drag, startPoint x: 580, startPoint y: 303, endPoint x: 430, endPoint y: 304, distance: 150.4
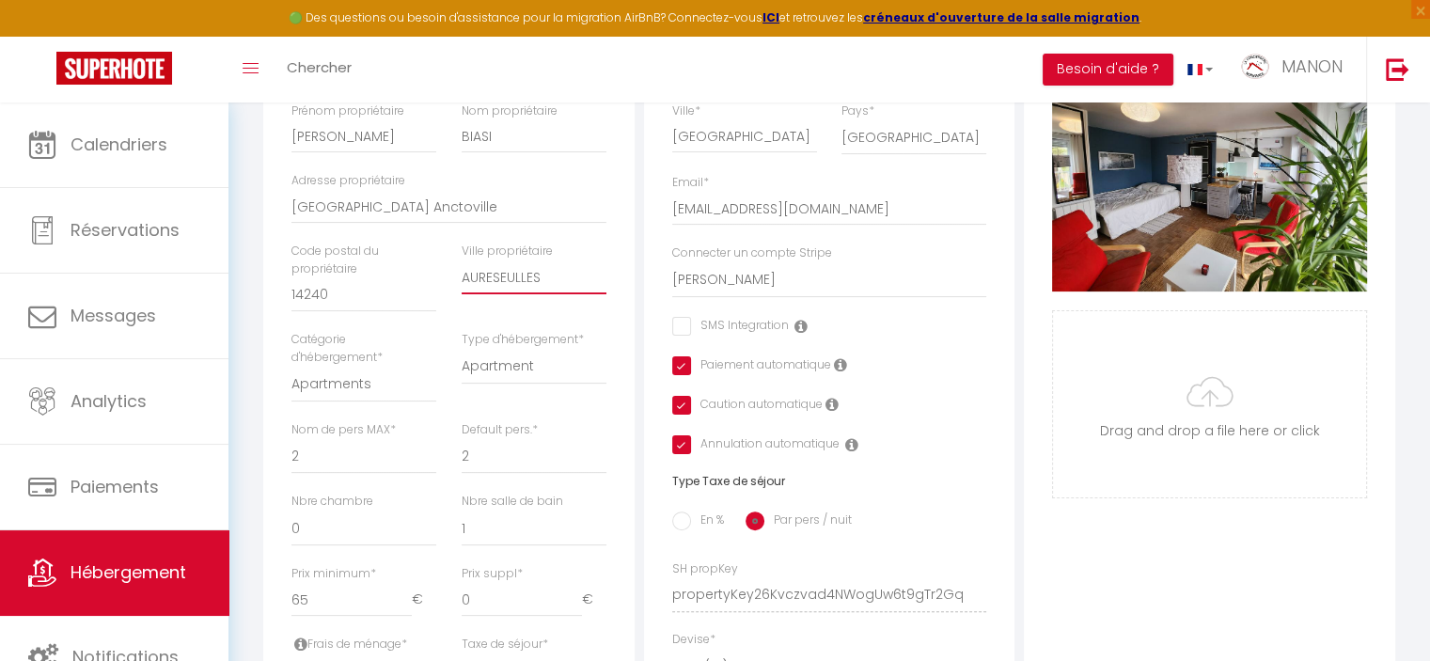
click at [430, 304] on div "Nom * Le Seattle Prénom propriétaire [PERSON_NAME] propriétaire BIASI Adresse p…" at bounding box center [448, 299] width 339 height 534
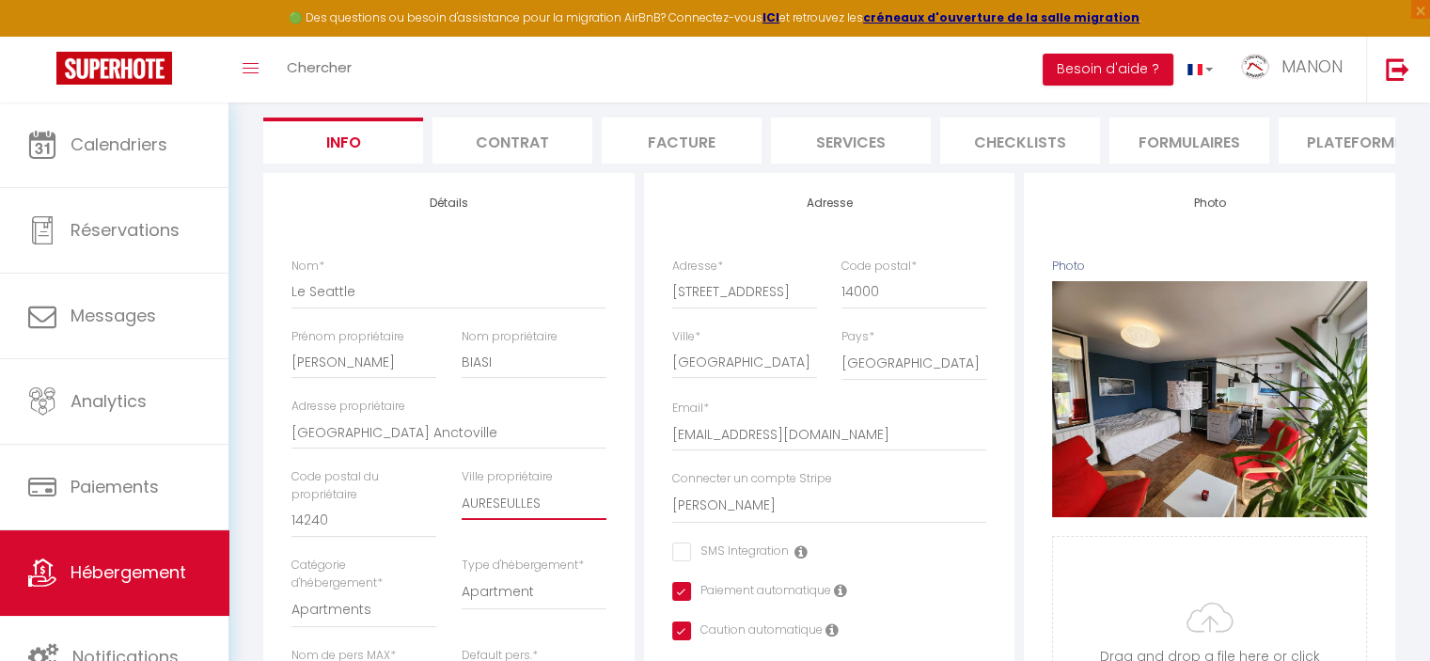
scroll to position [0, 0]
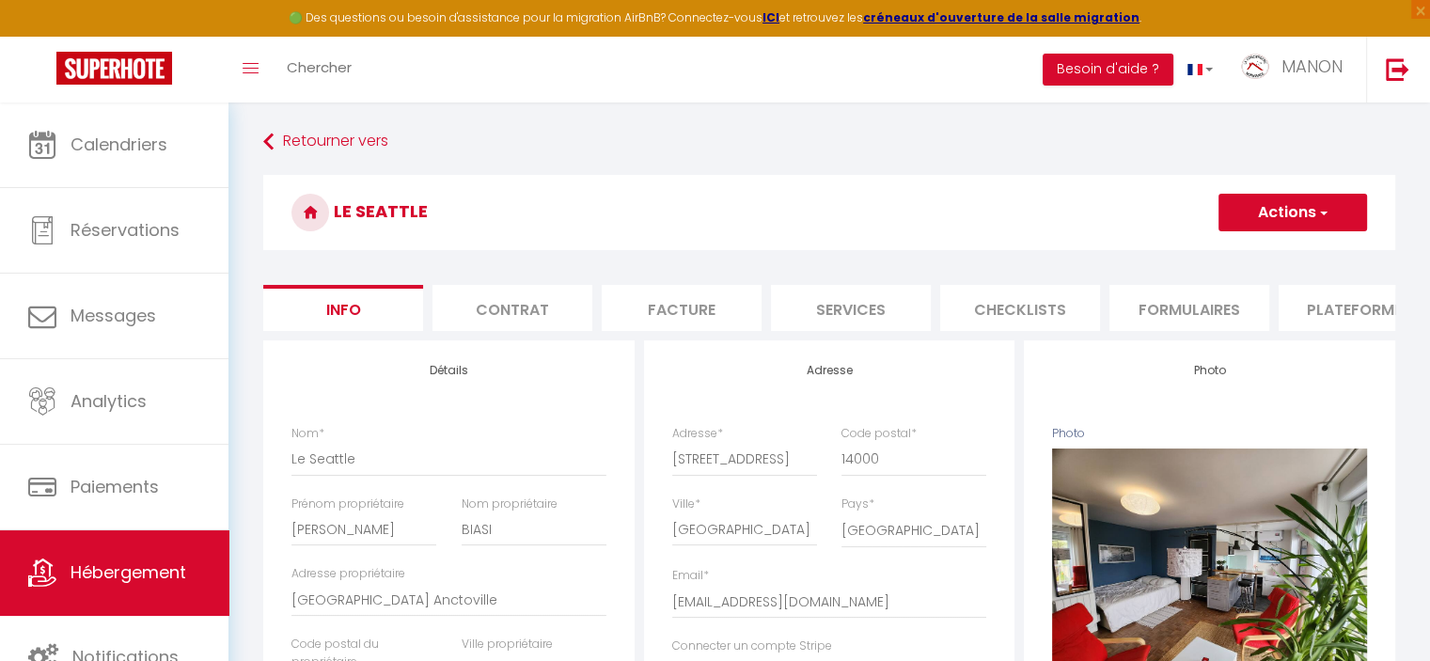
click at [1324, 318] on li "Plateformes" at bounding box center [1358, 308] width 160 height 46
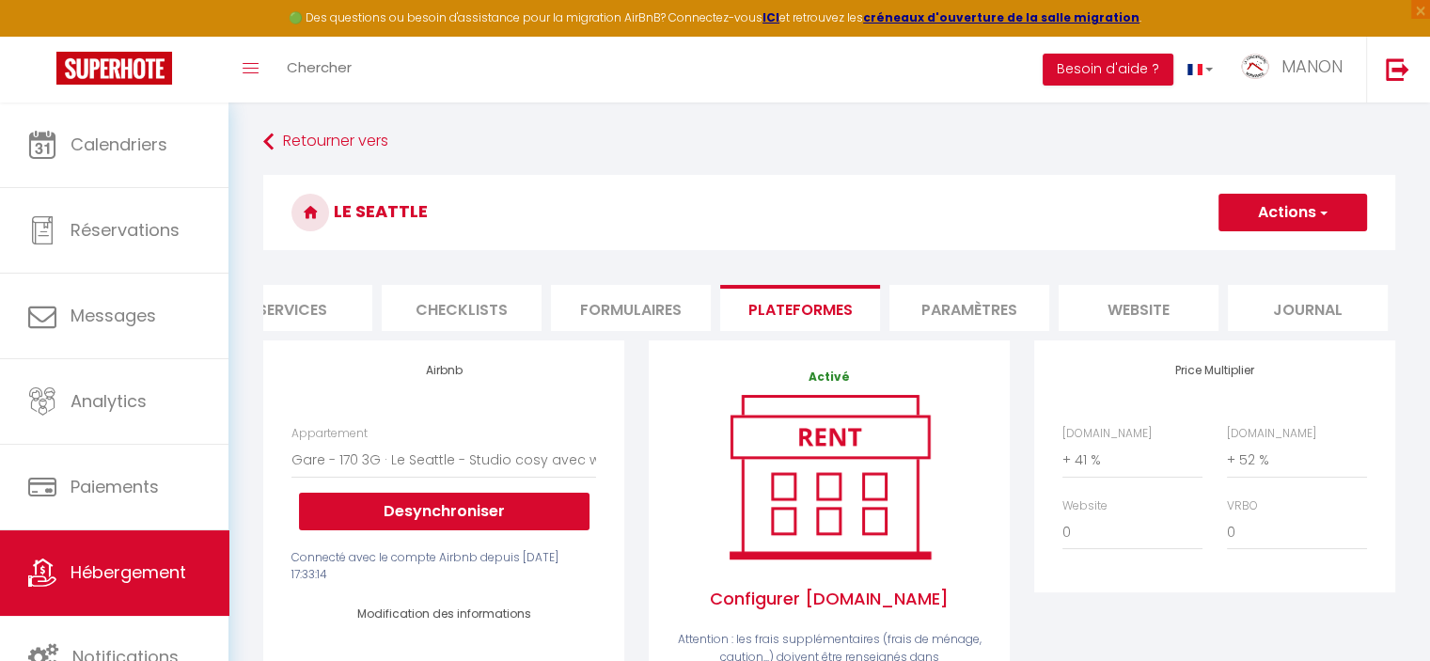
scroll to position [0, 560]
click at [1163, 323] on li "website" at bounding box center [1137, 308] width 160 height 46
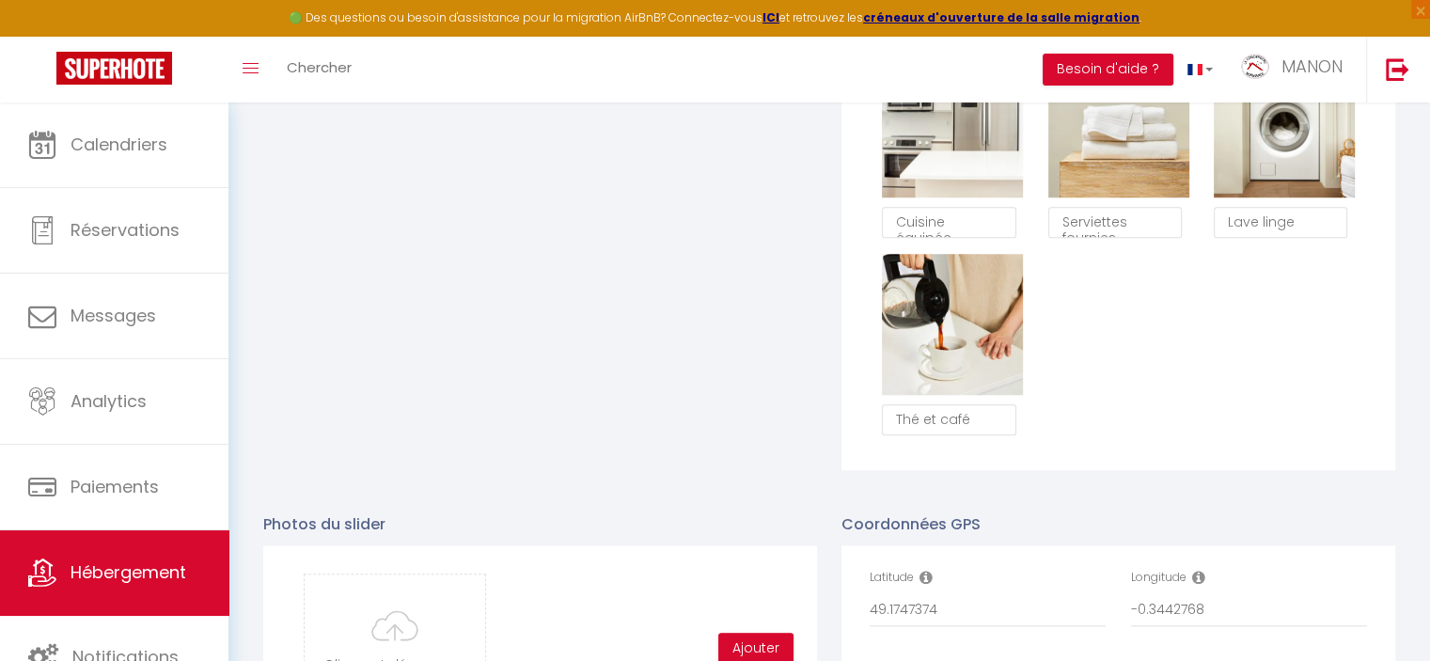
scroll to position [1748, 0]
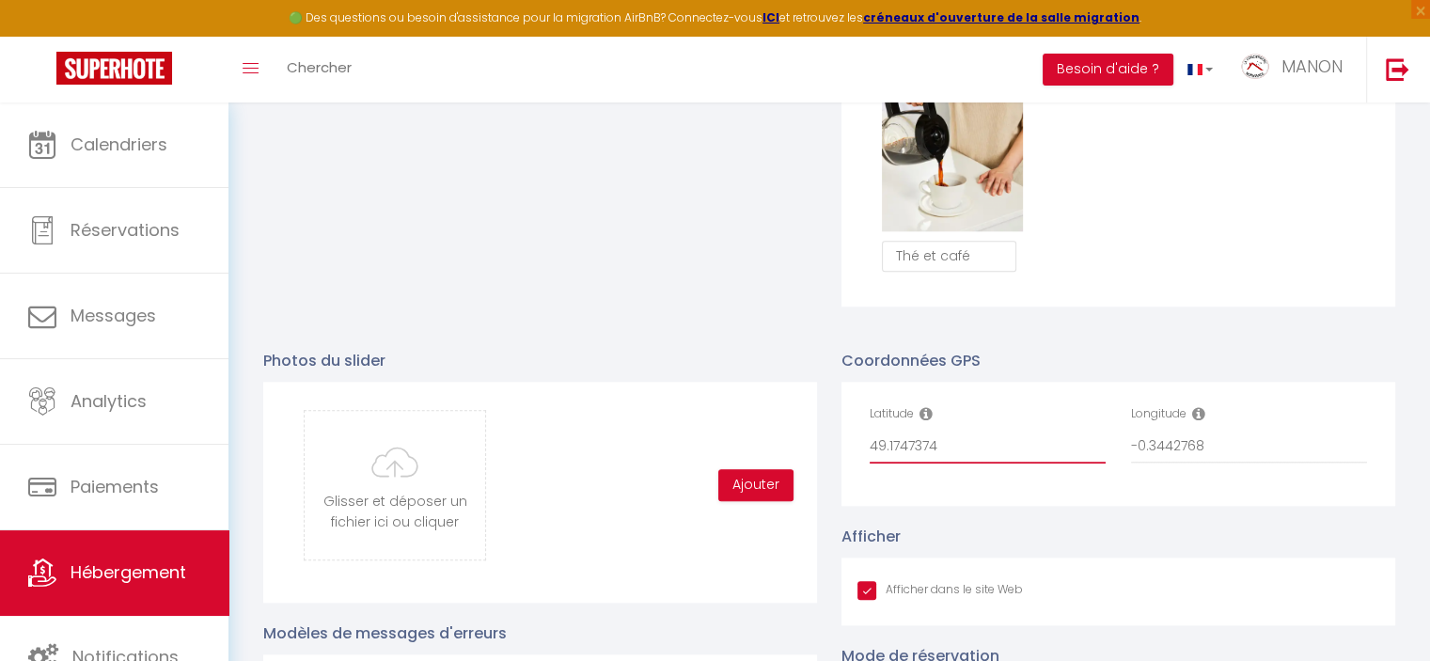
drag, startPoint x: 964, startPoint y: 450, endPoint x: 772, endPoint y: 461, distance: 192.0
click at [772, 461] on div "Photos du slider Glisser et déposer un fichier ici ou cliquer Ooops, something …" at bounding box center [829, 664] width 1156 height 668
drag, startPoint x: 1226, startPoint y: 462, endPoint x: 1054, endPoint y: 475, distance: 172.5
click at [1054, 475] on div "Latitude 49.1747374 Longitude -0.3442768" at bounding box center [1118, 443] width 522 height 77
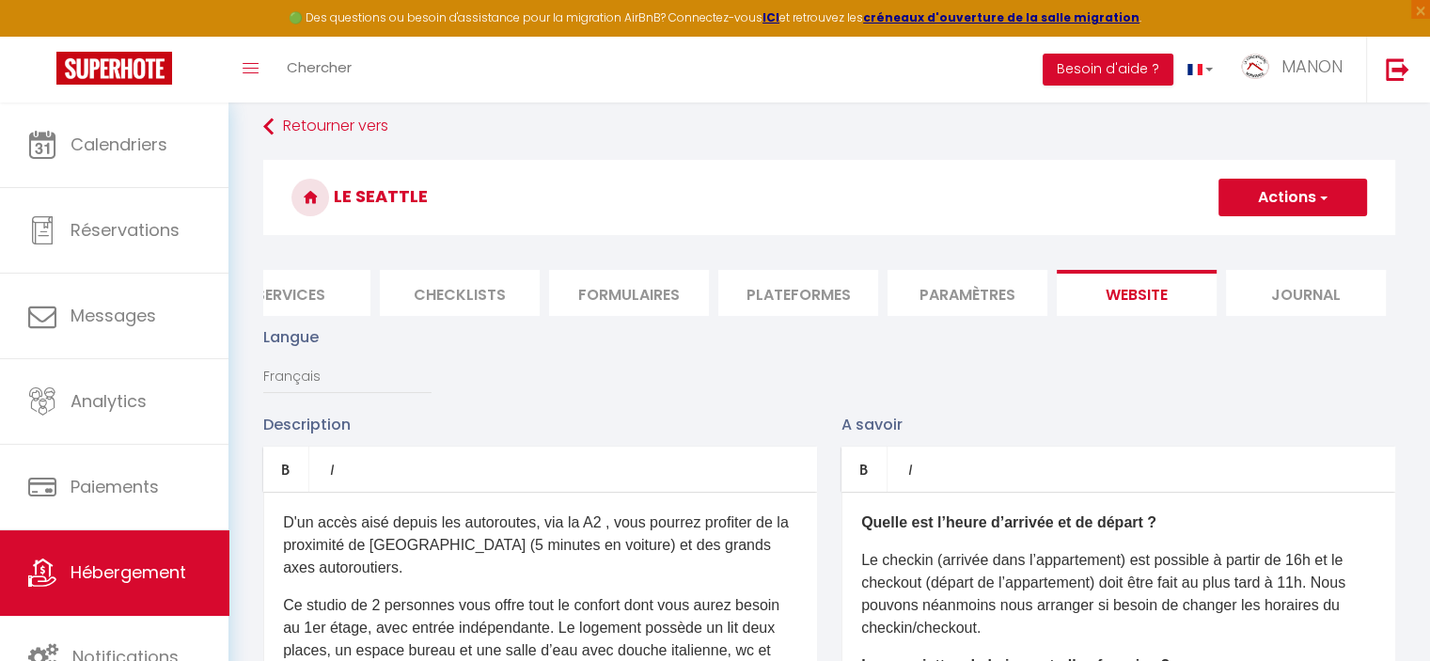
scroll to position [0, 0]
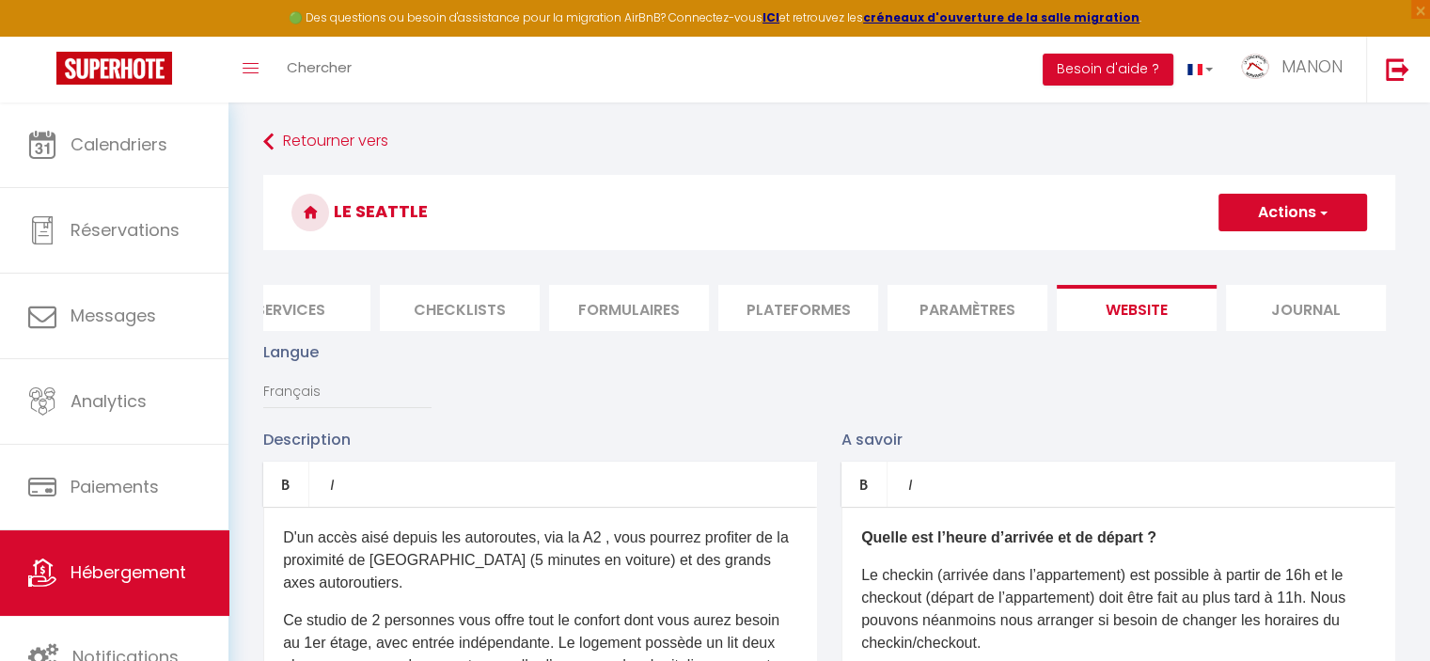
click at [785, 315] on li "Plateformes" at bounding box center [798, 308] width 160 height 46
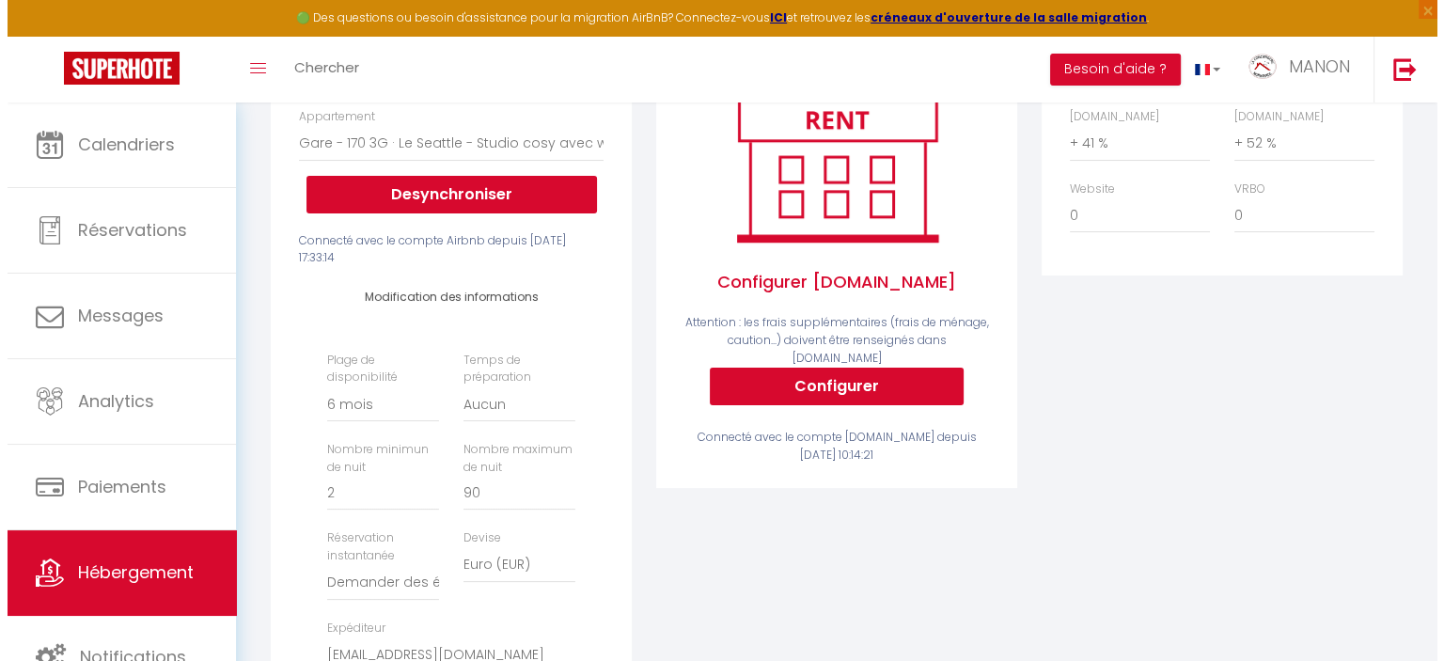
scroll to position [323, 0]
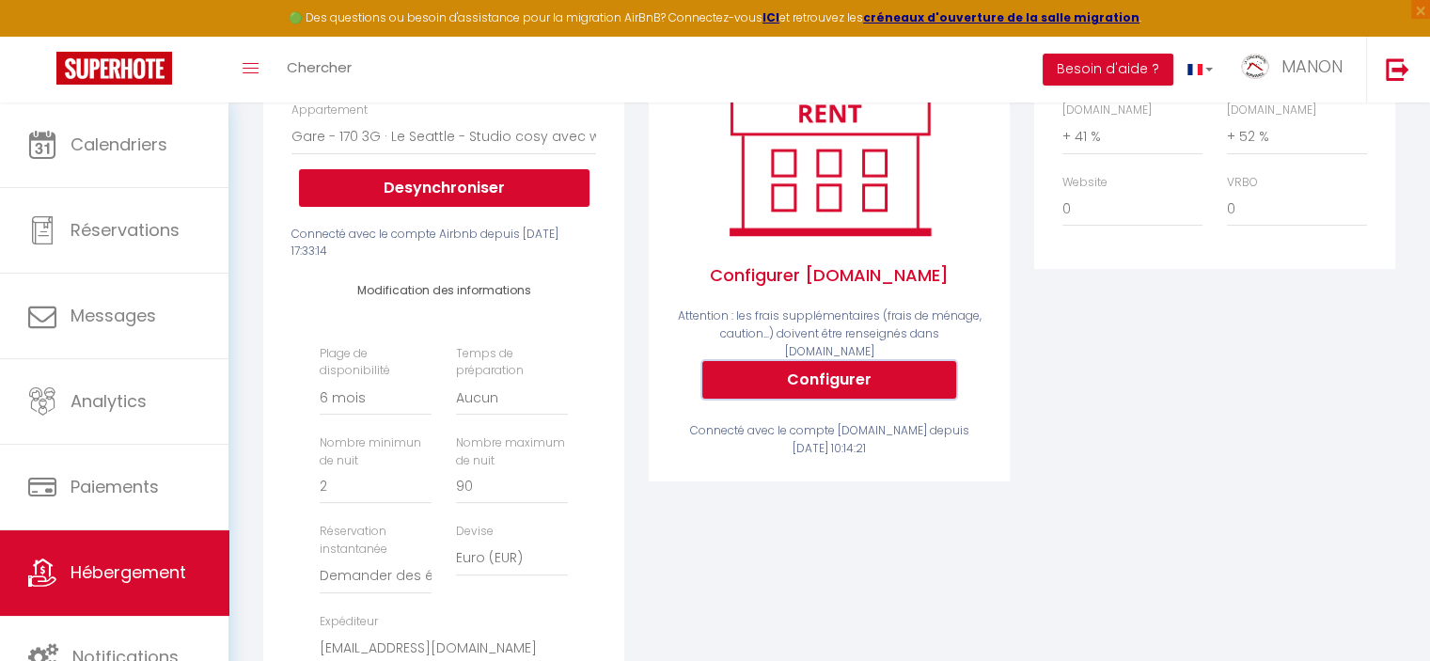
click at [902, 372] on button "Configurer" at bounding box center [829, 380] width 254 height 38
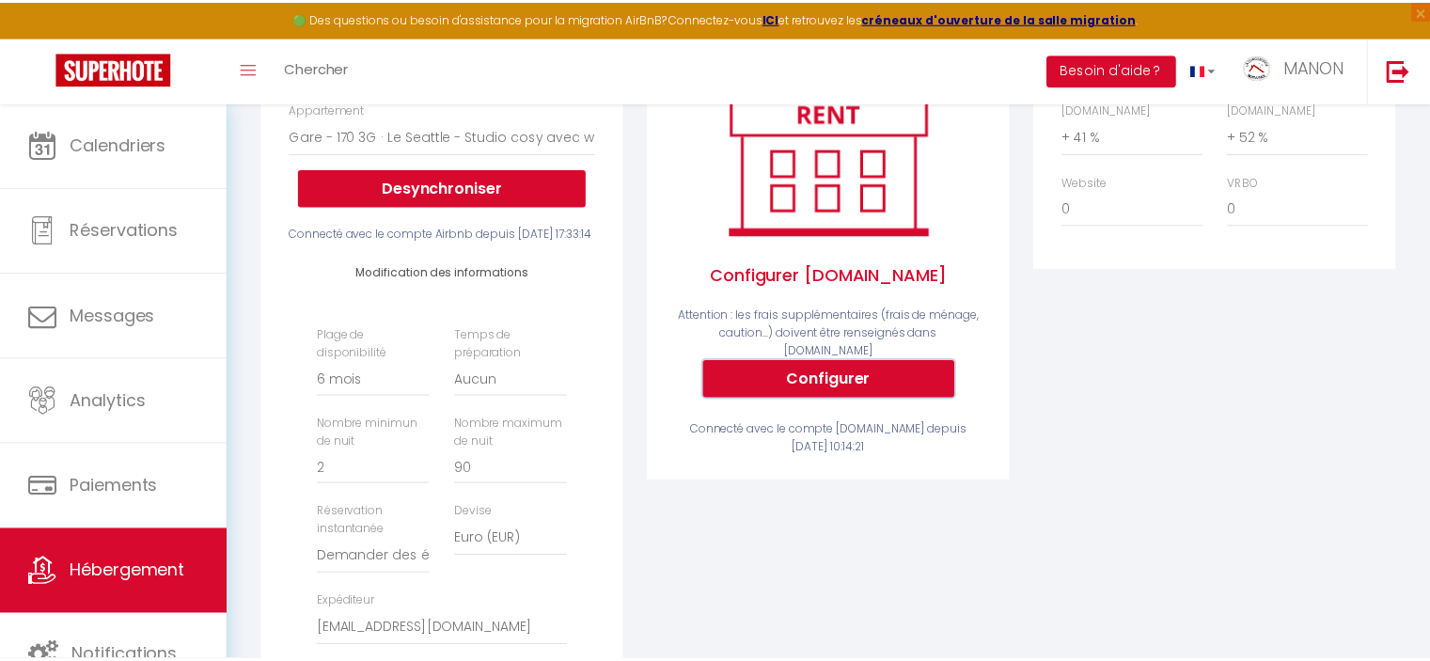
scroll to position [0, 546]
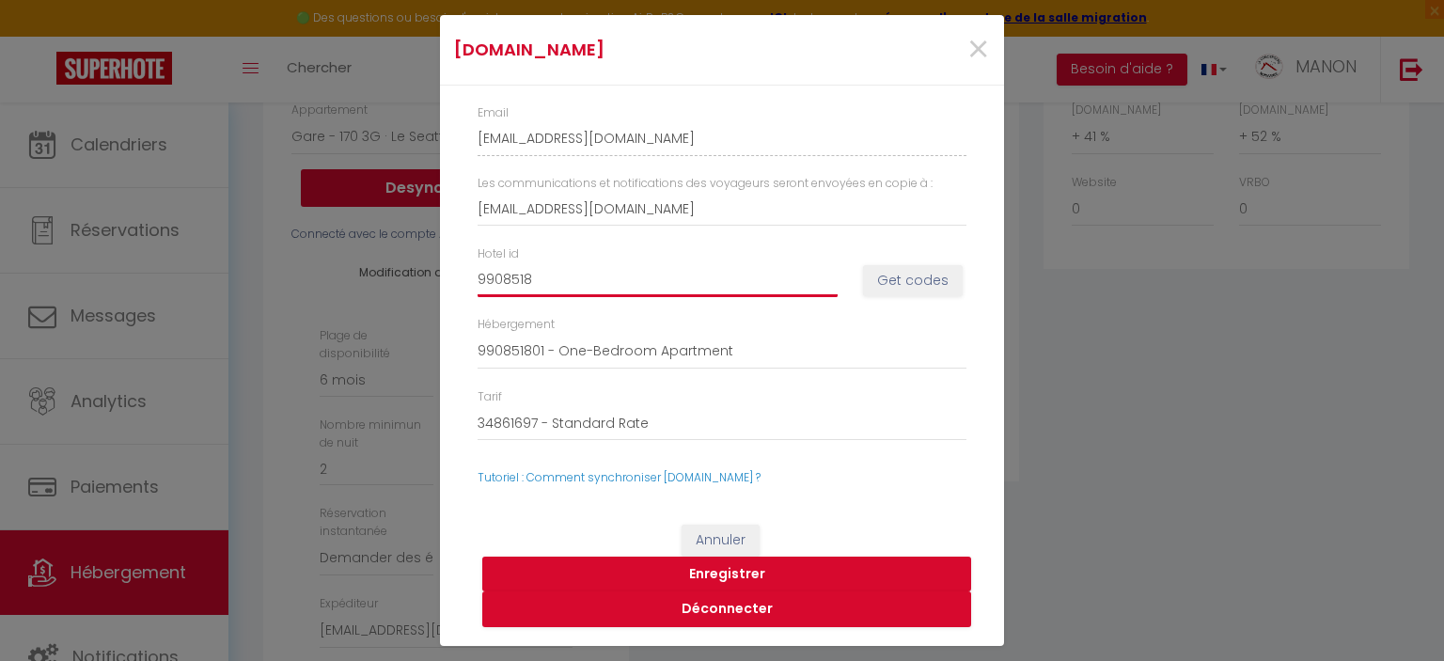
drag, startPoint x: 541, startPoint y: 287, endPoint x: 378, endPoint y: 271, distance: 164.3
click at [378, 271] on div "[DOMAIN_NAME] × Email [EMAIL_ADDRESS][DOMAIN_NAME] Les communications et notifi…" at bounding box center [722, 330] width 1444 height 661
click at [976, 53] on span "×" at bounding box center [978, 50] width 24 height 56
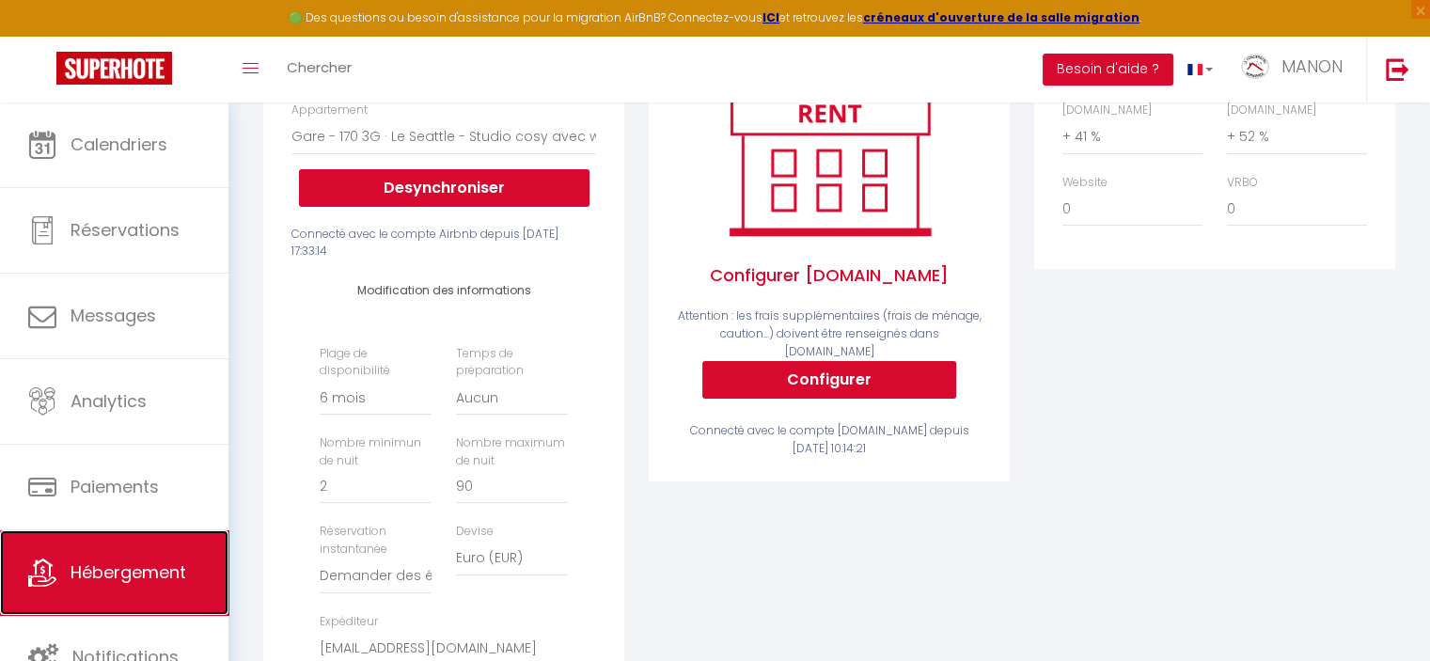
click at [134, 553] on link "Hébergement" at bounding box center [114, 572] width 228 height 85
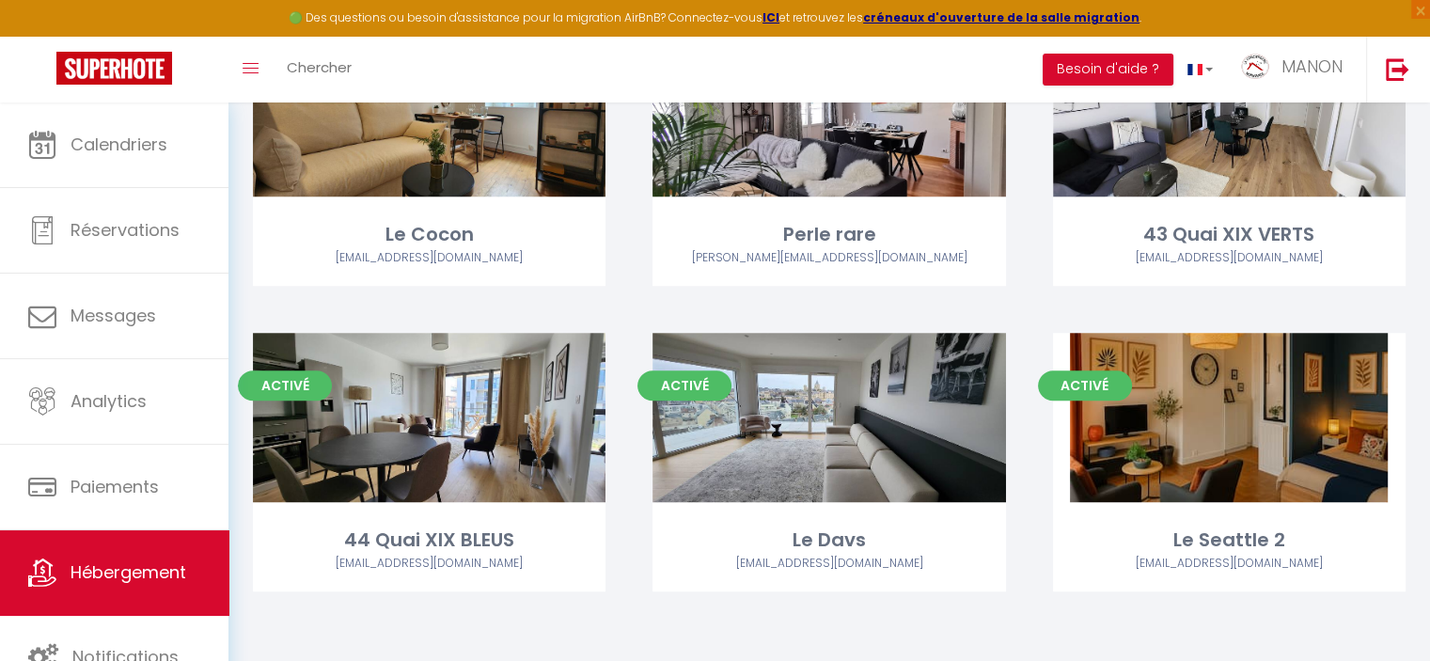
scroll to position [1057, 0]
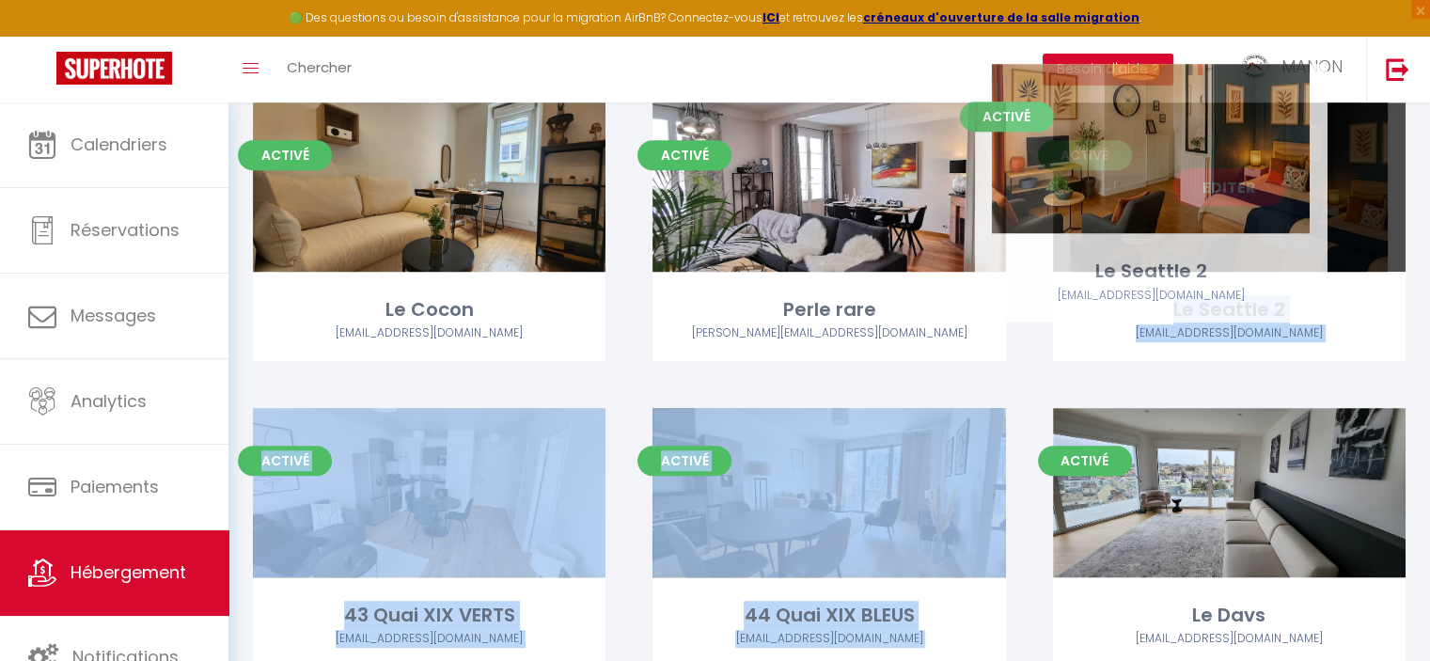
drag, startPoint x: 1277, startPoint y: 514, endPoint x: 1199, endPoint y: 172, distance: 350.9
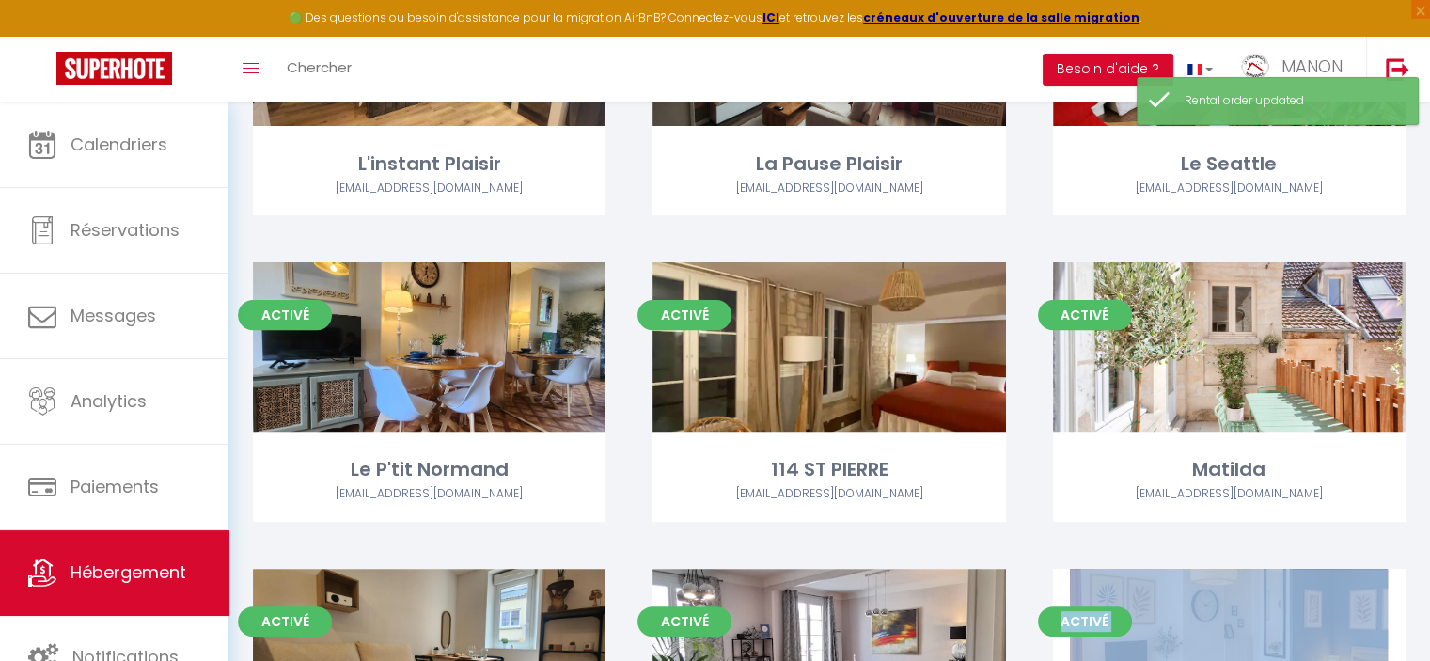
scroll to position [575, 0]
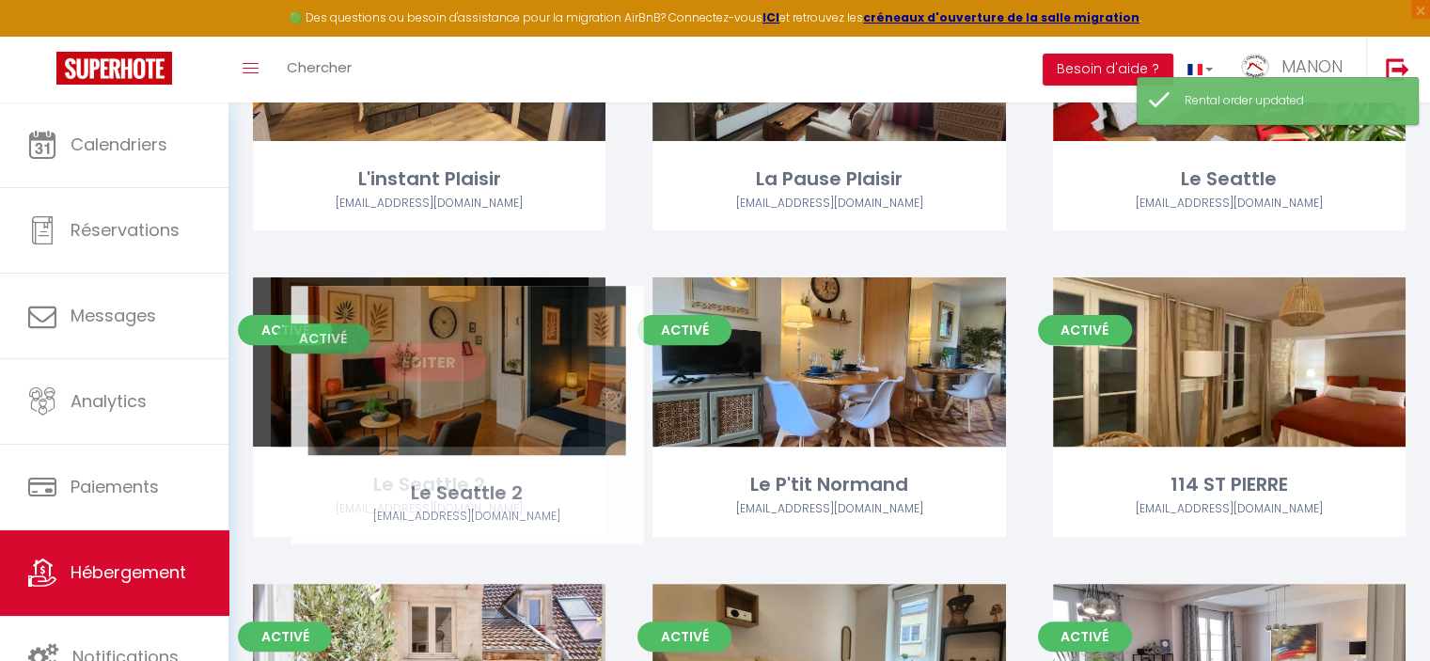
drag, startPoint x: 1190, startPoint y: 606, endPoint x: 429, endPoint y: 308, distance: 817.6
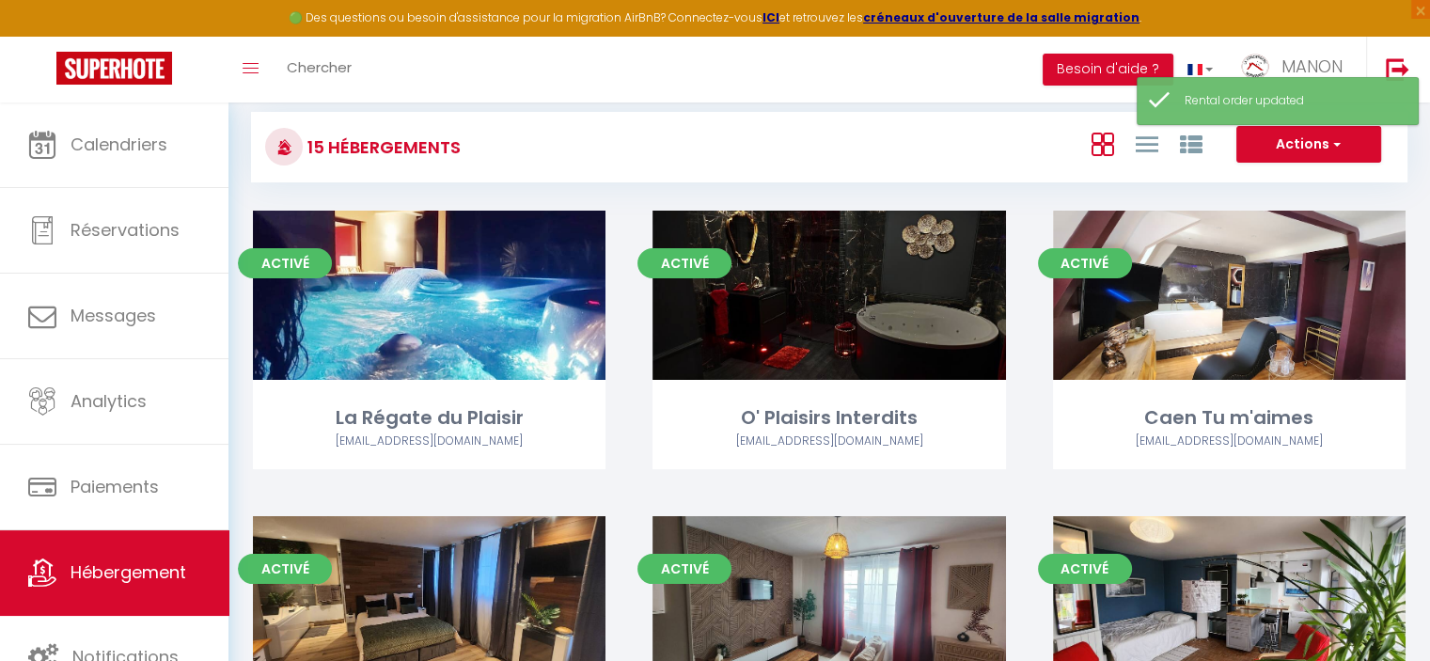
scroll to position [0, 0]
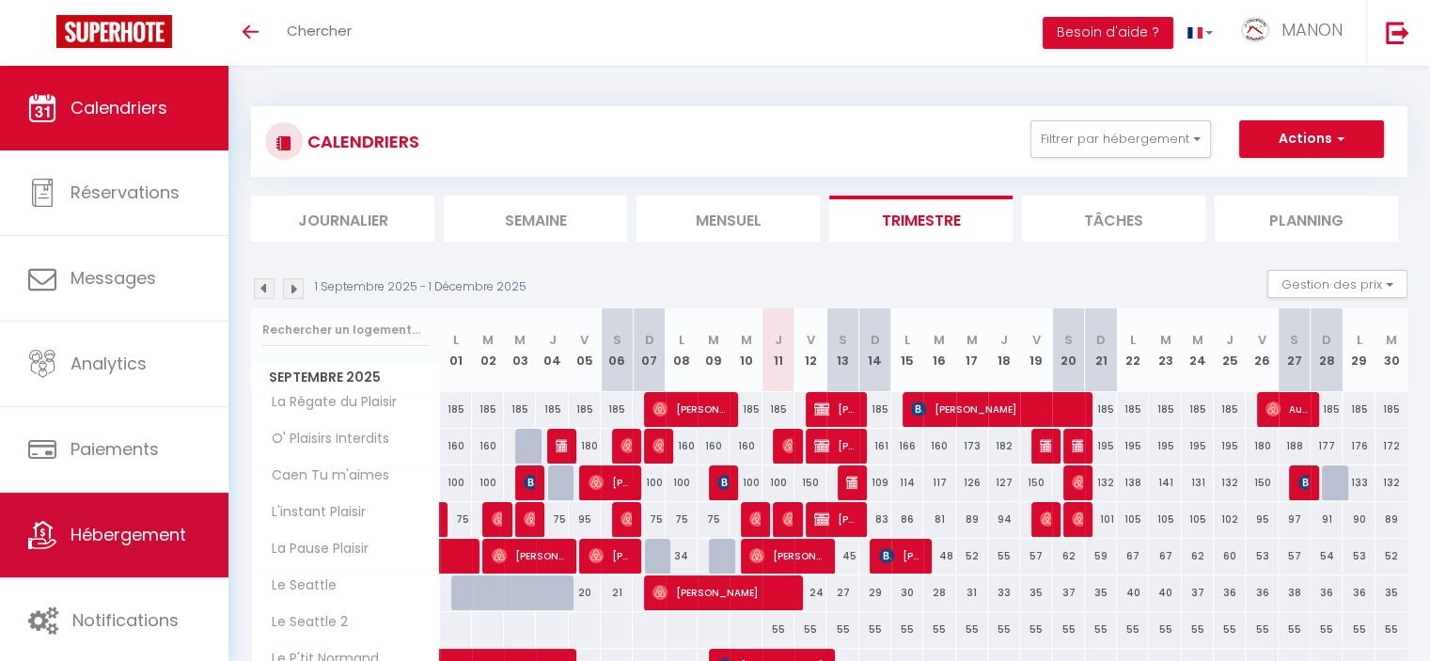
click at [138, 545] on span "Hébergement" at bounding box center [129, 535] width 116 height 24
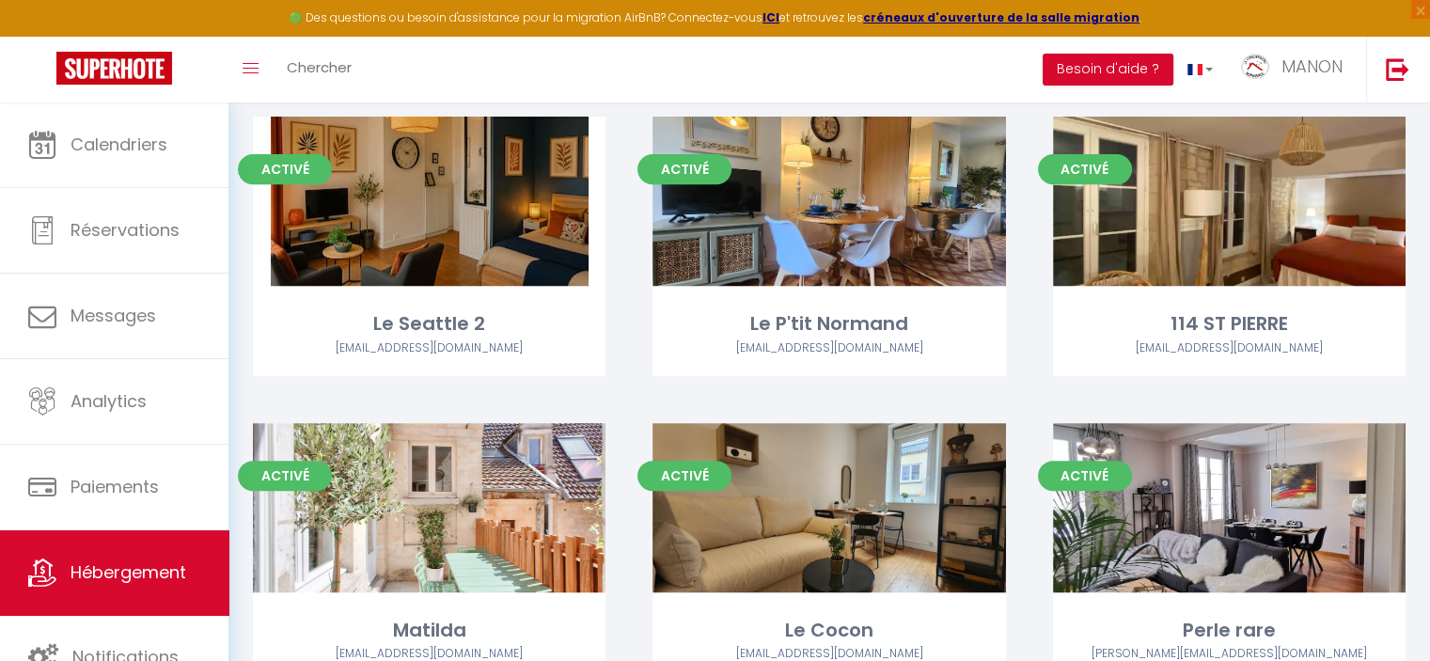
scroll to position [711, 0]
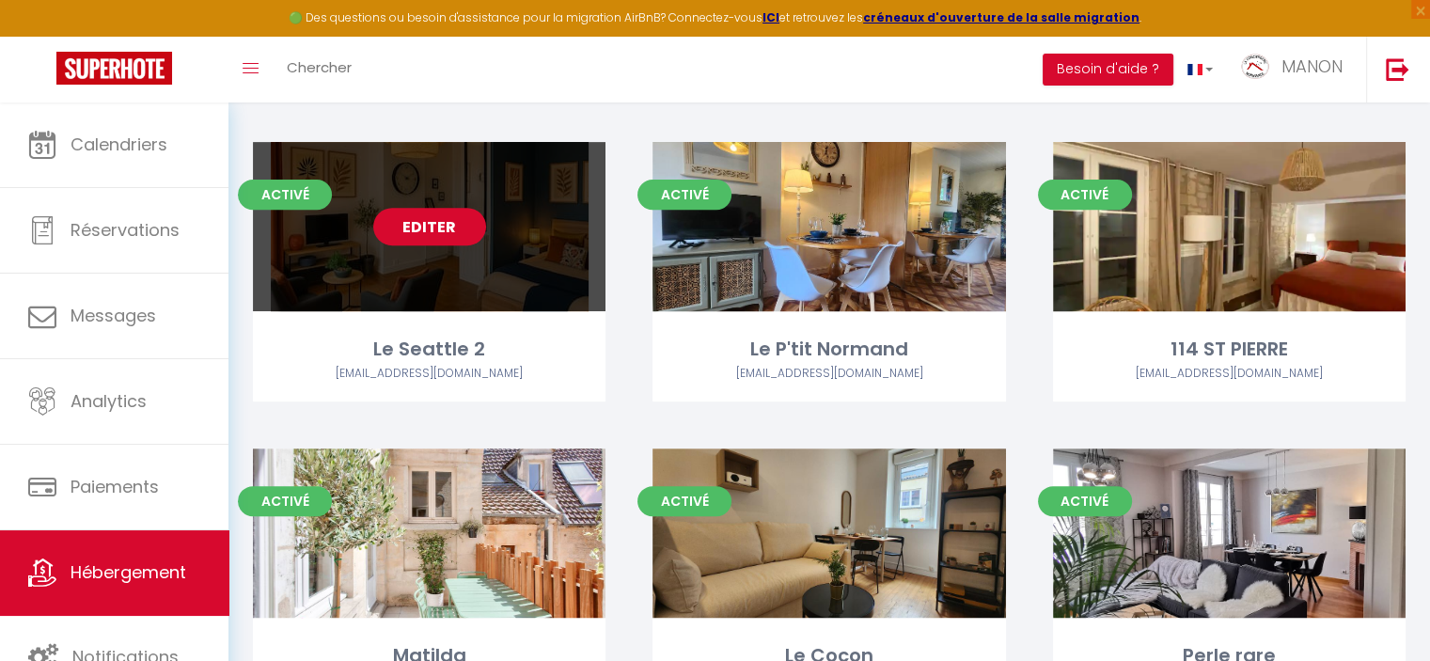
click at [449, 232] on link "Editer" at bounding box center [429, 227] width 113 height 38
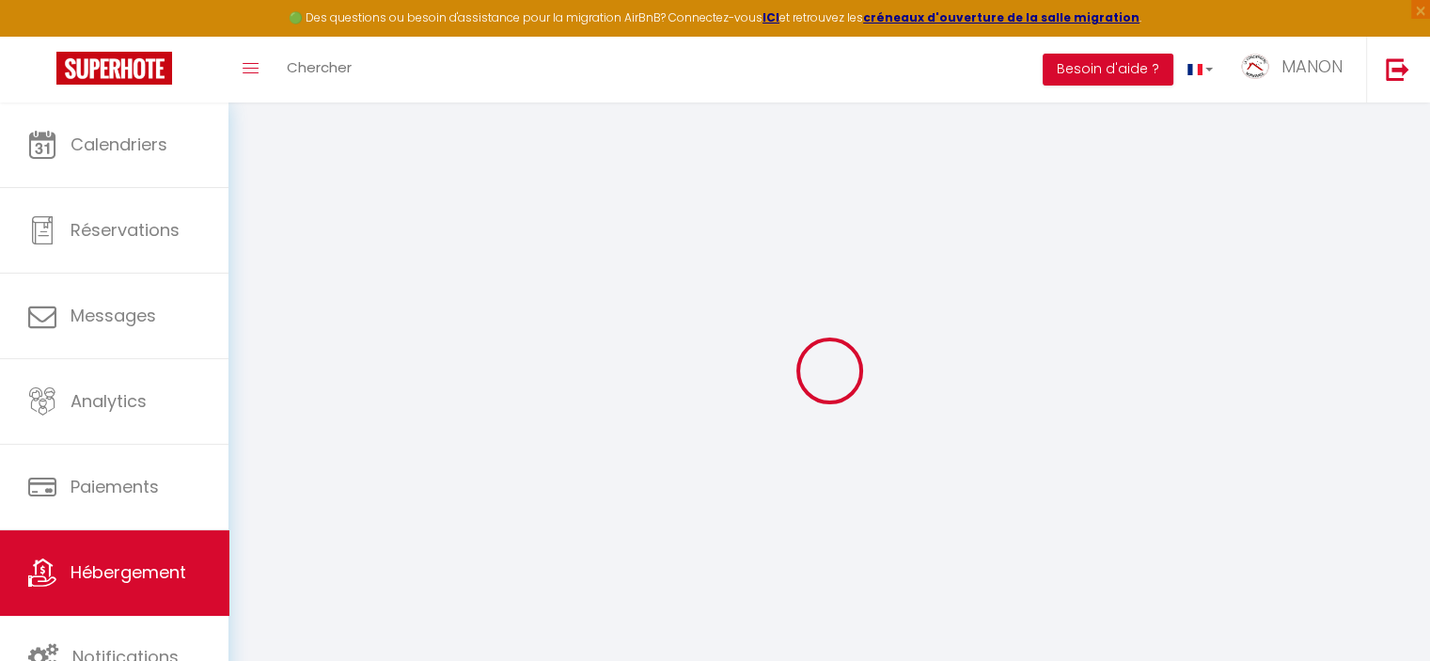
select select "10642-1507157905294409917"
checkbox input "false"
checkbox input "true"
checkbox input "false"
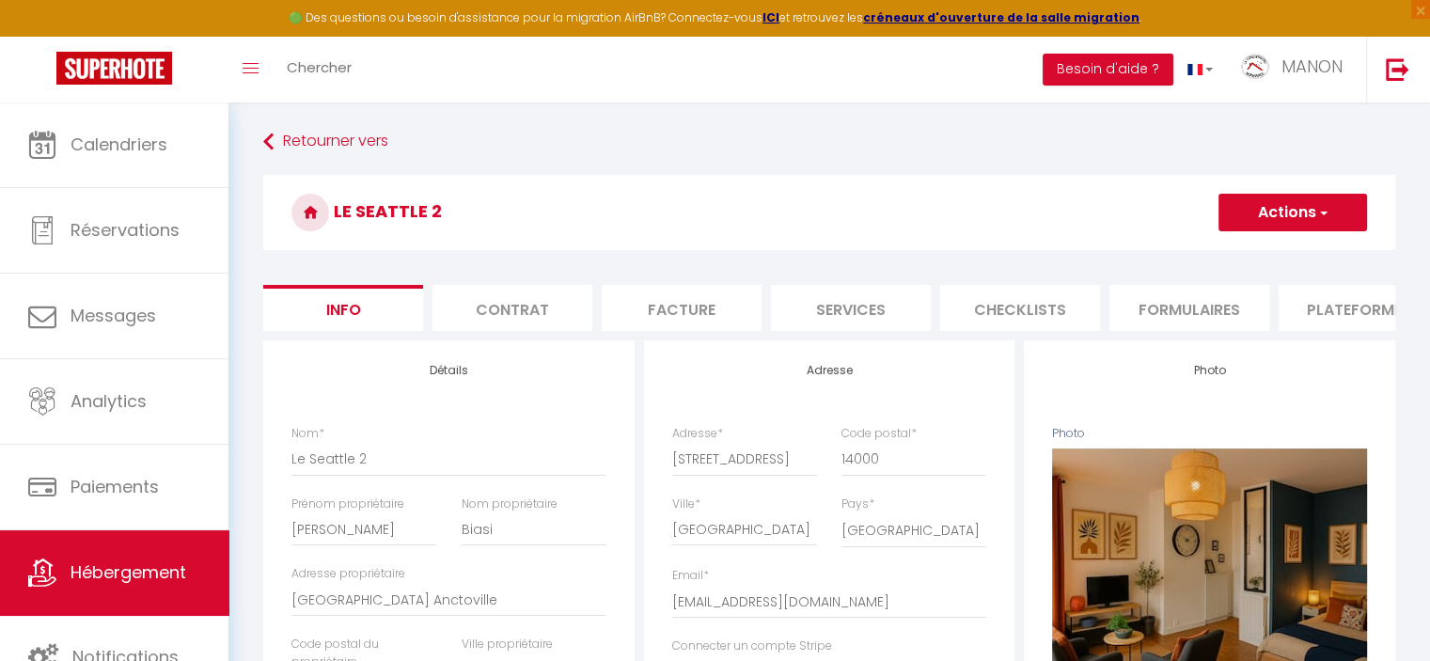
click at [1334, 317] on li "Plateformes" at bounding box center [1358, 308] width 160 height 46
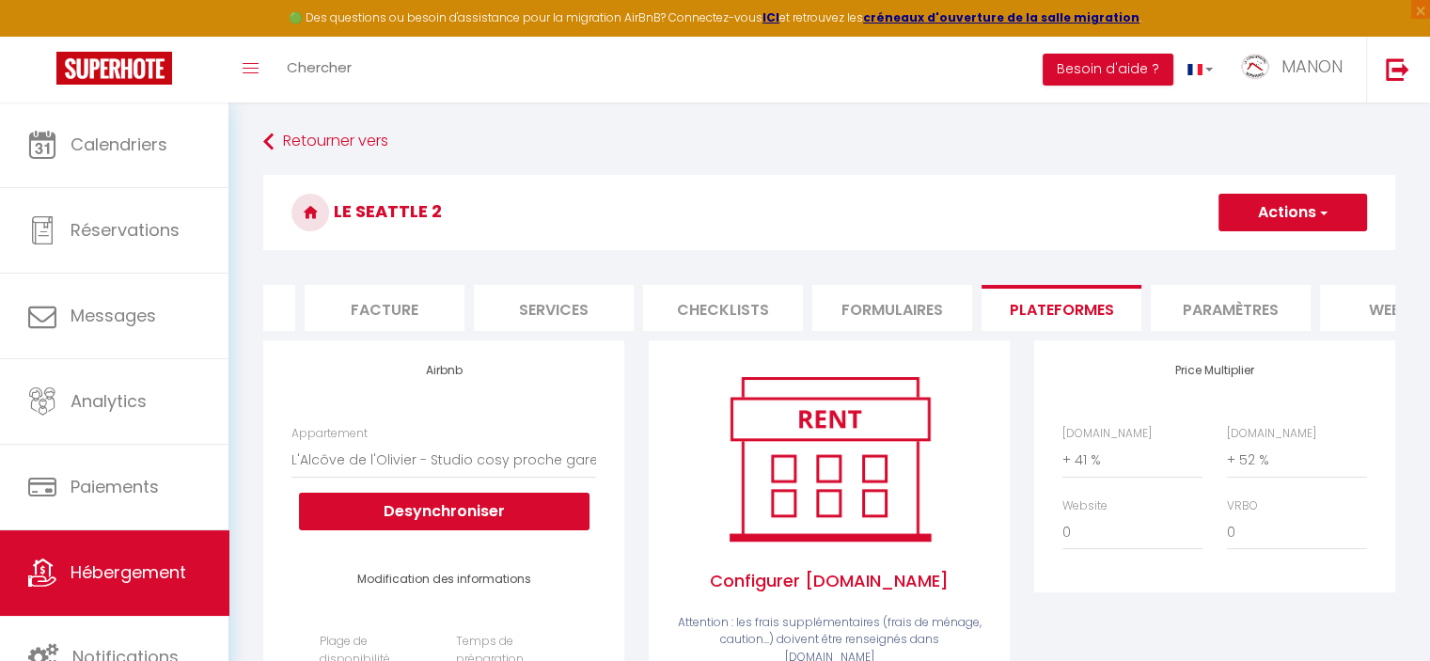
scroll to position [0, 296]
click at [882, 313] on li "Formulaires" at bounding box center [893, 308] width 160 height 46
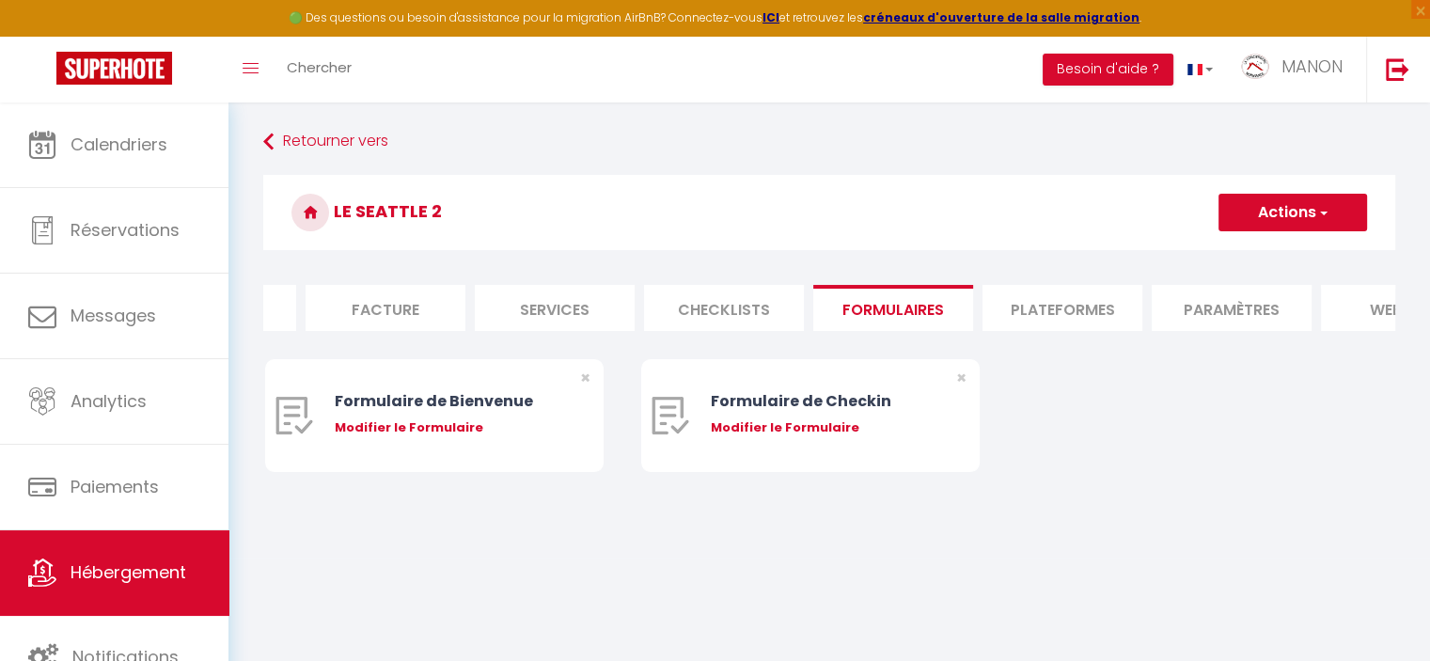
click at [548, 306] on li "Services" at bounding box center [555, 308] width 160 height 46
select select
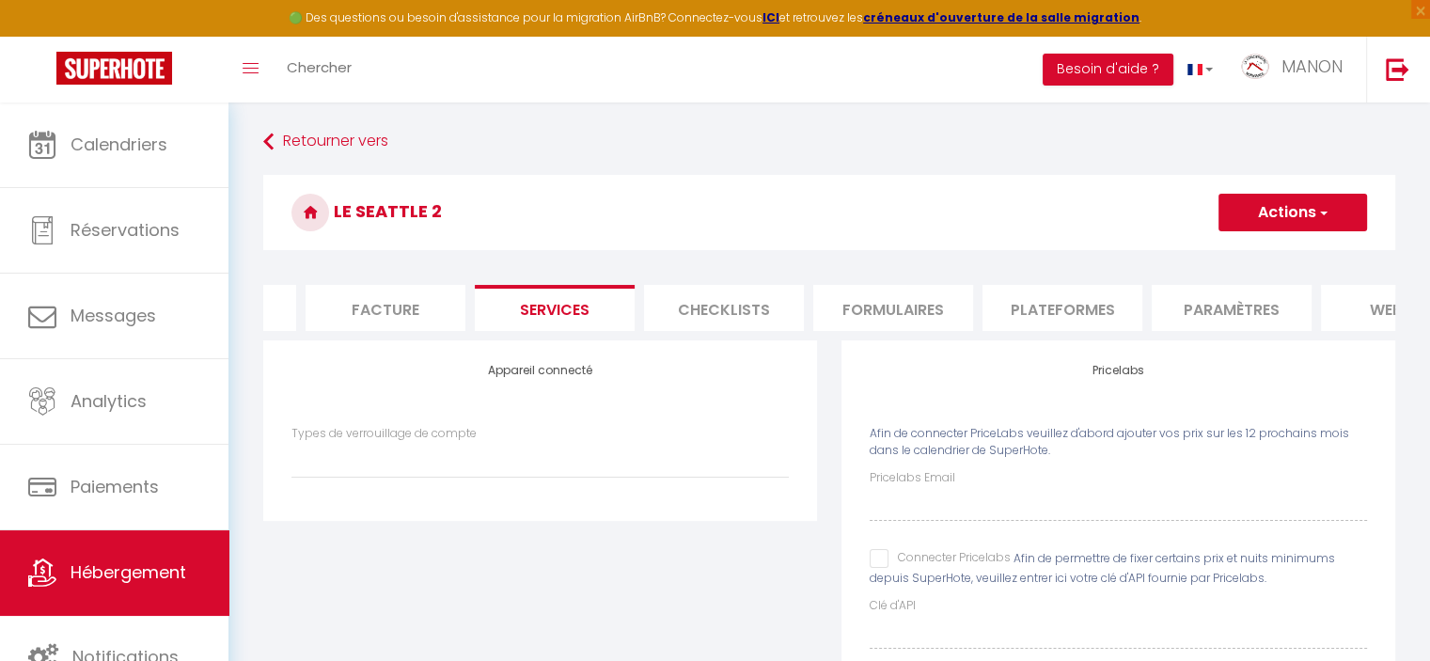
click at [875, 568] on input "Connecter Pricelabs" at bounding box center [940, 558] width 141 height 19
checkbox input "true"
select select
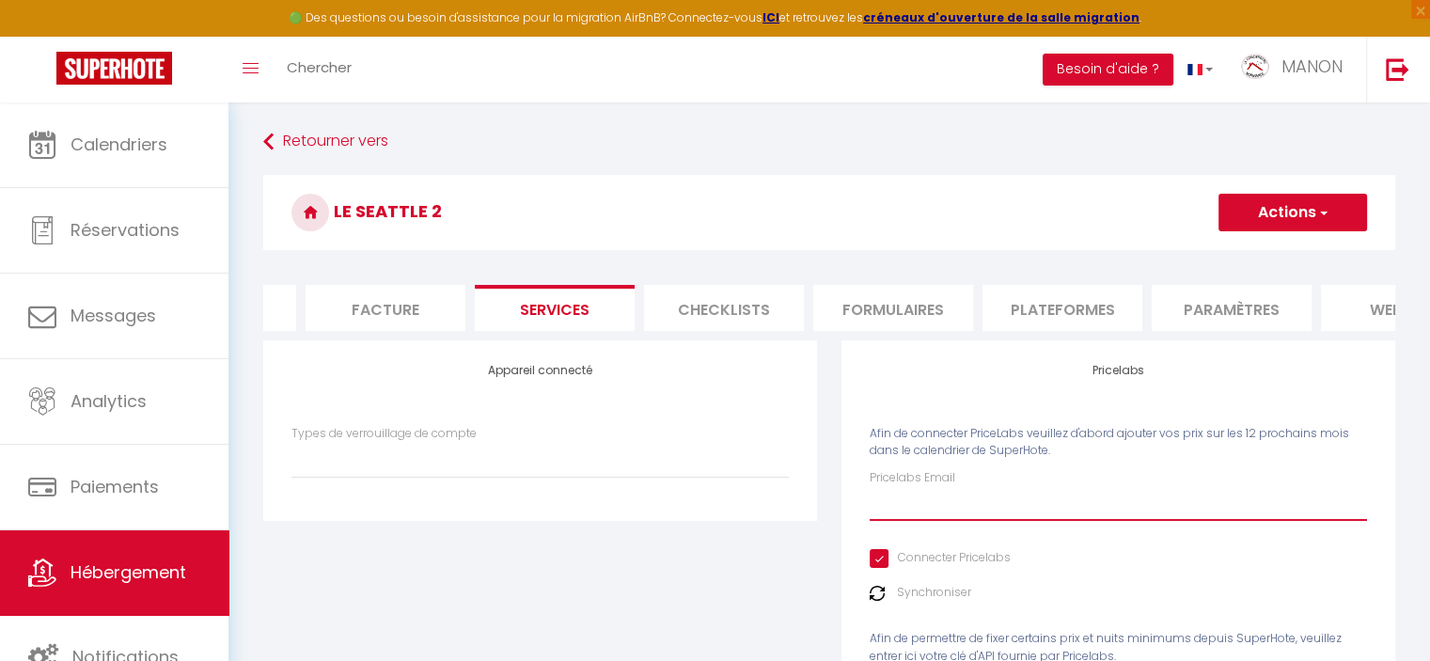
click at [979, 518] on input "Pricelabs Email" at bounding box center [1118, 504] width 497 height 34
type input "[EMAIL_ADDRESS][DOMAIN_NAME]"
select select
click at [1254, 221] on button "Actions" at bounding box center [1292, 213] width 149 height 38
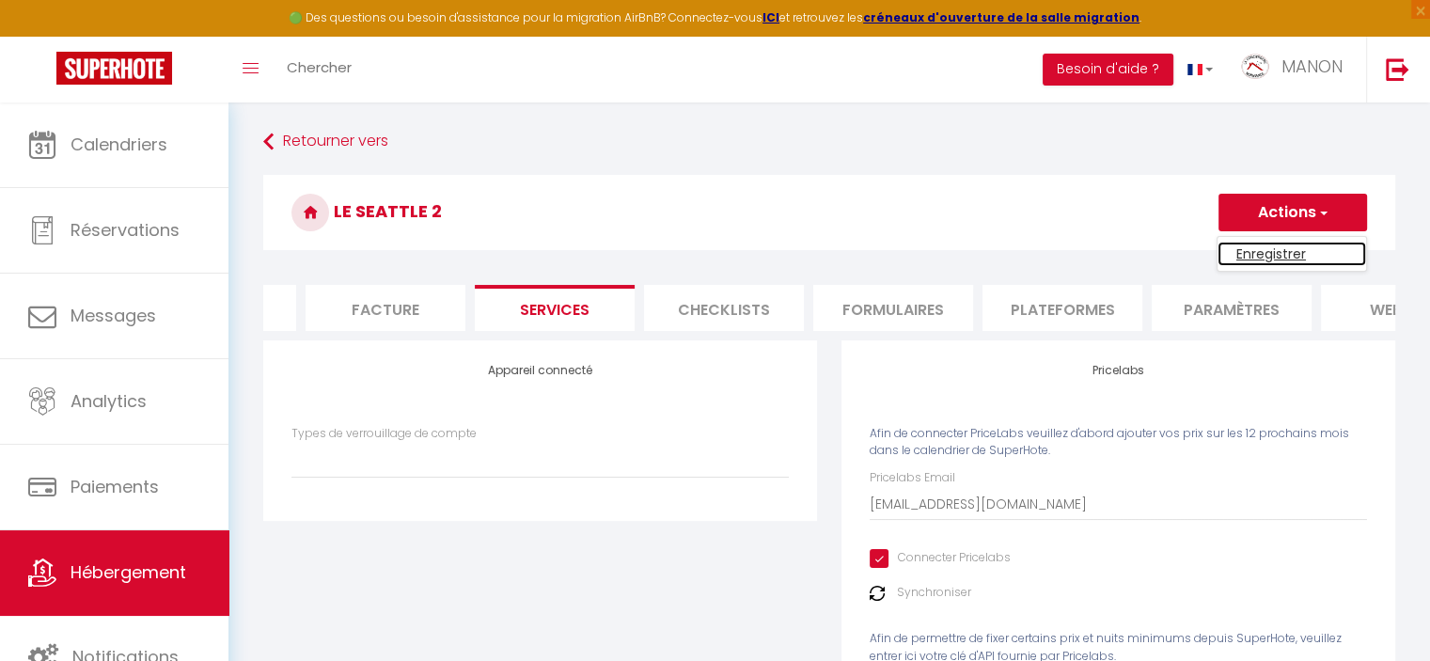
click at [1253, 250] on link "Enregistrer" at bounding box center [1291, 254] width 149 height 24
